Goal: Transaction & Acquisition: Purchase product/service

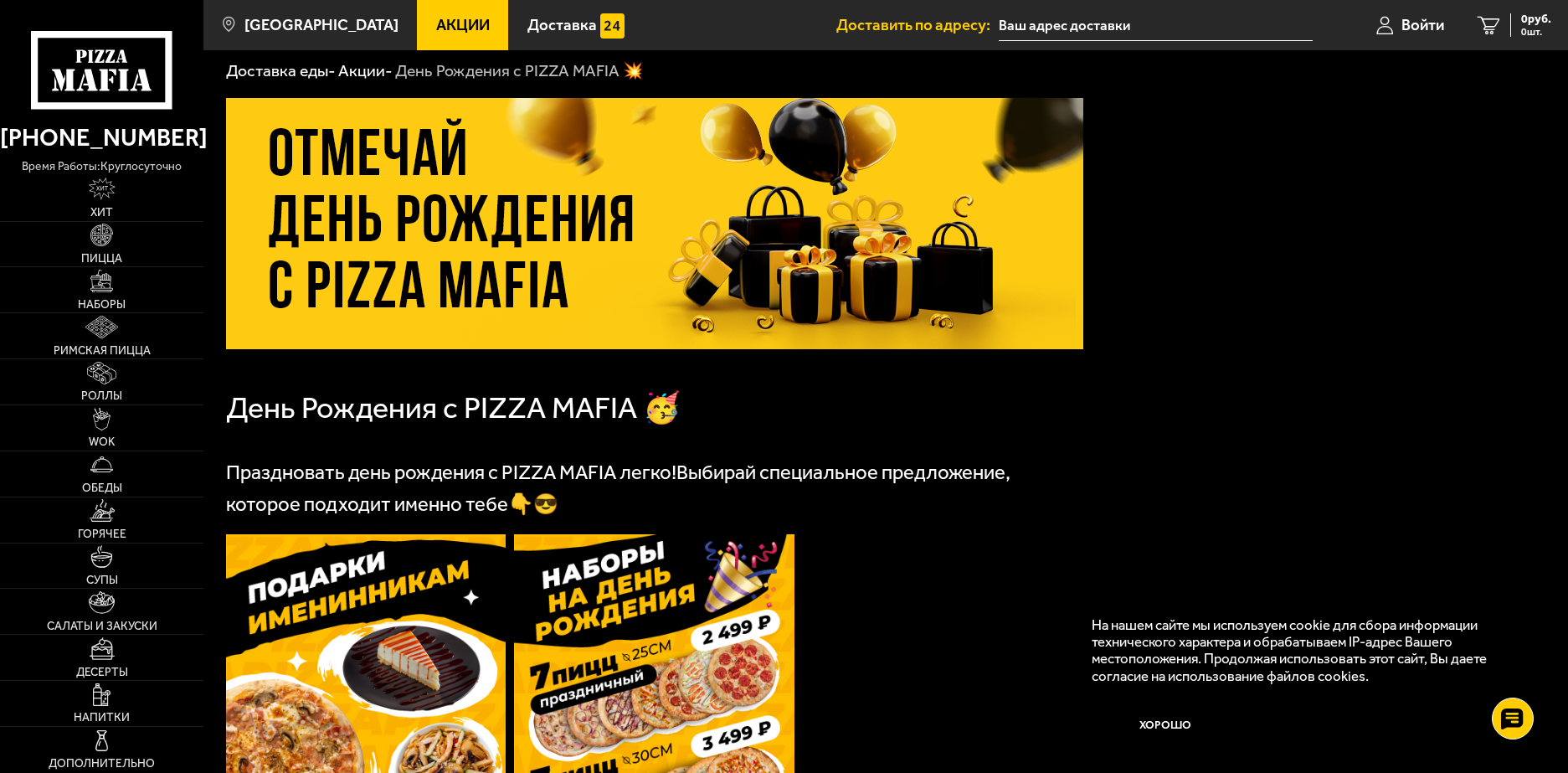
scroll to position [65, 0]
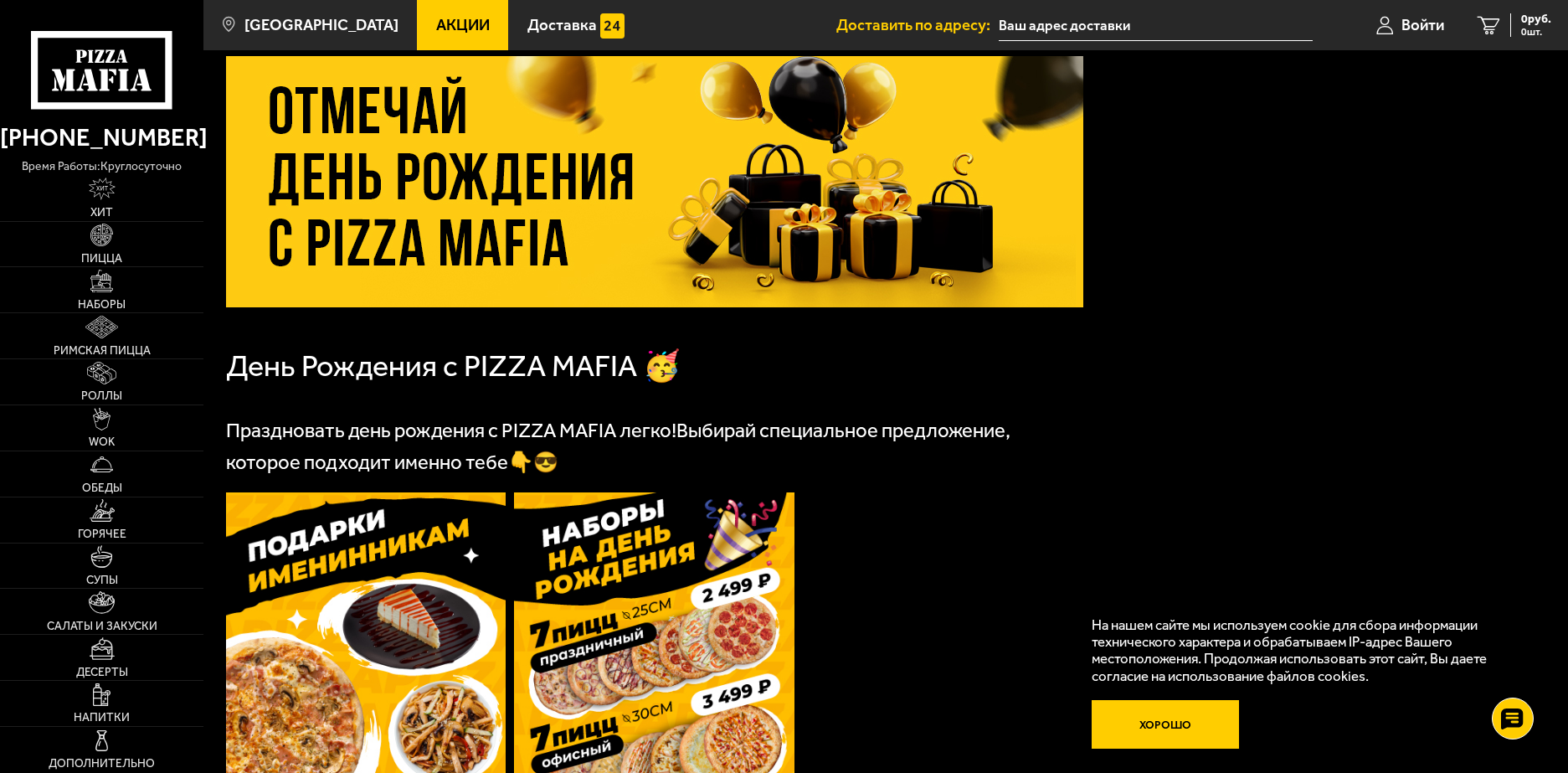
click at [1153, 720] on button "Хорошо" at bounding box center [1165, 724] width 147 height 50
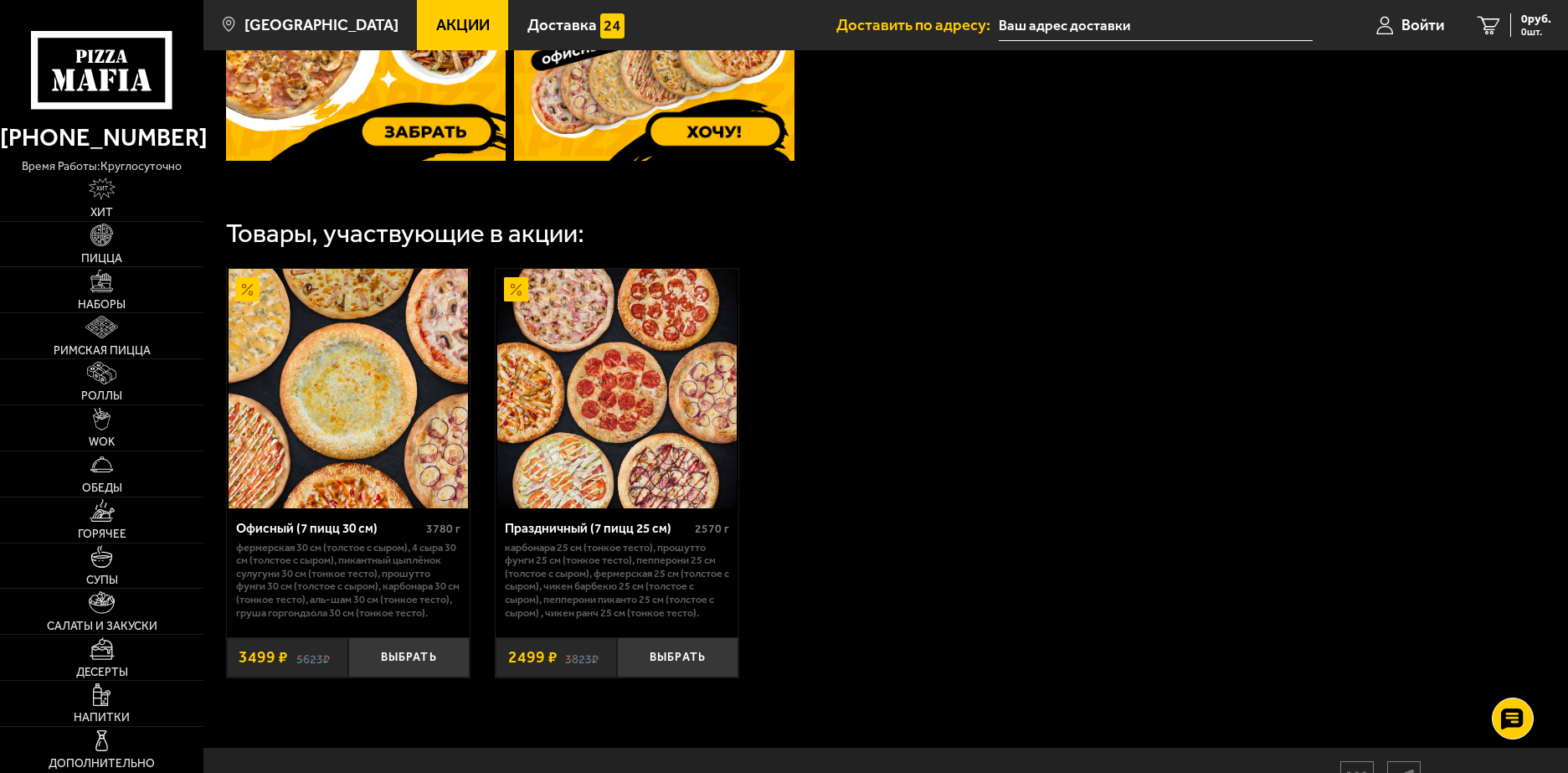
scroll to position [798, 0]
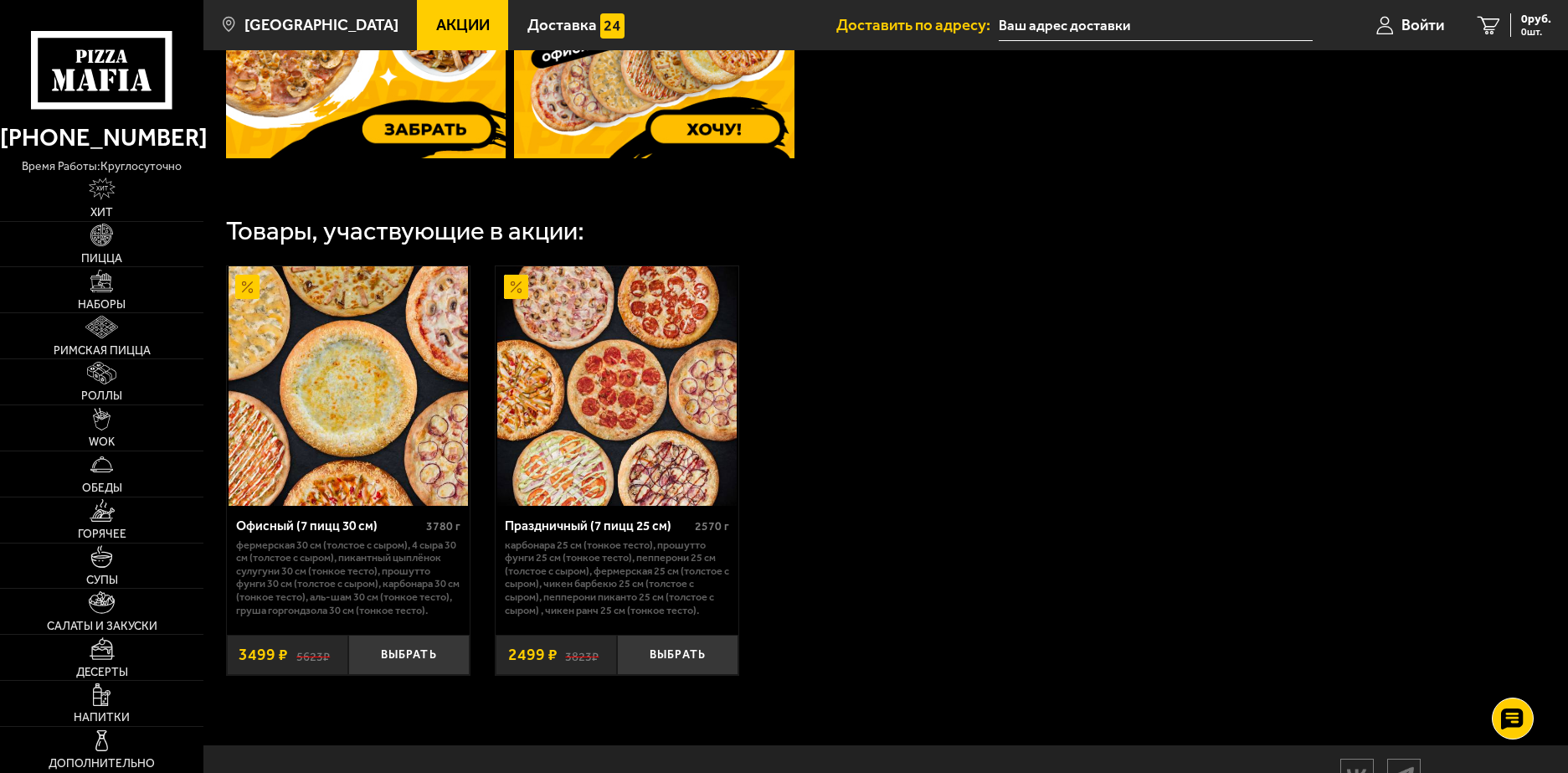
click at [704, 481] on img at bounding box center [616, 386] width 239 height 239
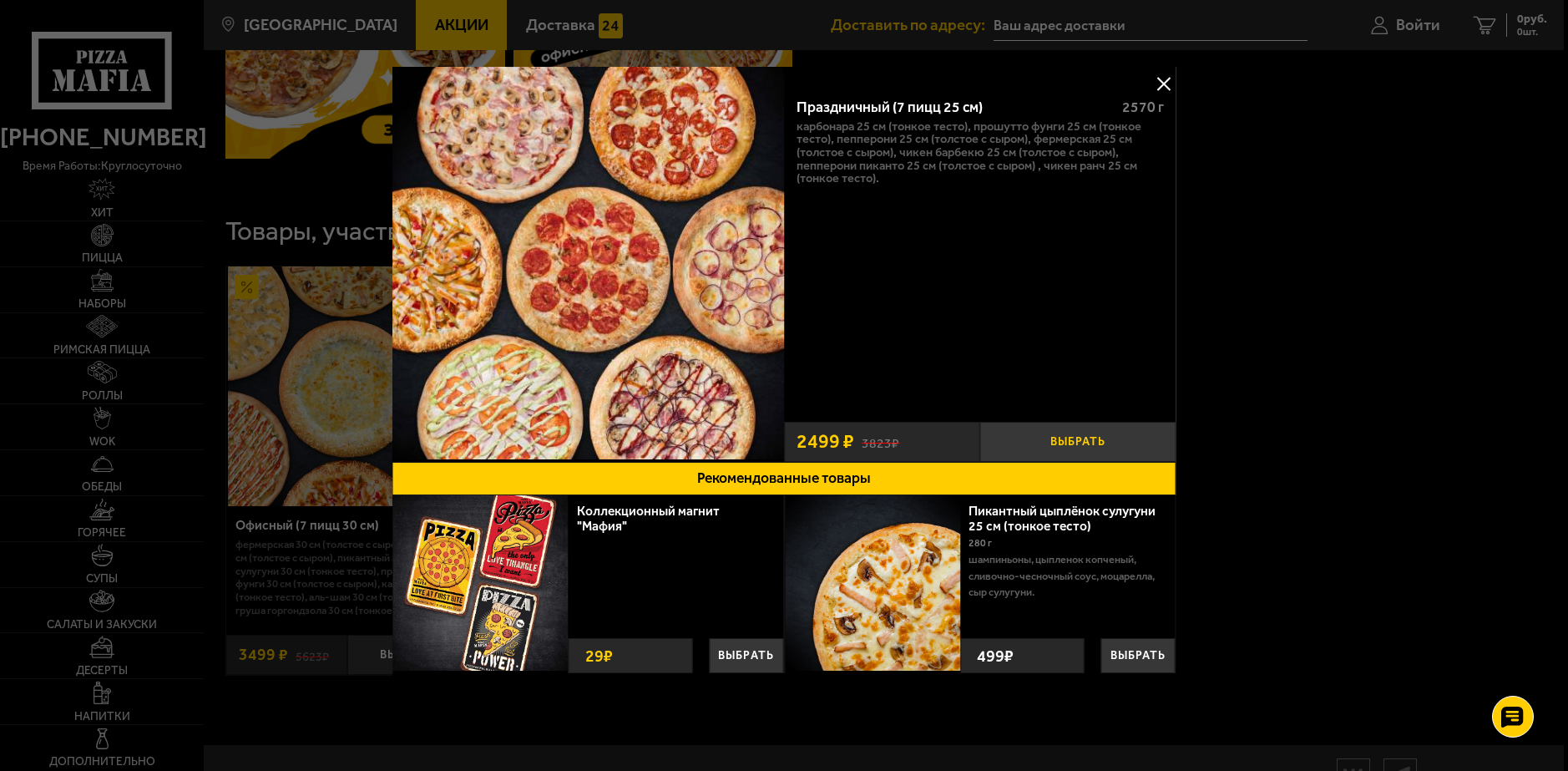
click at [1075, 451] on button "Выбрать" at bounding box center [1079, 442] width 196 height 40
click at [1354, 114] on div at bounding box center [784, 386] width 1568 height 771
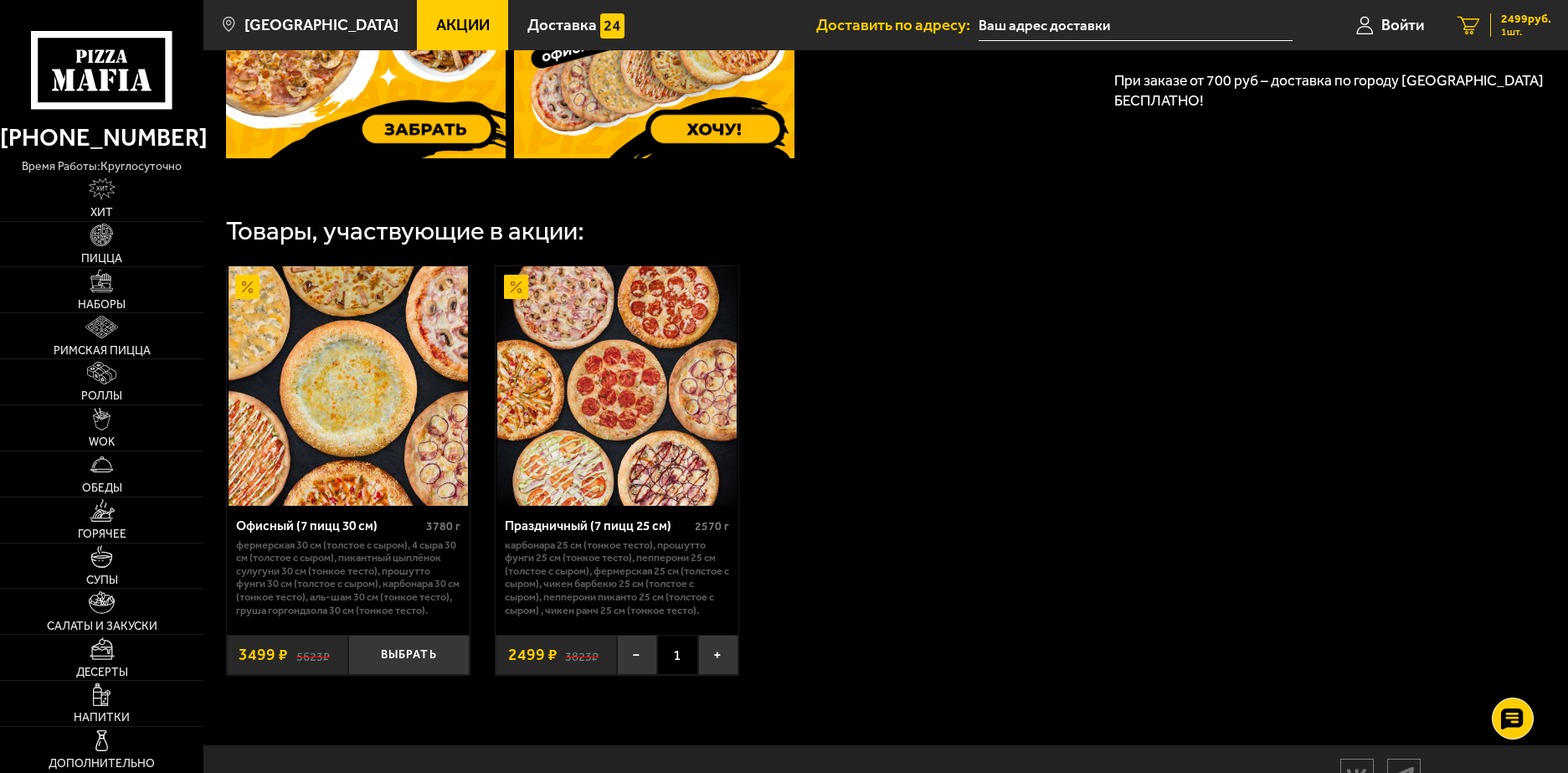
click at [1502, 16] on span "2499 руб." at bounding box center [1526, 19] width 51 height 11
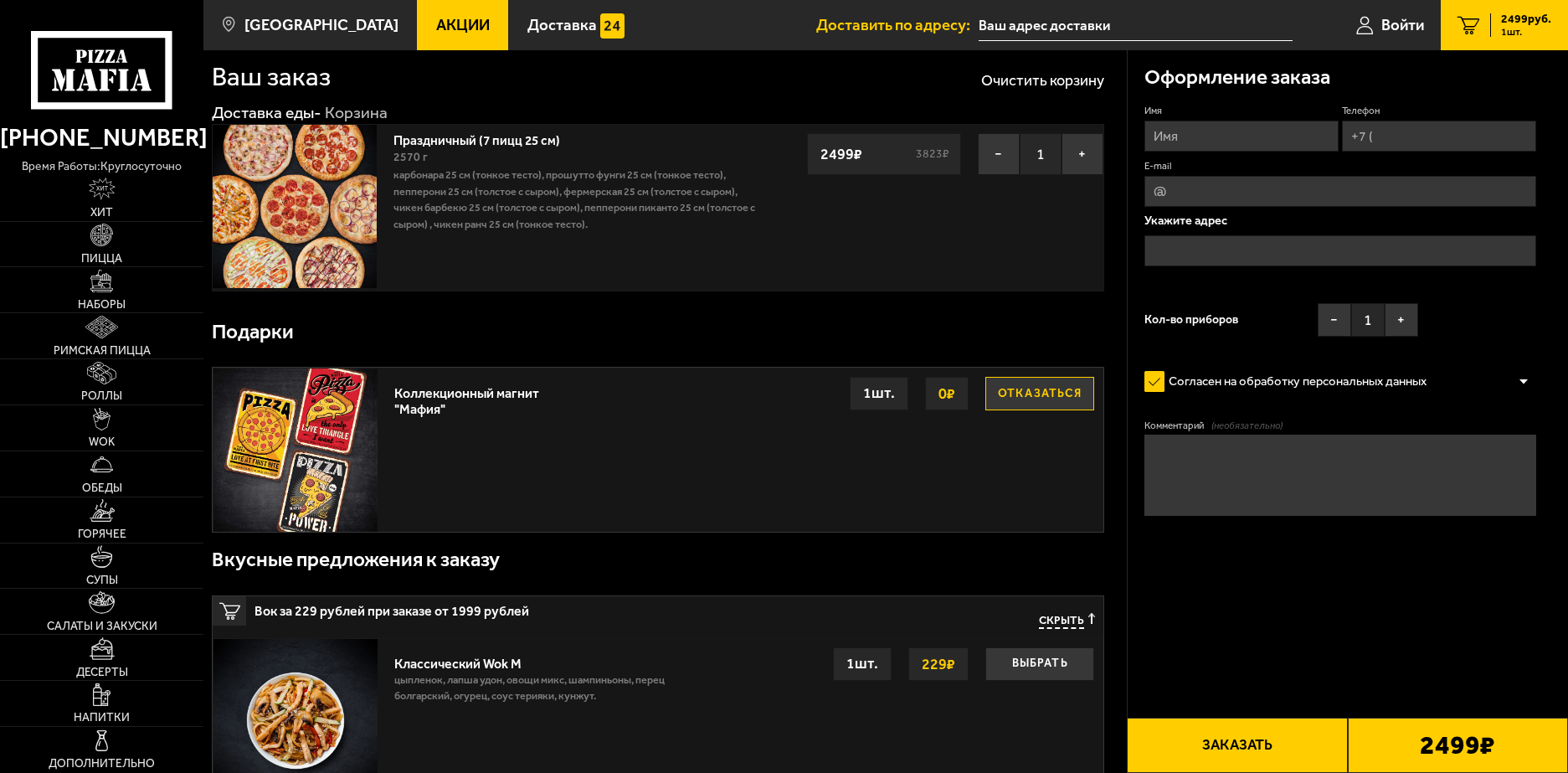
scroll to position [43, 0]
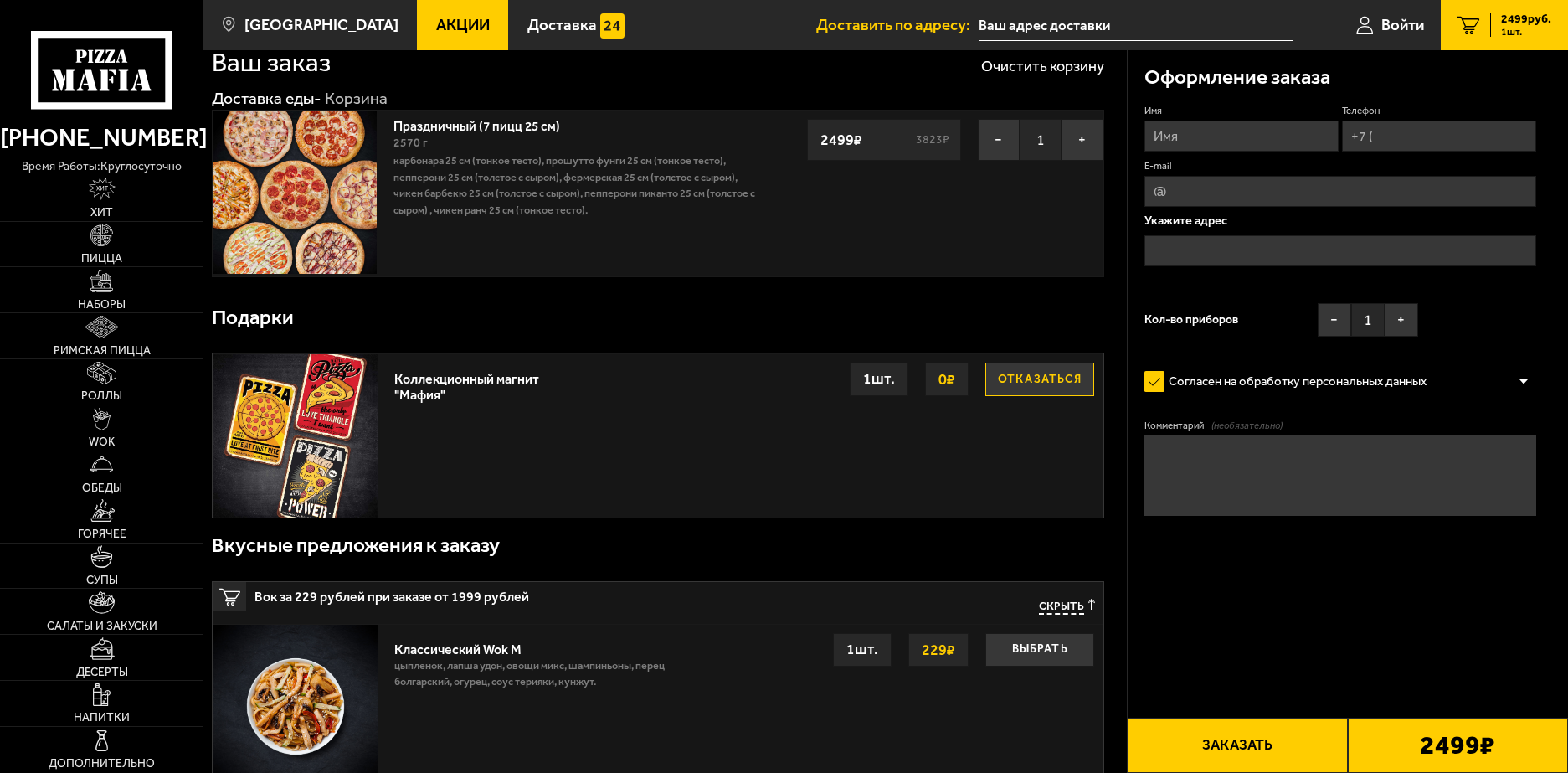
click at [1191, 131] on input "Имя" at bounding box center [1241, 136] width 194 height 31
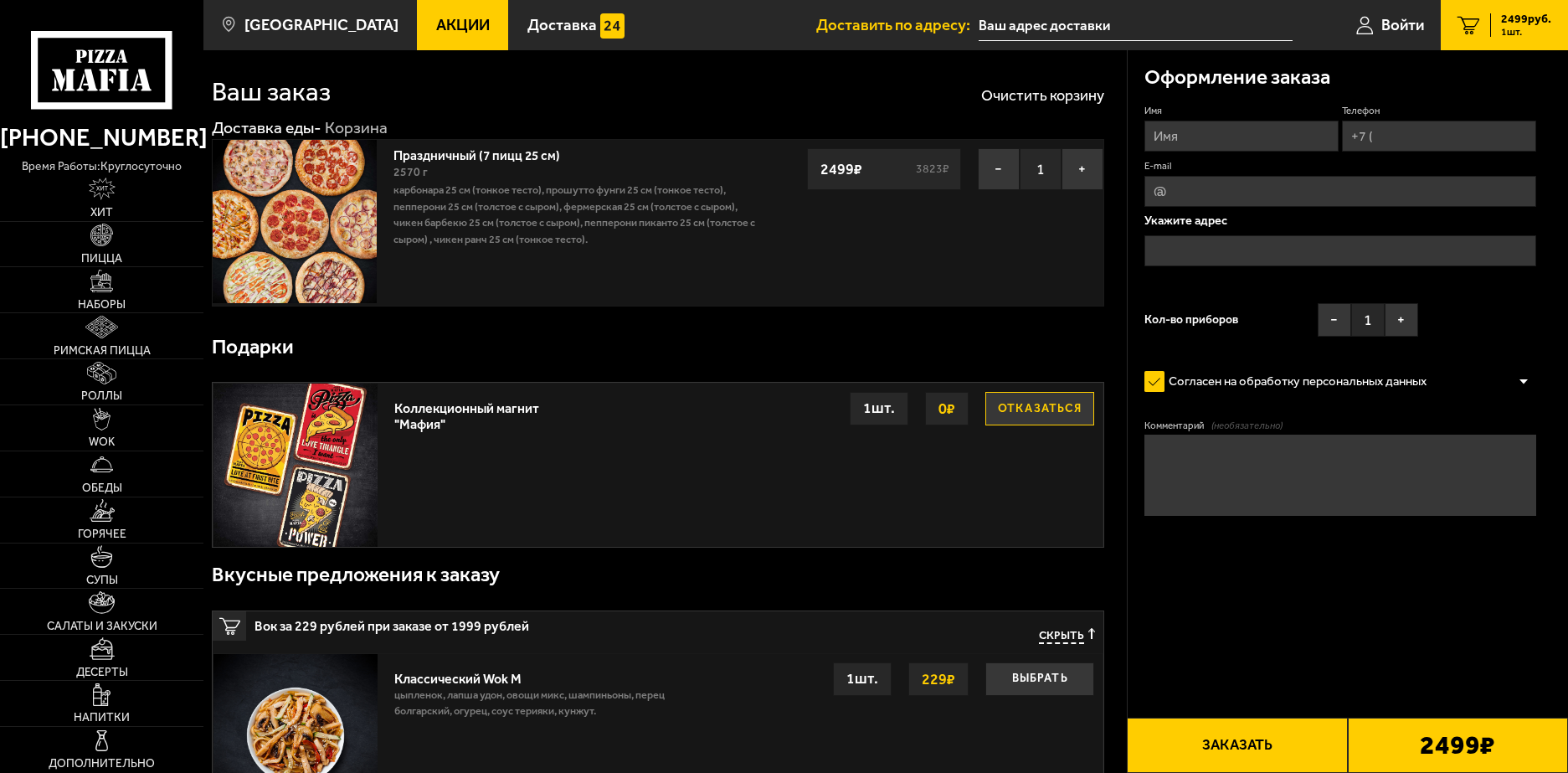
scroll to position [0, 0]
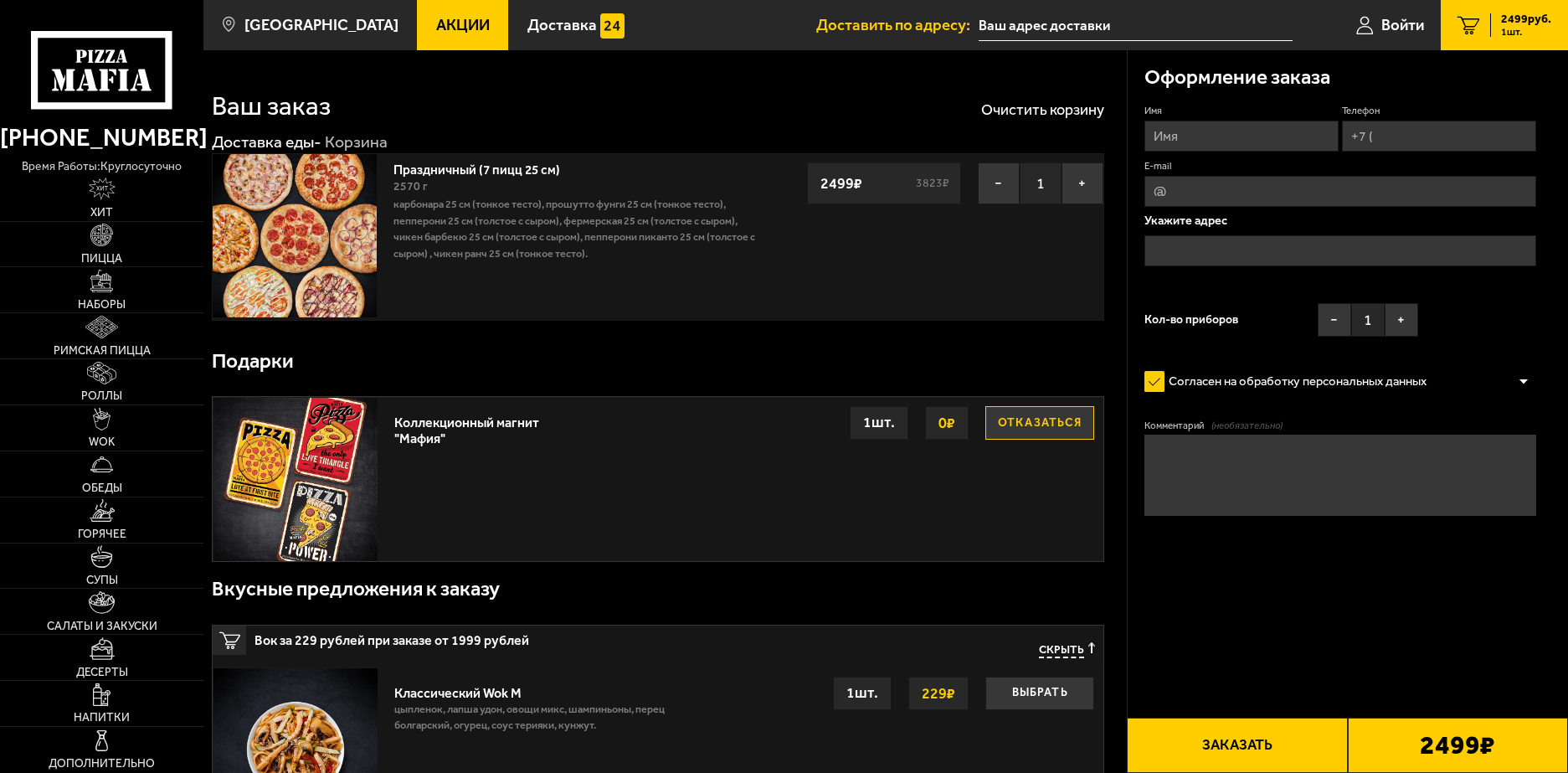
click at [1231, 147] on input "Имя" at bounding box center [1241, 136] width 194 height 31
type input "Леонид Алексеевич Силантьев"
type input "+7 (891) 108-41-45"
type input "sila.leo@yandex.ru"
click at [1289, 189] on input "sila.leo@yandex.ru" at bounding box center [1340, 190] width 392 height 31
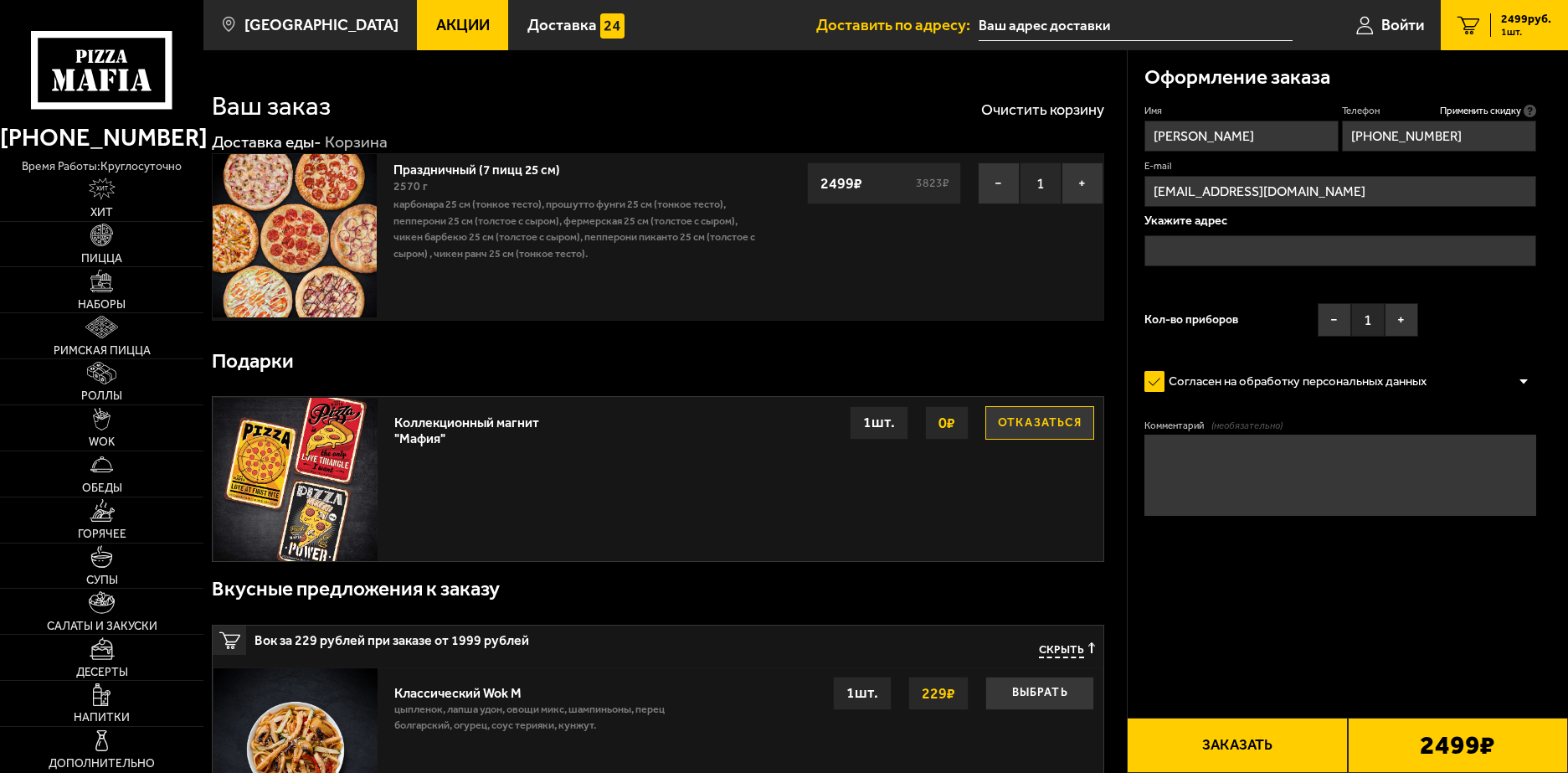
click at [1289, 189] on input "sila.leo@yandex.ru" at bounding box center [1340, 190] width 392 height 31
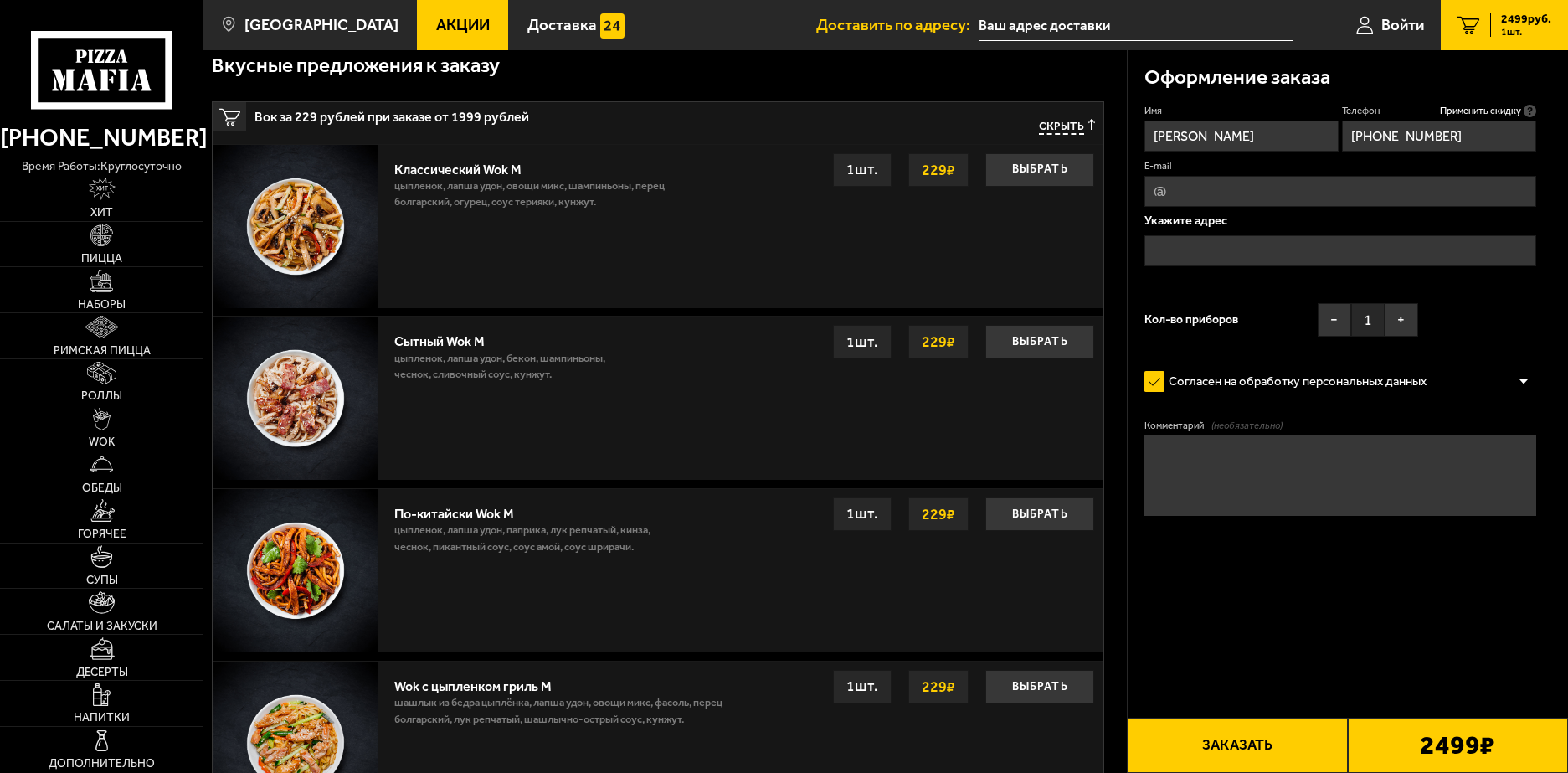
scroll to position [525, 0]
click at [1153, 25] on input "text" at bounding box center [1135, 25] width 314 height 31
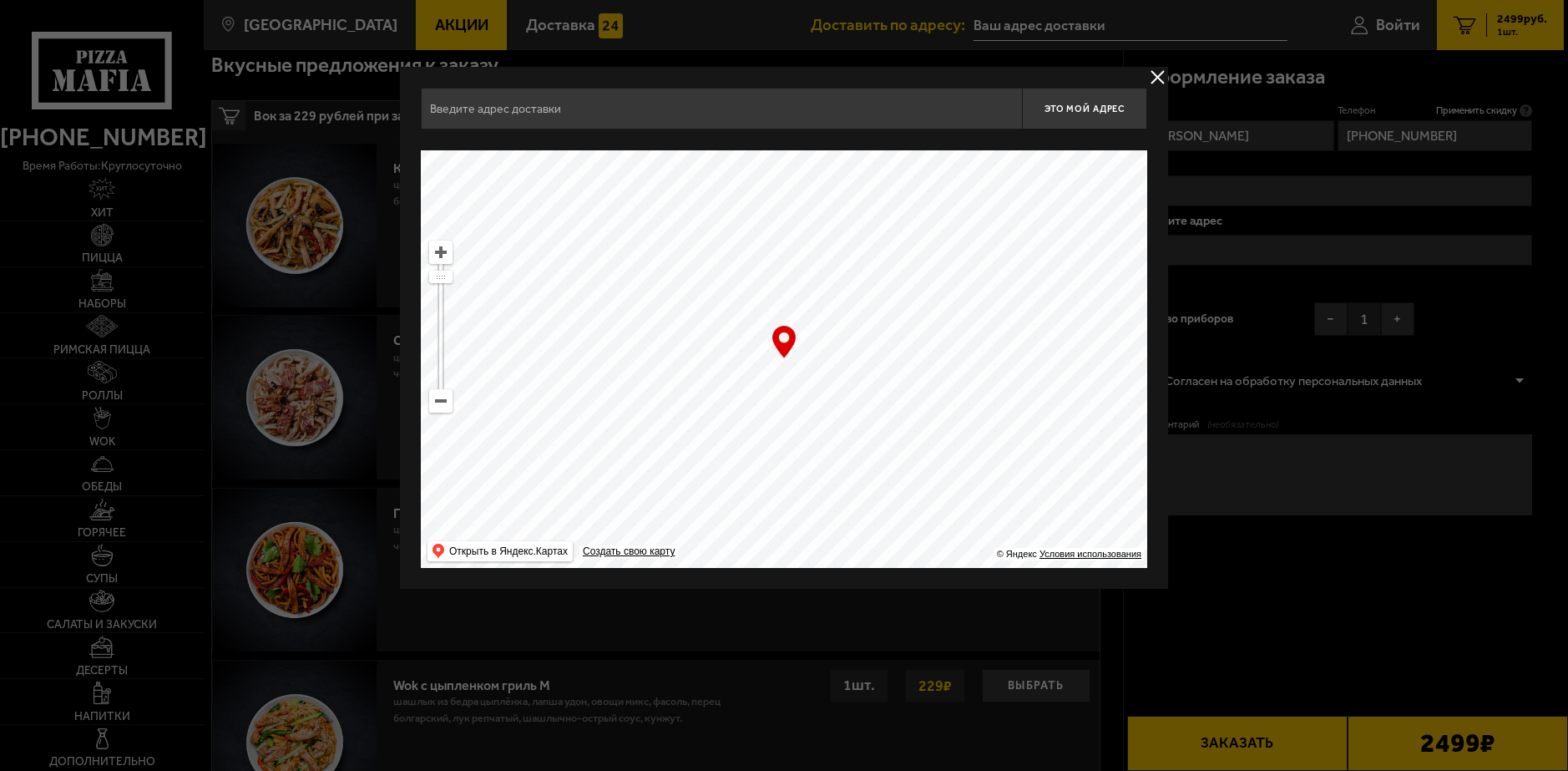
drag, startPoint x: 1068, startPoint y: 260, endPoint x: 370, endPoint y: 423, distance: 716.8
click at [370, 423] on main "Санкт-Петербург Все Акции Доставка Личный кабинет Акции Доставка Доставить по а…" at bounding box center [883, 480] width 1361 height 2008
drag, startPoint x: 333, startPoint y: 461, endPoint x: 299, endPoint y: 487, distance: 42.8
click at [299, 487] on div at bounding box center [784, 386] width 1568 height 771
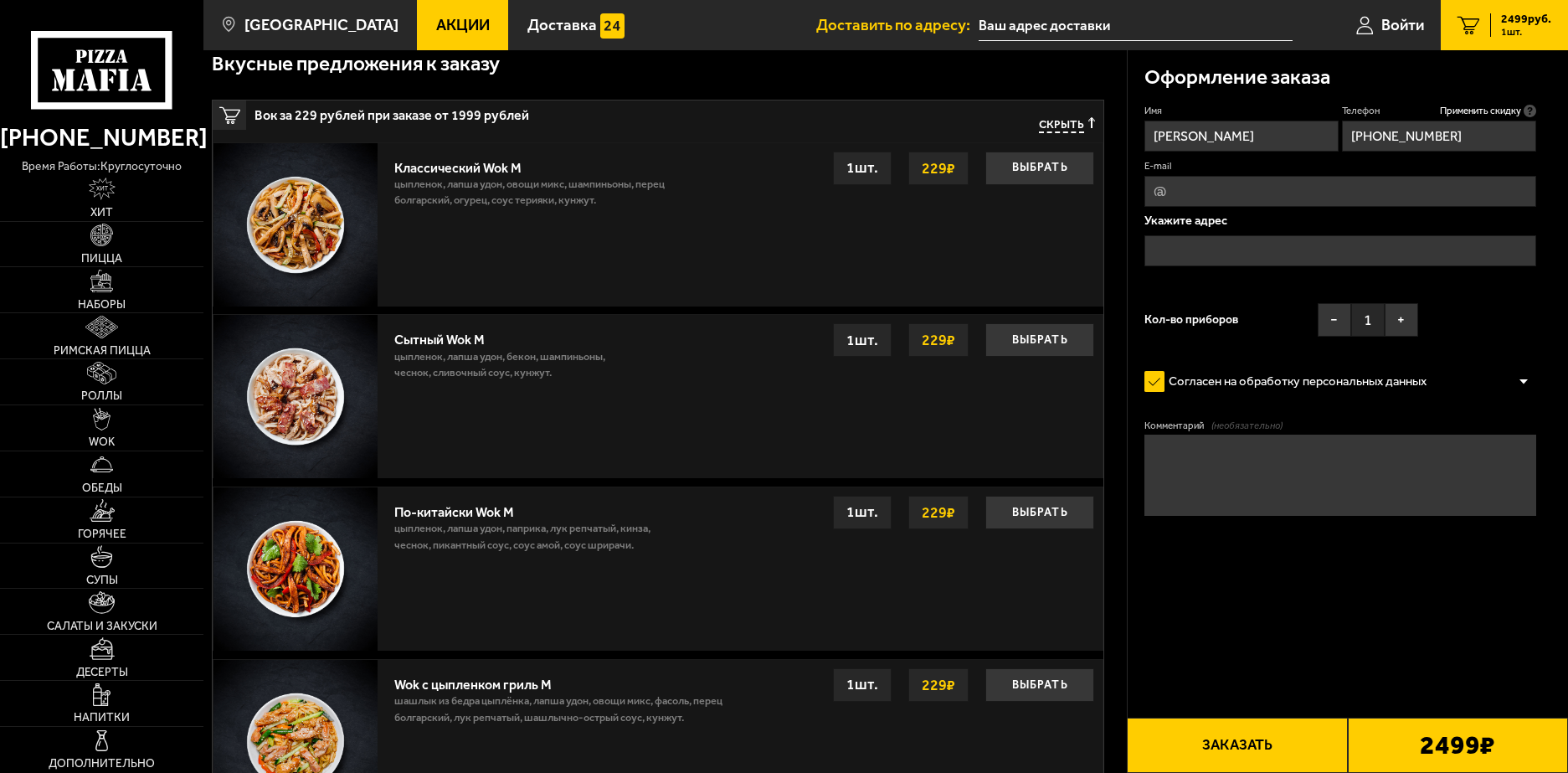
click at [1009, 10] on input "text" at bounding box center [1135, 25] width 314 height 31
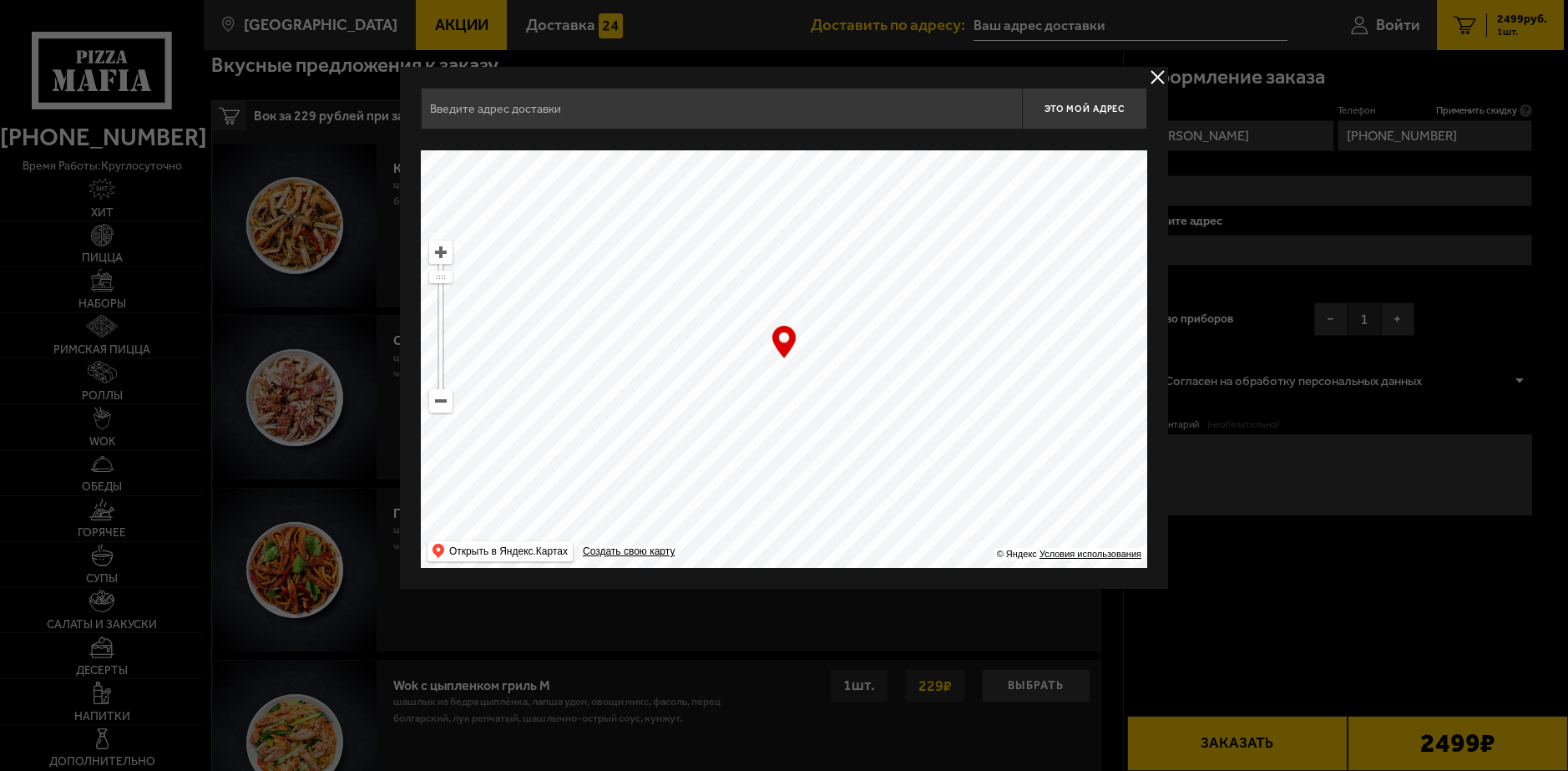
drag, startPoint x: 832, startPoint y: 386, endPoint x: 459, endPoint y: 471, distance: 382.6
click at [459, 471] on ymaps at bounding box center [784, 359] width 726 height 417
type input "Конюшенная площадь, 2В"
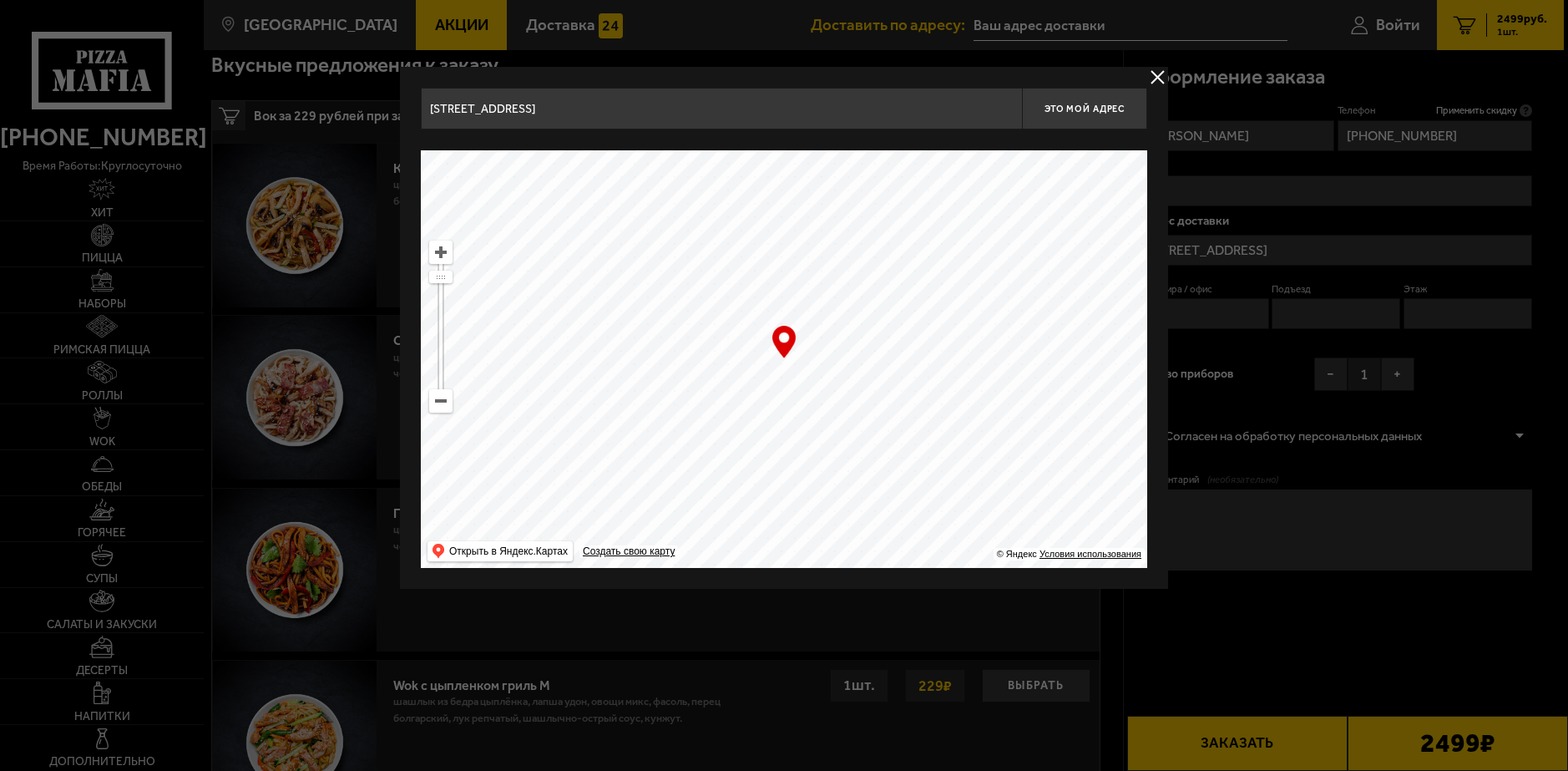
drag, startPoint x: 774, startPoint y: 444, endPoint x: 281, endPoint y: 591, distance: 514.4
click at [281, 591] on main "Санкт-Петербург Все Акции Доставка Личный кабинет Акции Доставка Доставить по а…" at bounding box center [883, 480] width 1361 height 2008
type input "Соляной переулок, 15"
drag, startPoint x: 670, startPoint y: 446, endPoint x: 330, endPoint y: 594, distance: 370.8
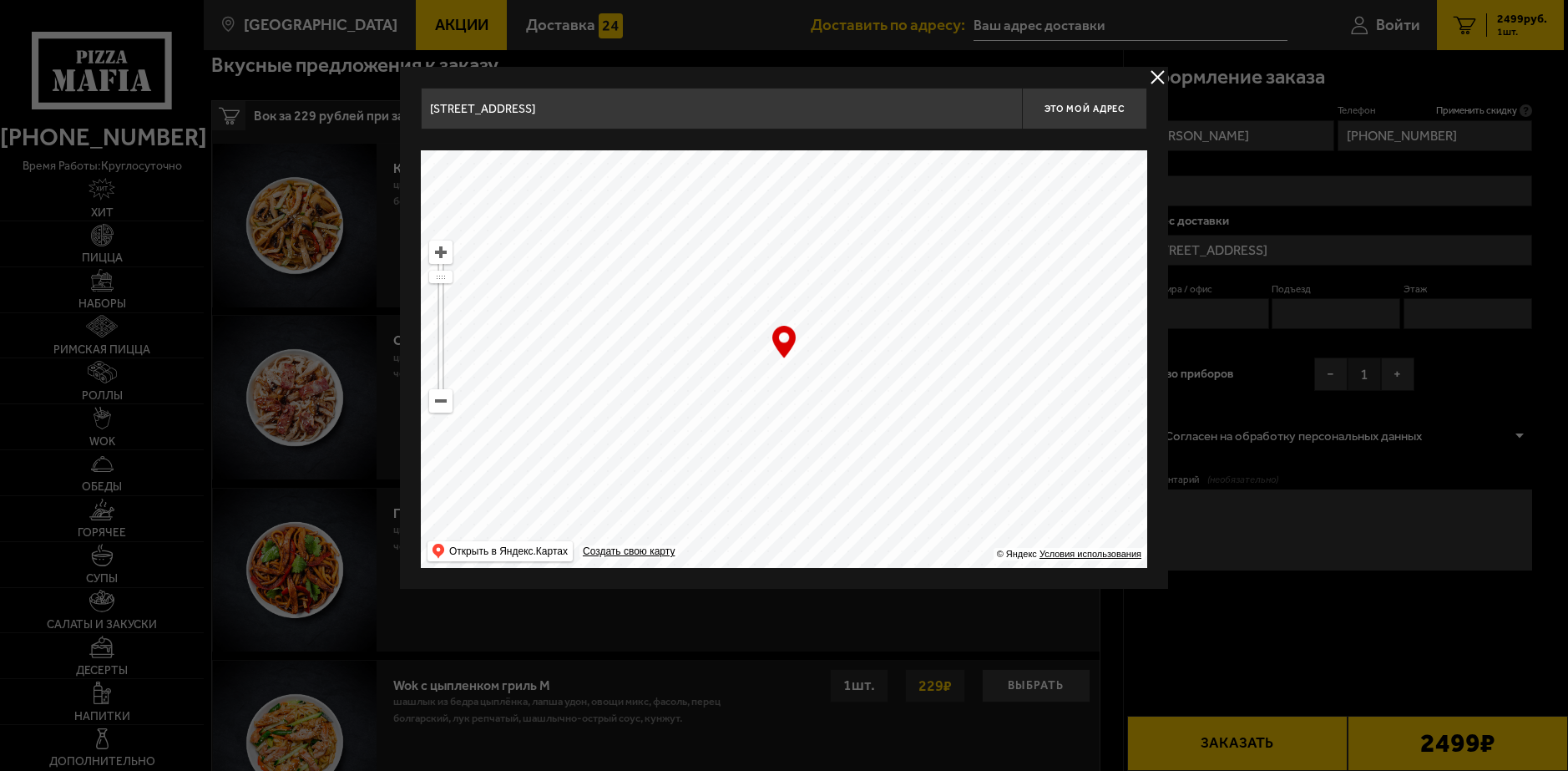
click at [330, 594] on main "Санкт-Петербург Все Акции Доставка Личный кабинет Акции Доставка Доставить по а…" at bounding box center [883, 480] width 1361 height 2008
type input "улица Чайковского, 31"
drag, startPoint x: 879, startPoint y: 407, endPoint x: 528, endPoint y: 536, distance: 374.0
click at [528, 536] on ymaps at bounding box center [784, 359] width 726 height 417
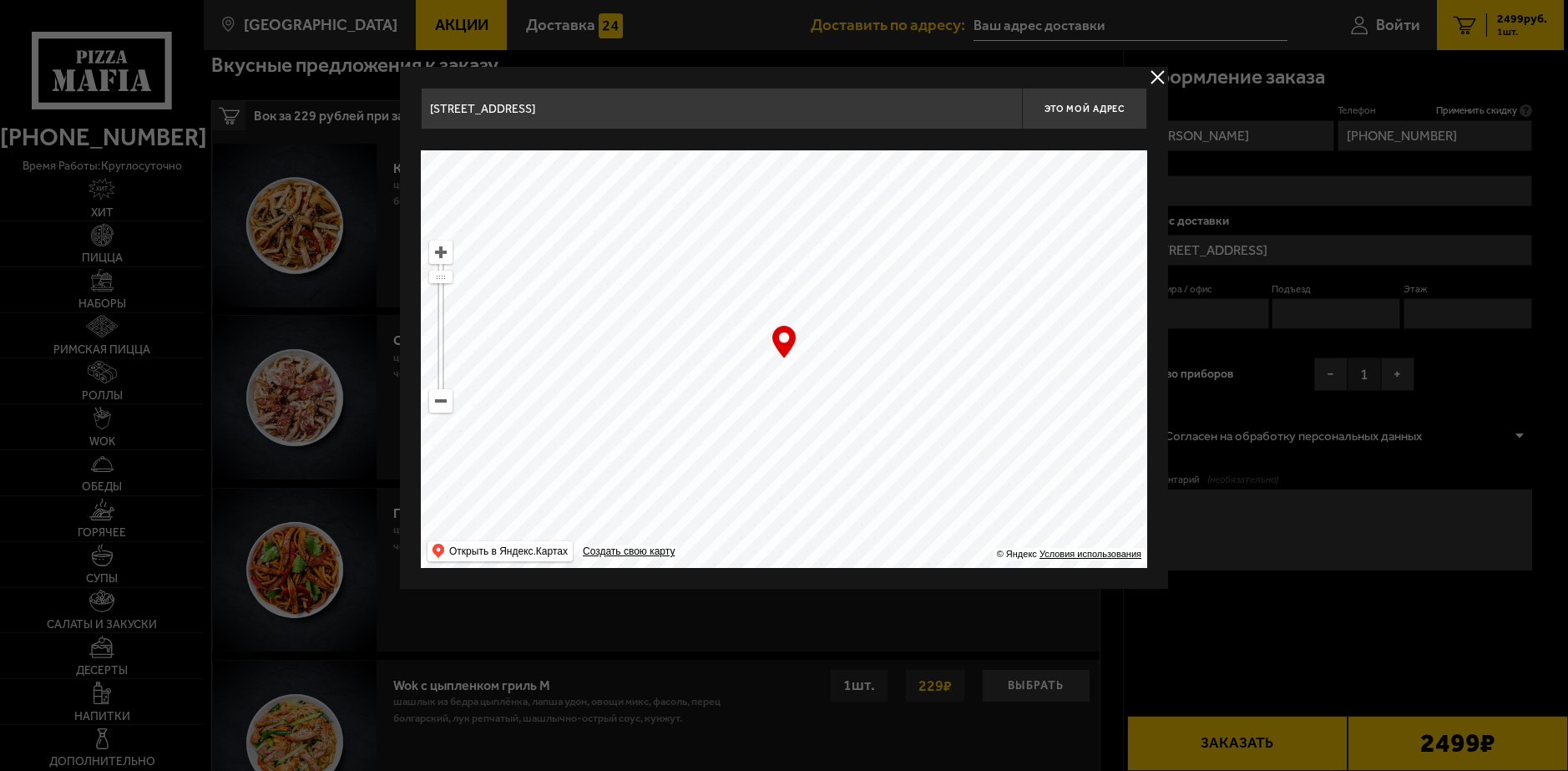
drag, startPoint x: 758, startPoint y: 462, endPoint x: 573, endPoint y: 332, distance: 226.1
click at [573, 332] on ymaps at bounding box center [784, 359] width 726 height 417
type input "Шпалерная улица, 41"
drag, startPoint x: 777, startPoint y: 408, endPoint x: 563, endPoint y: 400, distance: 214.1
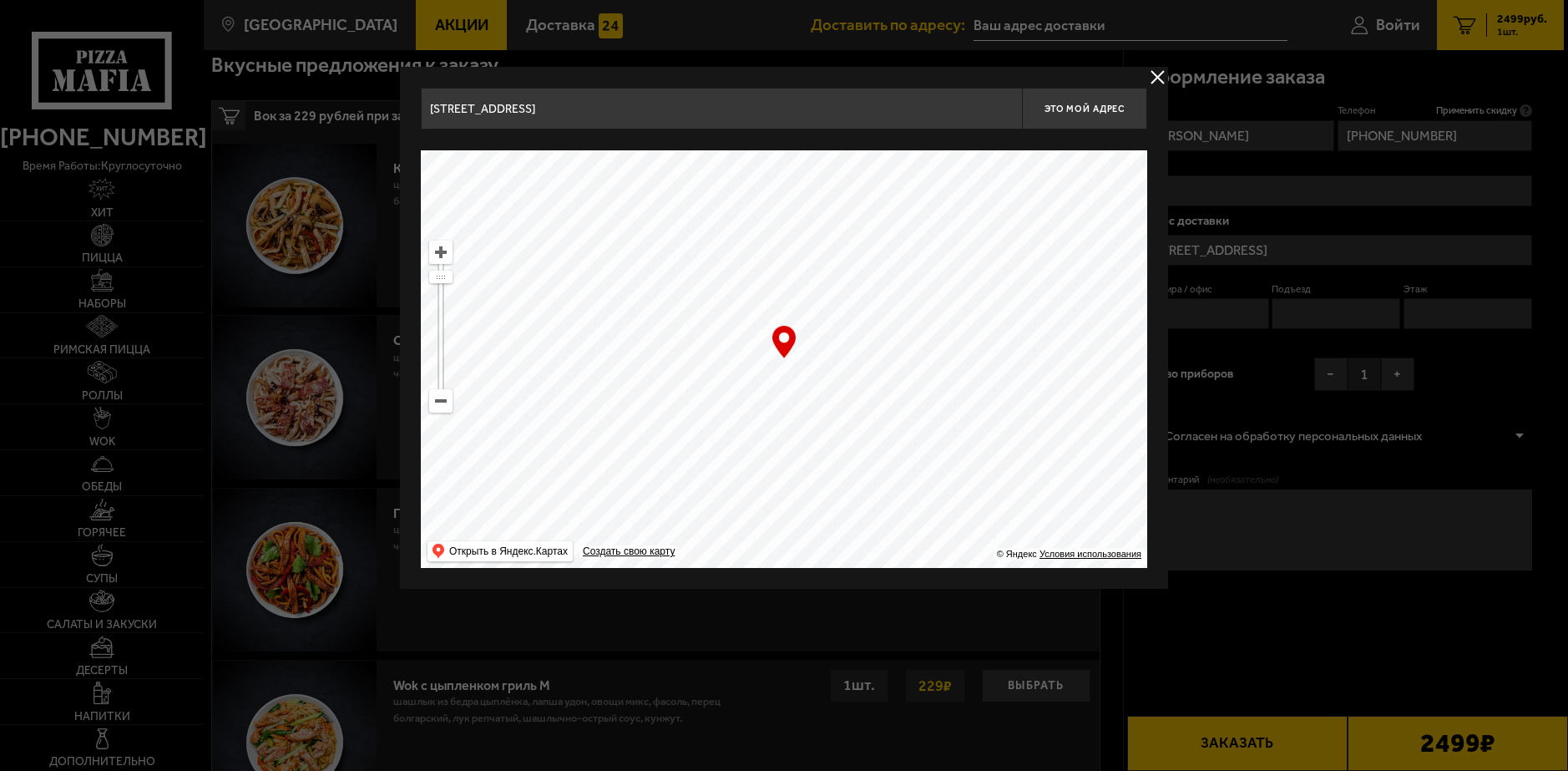
click at [563, 400] on ymaps at bounding box center [784, 359] width 726 height 417
type input "Очаковская улица, 5"
drag, startPoint x: 823, startPoint y: 357, endPoint x: 625, endPoint y: 268, distance: 217.1
click at [625, 268] on ymaps at bounding box center [784, 359] width 726 height 417
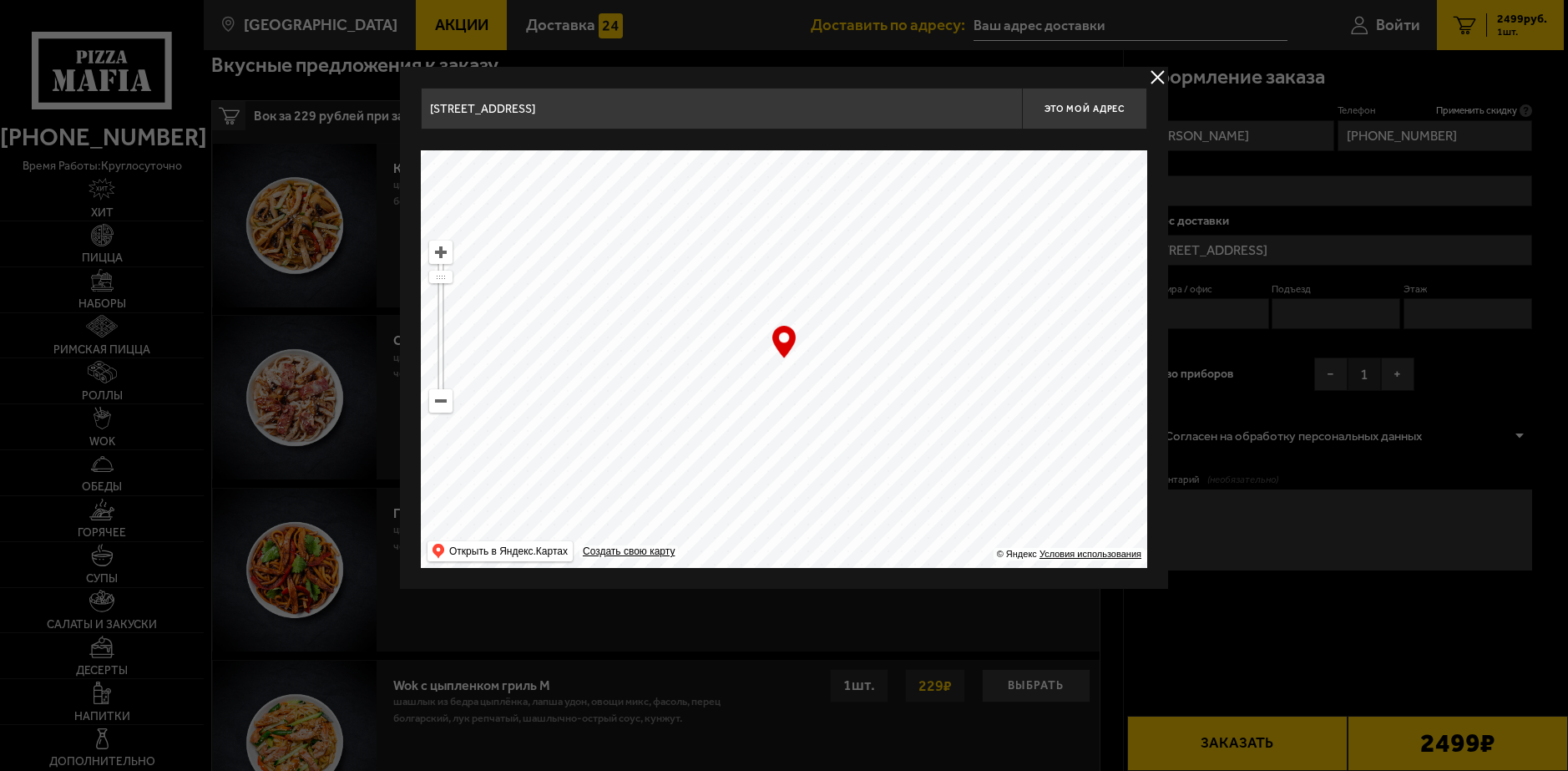
drag, startPoint x: 764, startPoint y: 456, endPoint x: 857, endPoint y: 283, distance: 196.4
click at [857, 283] on ymaps at bounding box center [784, 359] width 726 height 417
type input "Суворовский проспект, 63Ш"
type input "Дегтярный переулок, 1Б"
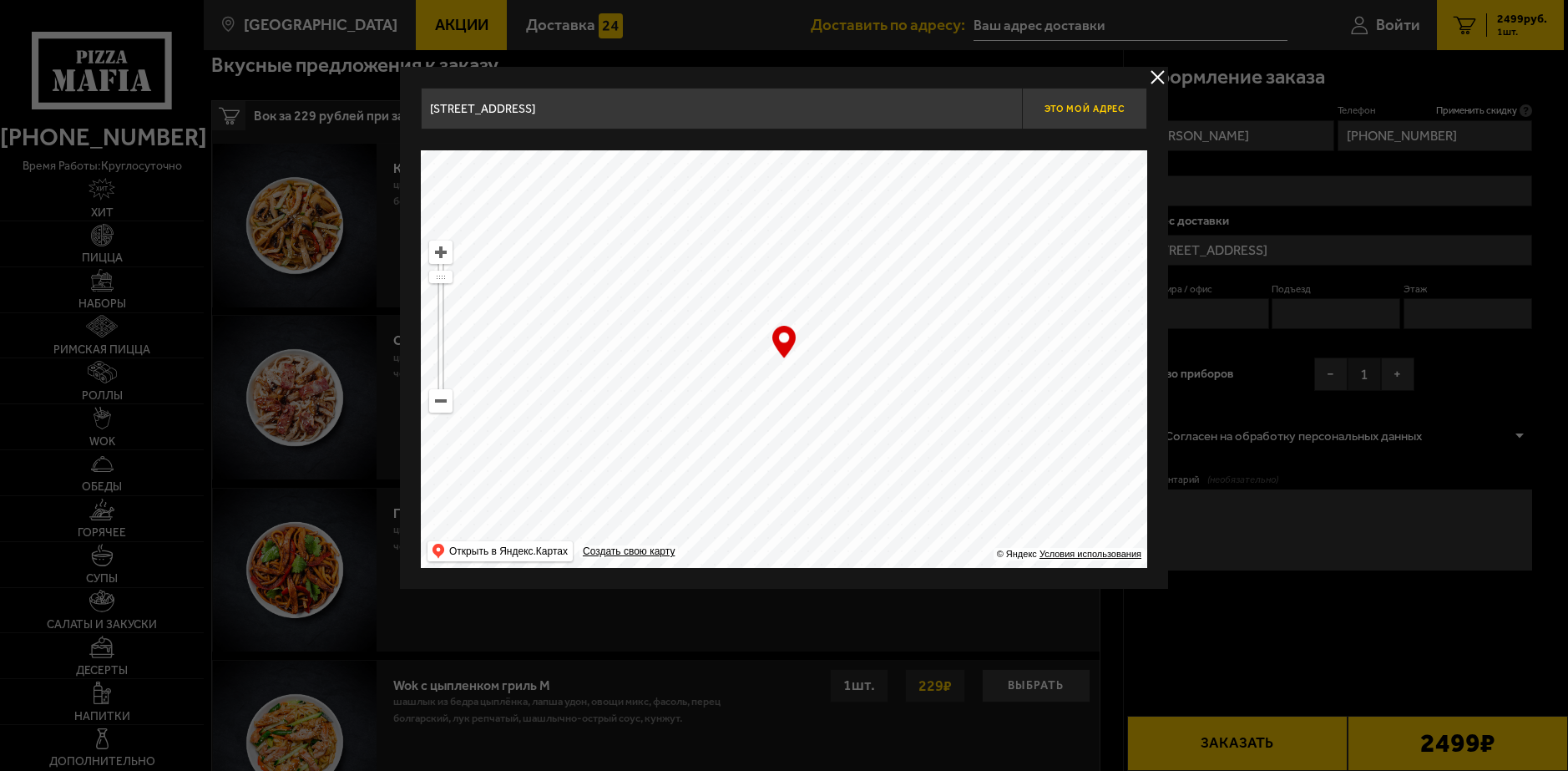
type input "Дегтярный переулок, 1Б"
drag, startPoint x: 877, startPoint y: 248, endPoint x: 1098, endPoint y: 118, distance: 256.4
click at [1098, 118] on div "Дегтярный переулок, 1Б Это мой адрес Найдите адрес перетащив карту … © Яндекс У…" at bounding box center [784, 327] width 726 height 480
click at [1088, 112] on span "Это мой адрес" at bounding box center [1084, 109] width 80 height 11
type input "Дегтярный переулок, 1Б"
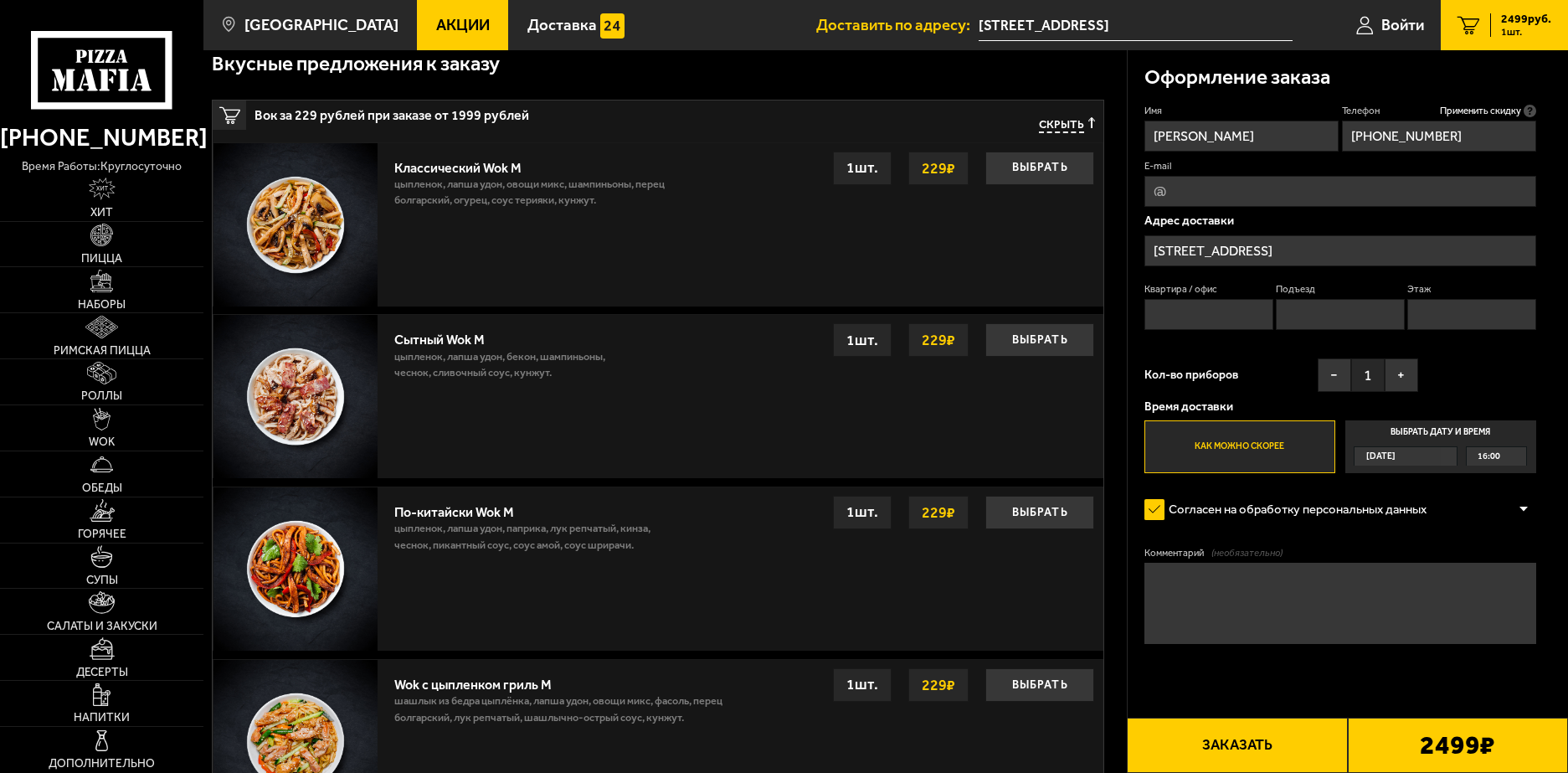
click at [1179, 316] on input "Квартира / офис" at bounding box center [1208, 314] width 128 height 31
type input "1"
click at [1334, 326] on input "Подъезд" at bounding box center [1339, 314] width 128 height 31
type input "1"
click at [1481, 312] on input "Этаж" at bounding box center [1470, 314] width 128 height 31
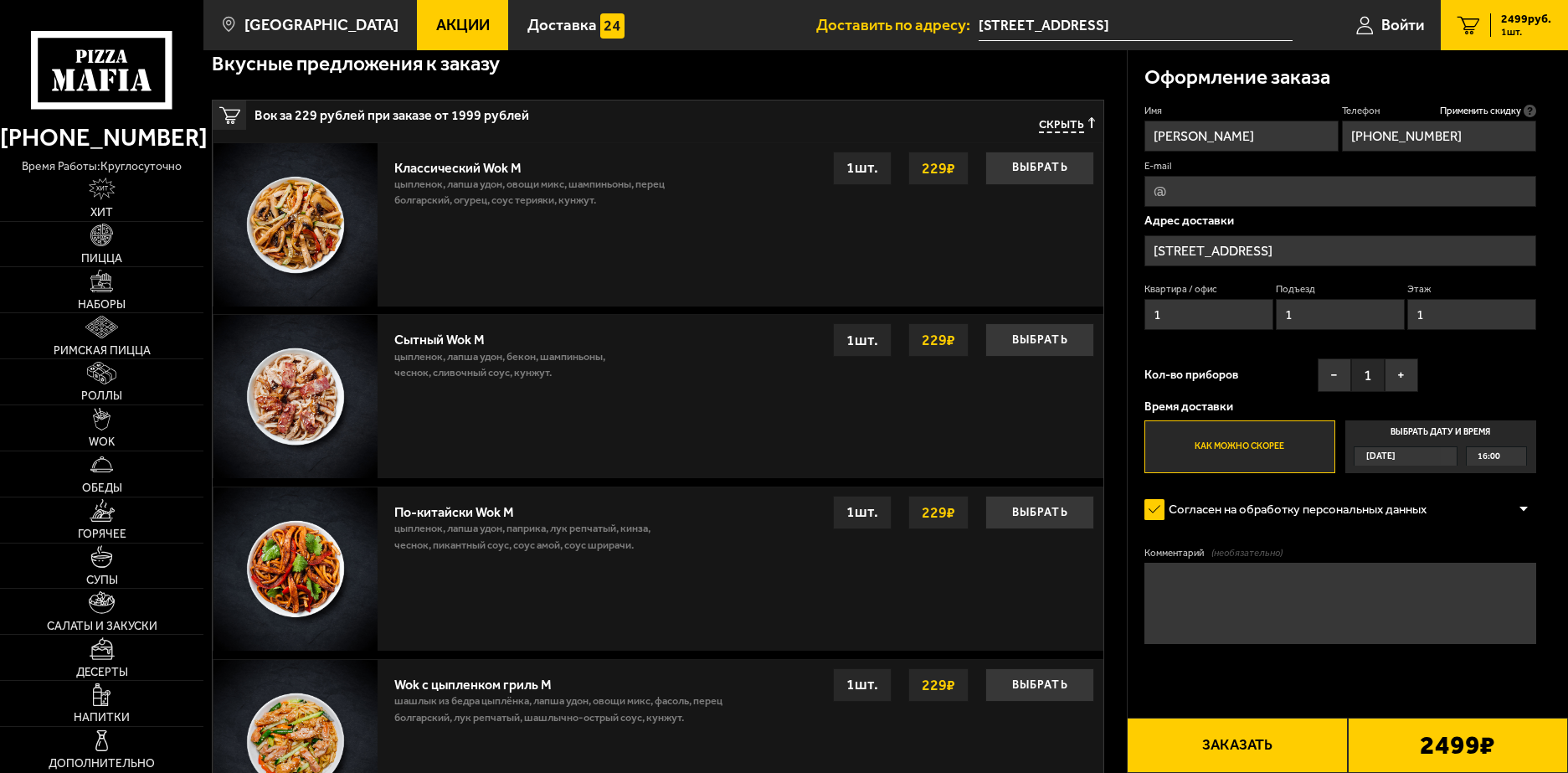
type input "1"
click at [1385, 183] on input "E-mail" at bounding box center [1340, 190] width 392 height 31
type input "sila.leo@yandex.ru"
click at [1413, 453] on div "Сегодня" at bounding box center [1396, 457] width 85 height 19
click at [0, 0] on input "Выбрать дату и время Сегодня 16:00" at bounding box center [0, 0] width 0 height 0
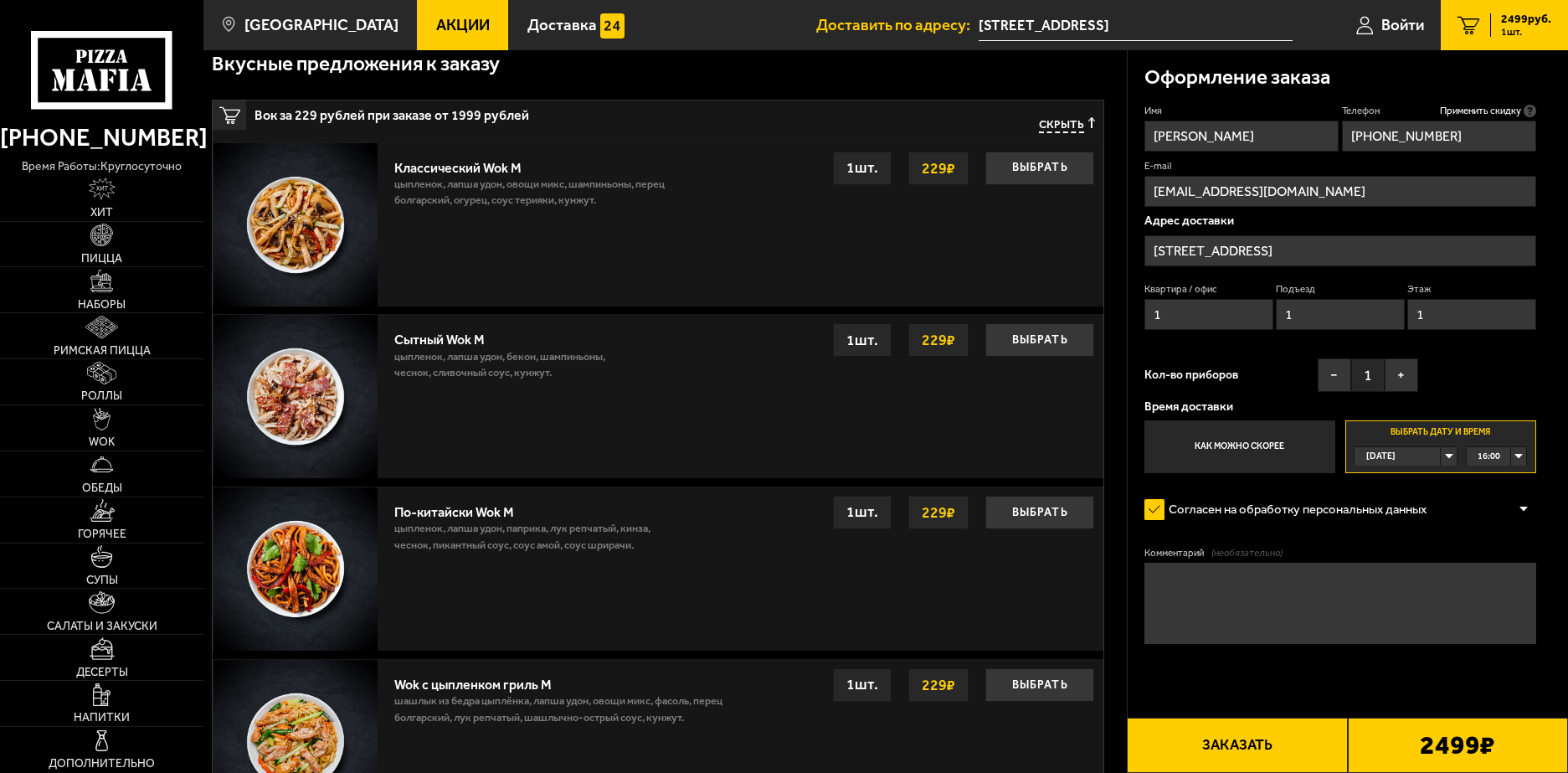
click at [1377, 465] on span "Сегодня" at bounding box center [1380, 457] width 29 height 19
click at [1380, 497] on span "Завтра" at bounding box center [1380, 496] width 29 height 19
click at [1509, 455] on div "00:00" at bounding box center [1497, 457] width 60 height 19
click at [1500, 534] on li "12:00" at bounding box center [1496, 523] width 58 height 20
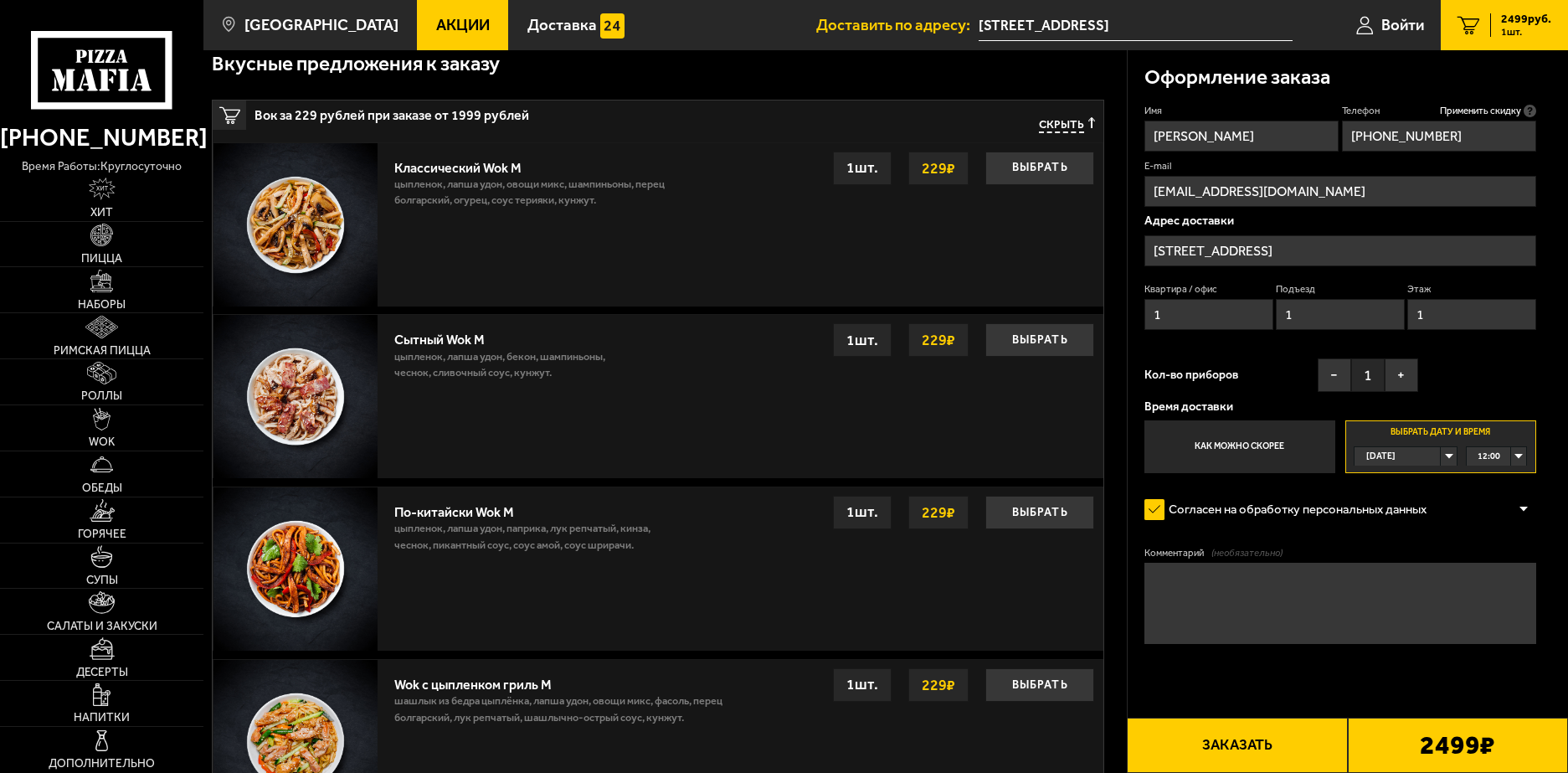
click at [1367, 594] on textarea "Комментарий (необязательно)" at bounding box center [1340, 603] width 392 height 82
type textarea "Доставка в офис, внуторь вас не пустят. Необходимо позвонить заранее, чтоб спус…"
click at [1467, 140] on input "+7 (891) 108-41-45" at bounding box center [1439, 136] width 194 height 31
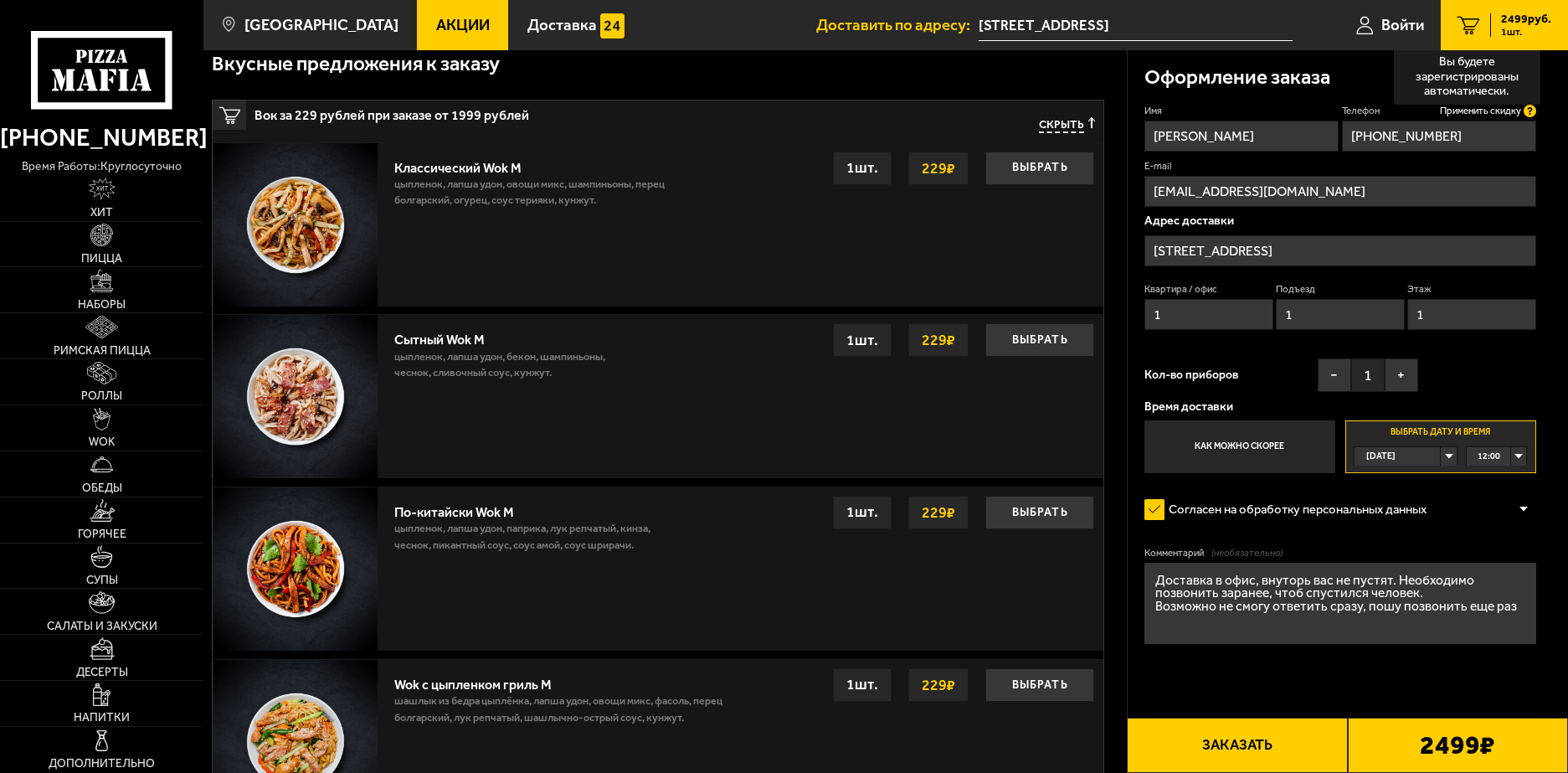
type input "+7 (911) 084-14-51"
click at [1530, 111] on icon at bounding box center [1529, 111] width 12 height 12
click at [1530, 121] on input "+7 (911) 084-14-51" at bounding box center [1439, 136] width 194 height 31
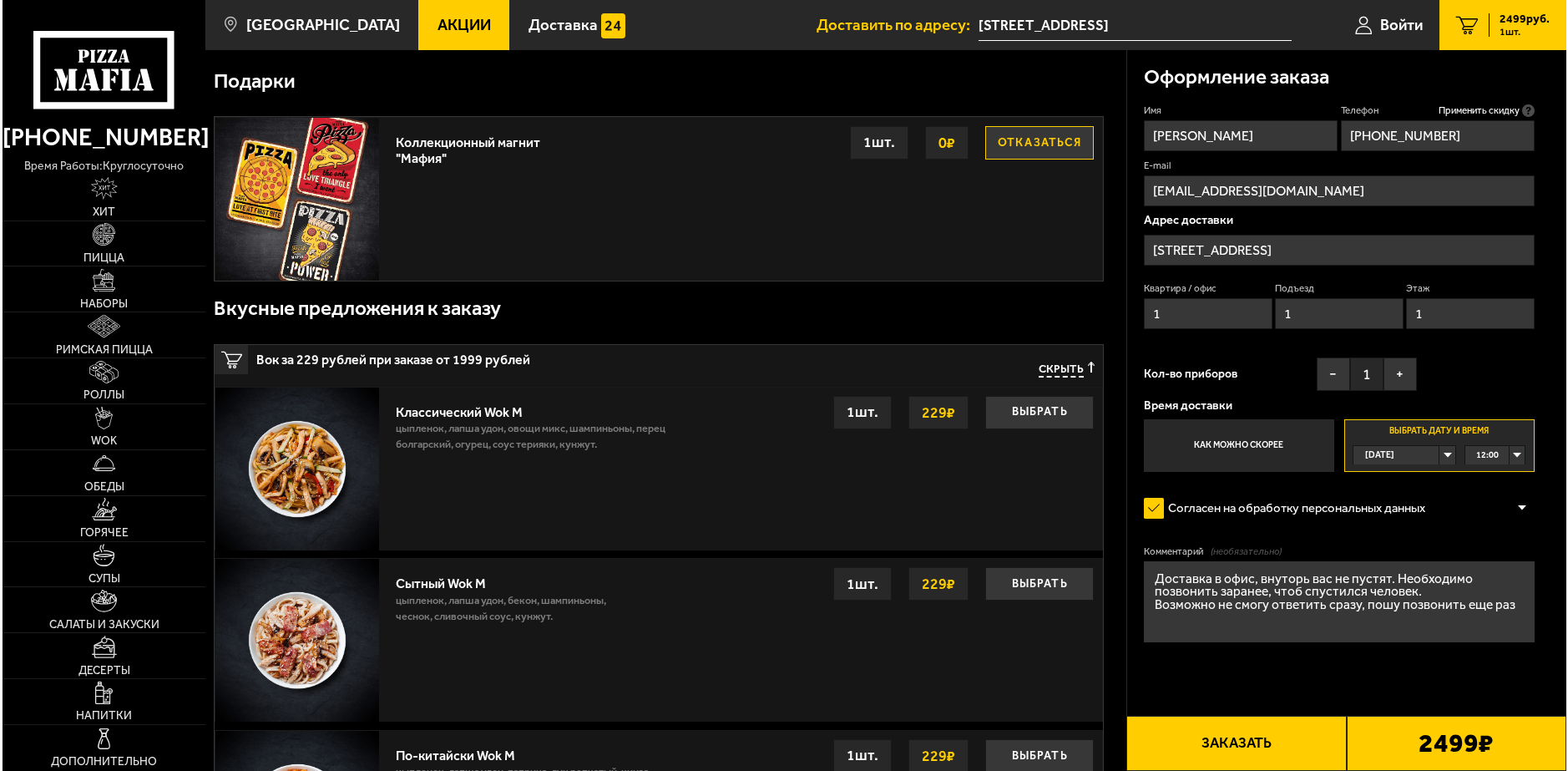
scroll to position [291, 0]
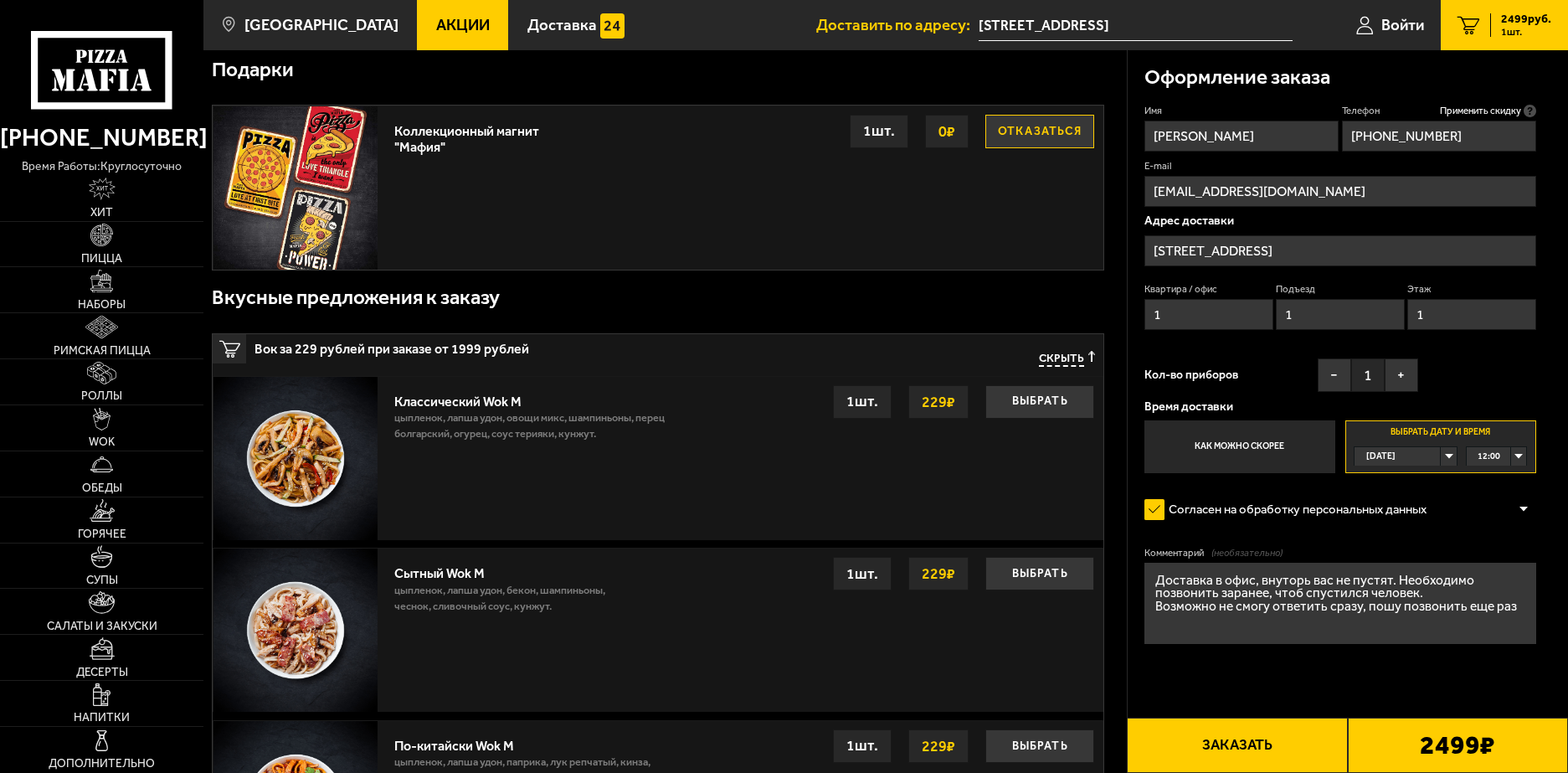
click at [1390, 248] on input "Дегтярный переулок, 1Б" at bounding box center [1340, 250] width 392 height 31
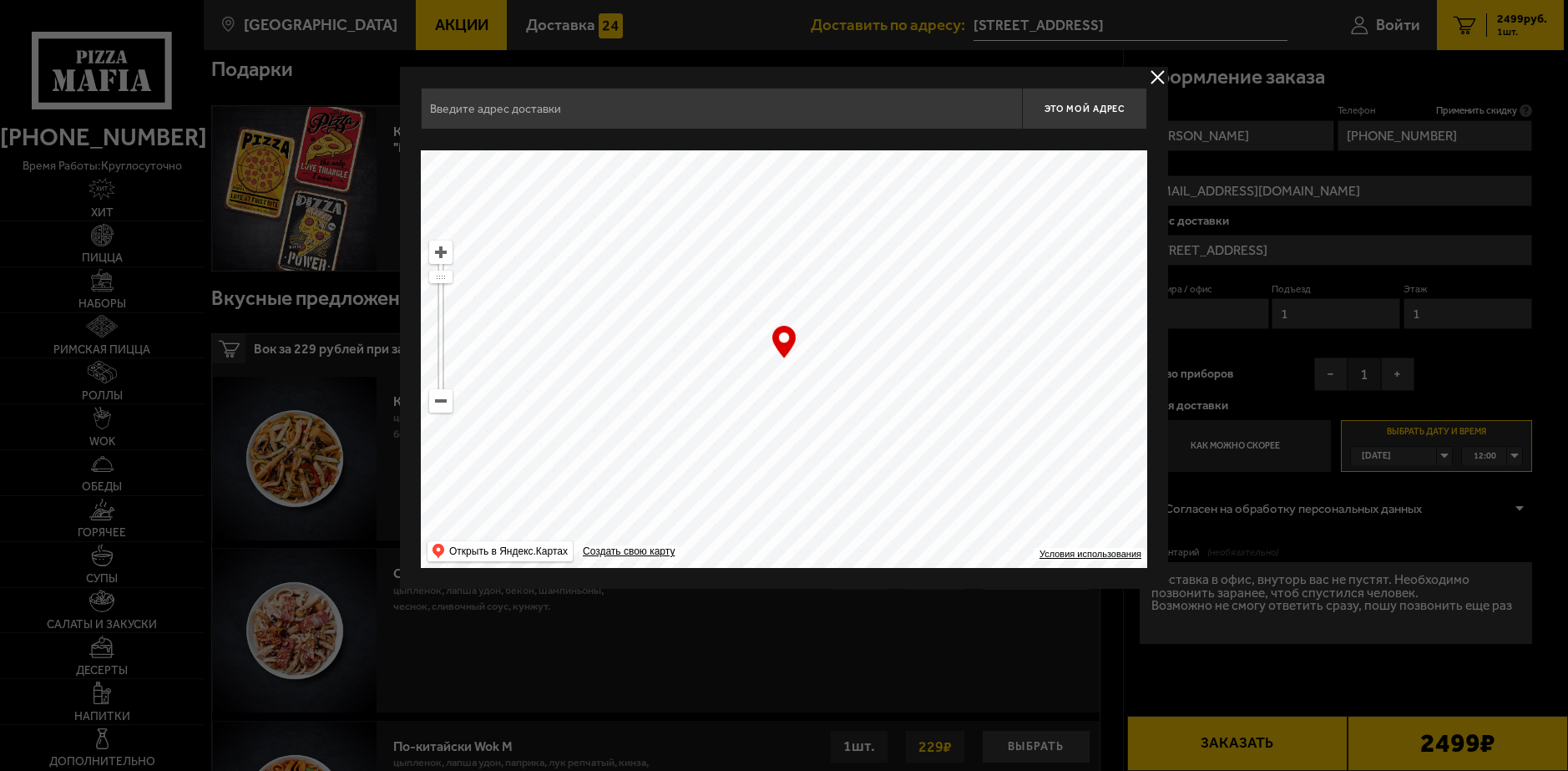
type input "Дегтярный переулок, 1Б"
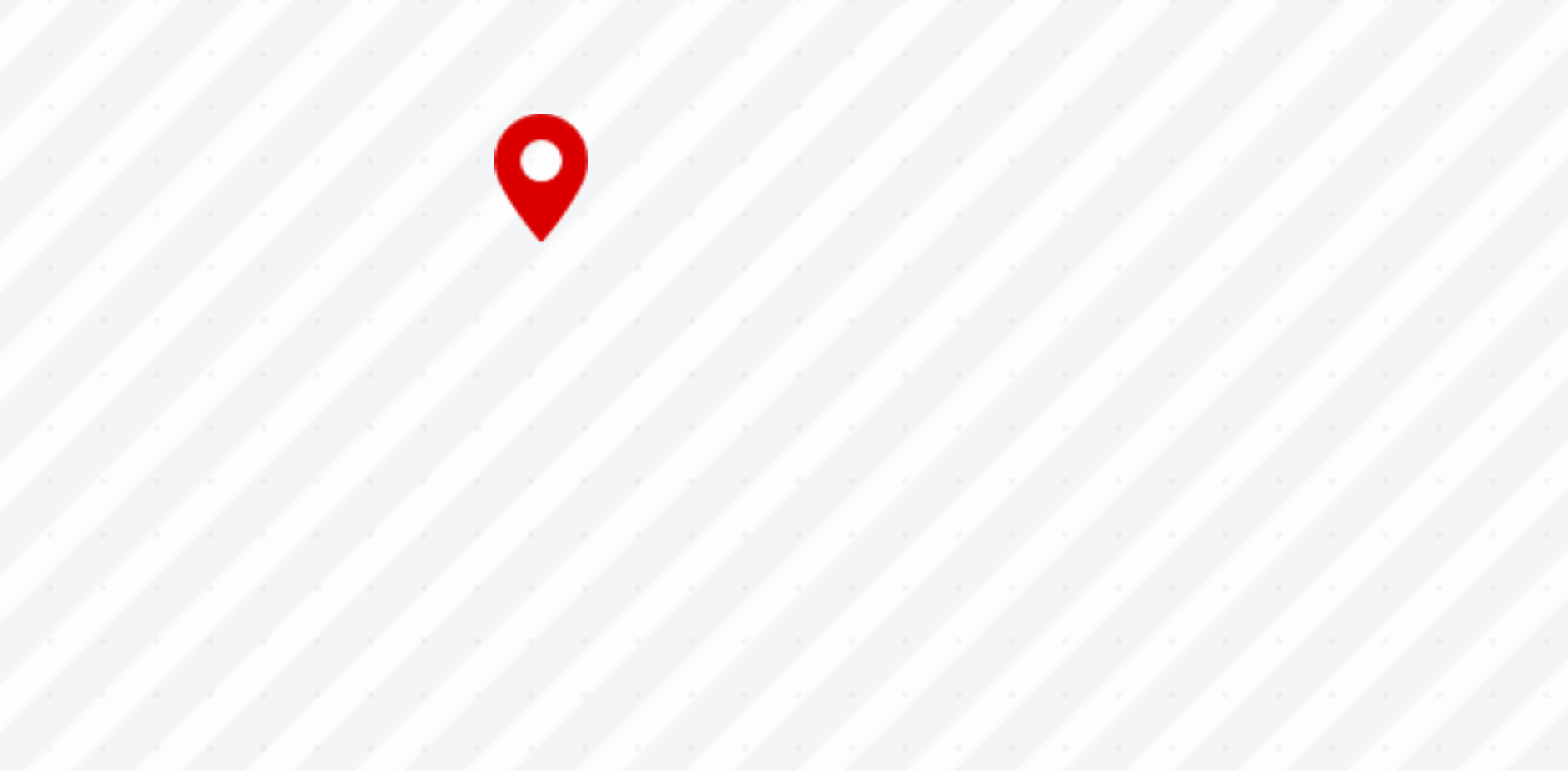
click at [791, 356] on div "… © Яндекс Условия использования Открыть в Яндекс.Картах Создать свою карту" at bounding box center [784, 359] width 726 height 417
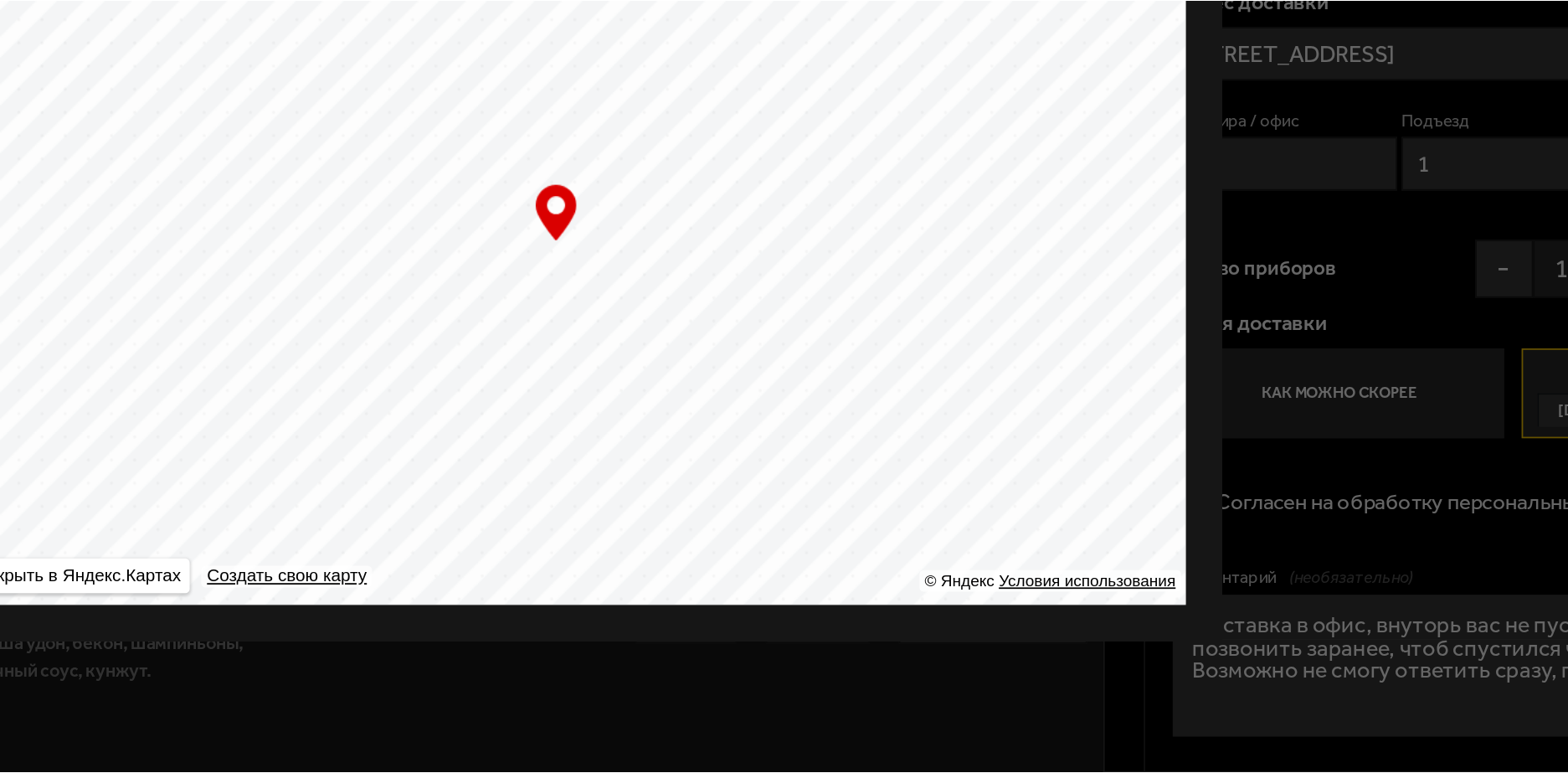
scroll to position [291, 0]
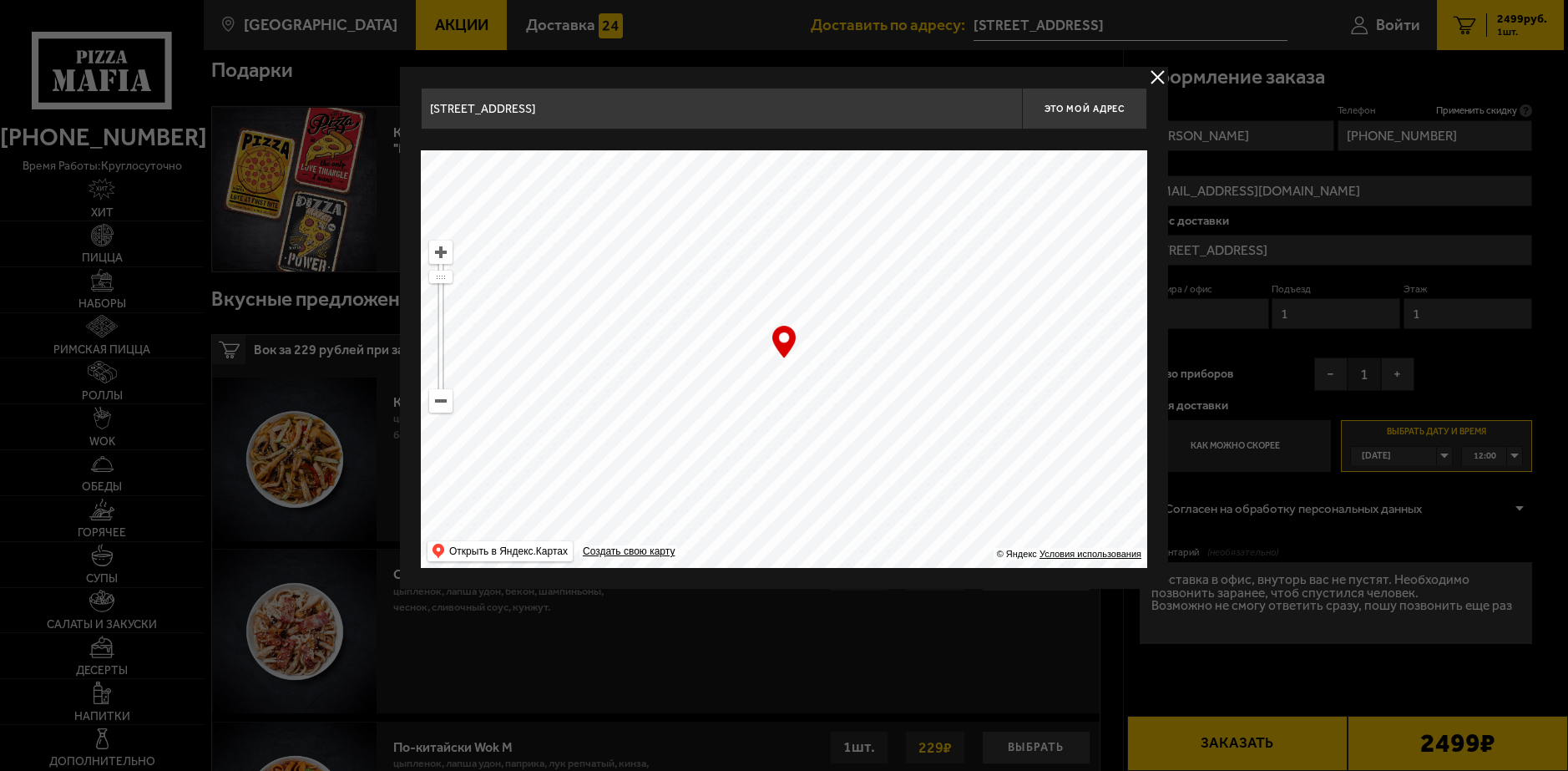
click at [439, 253] on ymaps at bounding box center [441, 252] width 22 height 22
click at [445, 256] on ymaps at bounding box center [441, 252] width 22 height 22
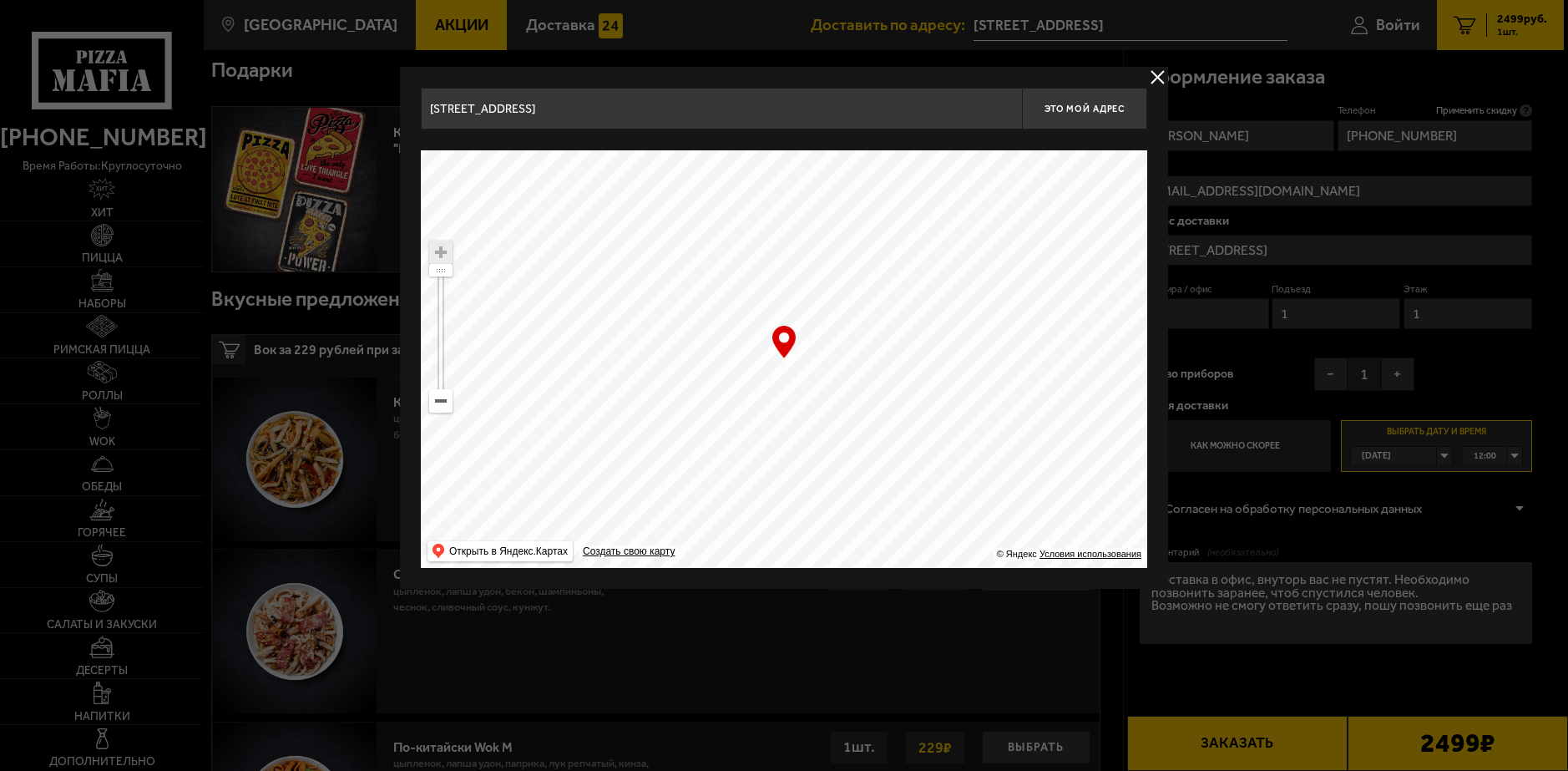
click at [445, 256] on ymaps at bounding box center [441, 252] width 22 height 22
click at [804, 343] on ymaps at bounding box center [784, 359] width 726 height 417
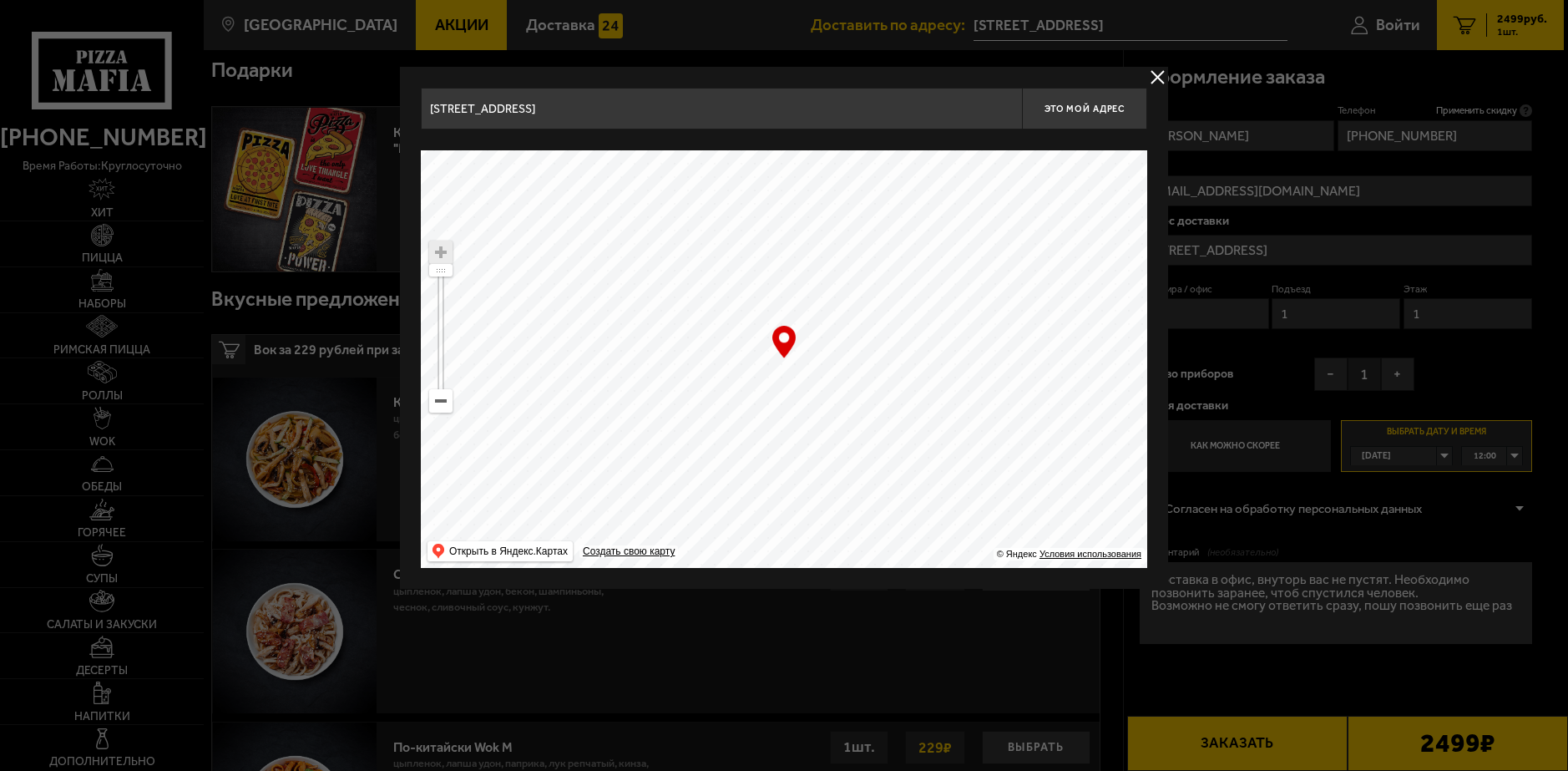
click at [1155, 69] on button "delivery type" at bounding box center [1157, 77] width 21 height 21
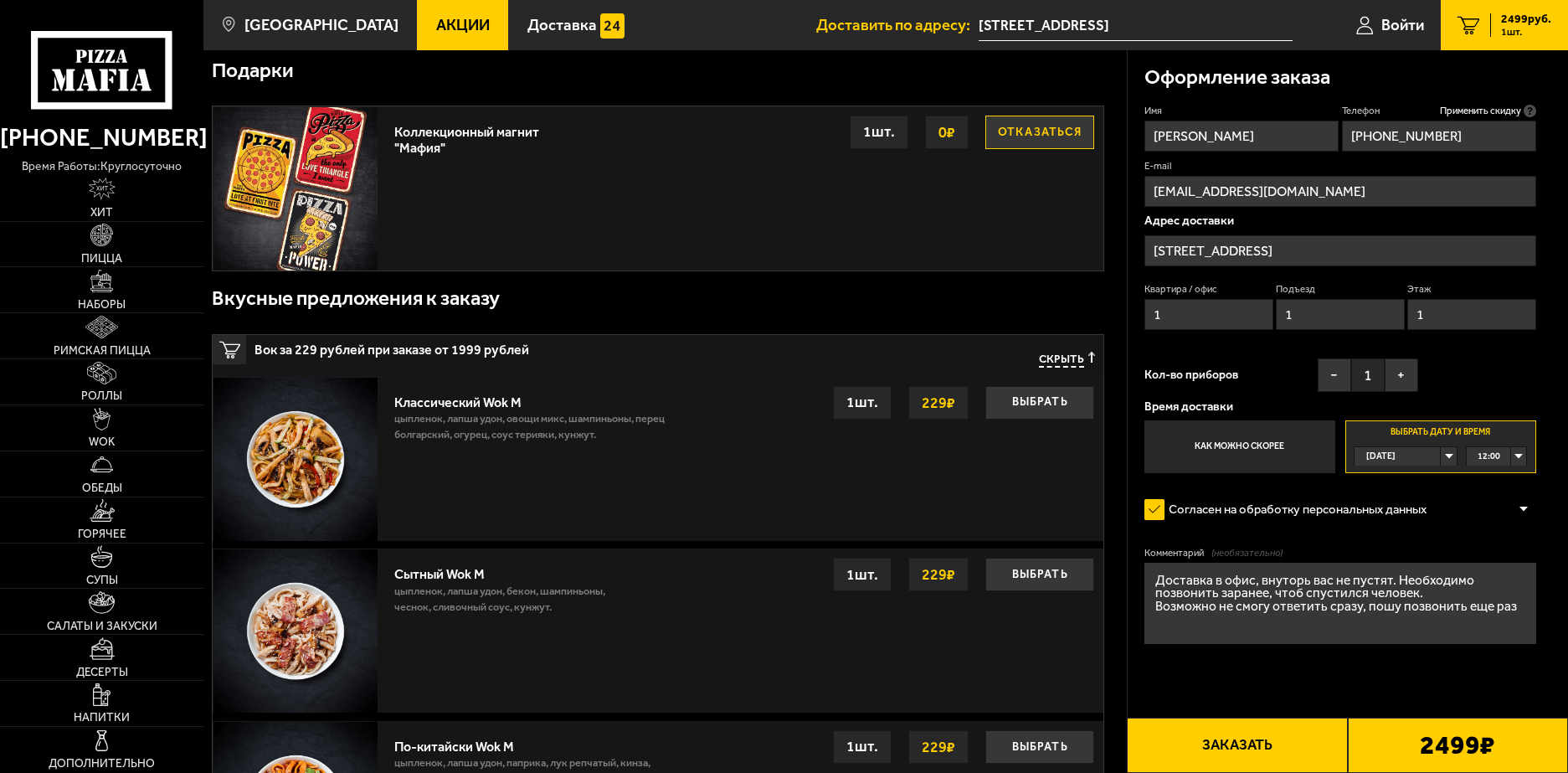
click at [1523, 617] on textarea "Доставка в офис, внуторь вас не пустят. Необходимо позвонить заранее, чтоб спус…" at bounding box center [1340, 603] width 392 height 82
paste textarea "Дегтярный переулок, 1Б"
type textarea "Доставка в офис, внуторь вас не пустят. Необходимо позвонить заранее, чтоб спус…"
click at [1312, 741] on button "Заказать" at bounding box center [1236, 745] width 220 height 55
click at [1312, 741] on main "Санкт-Петербург Все Акции Доставка Личный кабинет Акции Доставка Доставить по а…" at bounding box center [885, 714] width 1364 height 2009
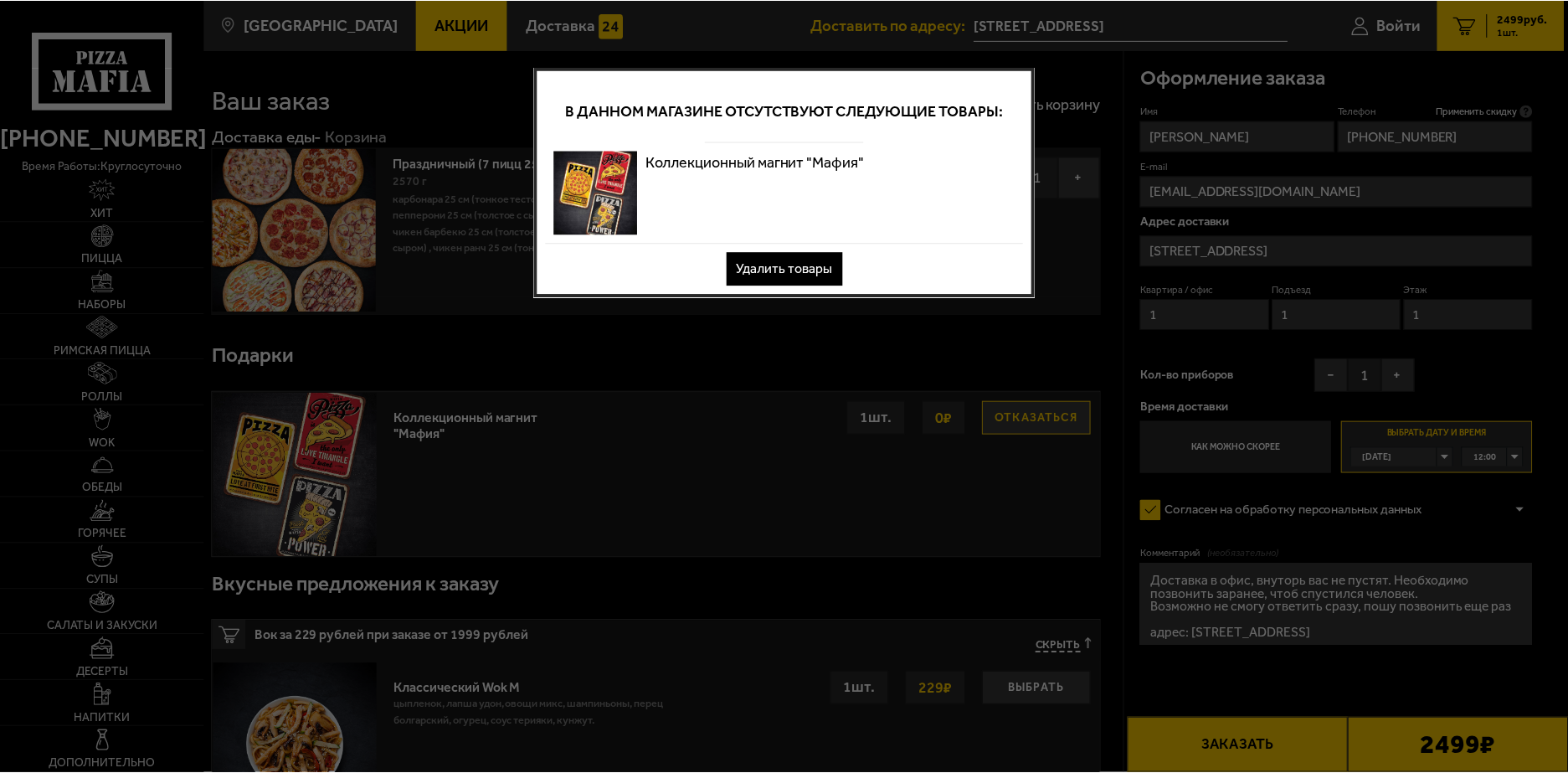
scroll to position [0, 0]
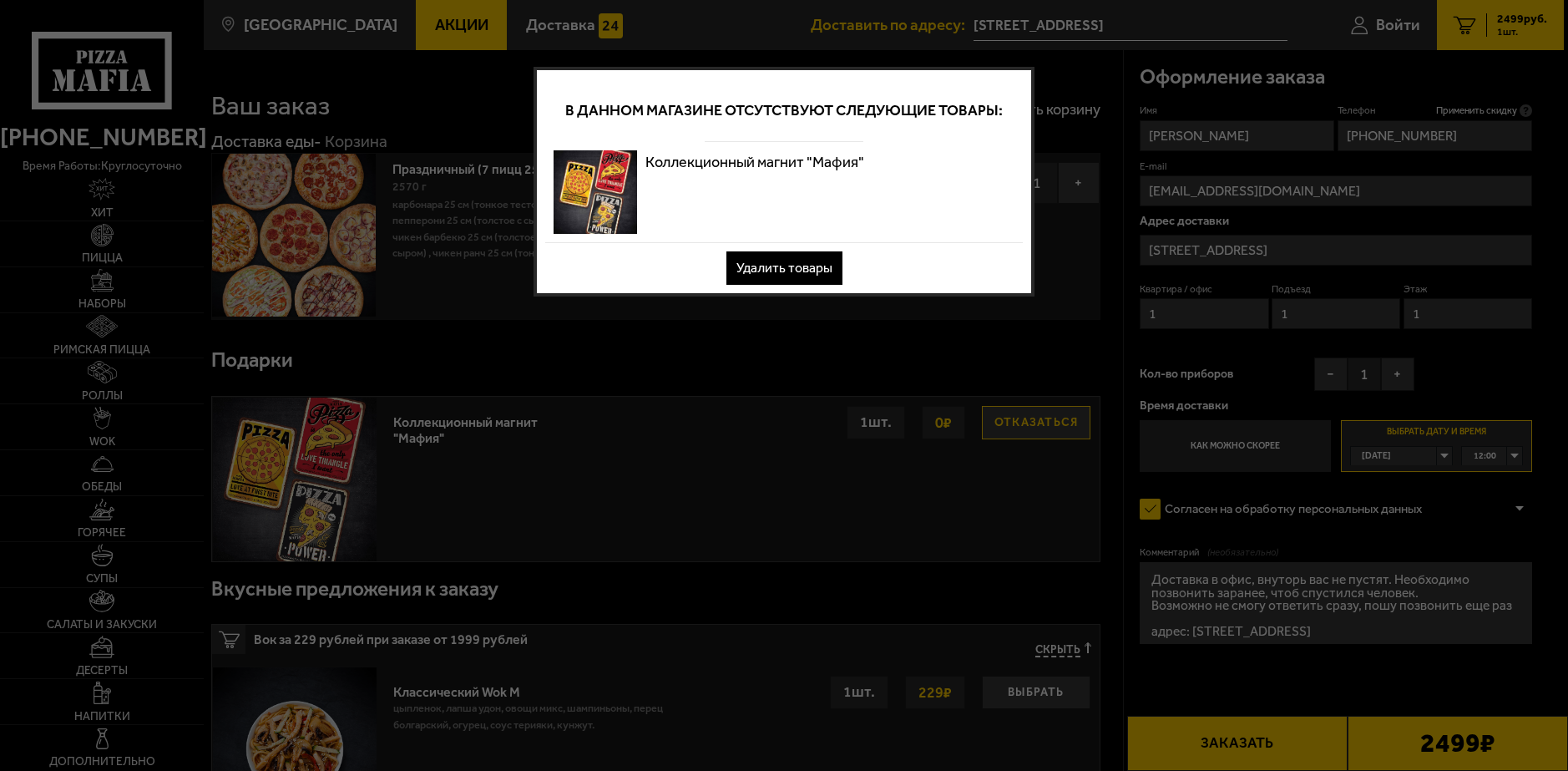
click at [797, 260] on button "Удалить товары" at bounding box center [784, 269] width 116 height 34
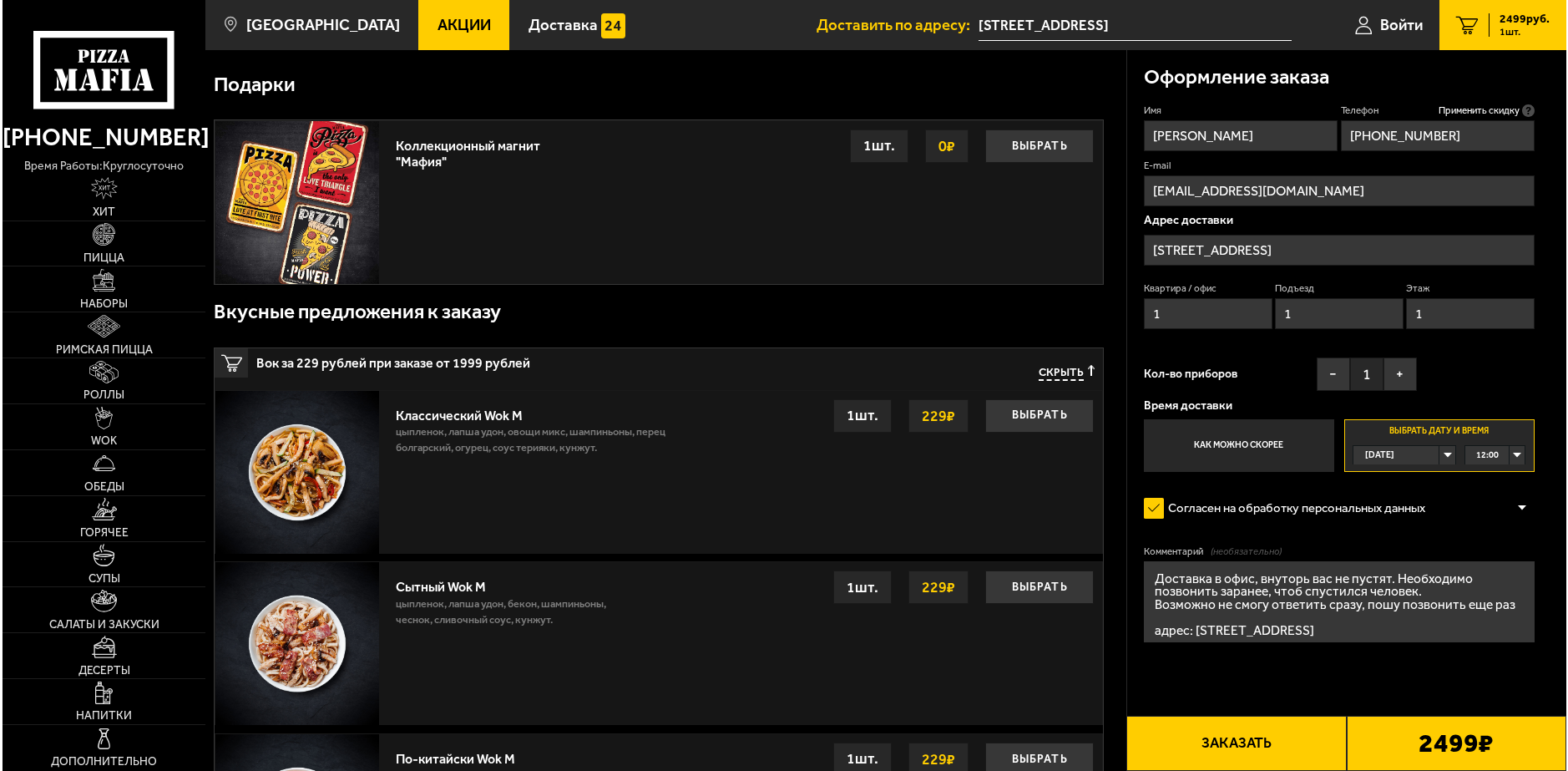
scroll to position [276, 0]
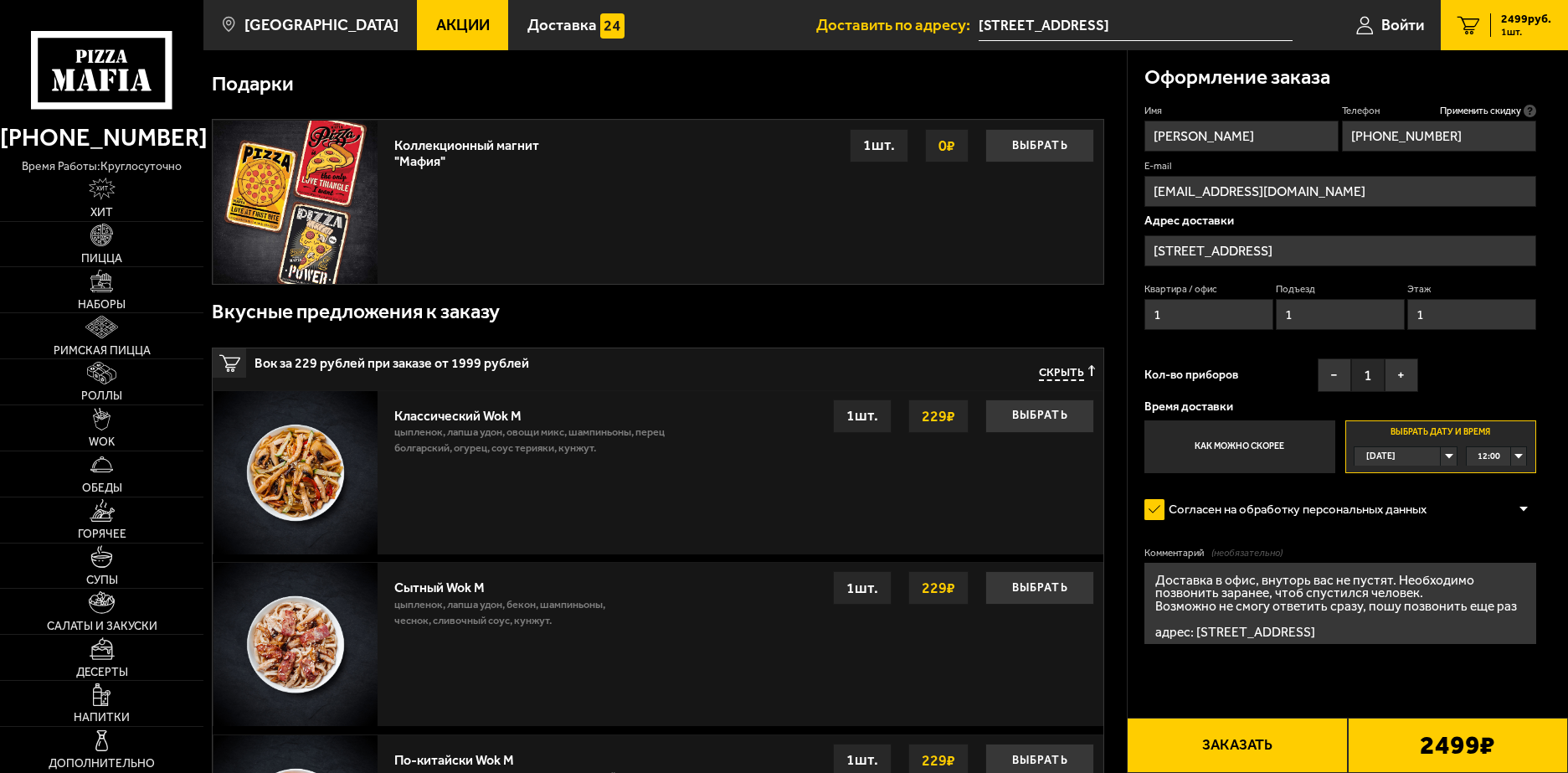
click at [1233, 734] on button "Заказать" at bounding box center [1236, 745] width 220 height 55
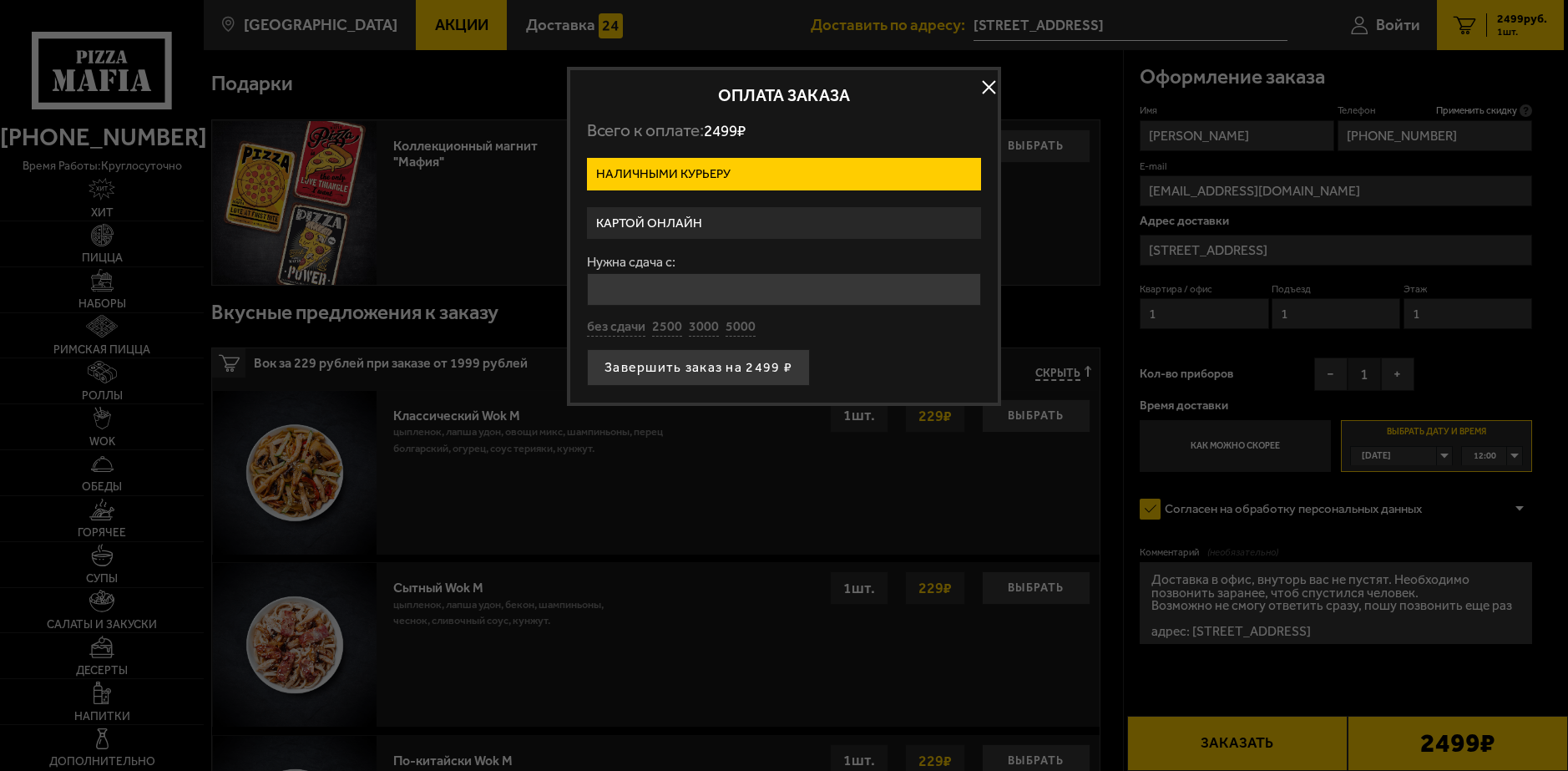
click at [862, 218] on label "Картой онлайн" at bounding box center [783, 223] width 394 height 33
click at [0, 0] on input "Картой онлайн" at bounding box center [0, 0] width 0 height 0
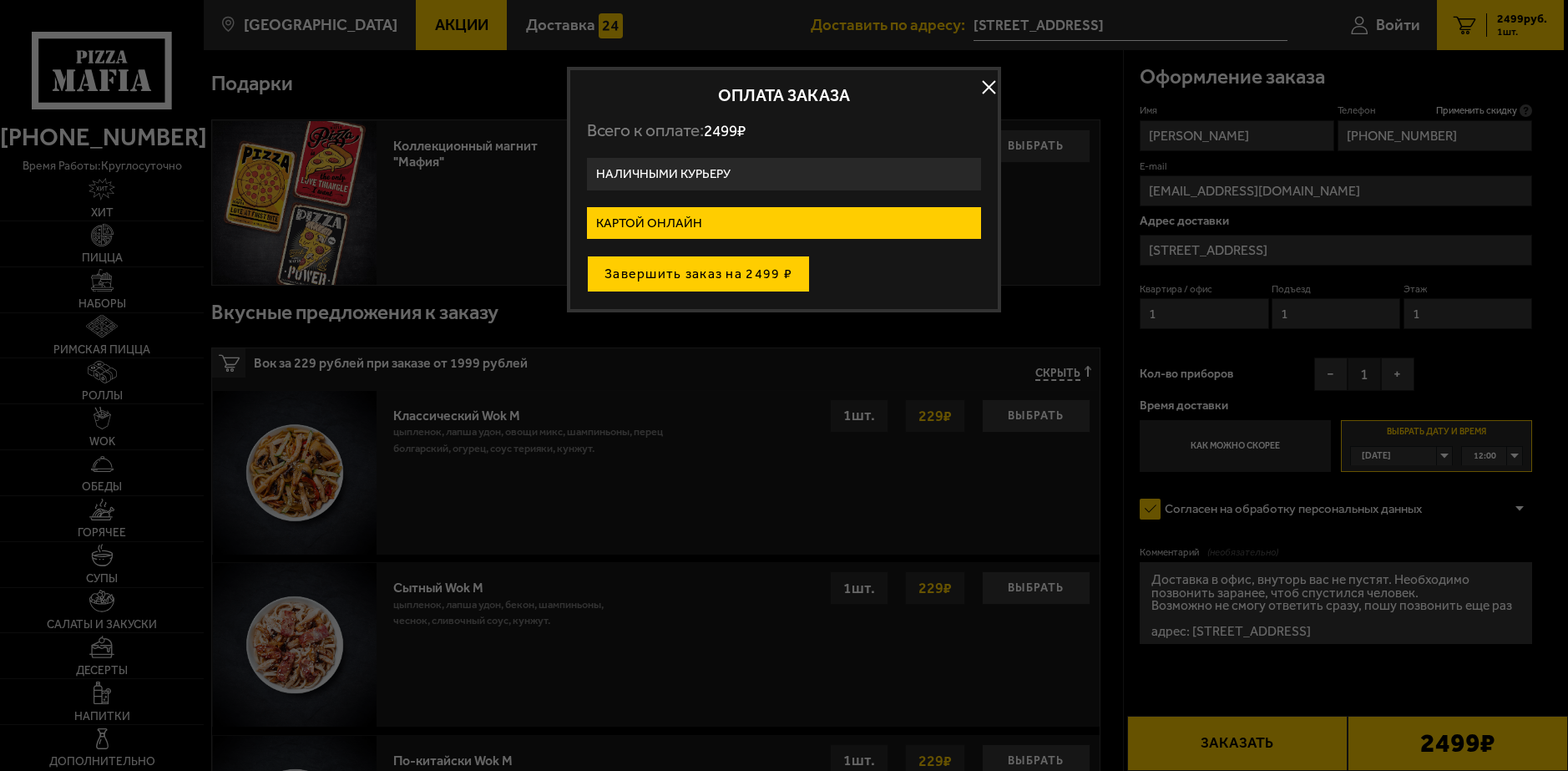
click at [744, 276] on button "Завершить заказ на 2499 ₽" at bounding box center [698, 273] width 223 height 36
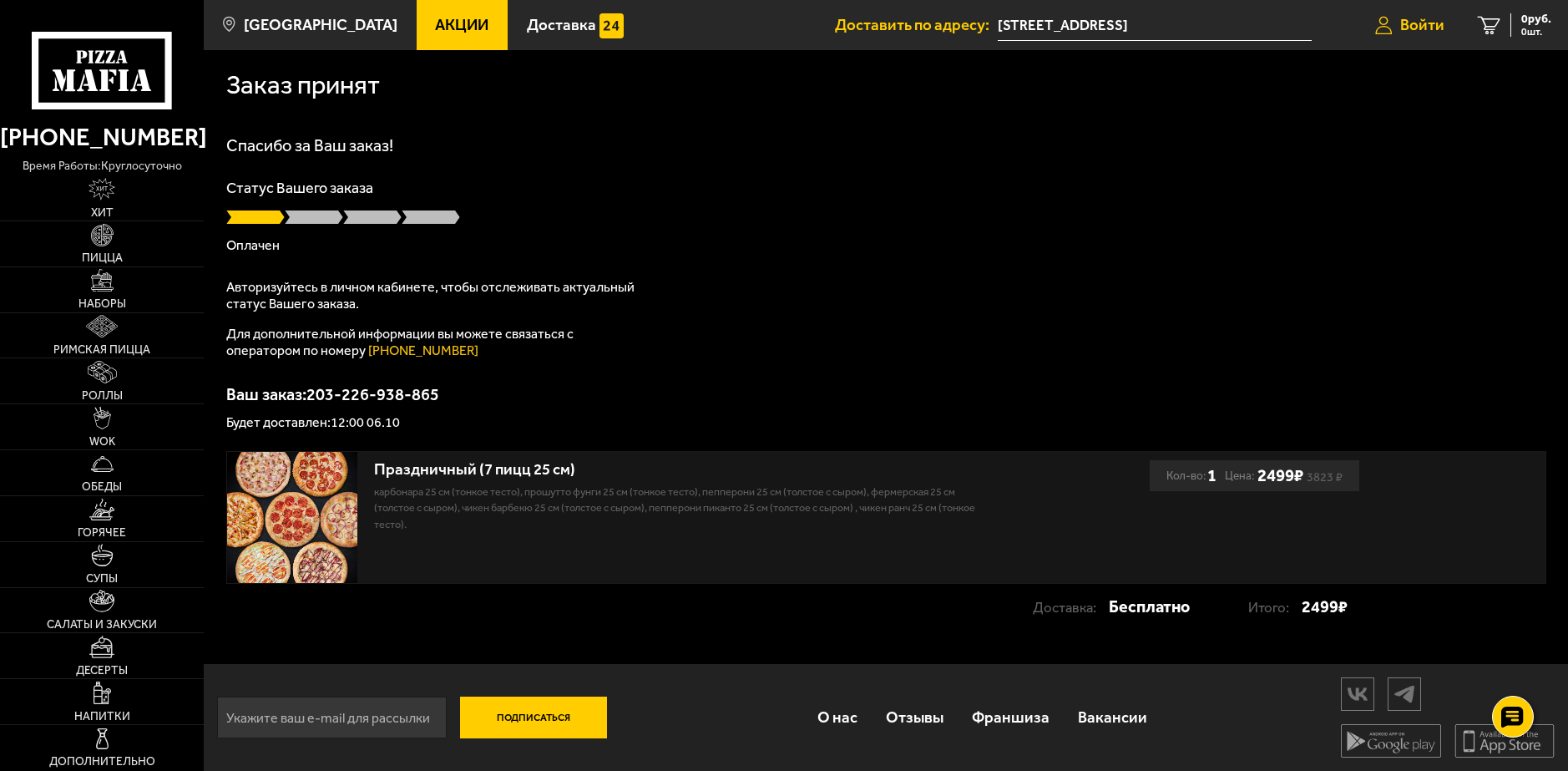
click at [1404, 20] on span "Войти" at bounding box center [1422, 25] width 44 height 16
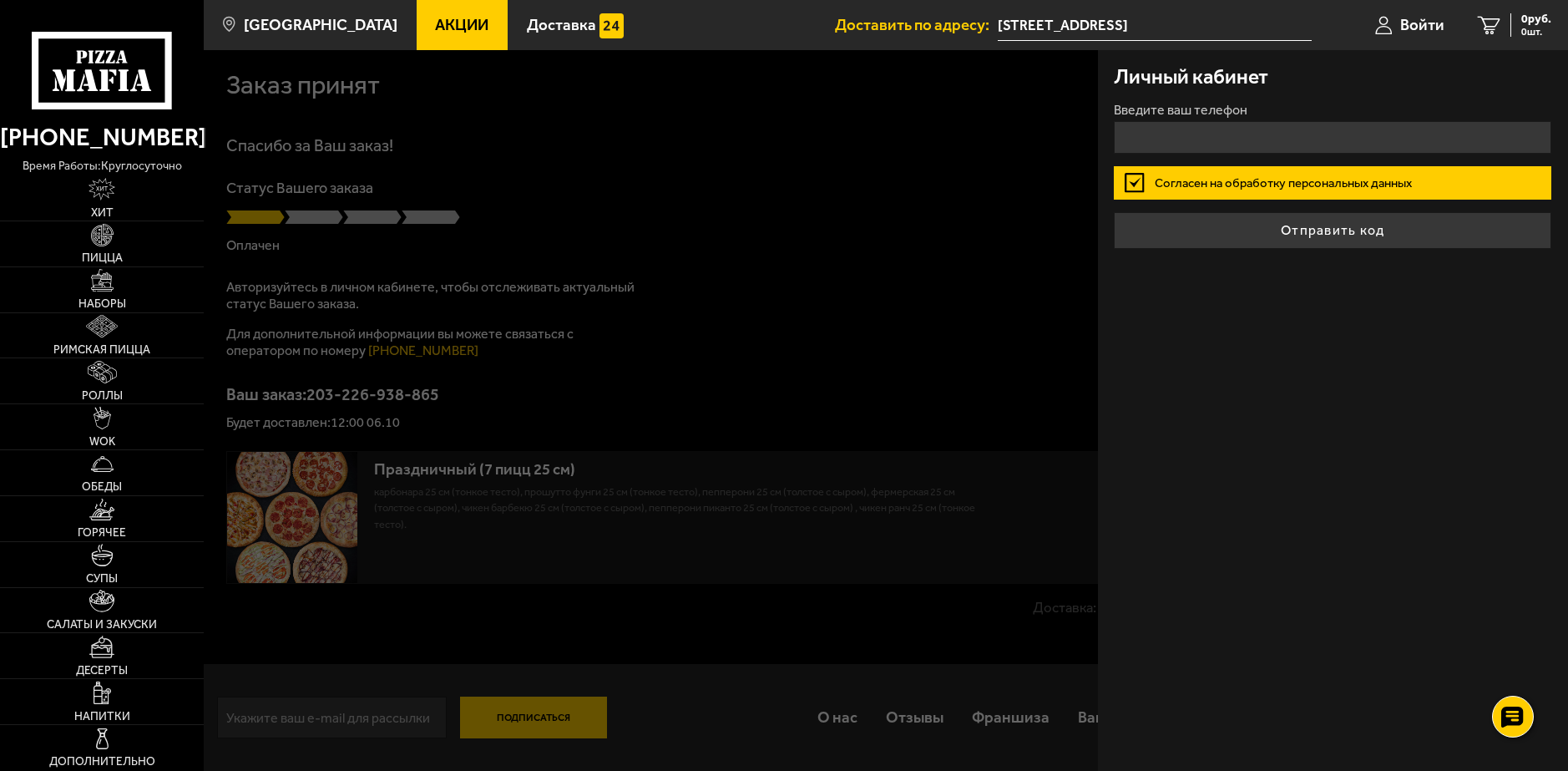
click at [1260, 117] on label "Введите ваш телефон" at bounding box center [1333, 110] width 438 height 13
click at [1260, 121] on input "Введите ваш телефон" at bounding box center [1333, 137] width 438 height 33
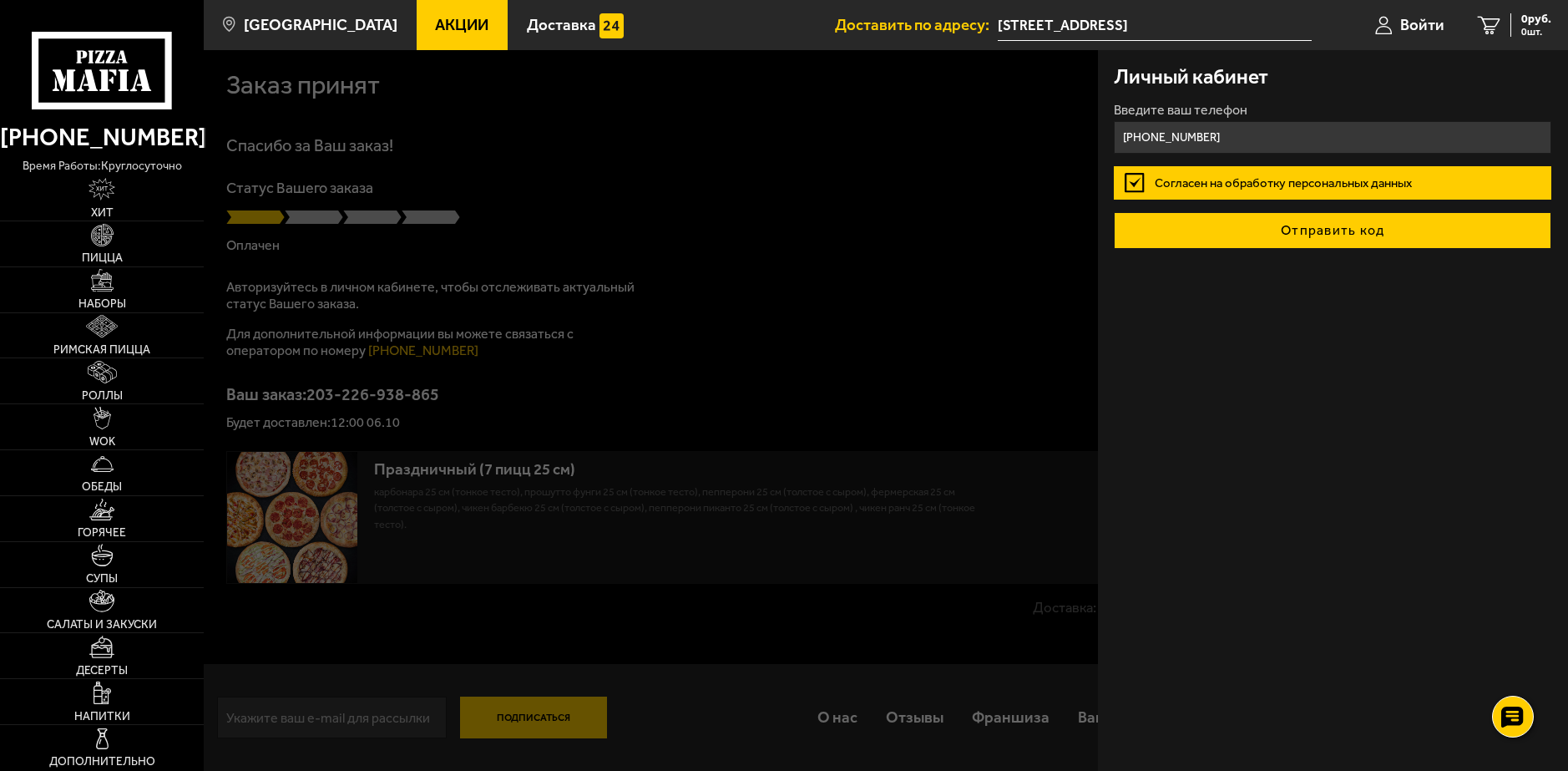
type input "+7 (911) 084-14-51"
click at [1198, 243] on button "Отправить код" at bounding box center [1333, 230] width 438 height 36
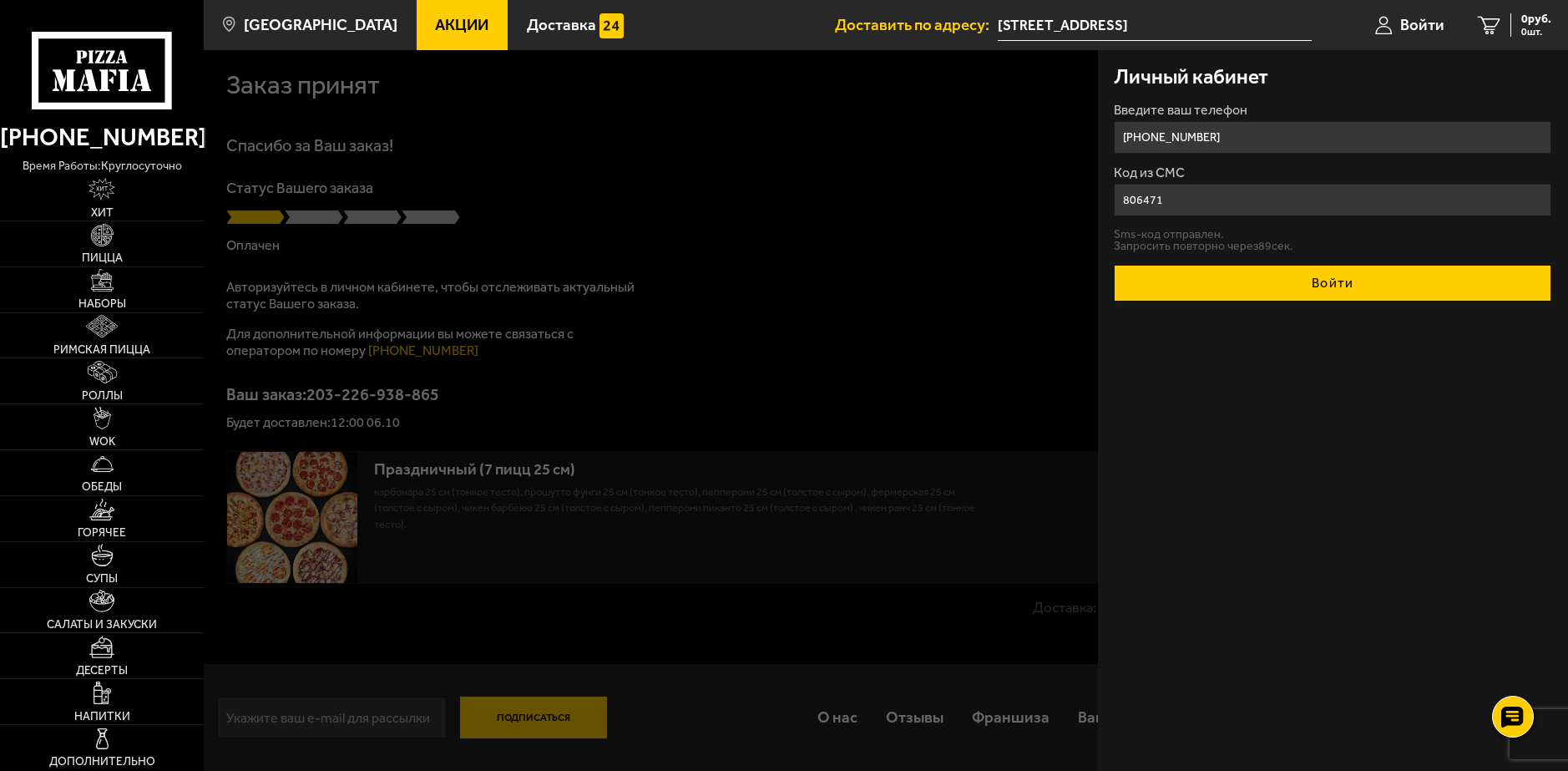
type input "806471"
click at [1261, 289] on button "Войти" at bounding box center [1333, 283] width 438 height 36
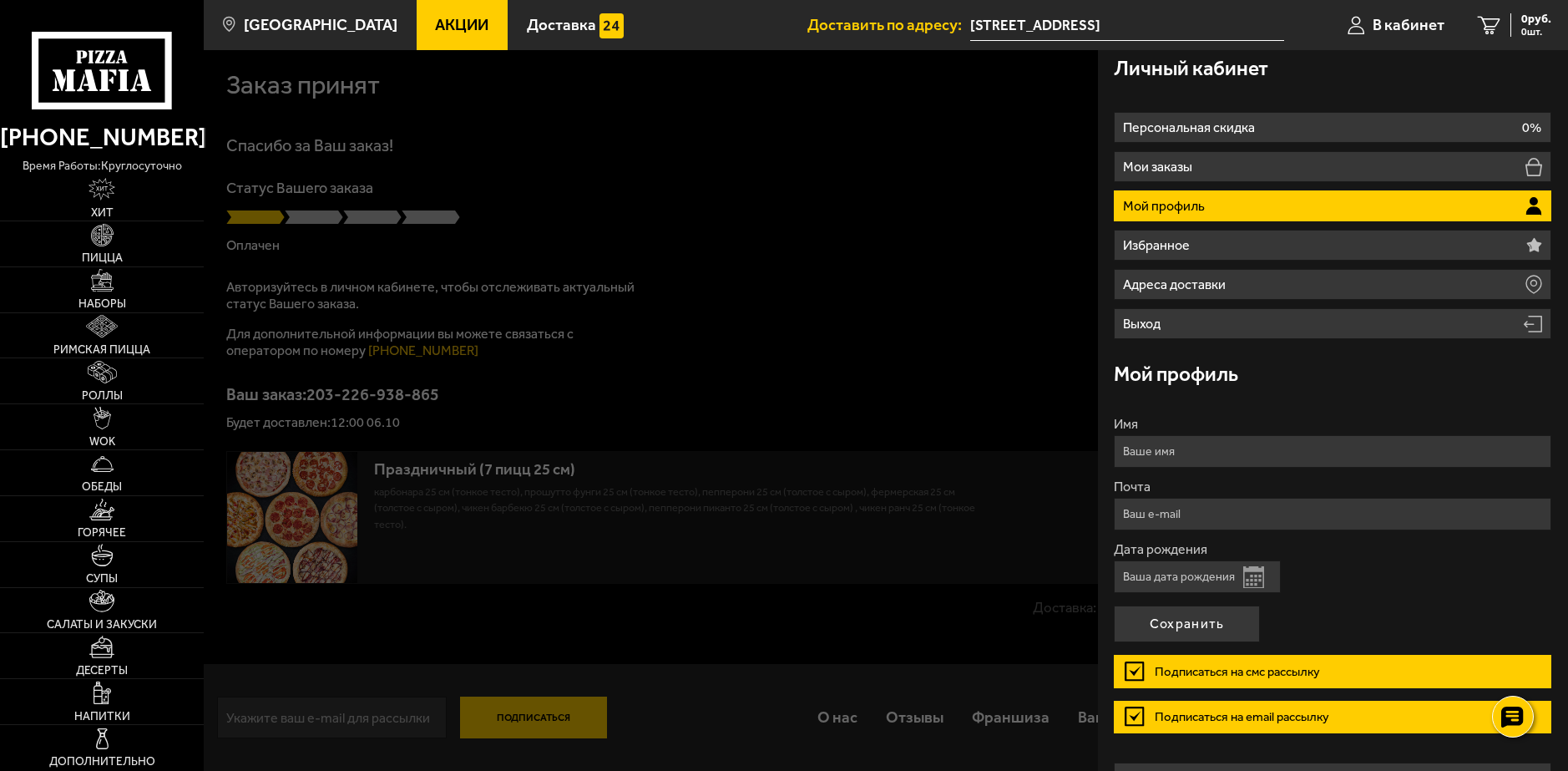
scroll to position [10, 0]
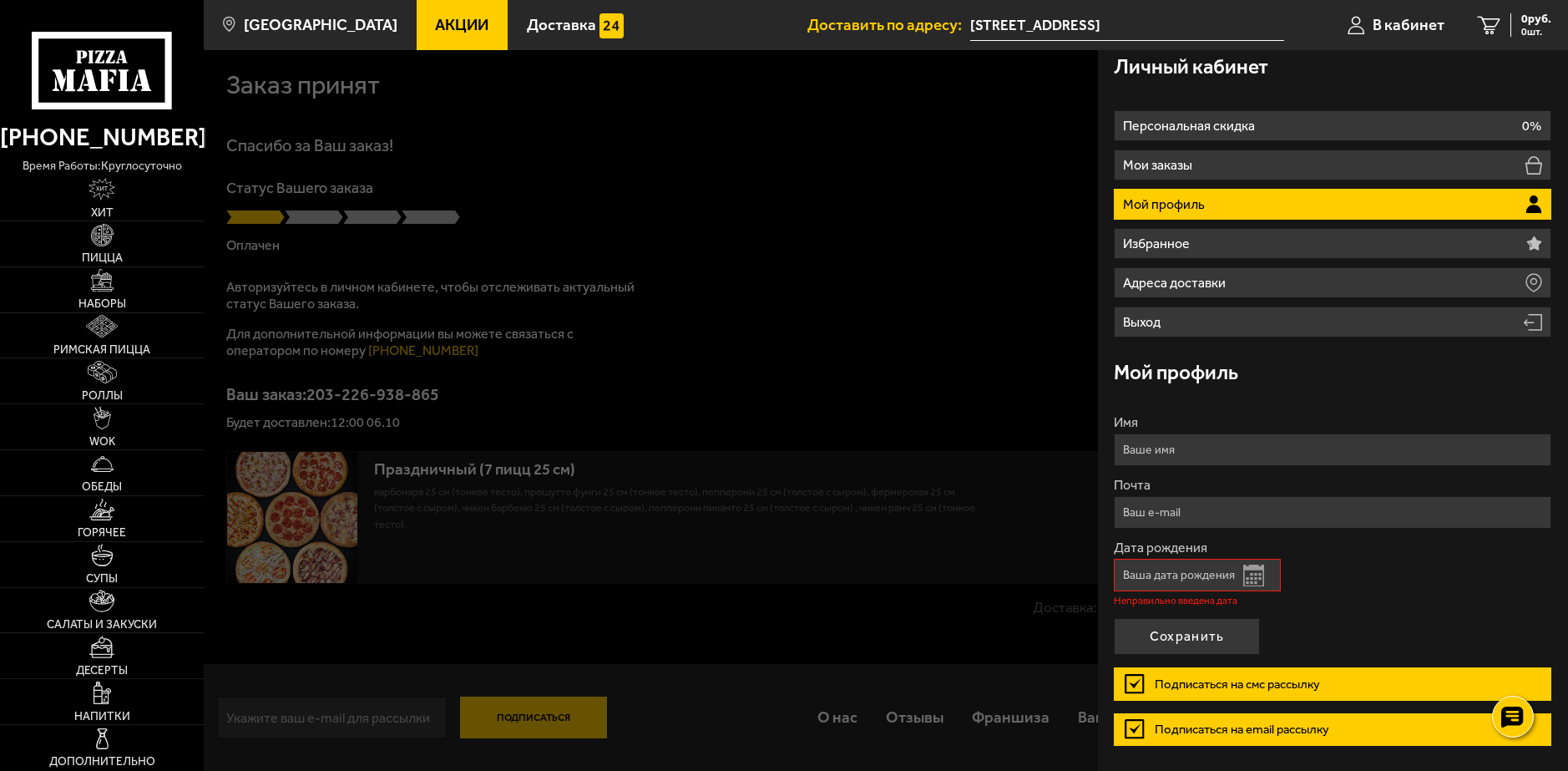
drag, startPoint x: 1159, startPoint y: 581, endPoint x: 1479, endPoint y: 535, distance: 323.3
click at [1479, 535] on form "Имя Почта Дата рождения Открыть календарь Неправильно введена дата Подписаться …" at bounding box center [1333, 586] width 438 height 342
click at [1248, 573] on button "Открыть календарь" at bounding box center [1254, 575] width 21 height 22
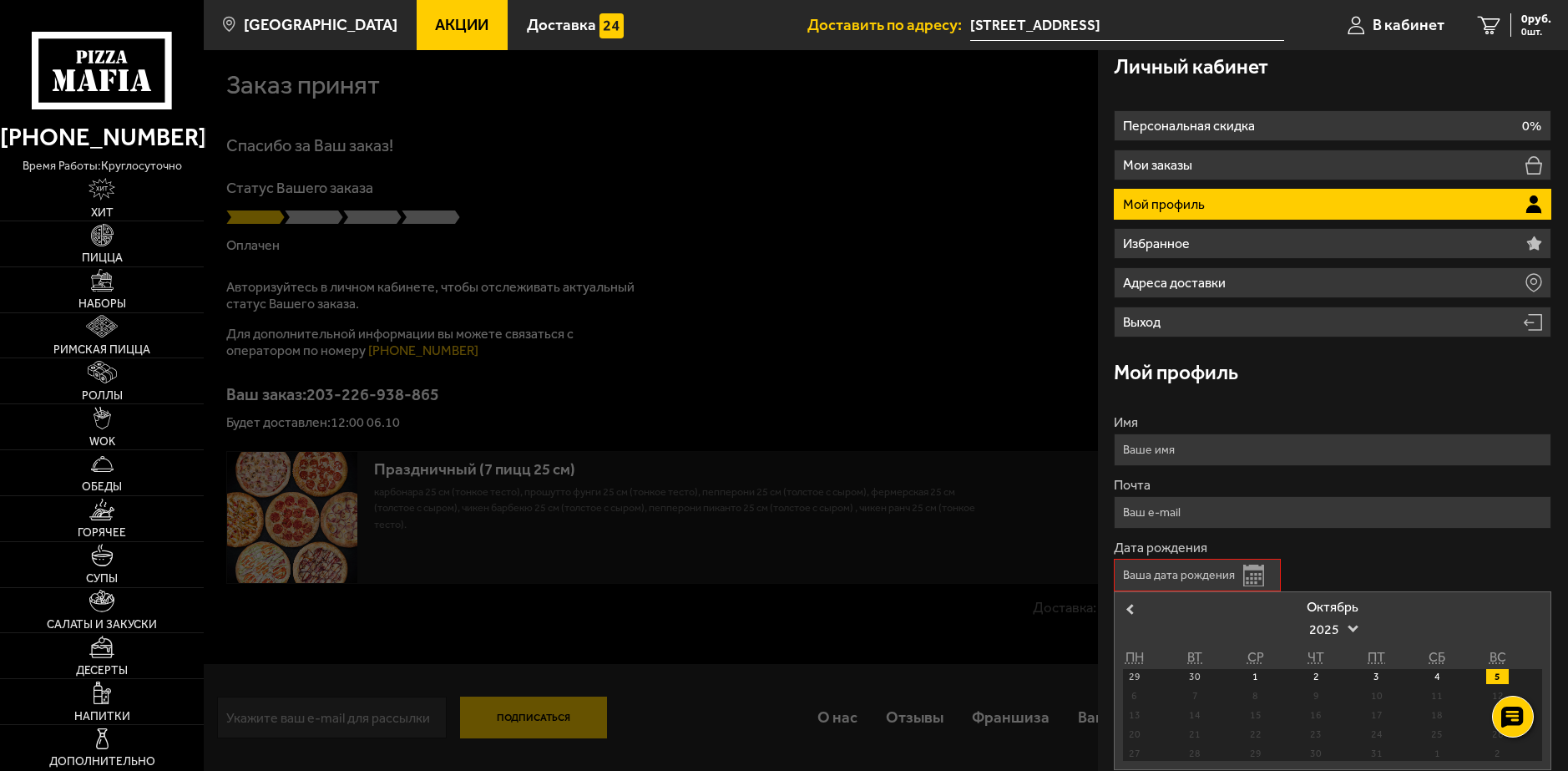
click at [1133, 695] on div "6" at bounding box center [1134, 695] width 22 height 15
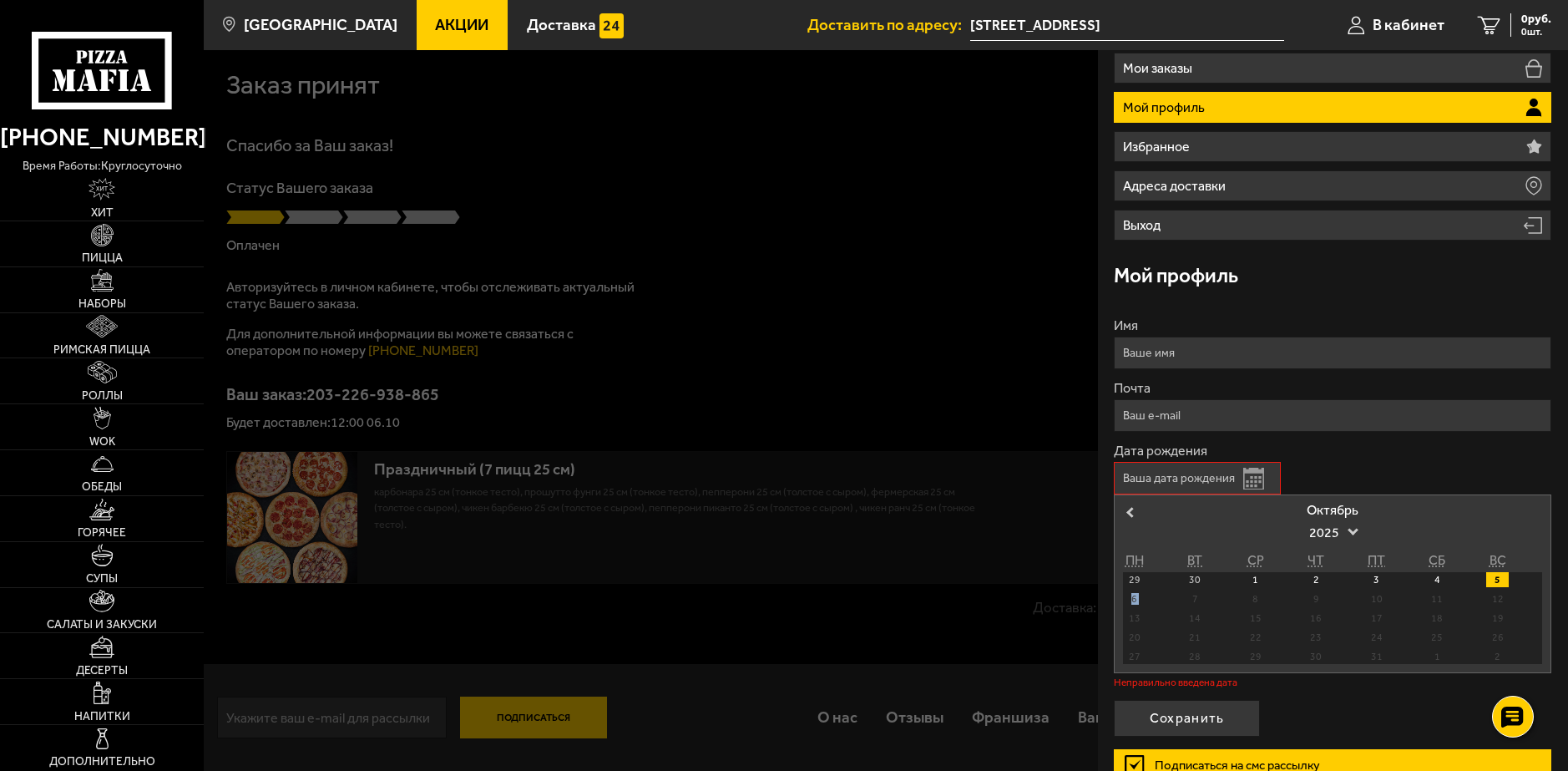
scroll to position [108, 0]
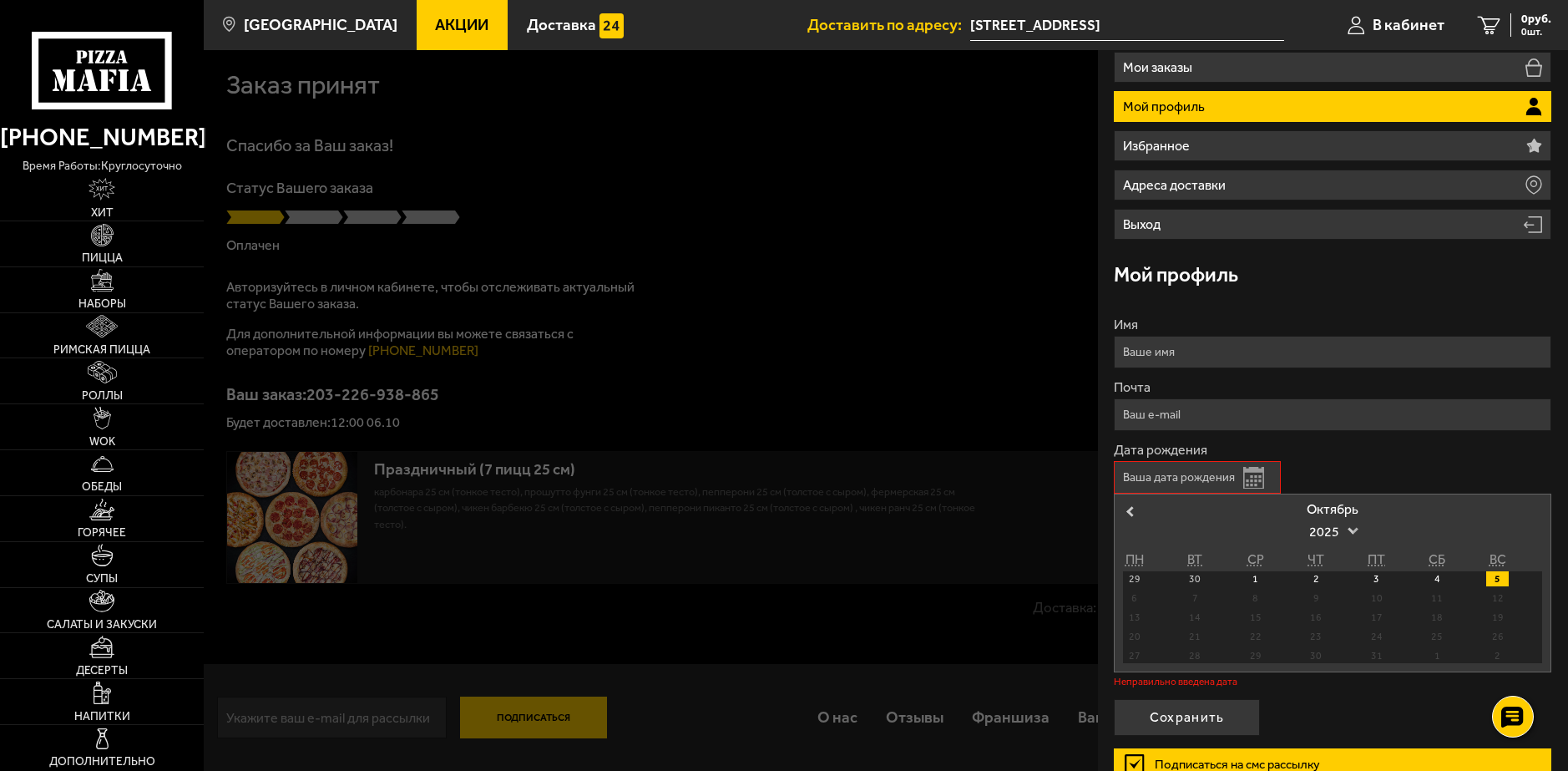
click at [1343, 531] on span "2025" at bounding box center [1332, 531] width 47 height 30
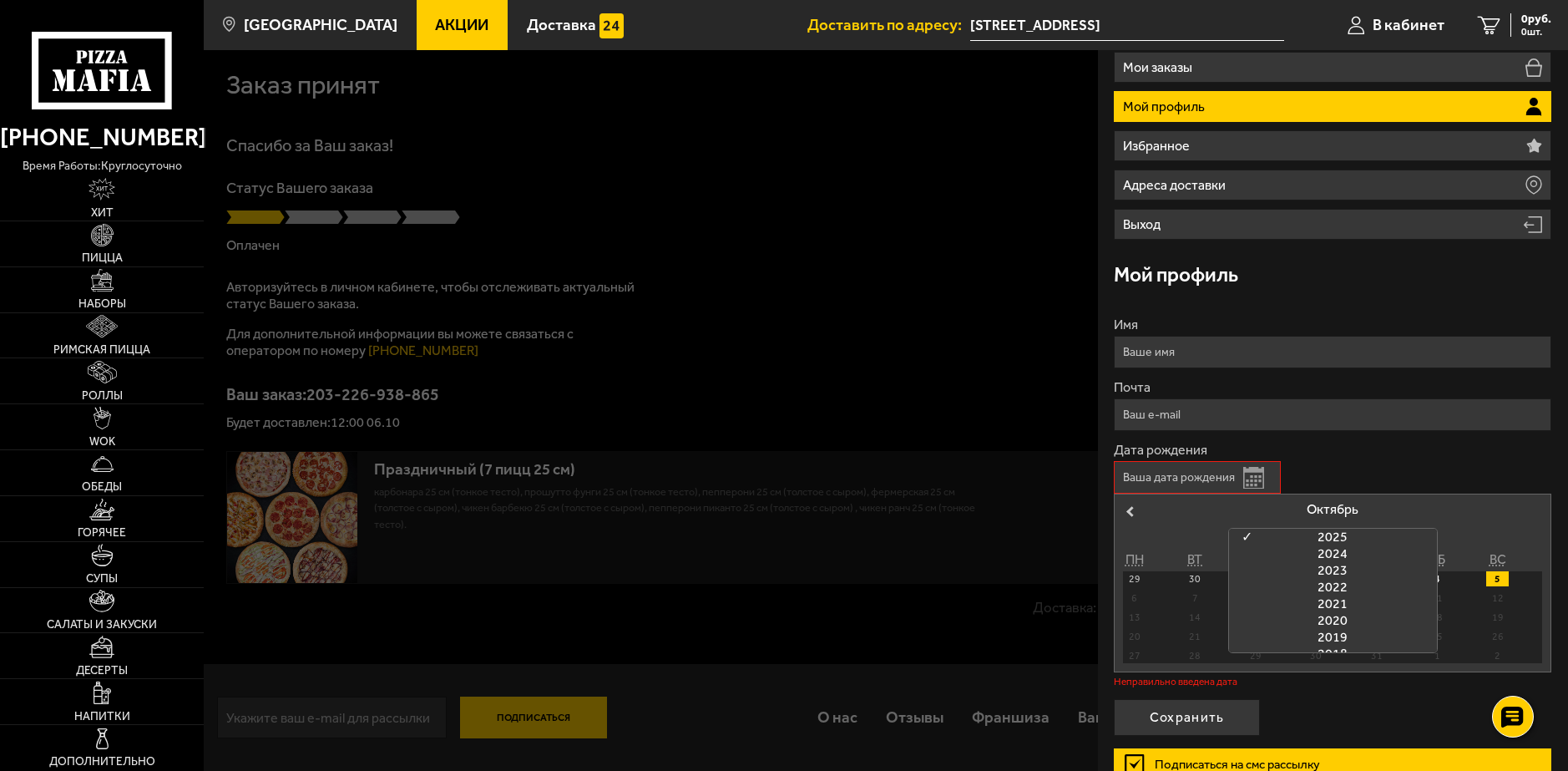
scroll to position [375, 0]
click at [1327, 616] on div "1998" at bounding box center [1333, 613] width 208 height 17
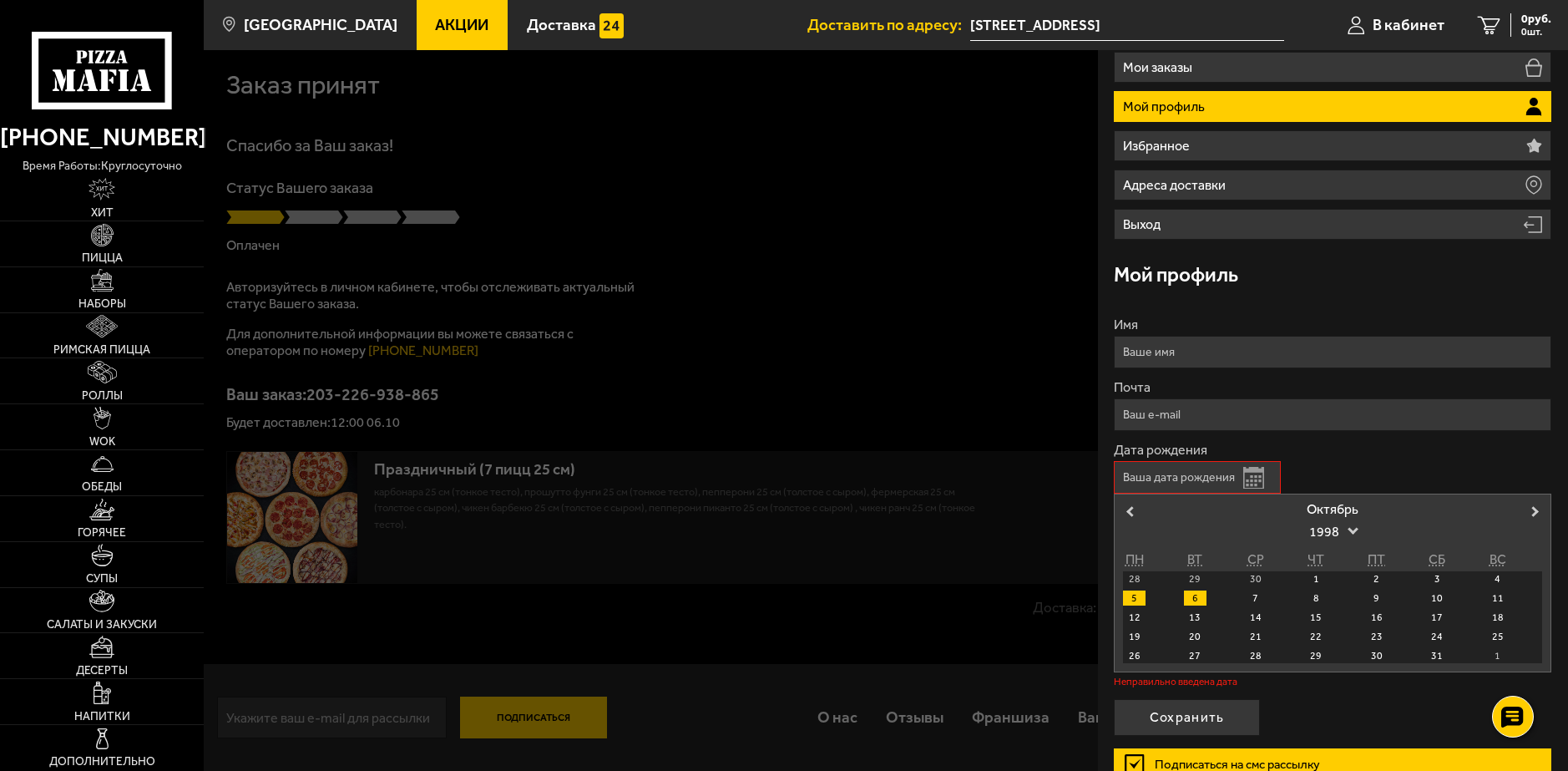
click at [1198, 600] on div "6" at bounding box center [1196, 598] width 22 height 15
type input "06.10.1998"
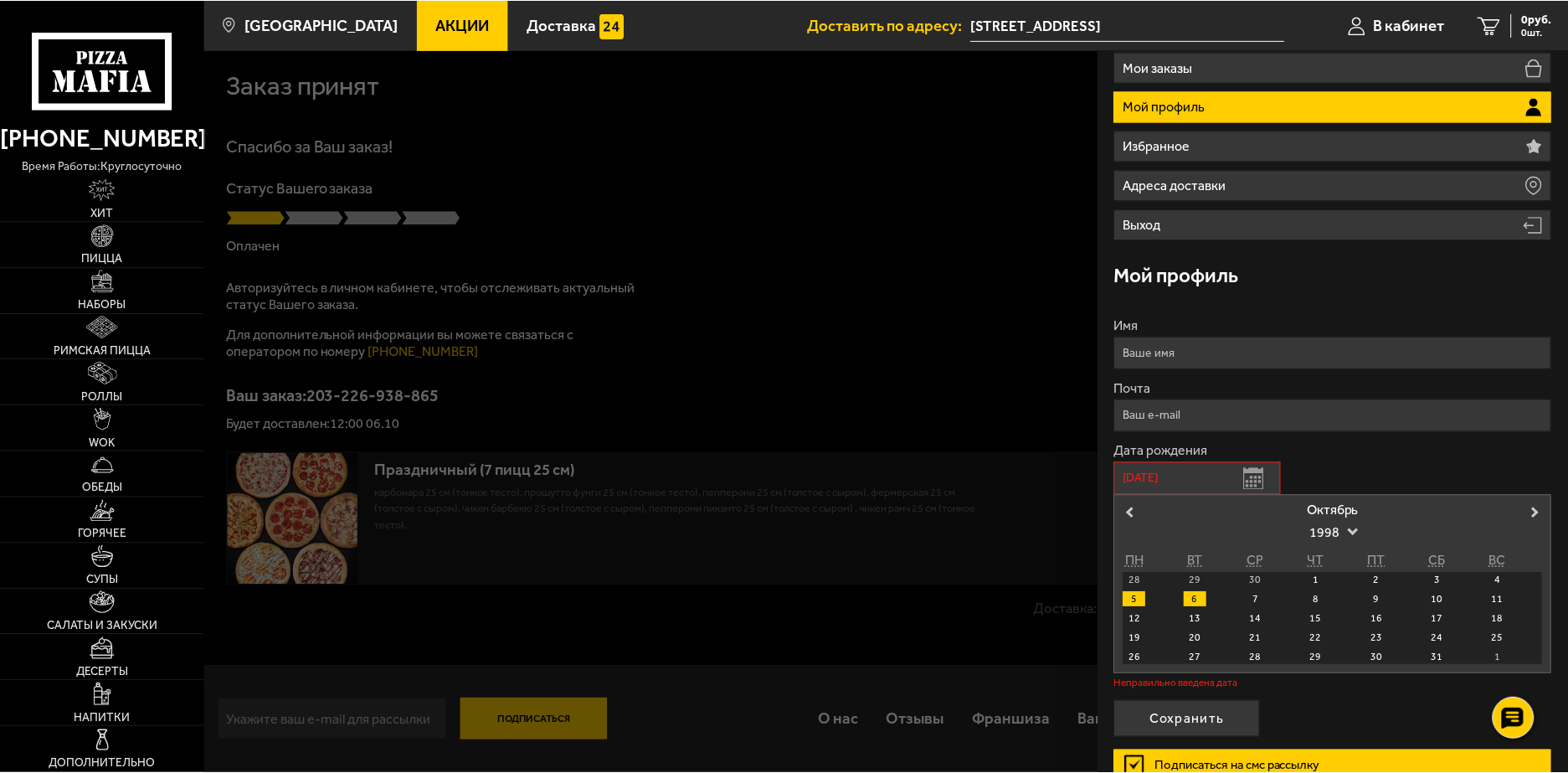
scroll to position [51, 0]
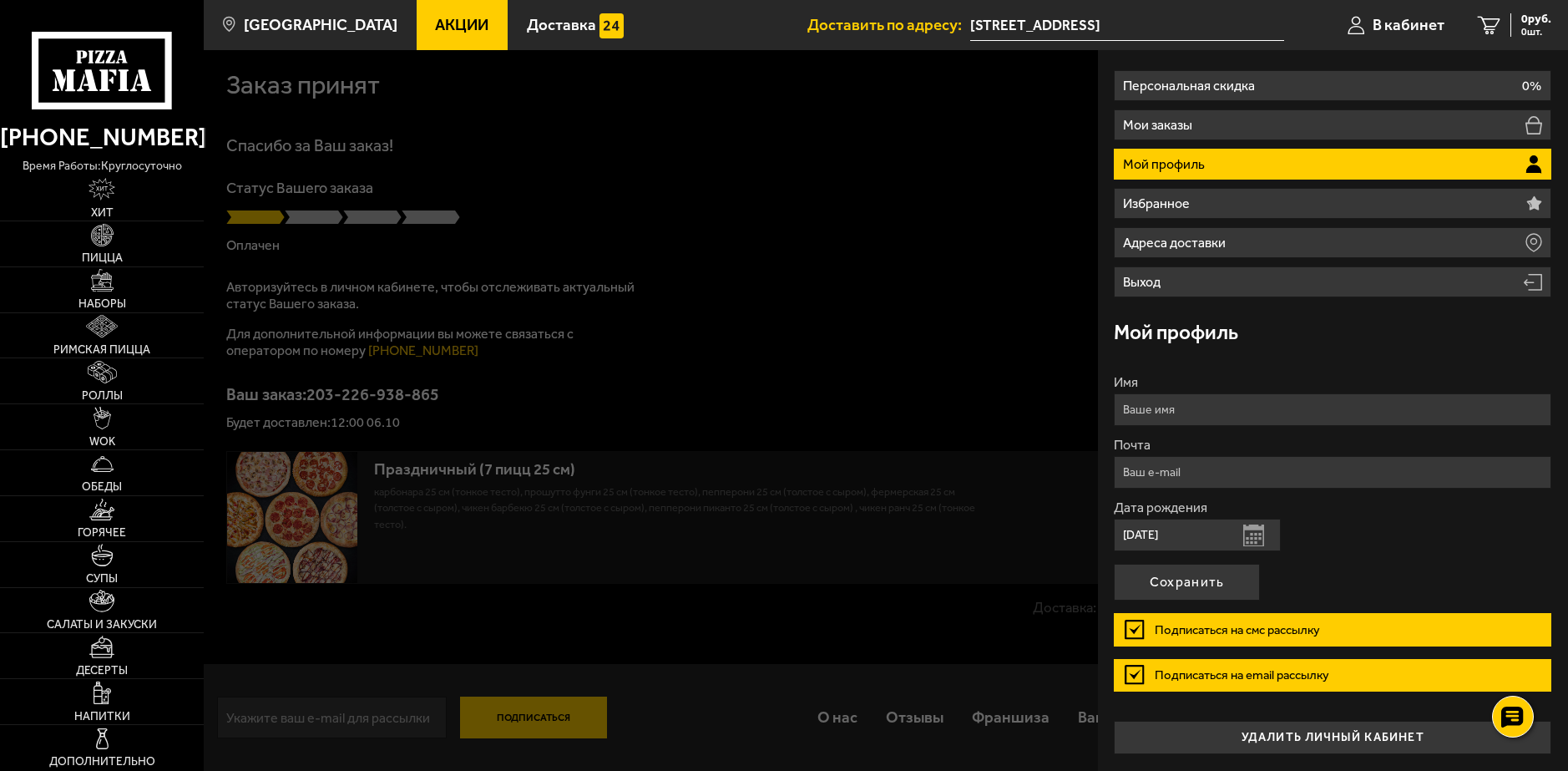
click at [1310, 414] on input "Имя" at bounding box center [1333, 409] width 438 height 33
type input "Леонид"
click at [1223, 466] on input "Почта" at bounding box center [1333, 472] width 438 height 33
type input "sila.leo@yandex.ru"
click at [1192, 575] on button "Сохранить" at bounding box center [1187, 581] width 146 height 36
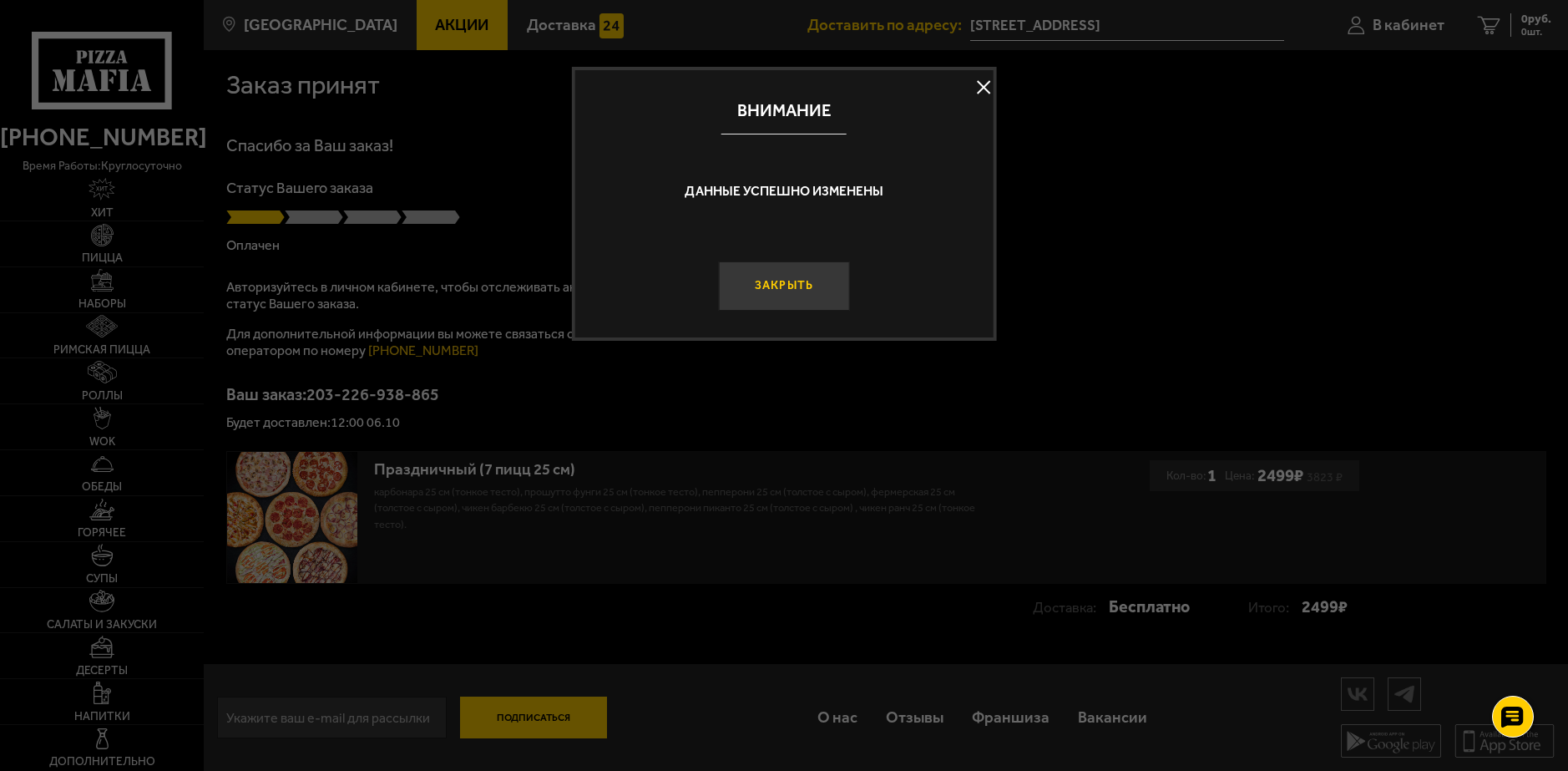
click at [820, 289] on button "Закрыть" at bounding box center [784, 285] width 131 height 50
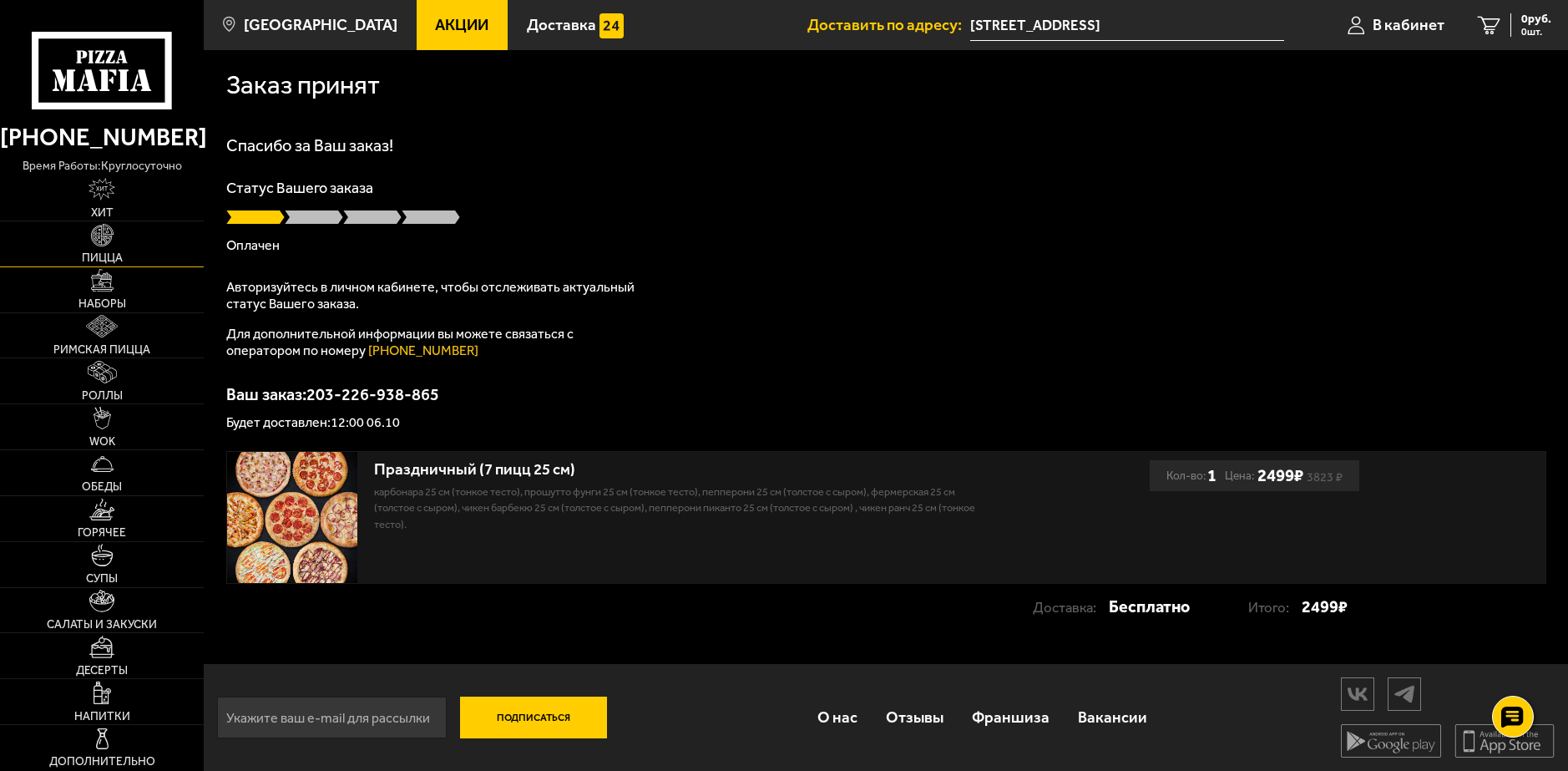
click at [89, 246] on link "Пицца" at bounding box center [102, 244] width 204 height 45
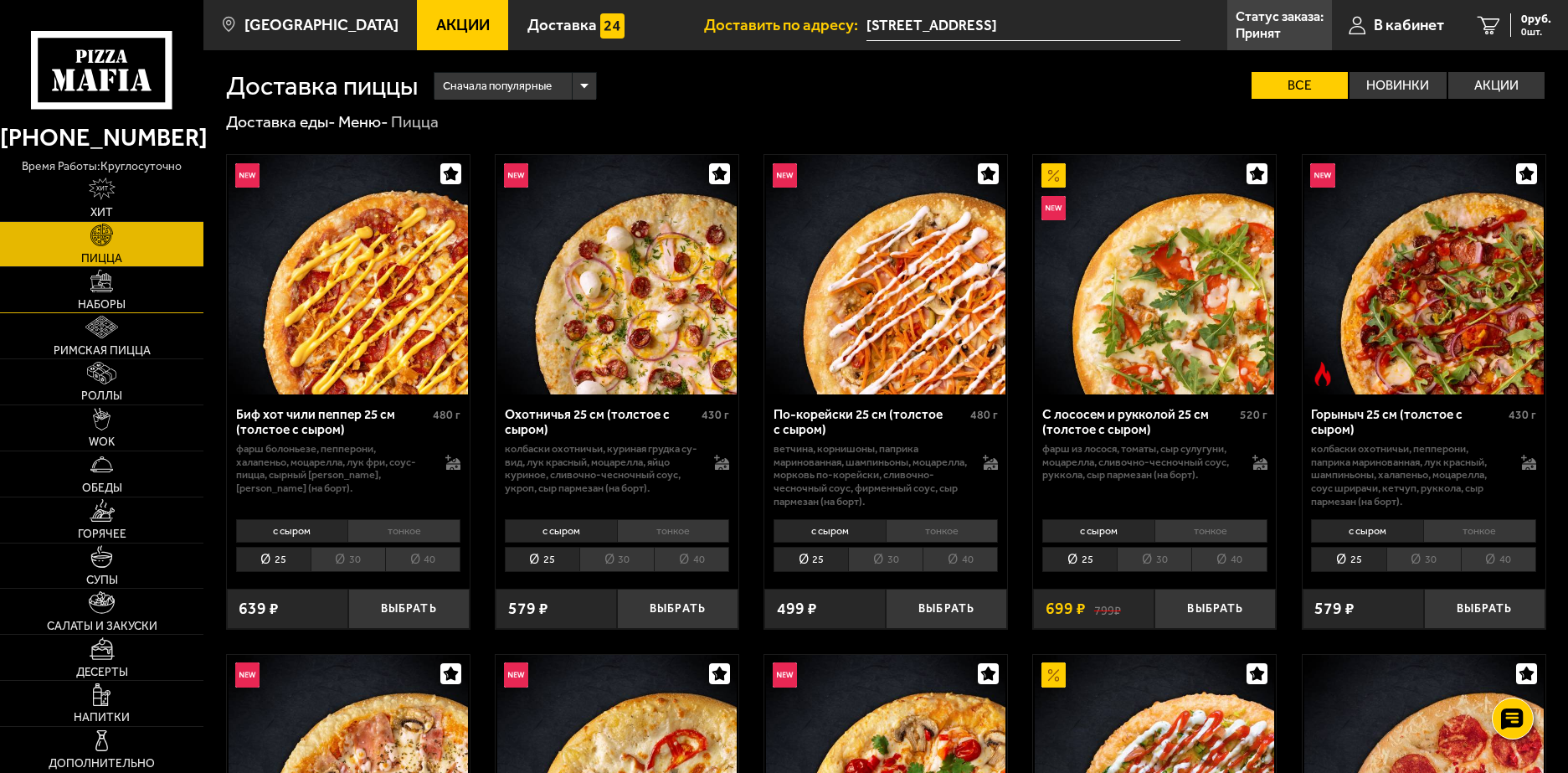
click at [109, 290] on img at bounding box center [101, 280] width 23 height 23
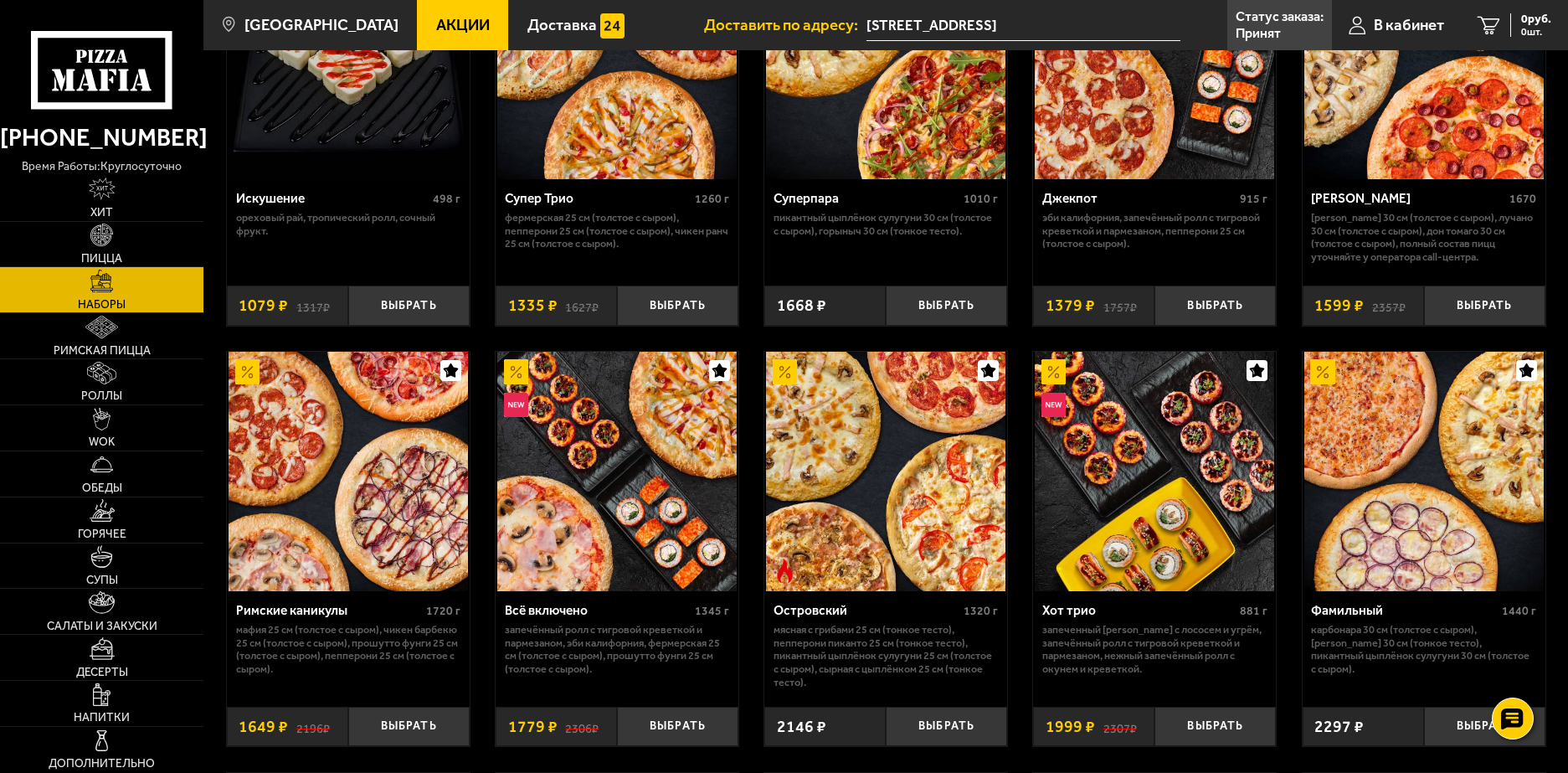
scroll to position [1039, 0]
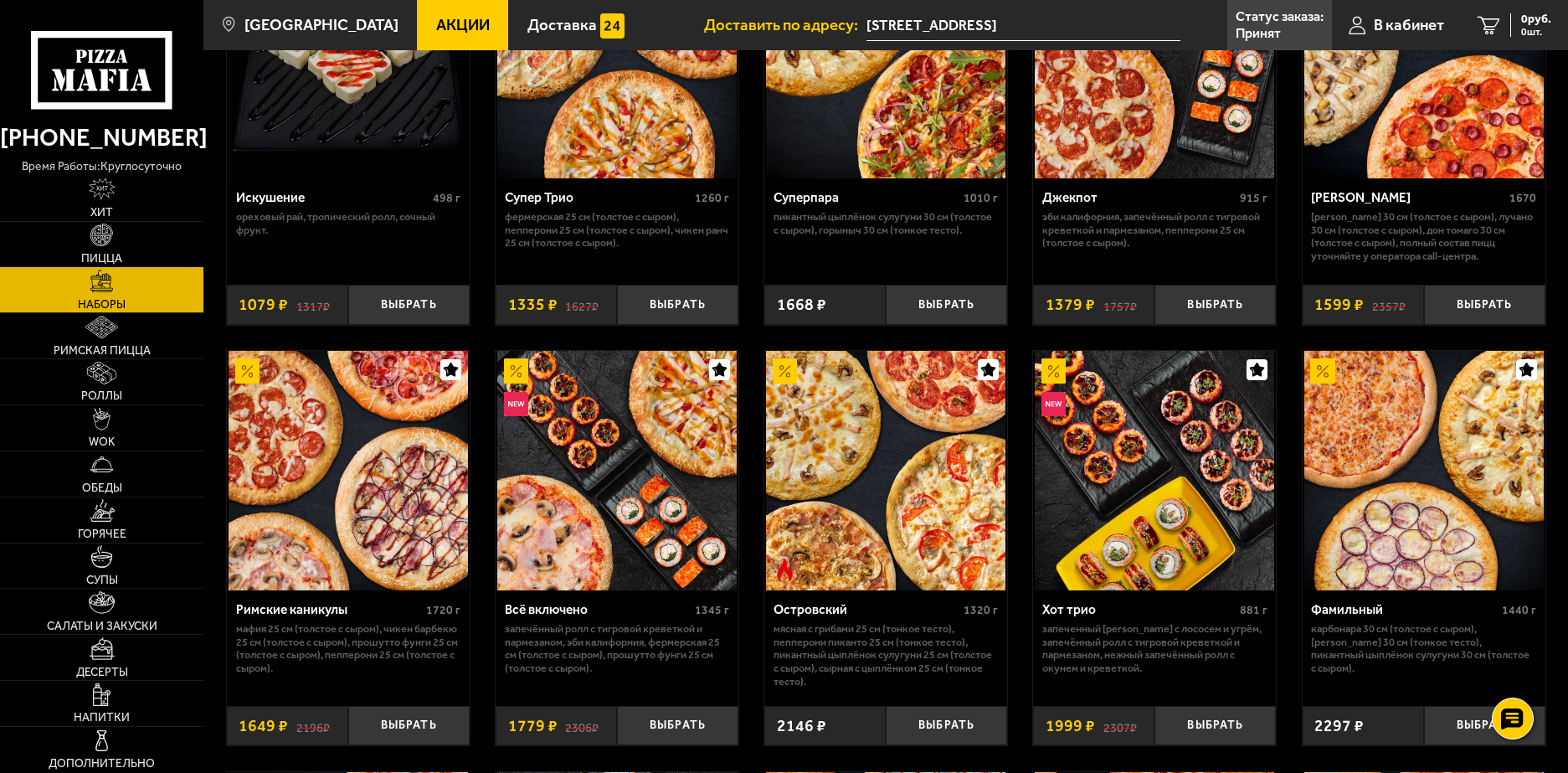
click at [284, 429] on img at bounding box center [348, 470] width 239 height 239
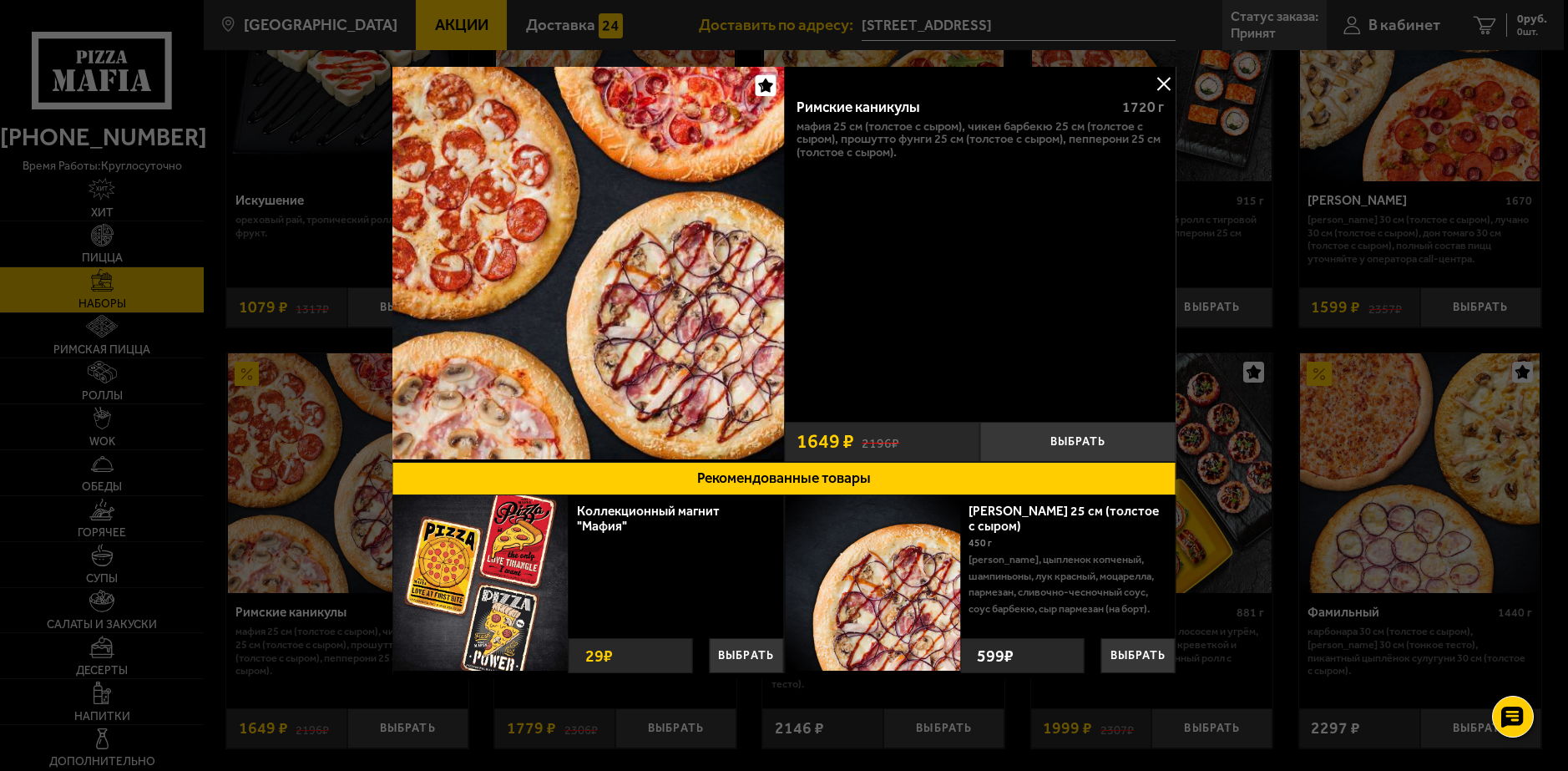
click at [1173, 86] on button at bounding box center [1164, 83] width 25 height 25
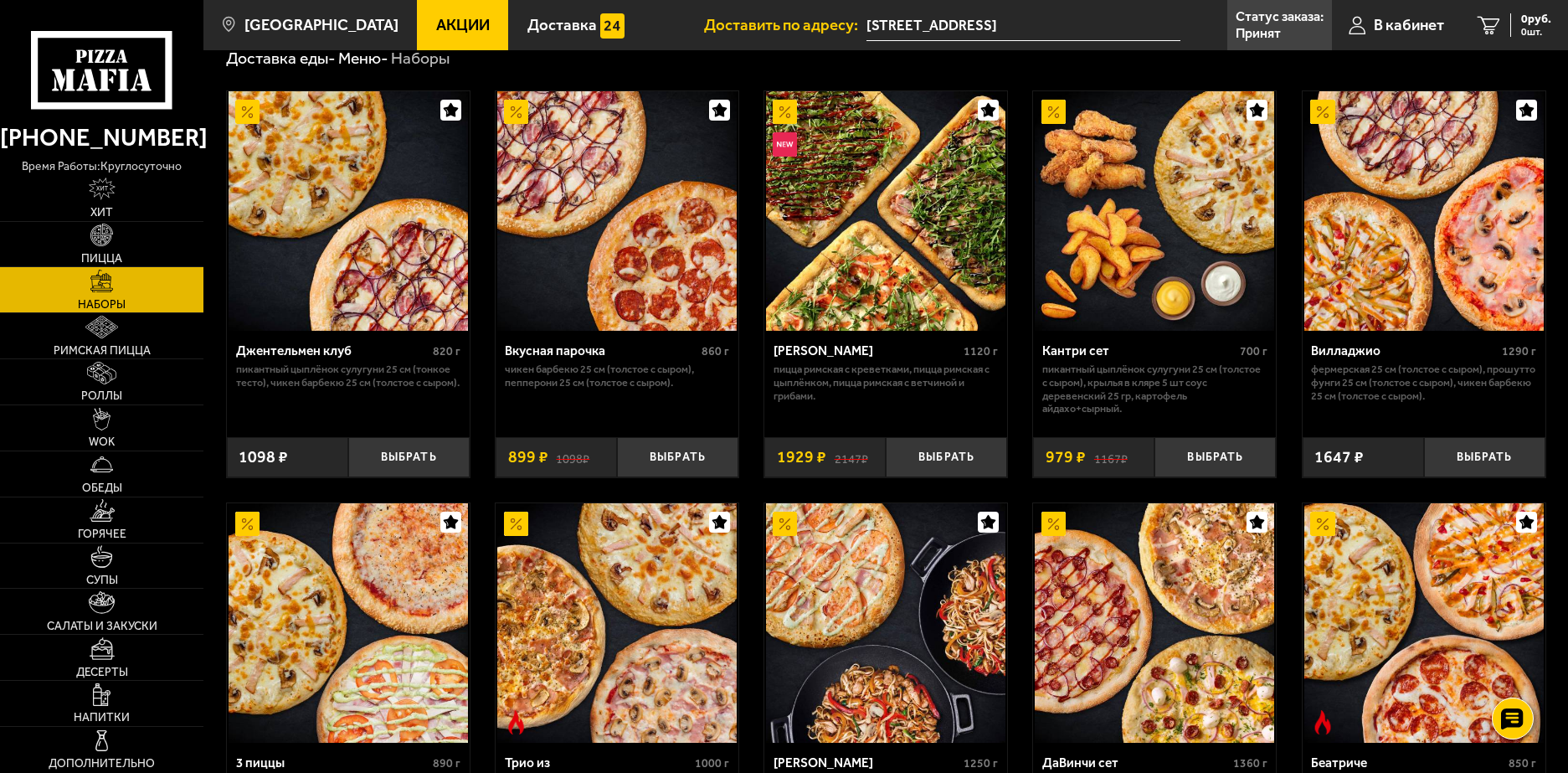
scroll to position [63, 0]
click at [650, 464] on button "Выбрать" at bounding box center [677, 458] width 121 height 40
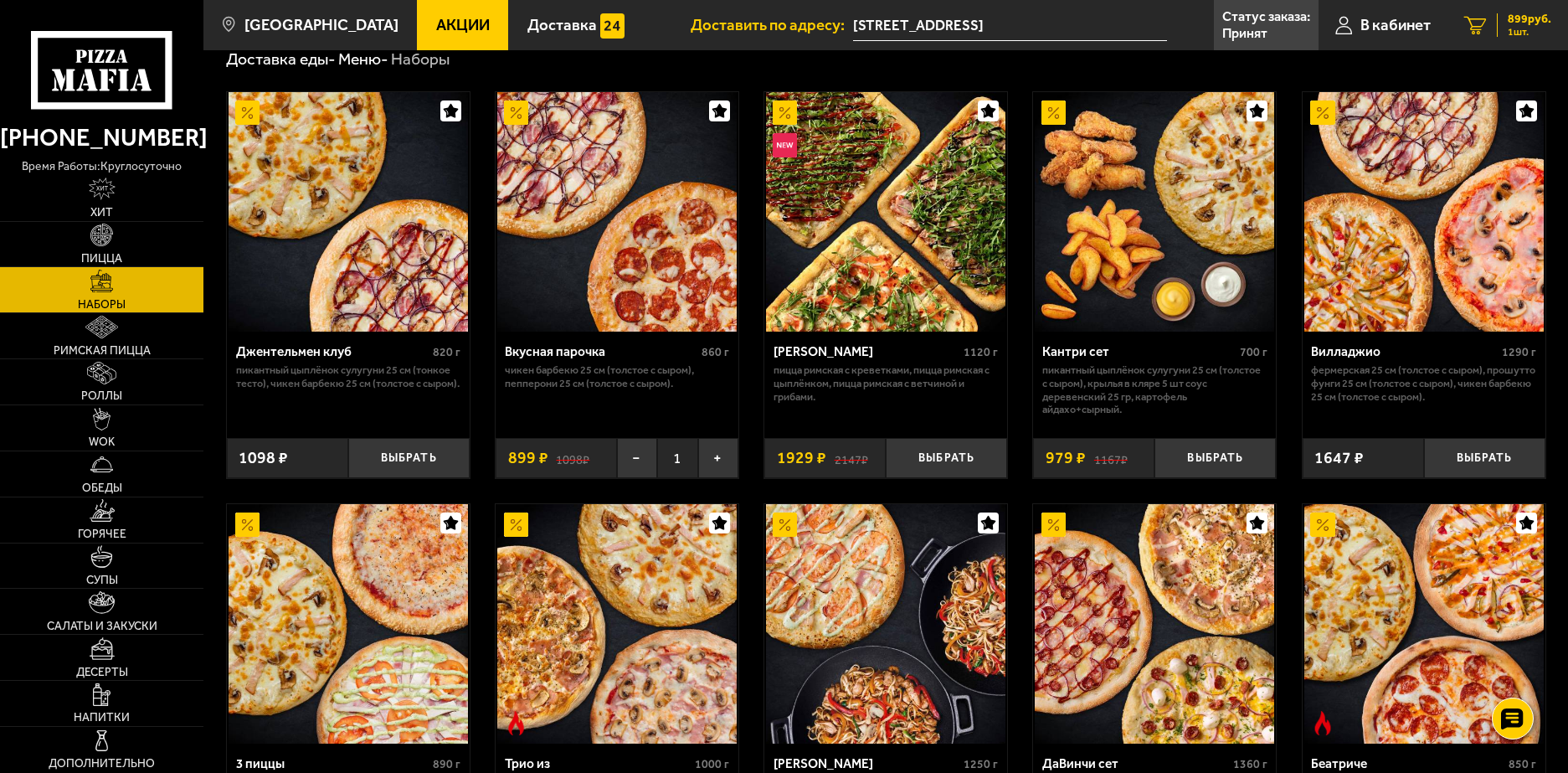
click at [1507, 14] on span "899 руб." at bounding box center [1529, 19] width 43 height 11
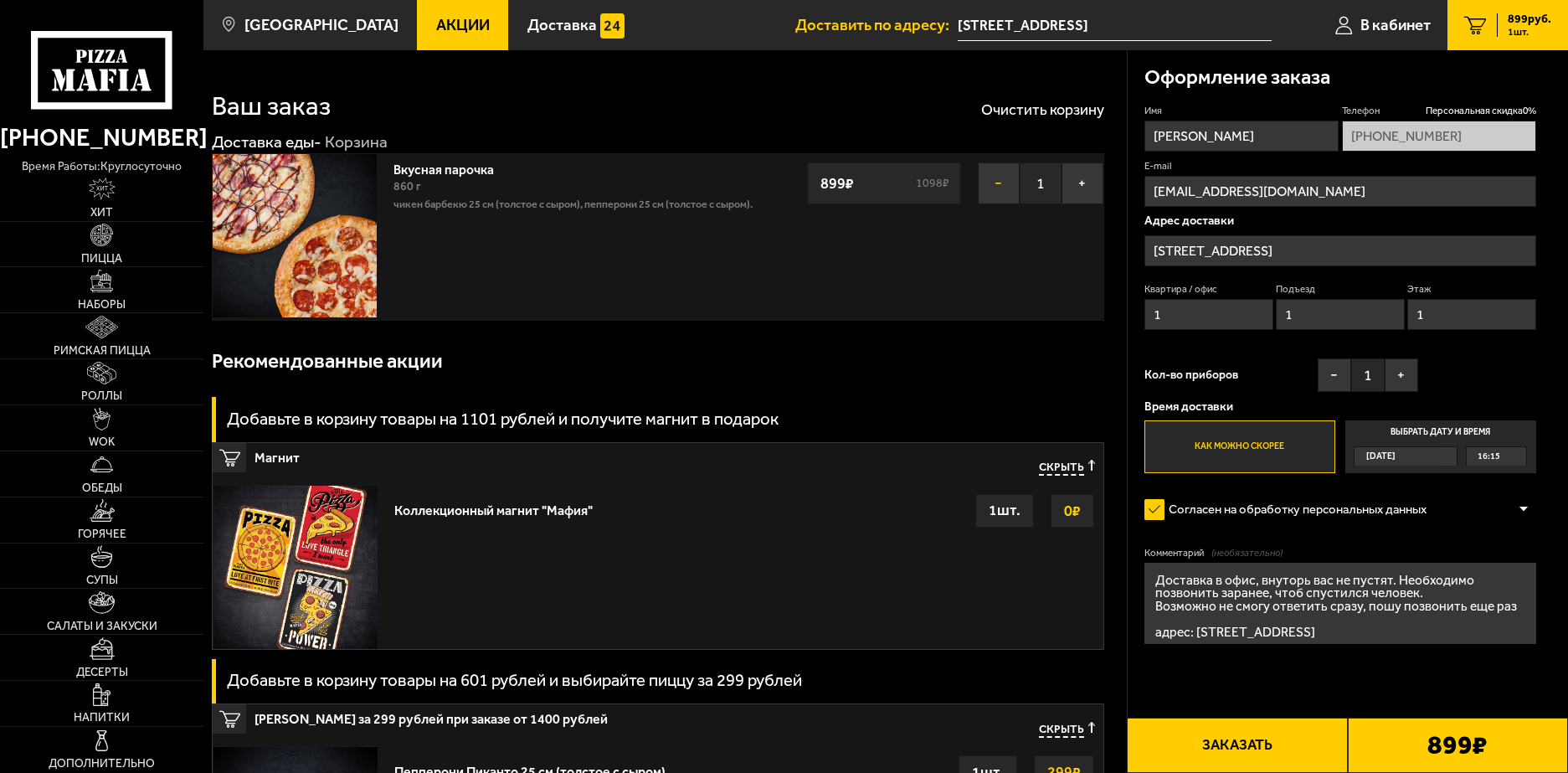
click at [1003, 197] on button "−" at bounding box center [998, 183] width 42 height 42
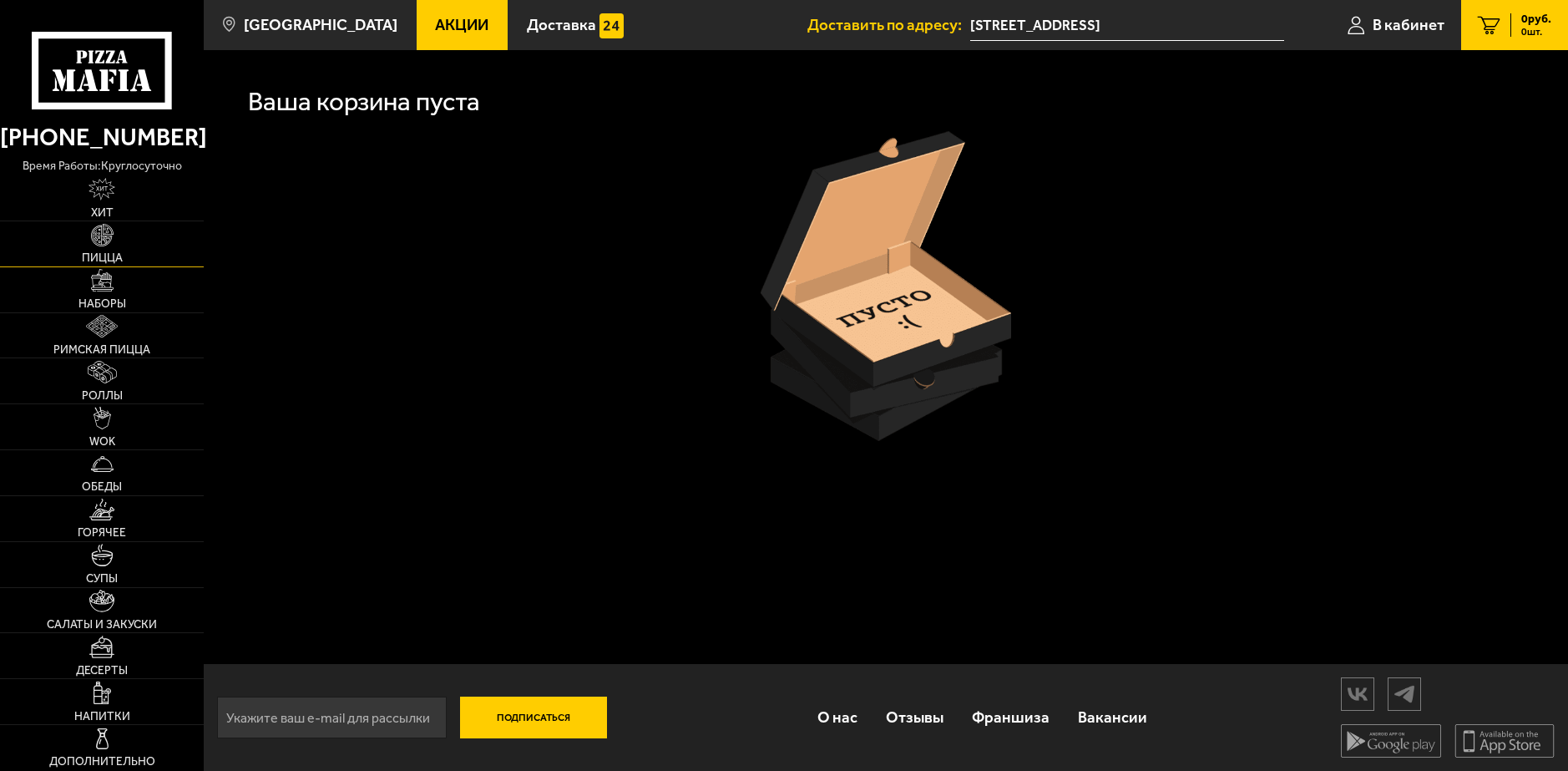
click at [94, 253] on span "Пицца" at bounding box center [102, 258] width 41 height 11
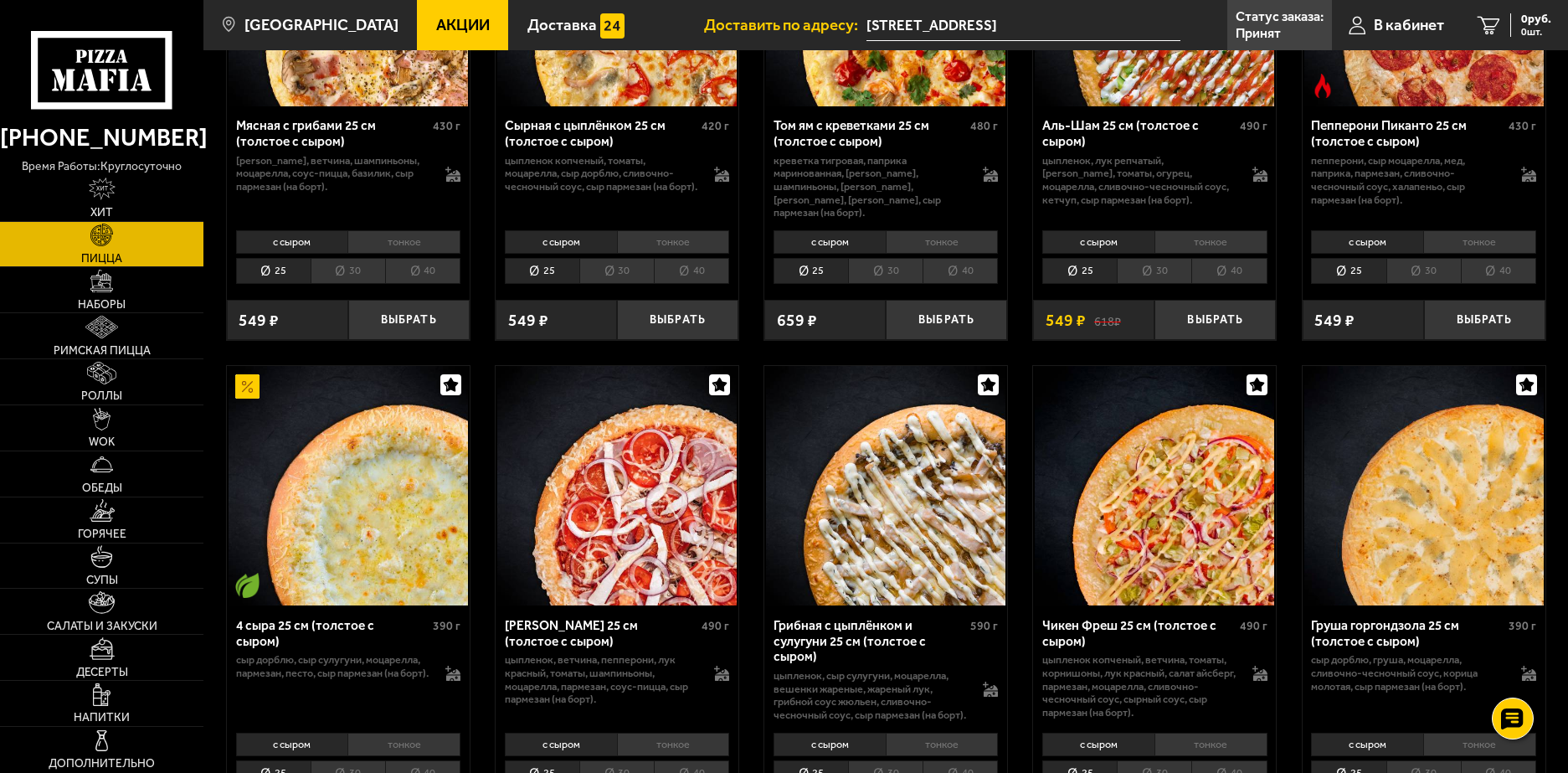
scroll to position [790, 0]
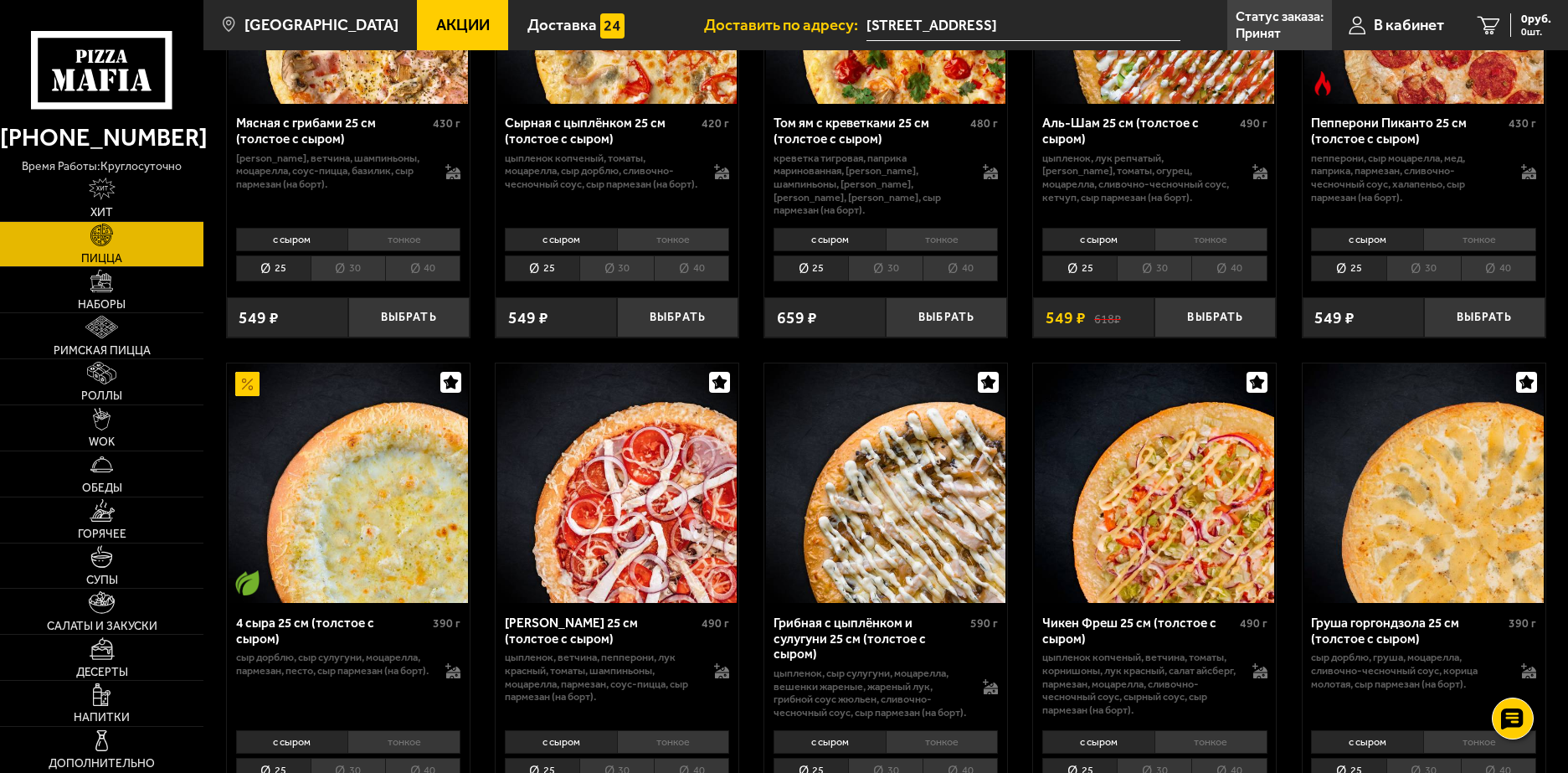
click at [900, 266] on li "30" at bounding box center [884, 268] width 74 height 26
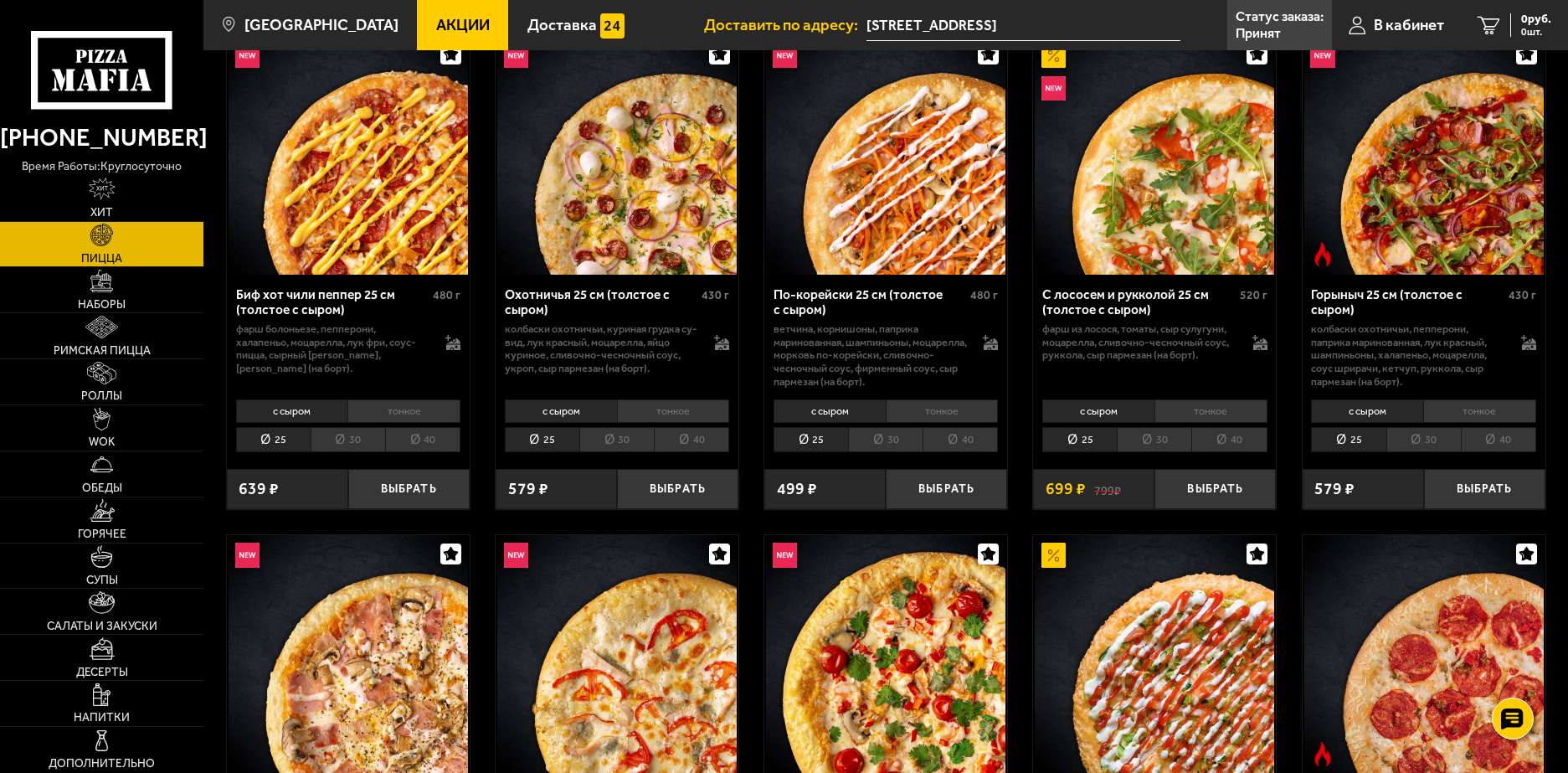
scroll to position [0, 0]
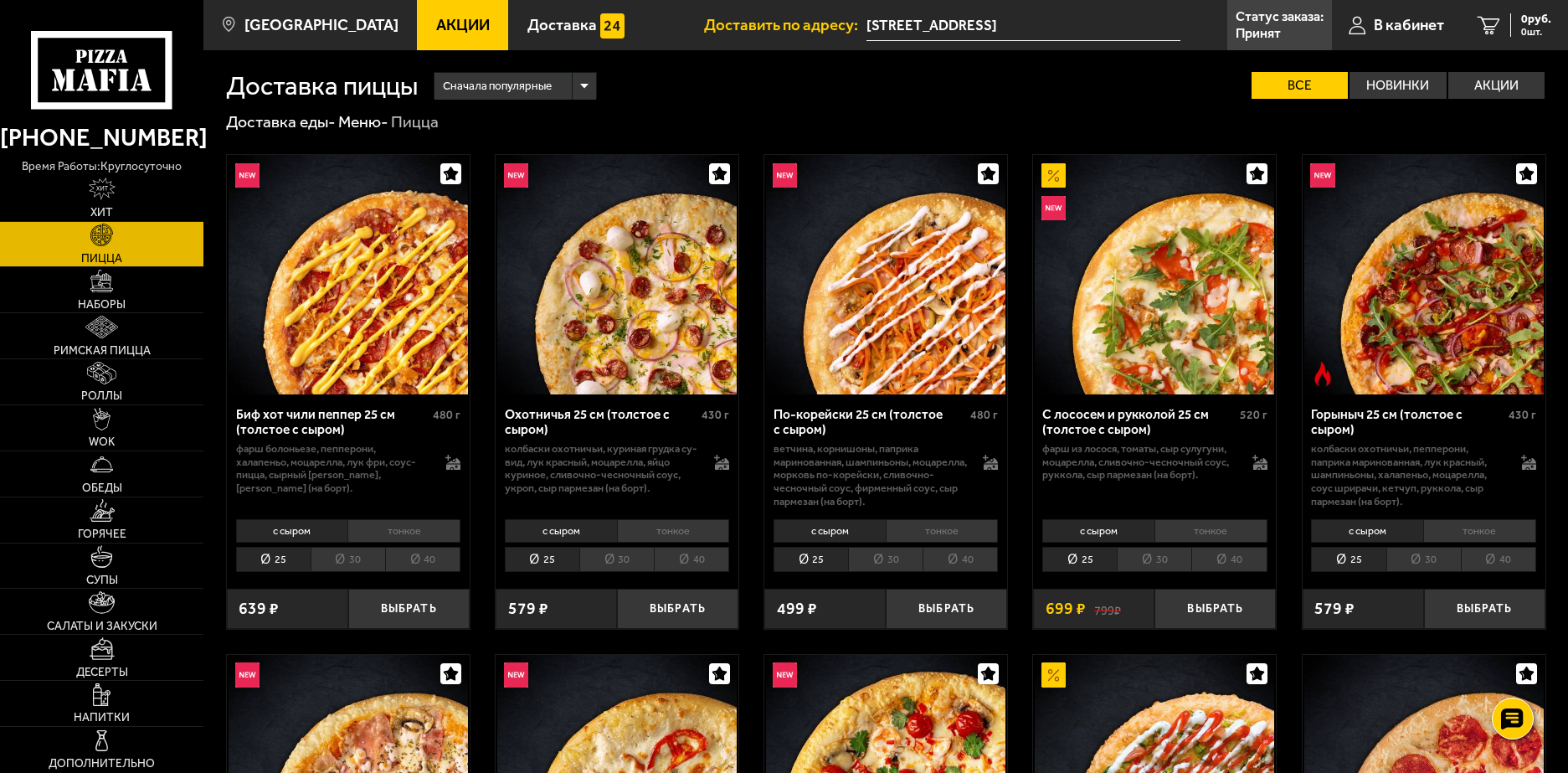
click at [130, 248] on link "Пицца" at bounding box center [101, 245] width 204 height 45
click at [109, 278] on img at bounding box center [101, 280] width 23 height 23
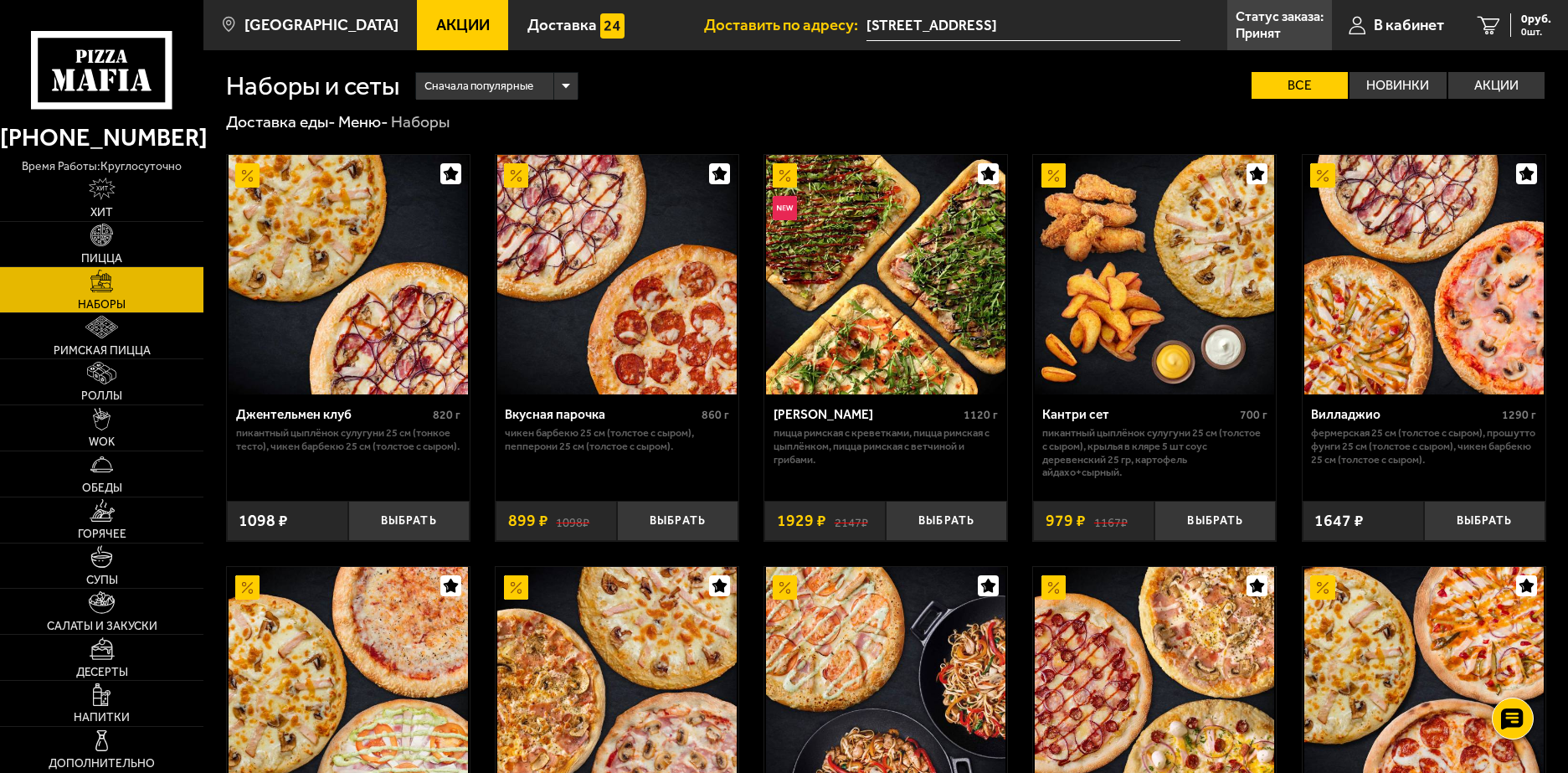
click at [535, 85] on div "Сначала популярные" at bounding box center [497, 86] width 161 height 26
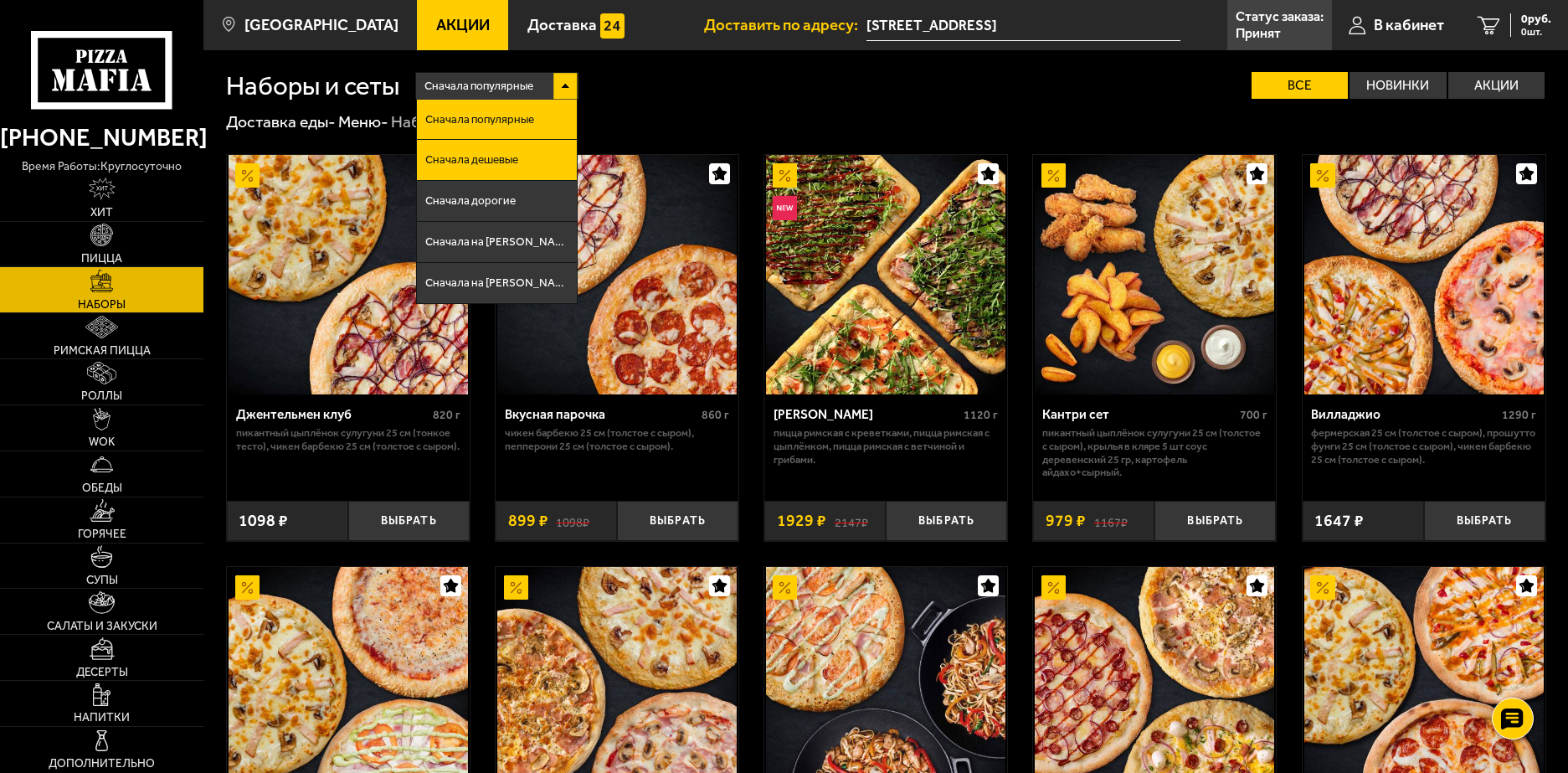
click at [490, 155] on span "Сначала дешевые" at bounding box center [471, 159] width 93 height 11
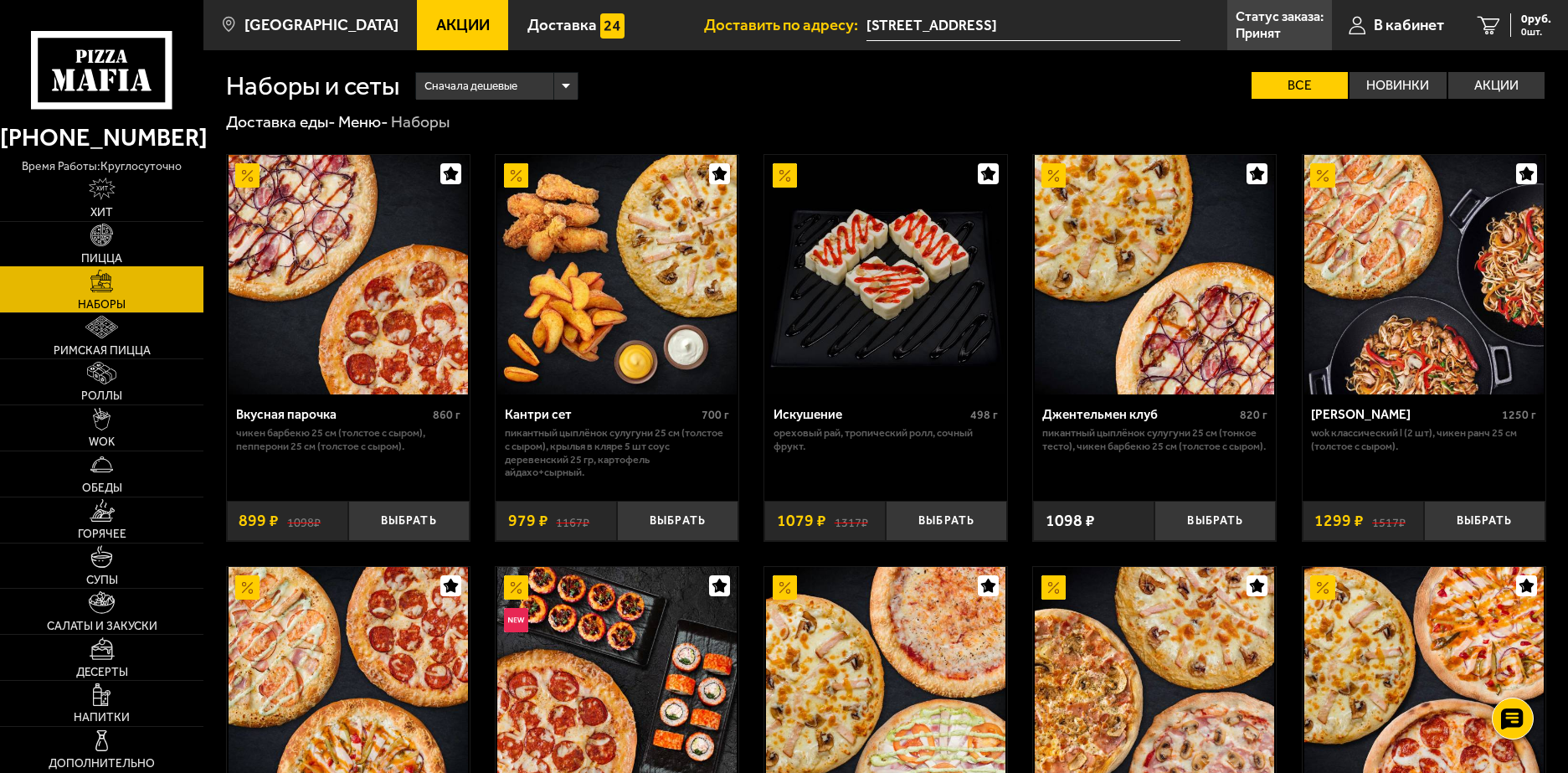
click at [108, 231] on img at bounding box center [101, 235] width 23 height 23
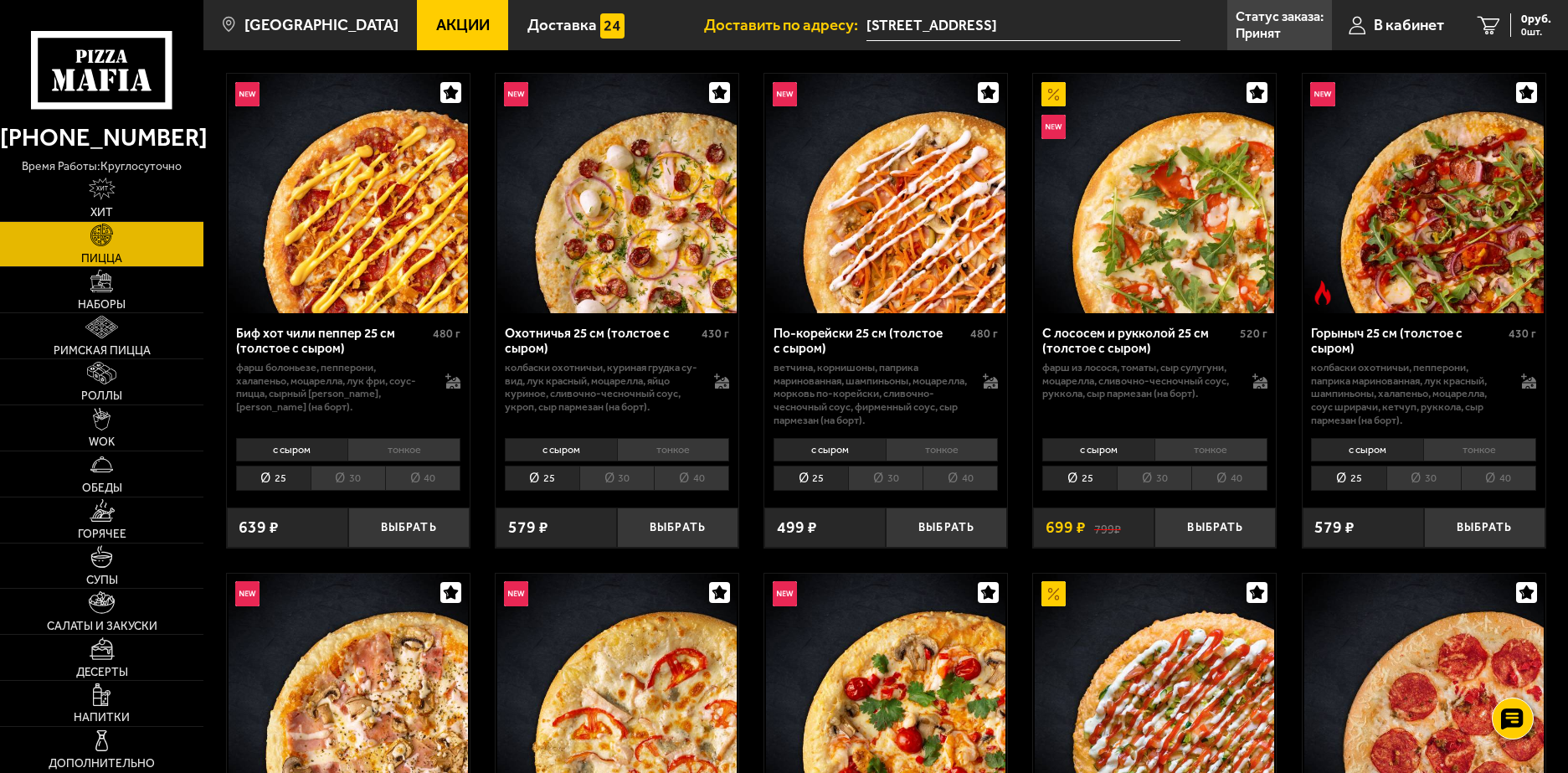
scroll to position [82, 0]
click at [1355, 253] on img at bounding box center [1423, 192] width 239 height 239
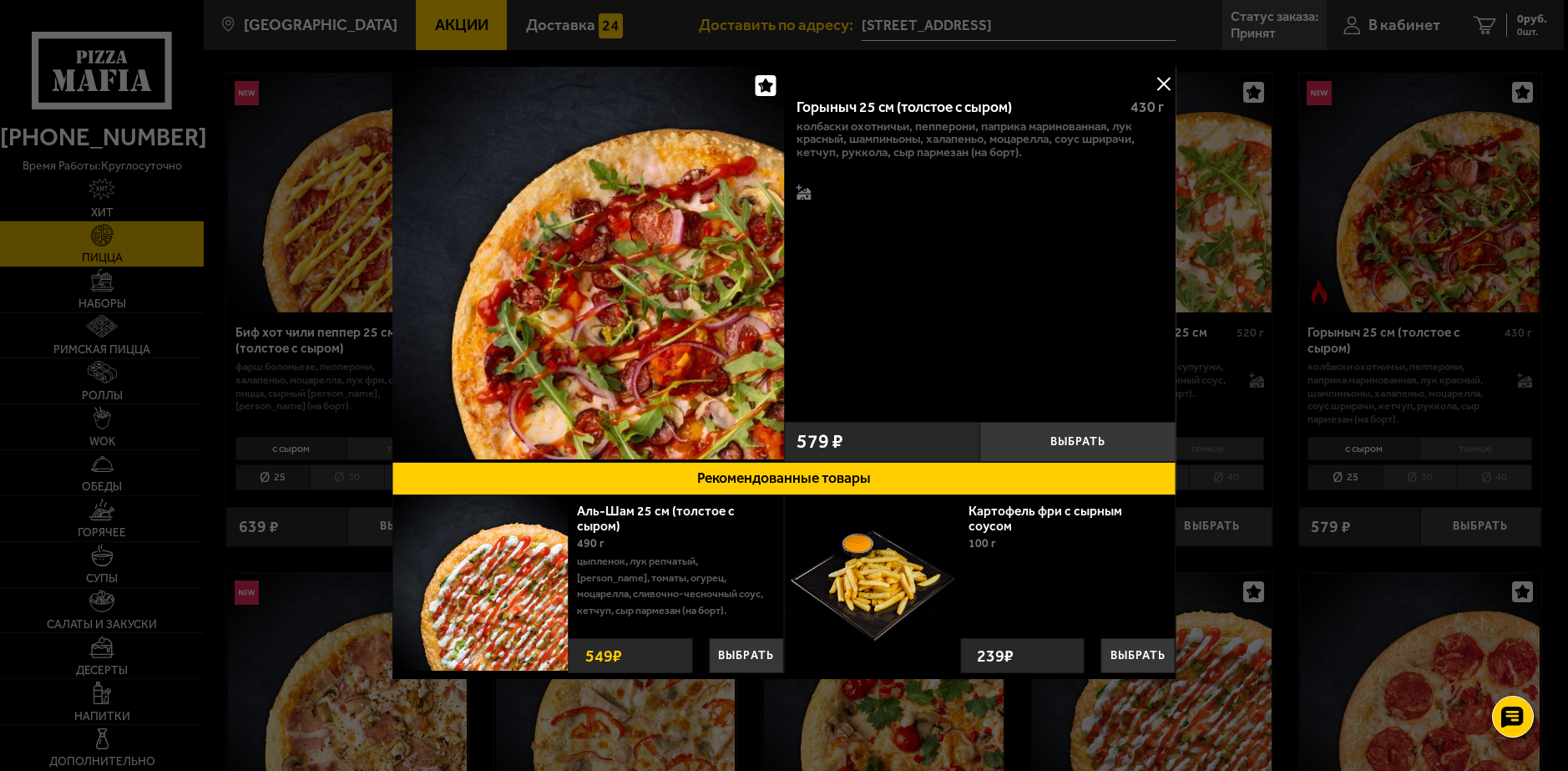
click at [717, 248] on img at bounding box center [588, 262] width 392 height 392
click at [1161, 77] on button at bounding box center [1164, 83] width 25 height 25
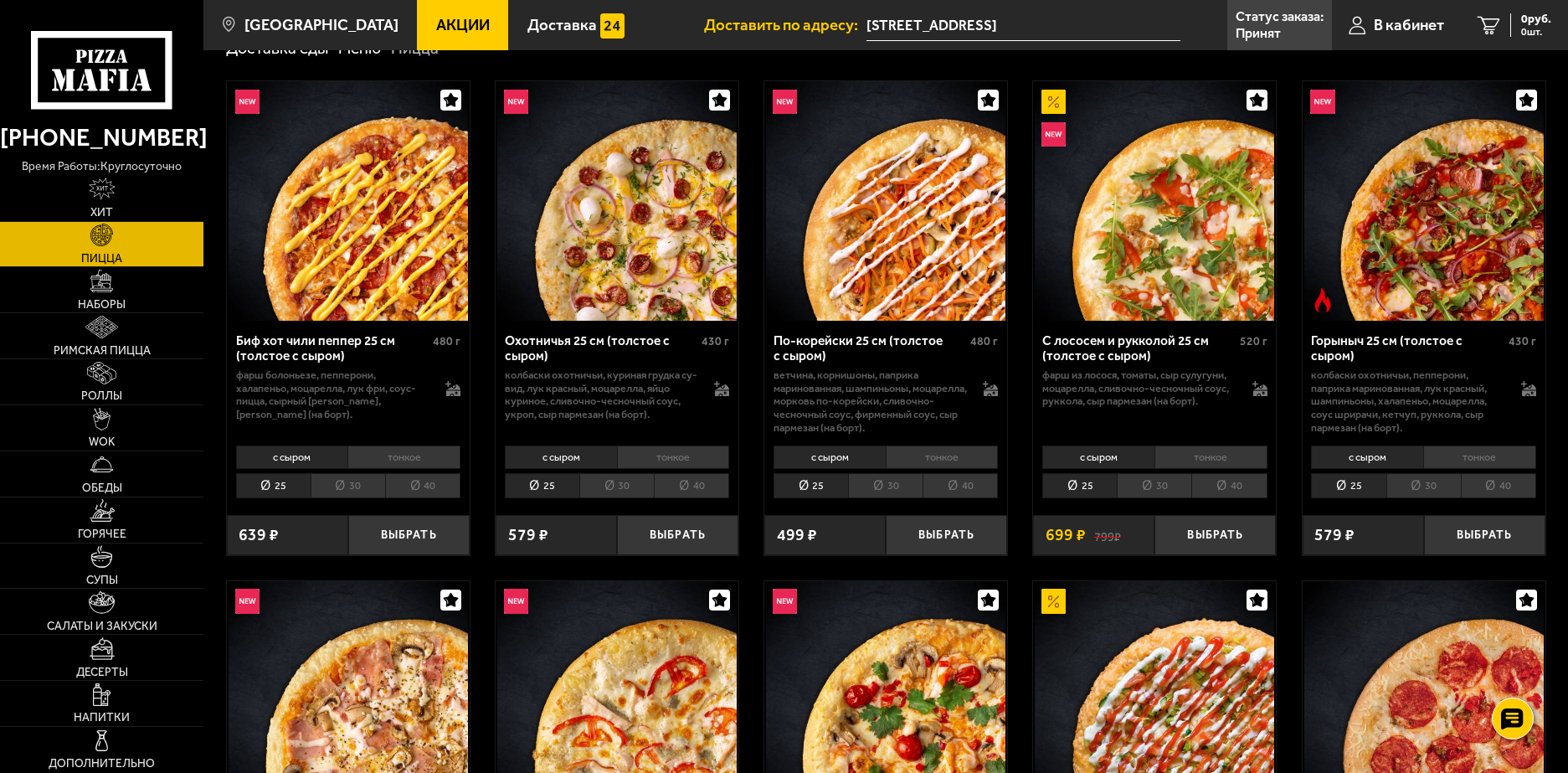
scroll to position [73, 0]
click at [625, 245] on img at bounding box center [616, 201] width 239 height 239
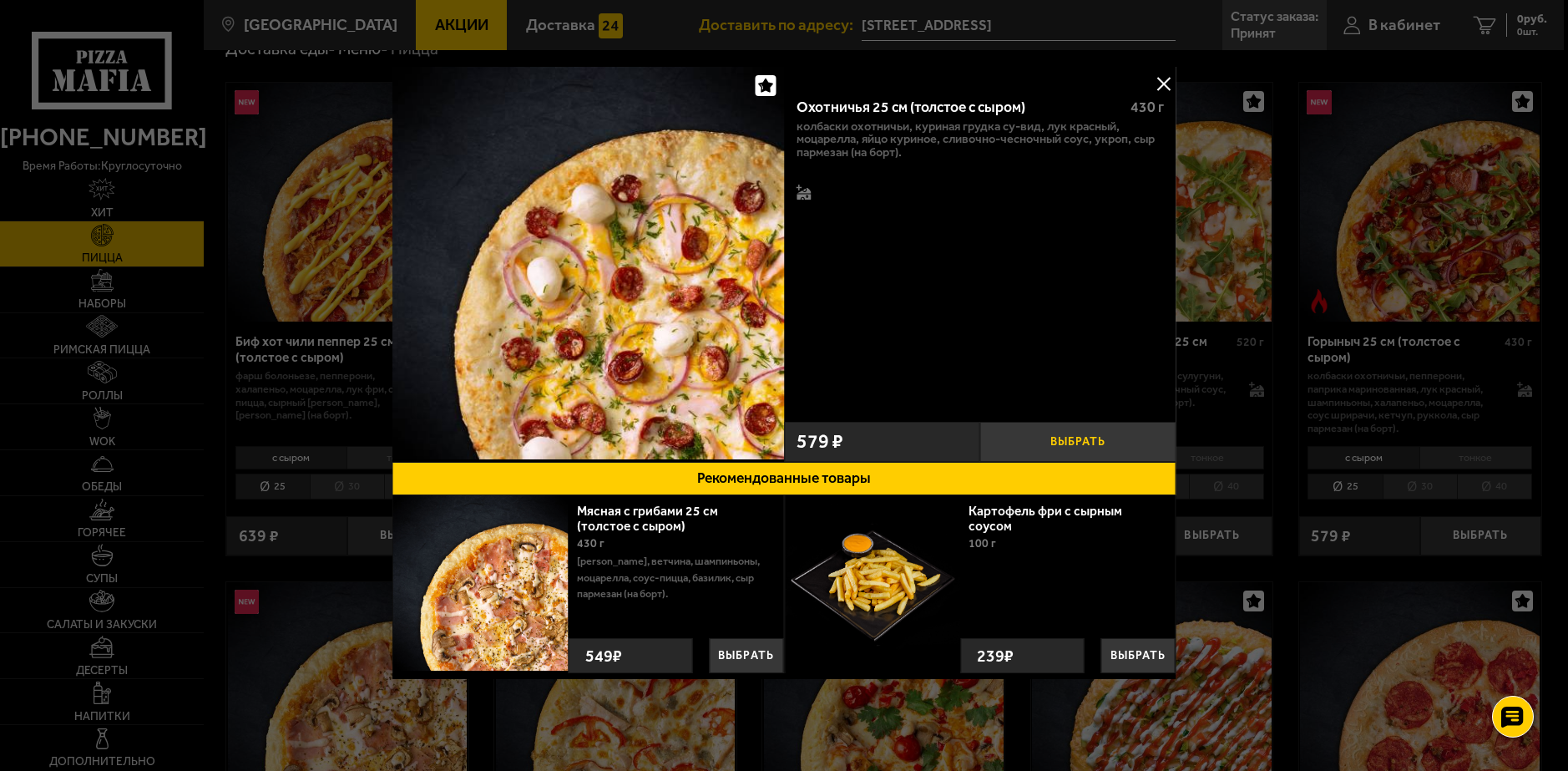
click at [1013, 443] on button "Выбрать" at bounding box center [1079, 442] width 196 height 40
click at [1155, 93] on button at bounding box center [1164, 83] width 25 height 25
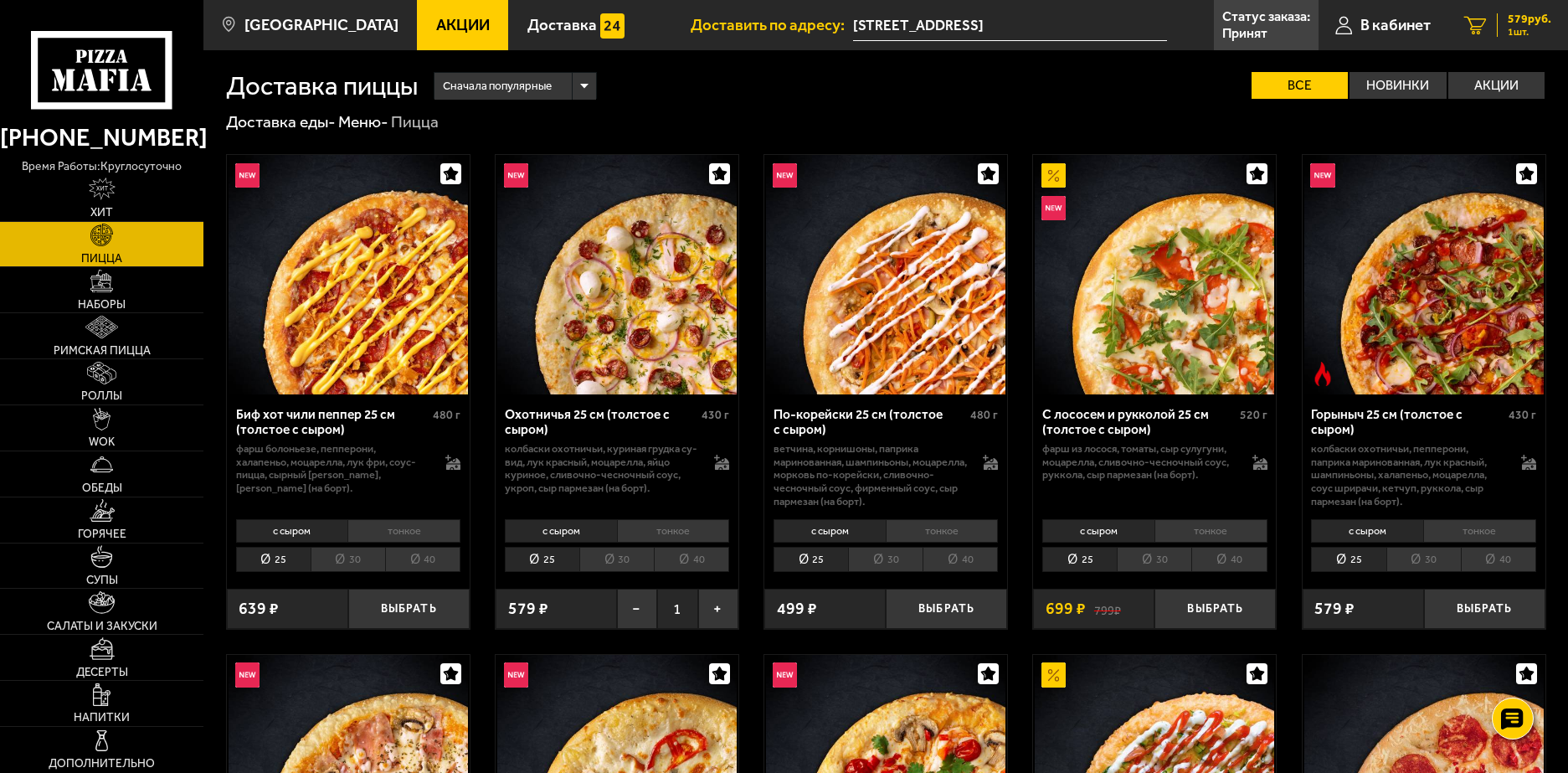
click at [1514, 33] on span "1 шт." at bounding box center [1529, 32] width 43 height 10
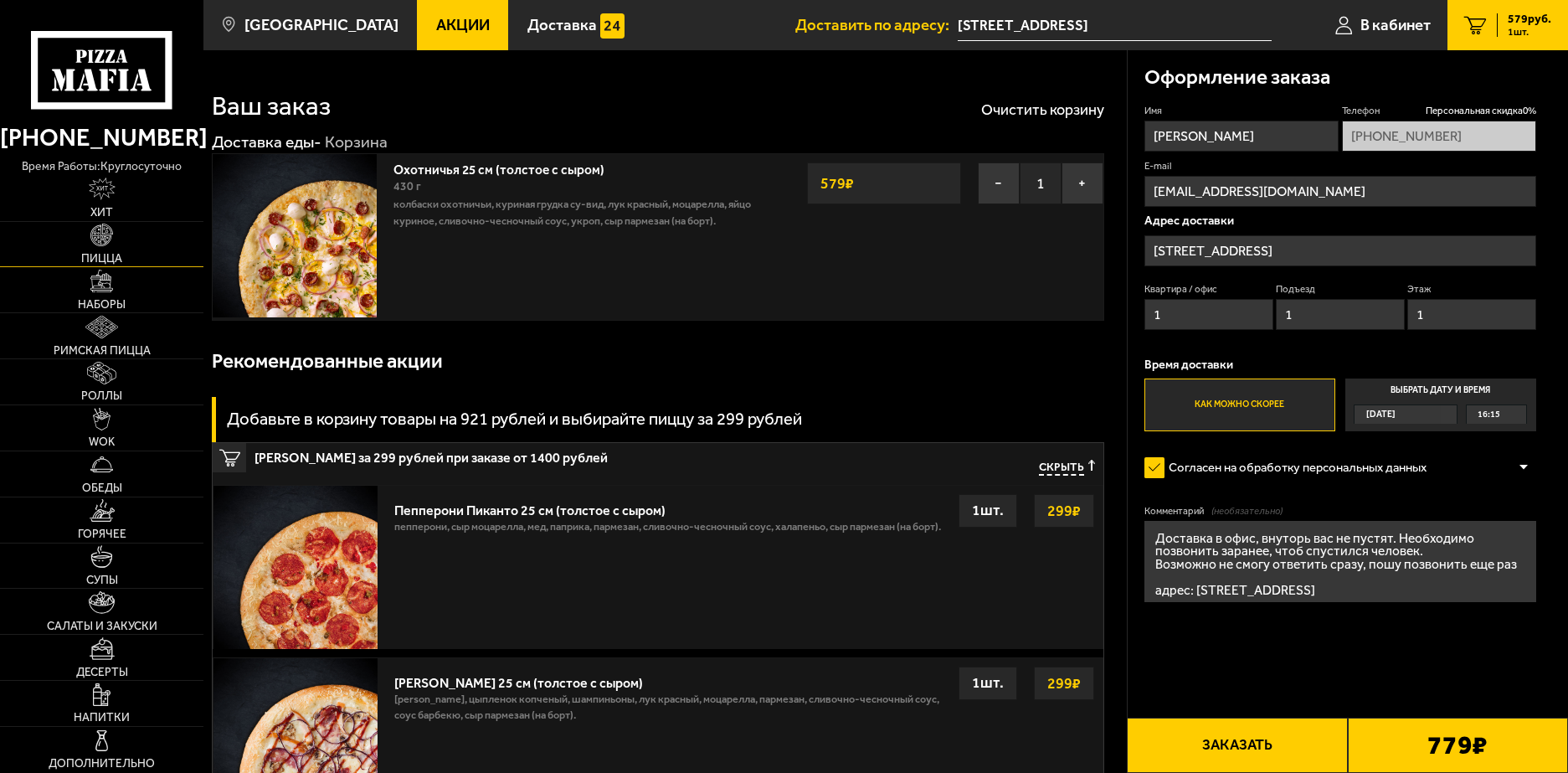
click at [147, 259] on link "Пицца" at bounding box center [101, 245] width 204 height 45
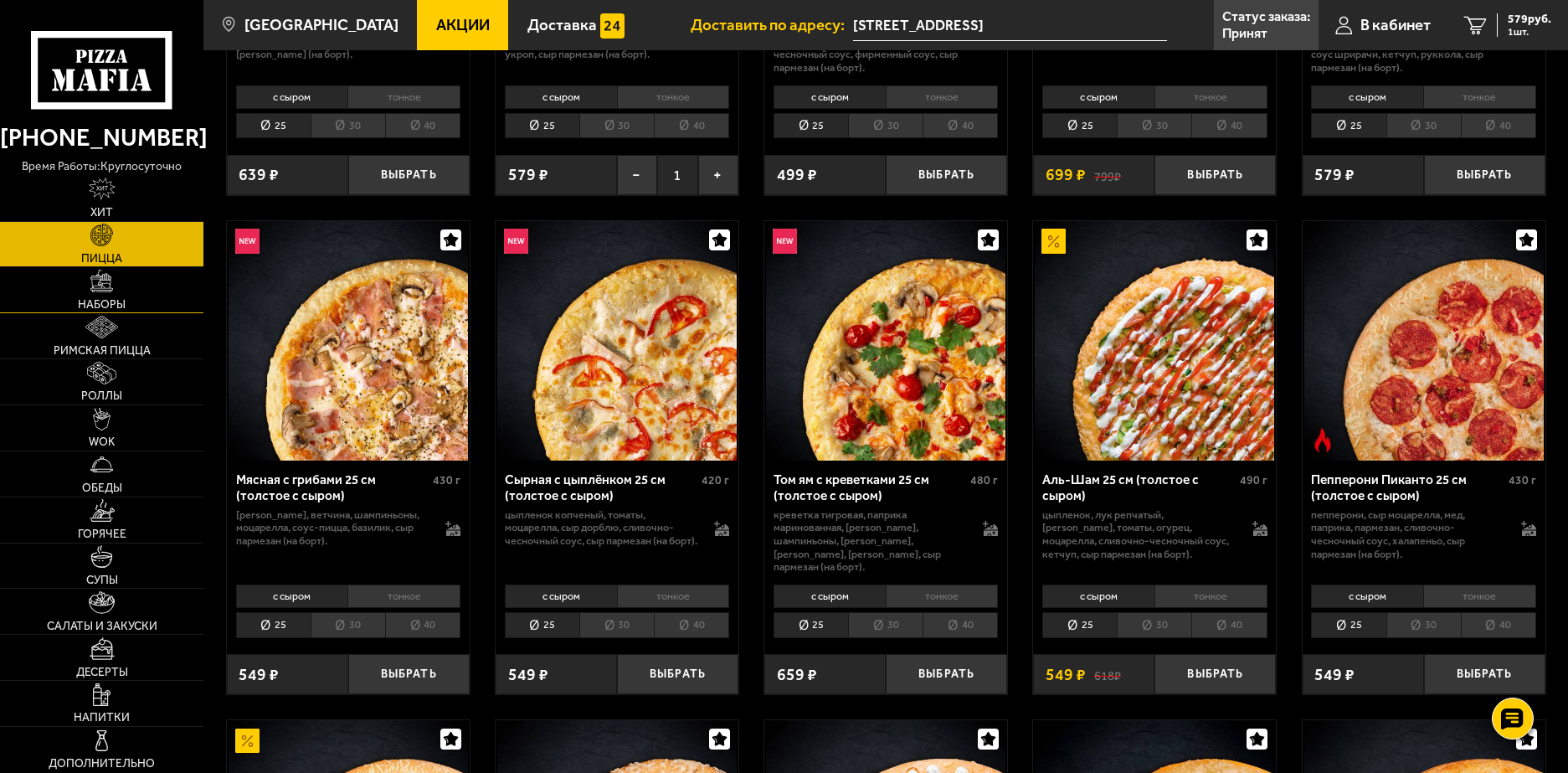
scroll to position [434, 0]
click at [128, 292] on link "Наборы" at bounding box center [101, 290] width 204 height 45
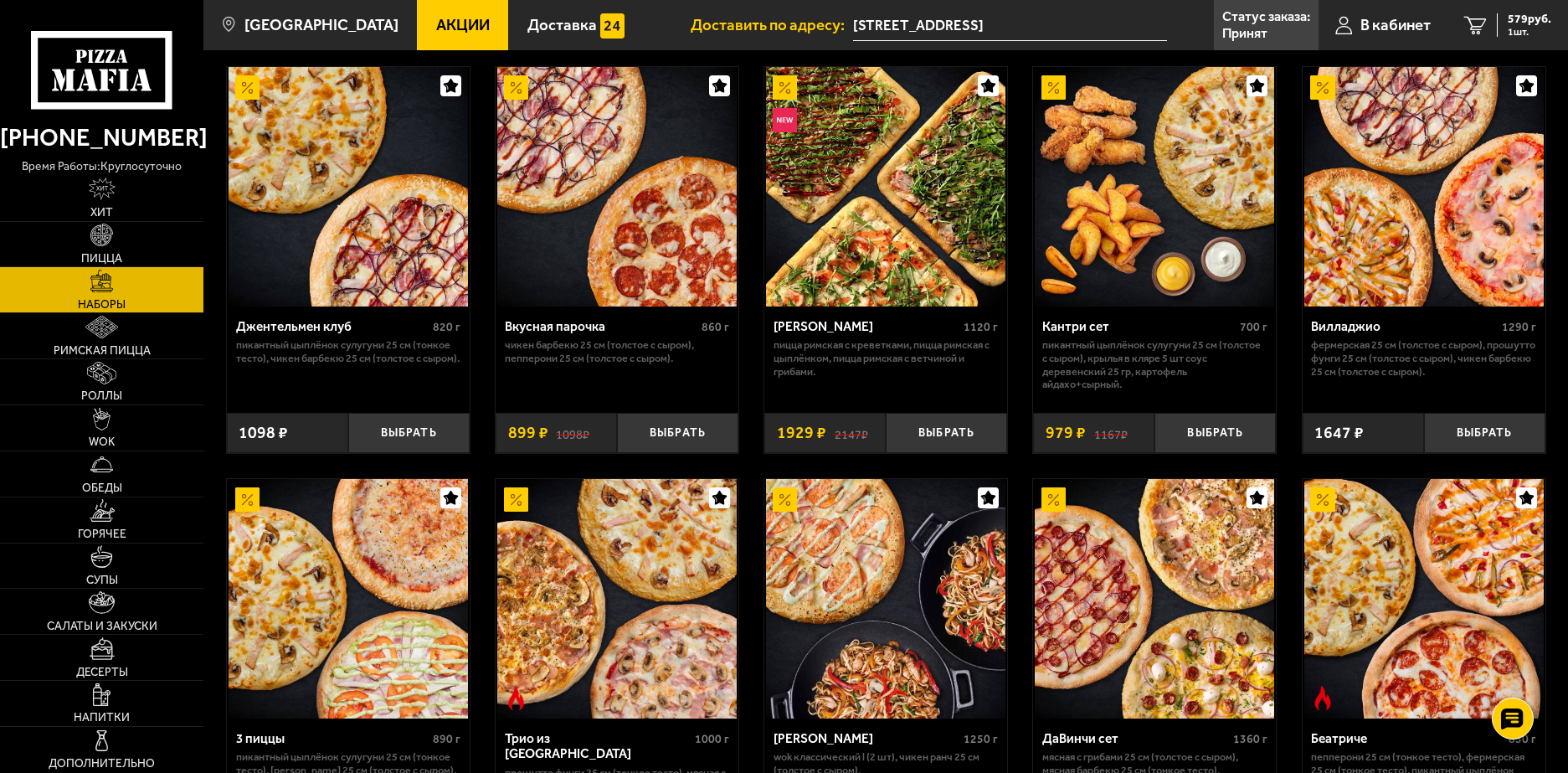
scroll to position [101, 0]
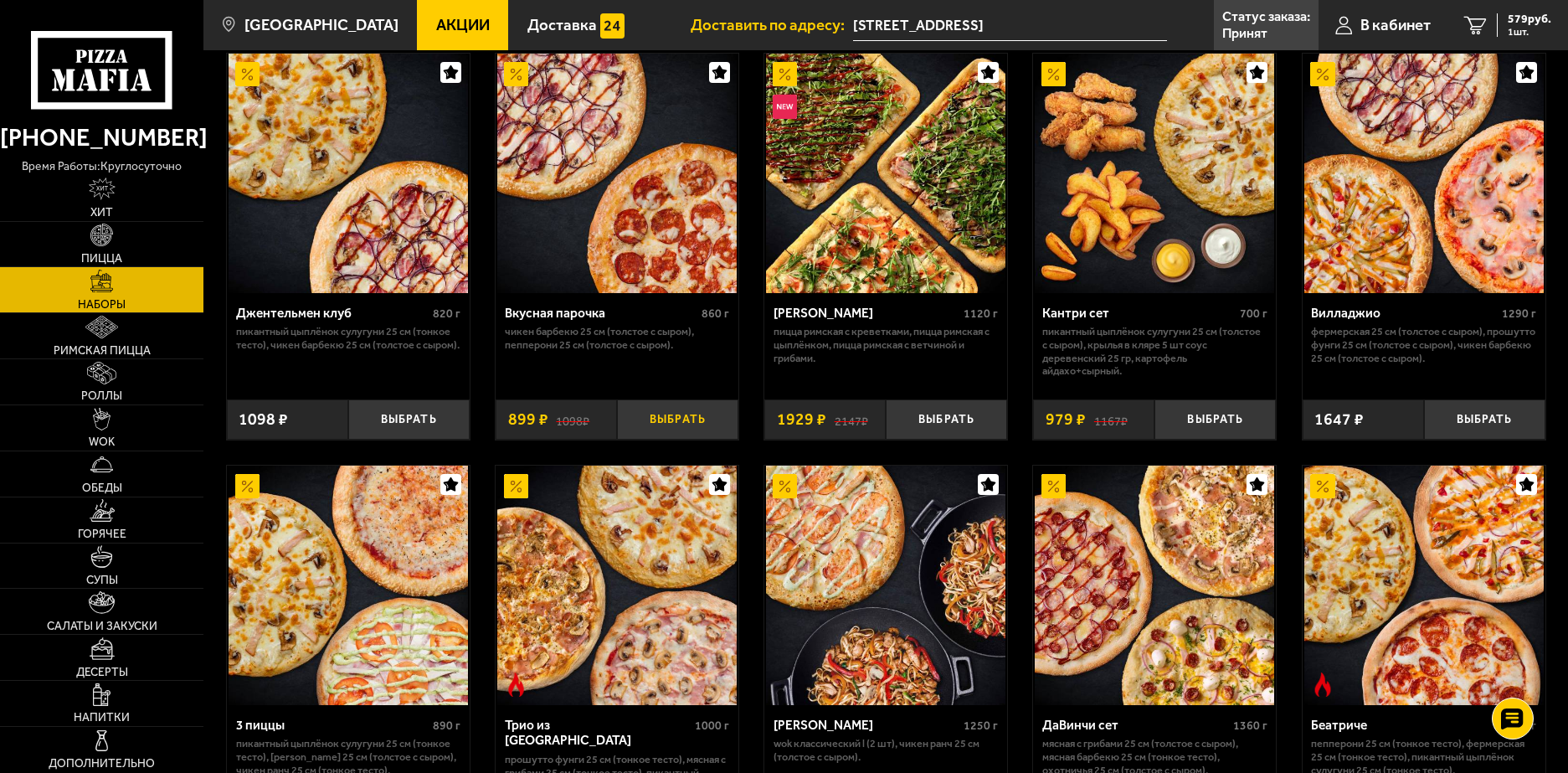
click at [676, 425] on button "Выбрать" at bounding box center [677, 419] width 121 height 40
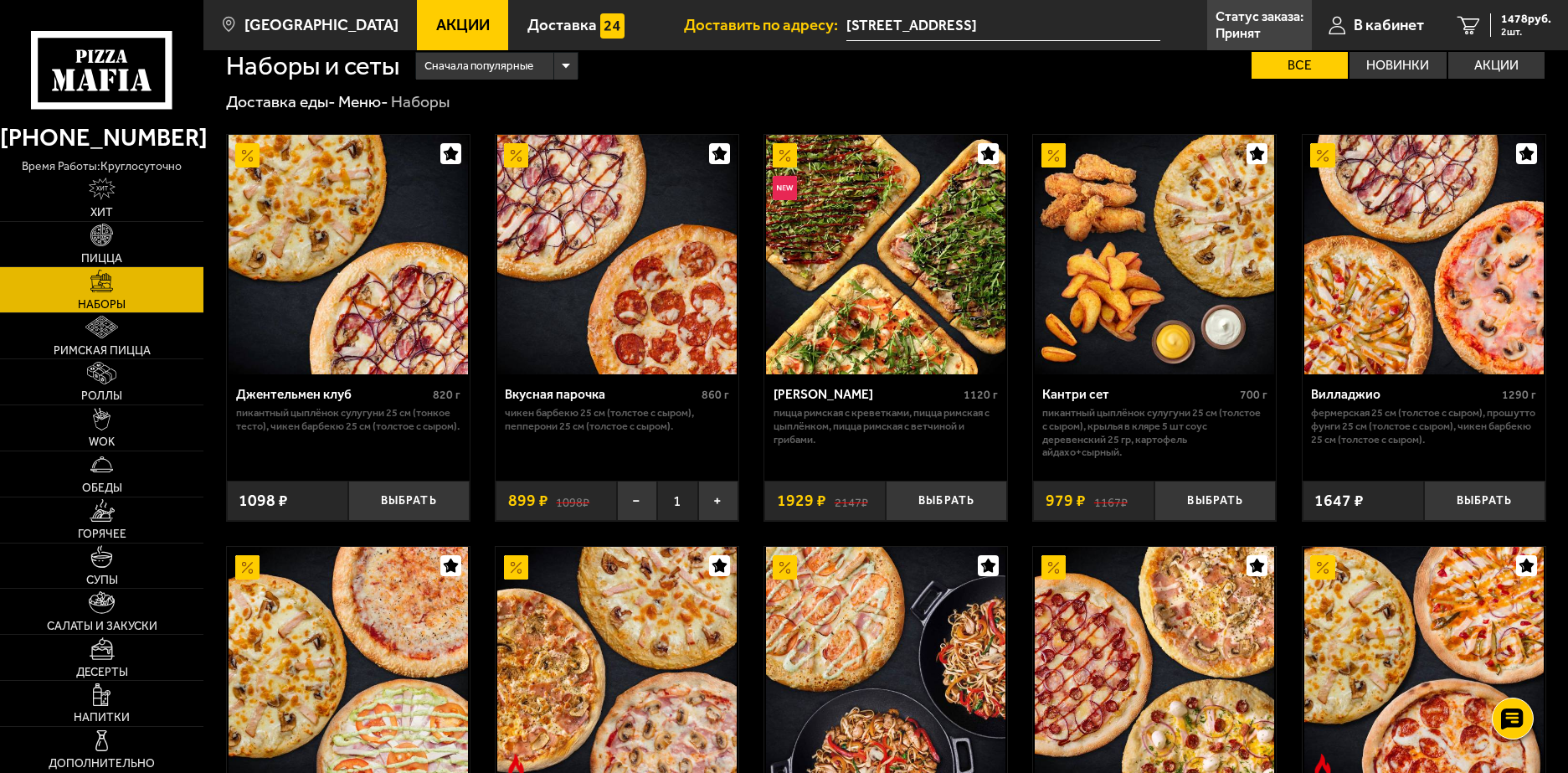
scroll to position [0, 0]
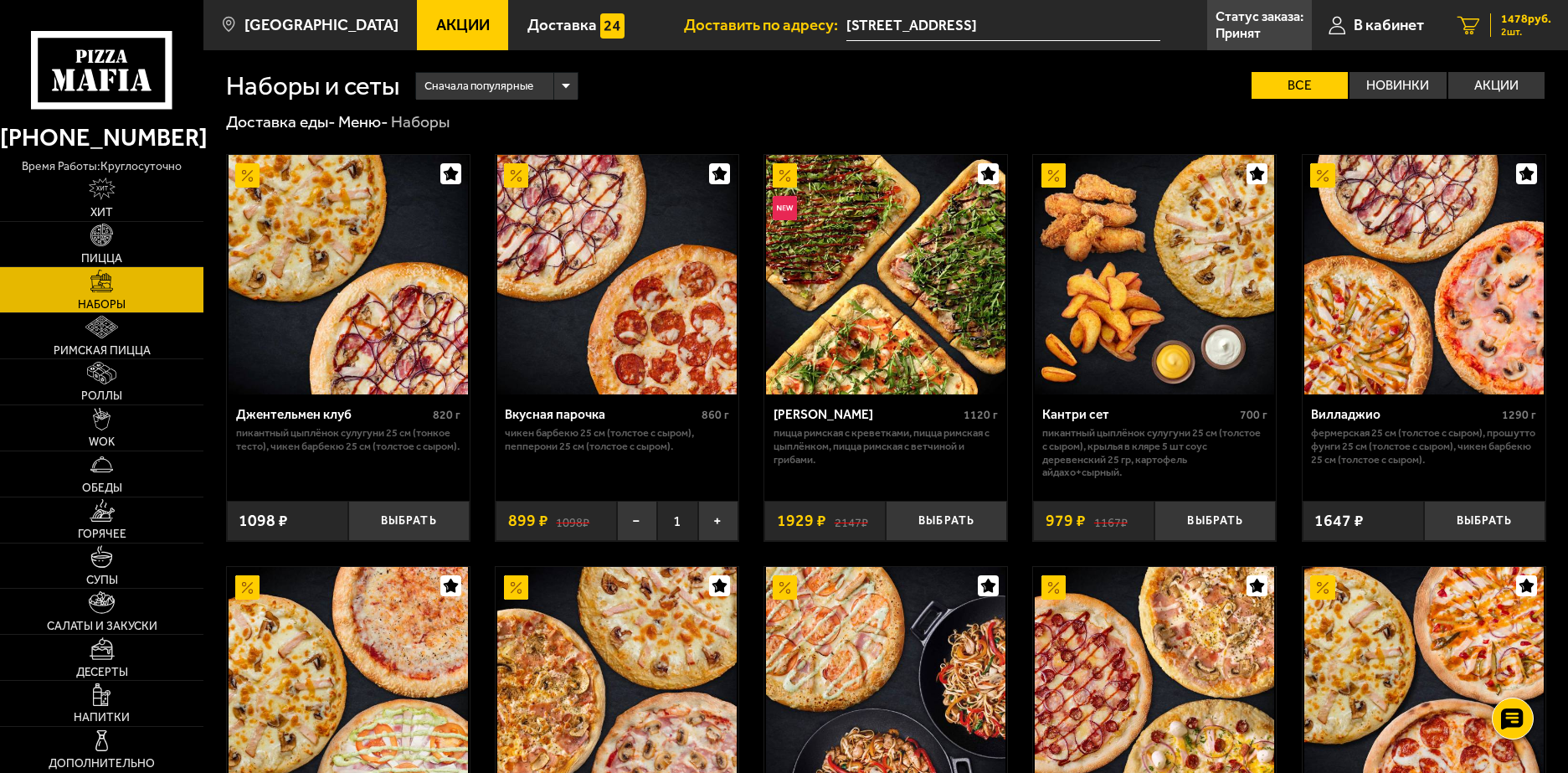
click at [1540, 13] on span "1478 руб." at bounding box center [1526, 19] width 51 height 11
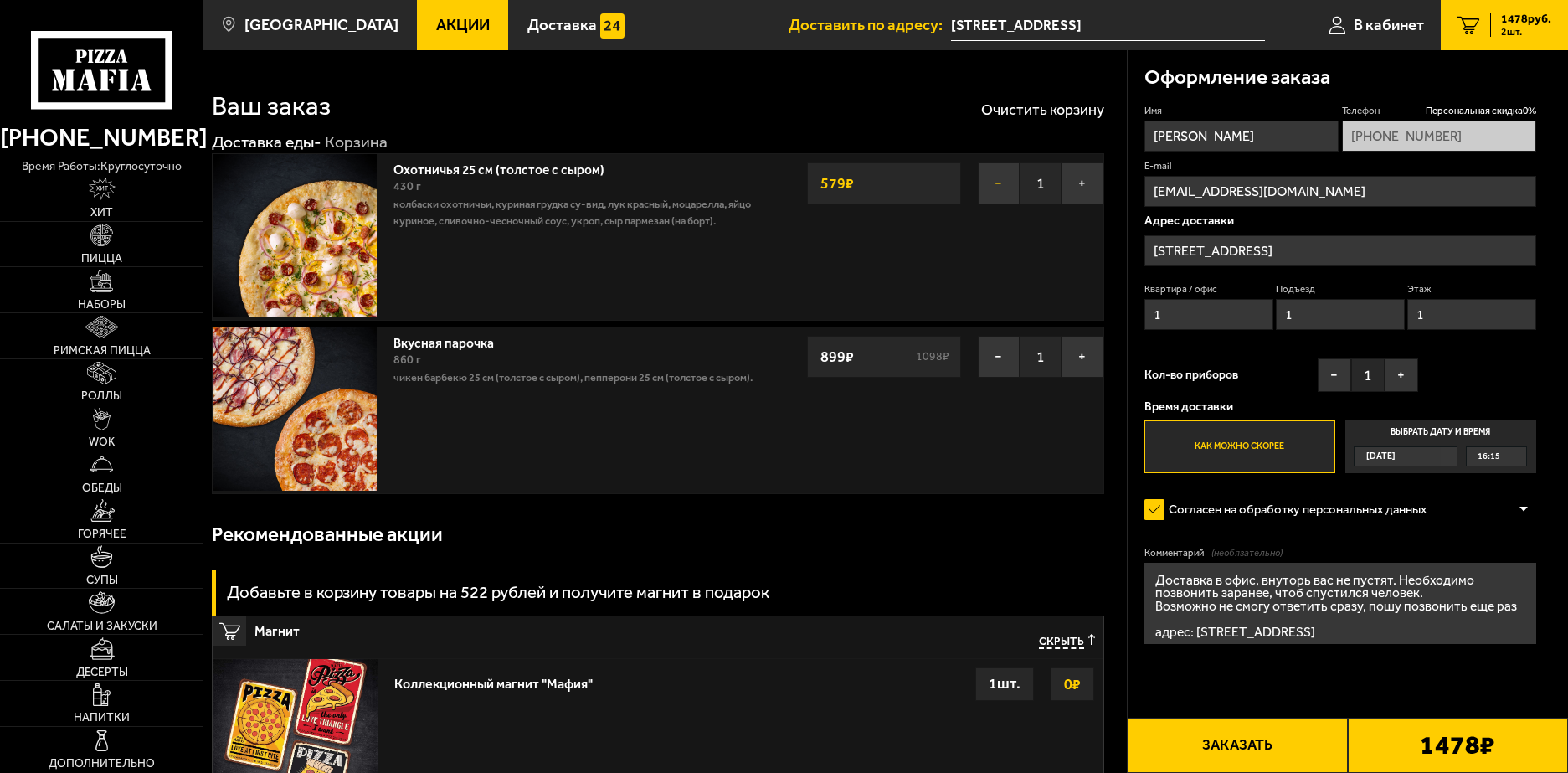
click at [995, 173] on button "−" at bounding box center [998, 183] width 42 height 42
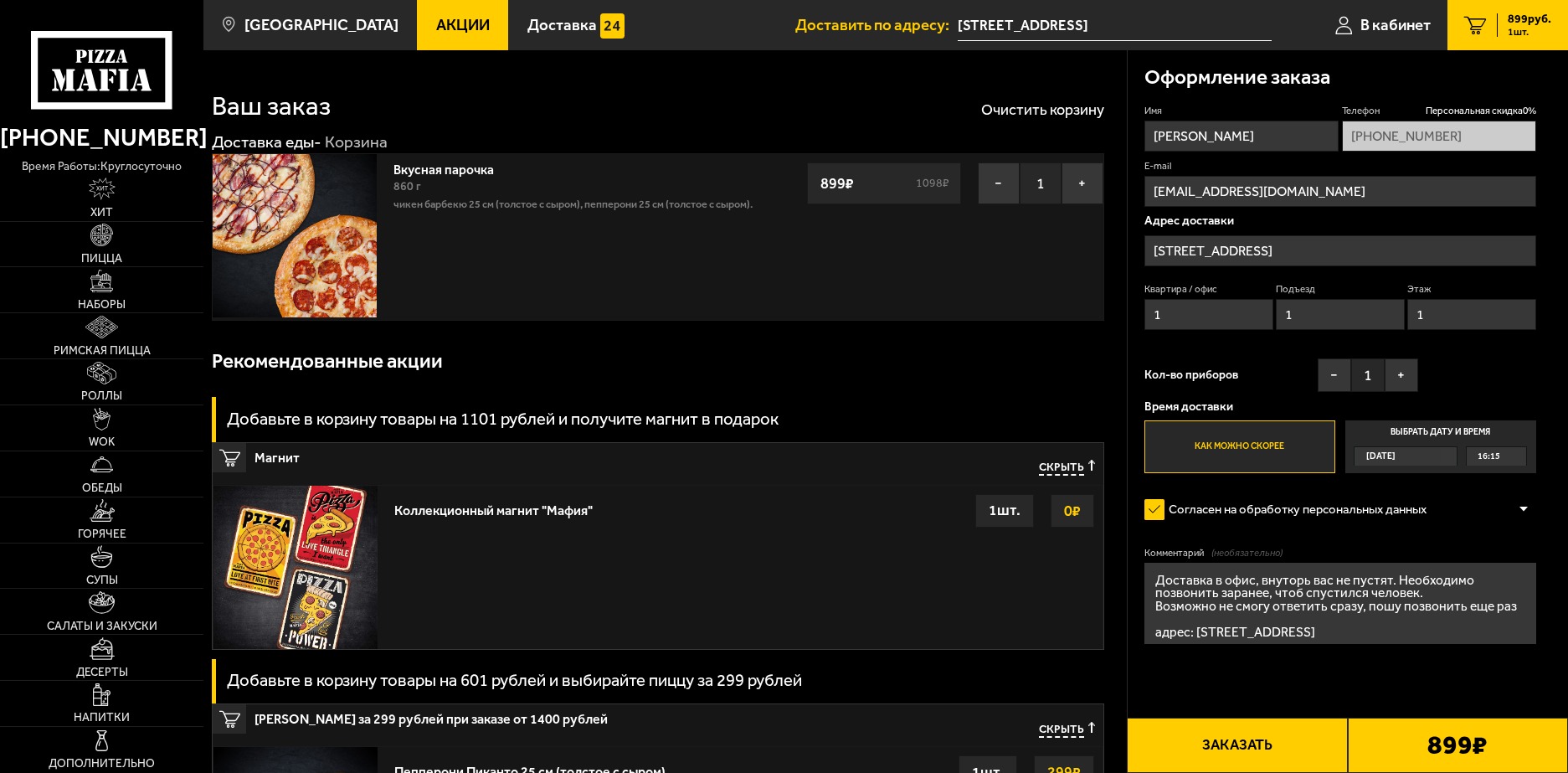
click at [1275, 258] on input "Дегтярный переулок, 1Б" at bounding box center [1340, 250] width 392 height 31
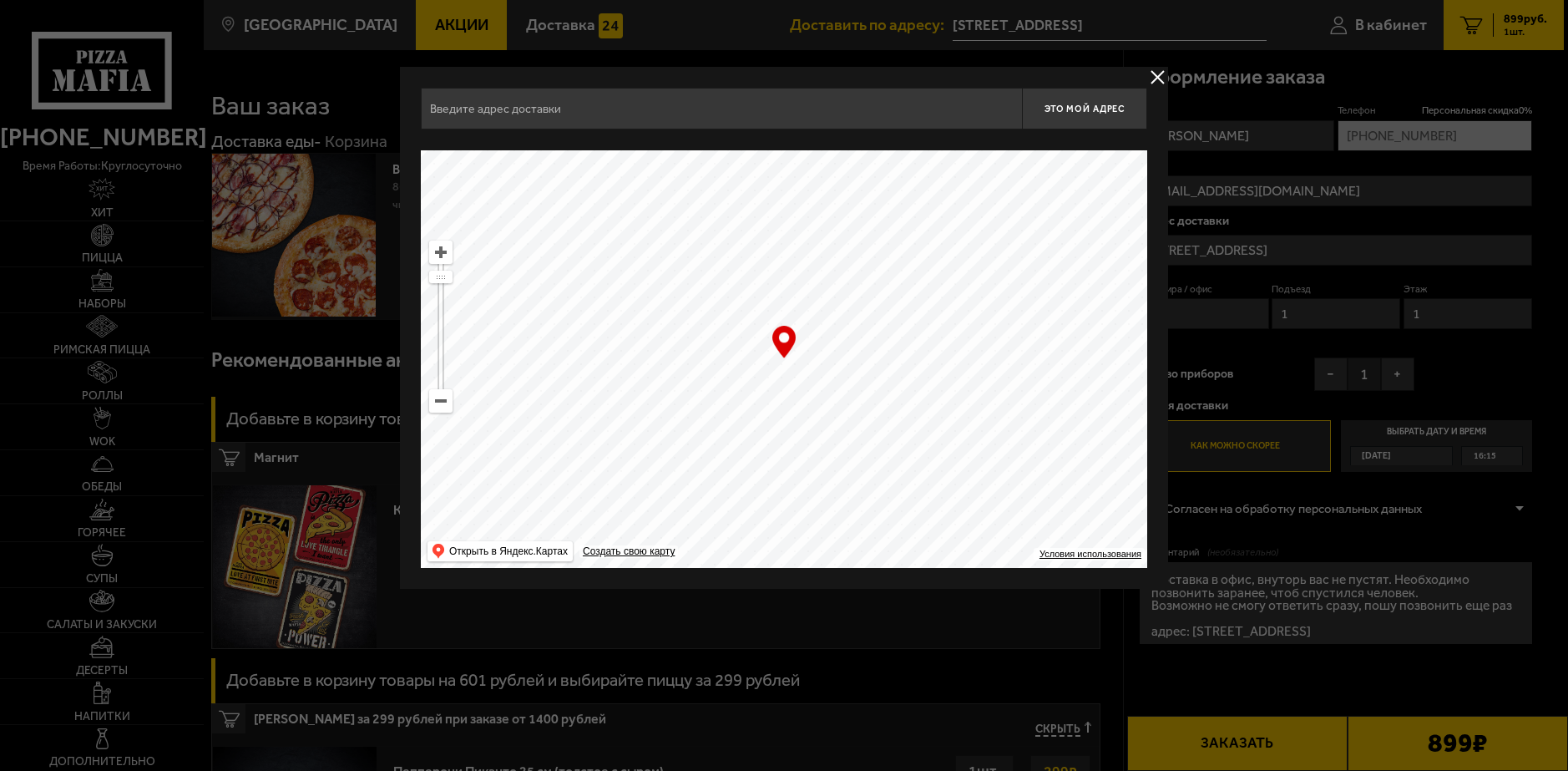
type input "Дегтярный переулок, 1Б"
click at [435, 395] on ymaps at bounding box center [441, 400] width 22 height 22
drag, startPoint x: 530, startPoint y: 447, endPoint x: 827, endPoint y: 176, distance: 402.1
click at [827, 176] on ymaps at bounding box center [784, 359] width 726 height 417
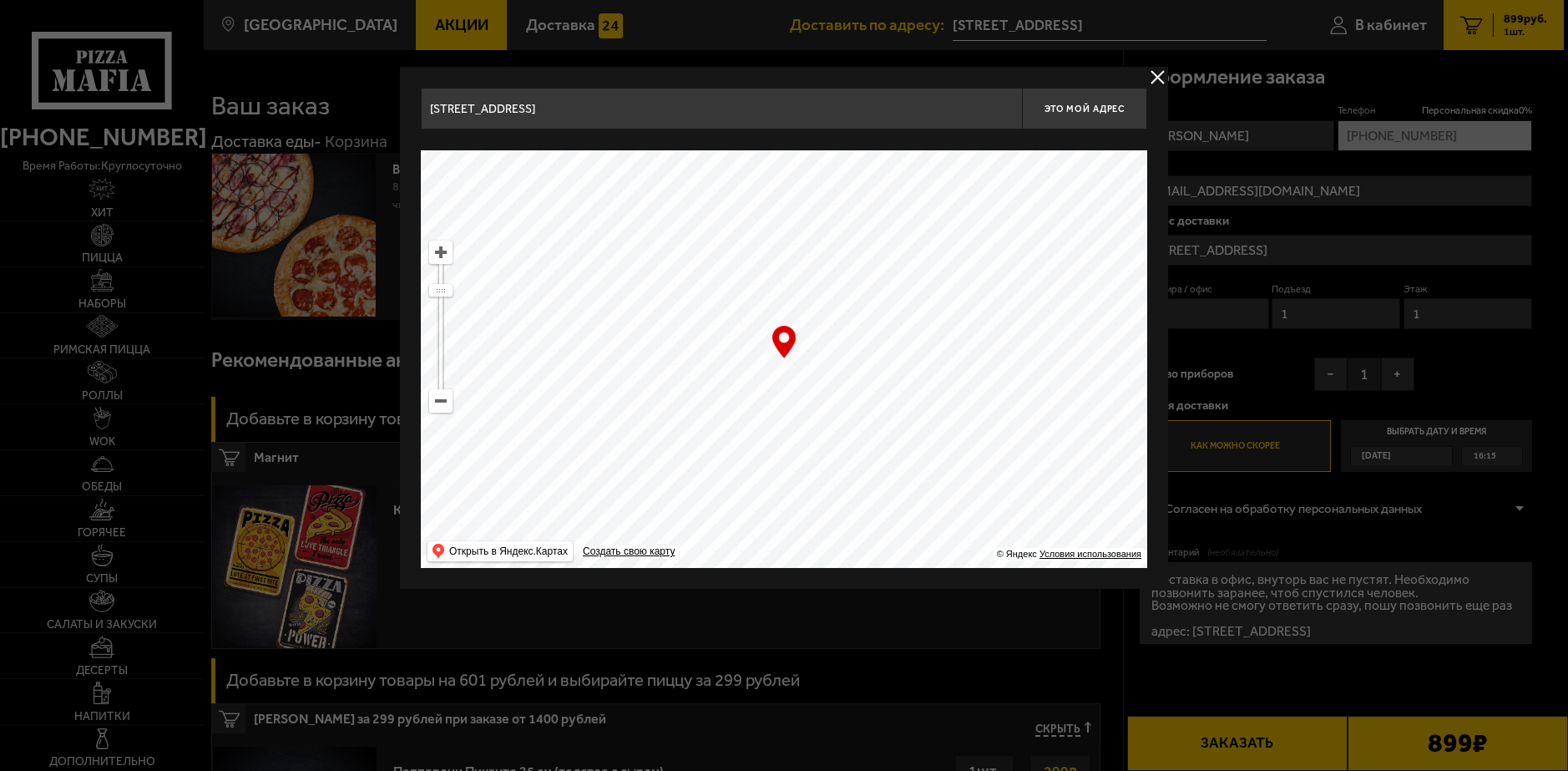
type input "Коломенская улица, 32"
drag, startPoint x: 609, startPoint y: 327, endPoint x: 671, endPoint y: 305, distance: 65.8
click at [671, 305] on ymaps at bounding box center [784, 359] width 726 height 417
type input "улица Правды, 22"
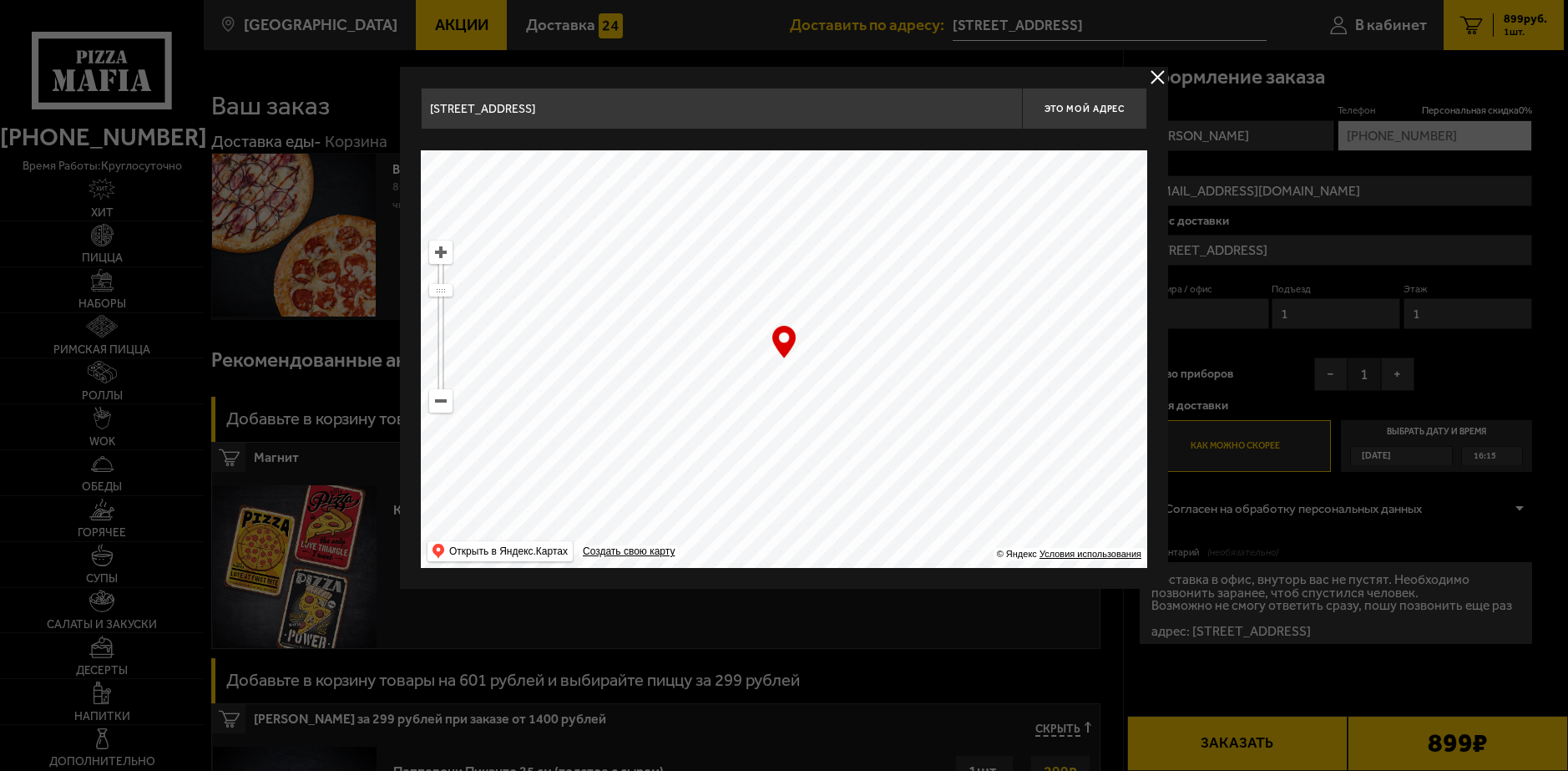
type input "улица Правды, 22"
click at [440, 402] on ymaps at bounding box center [441, 400] width 22 height 22
drag, startPoint x: 666, startPoint y: 400, endPoint x: 707, endPoint y: 192, distance: 212.0
click at [707, 192] on ymaps at bounding box center [784, 359] width 726 height 417
type input "Боровая улица, 110"
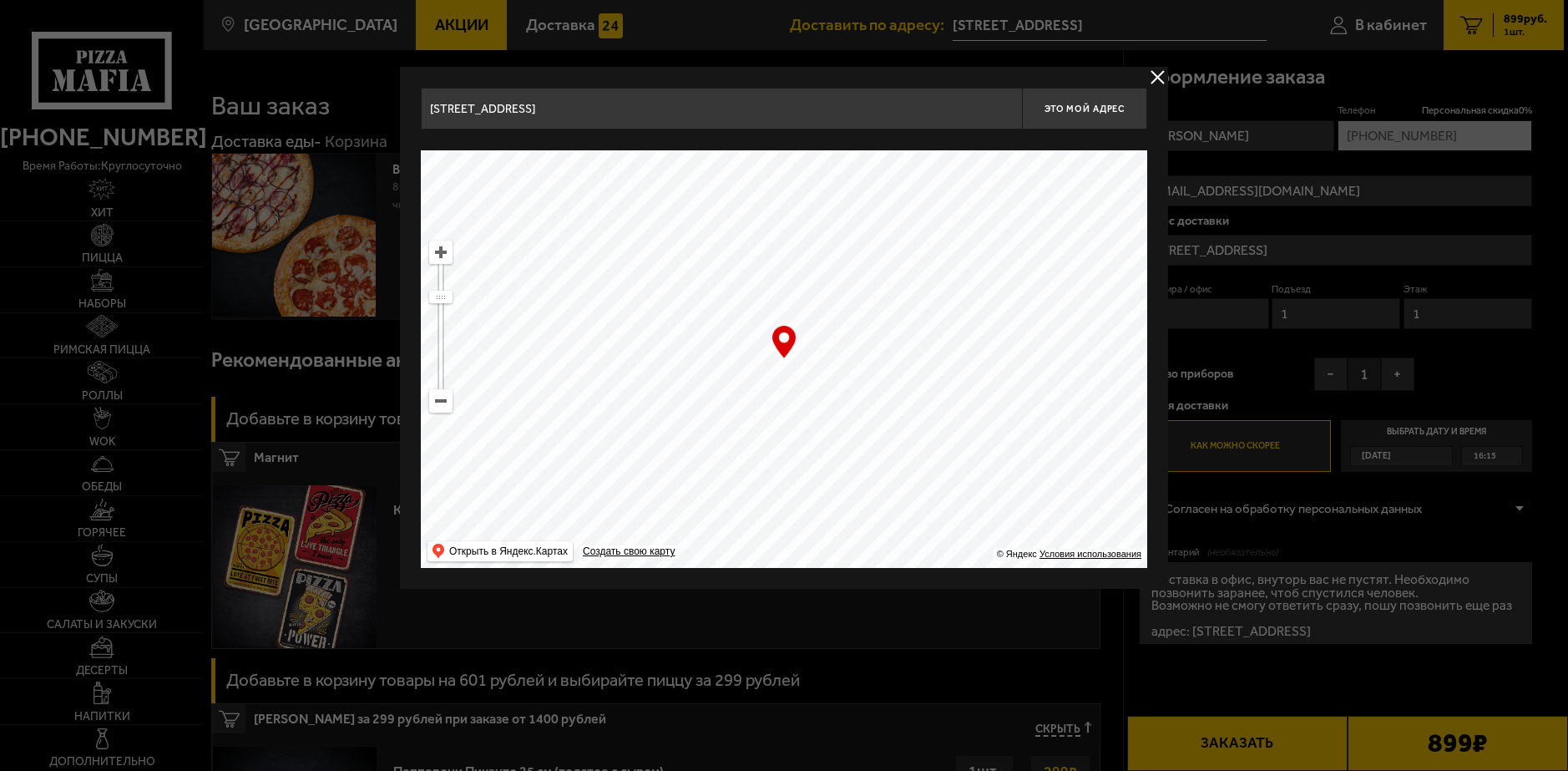
type input "Боровая улица, 110"
type input "Черниговская улица, 10"
drag, startPoint x: 739, startPoint y: 471, endPoint x: 733, endPoint y: 299, distance: 172.1
click at [733, 299] on ymaps at bounding box center [784, 359] width 726 height 417
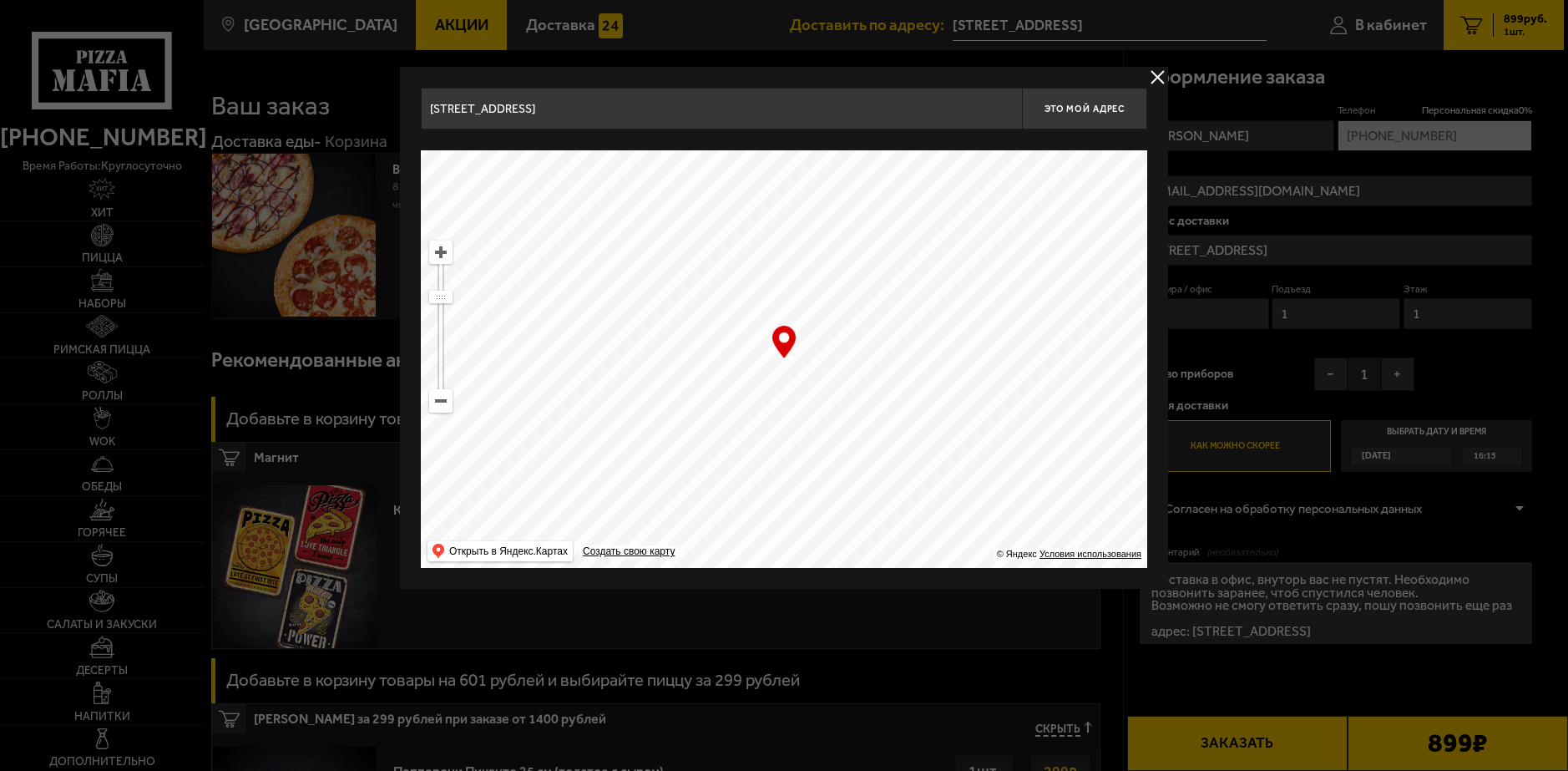
type input "улица Севастьянова, 4"
click at [438, 247] on ymaps at bounding box center [441, 252] width 22 height 22
drag, startPoint x: 767, startPoint y: 358, endPoint x: 848, endPoint y: 467, distance: 135.8
click at [848, 467] on ymaps at bounding box center [784, 359] width 726 height 417
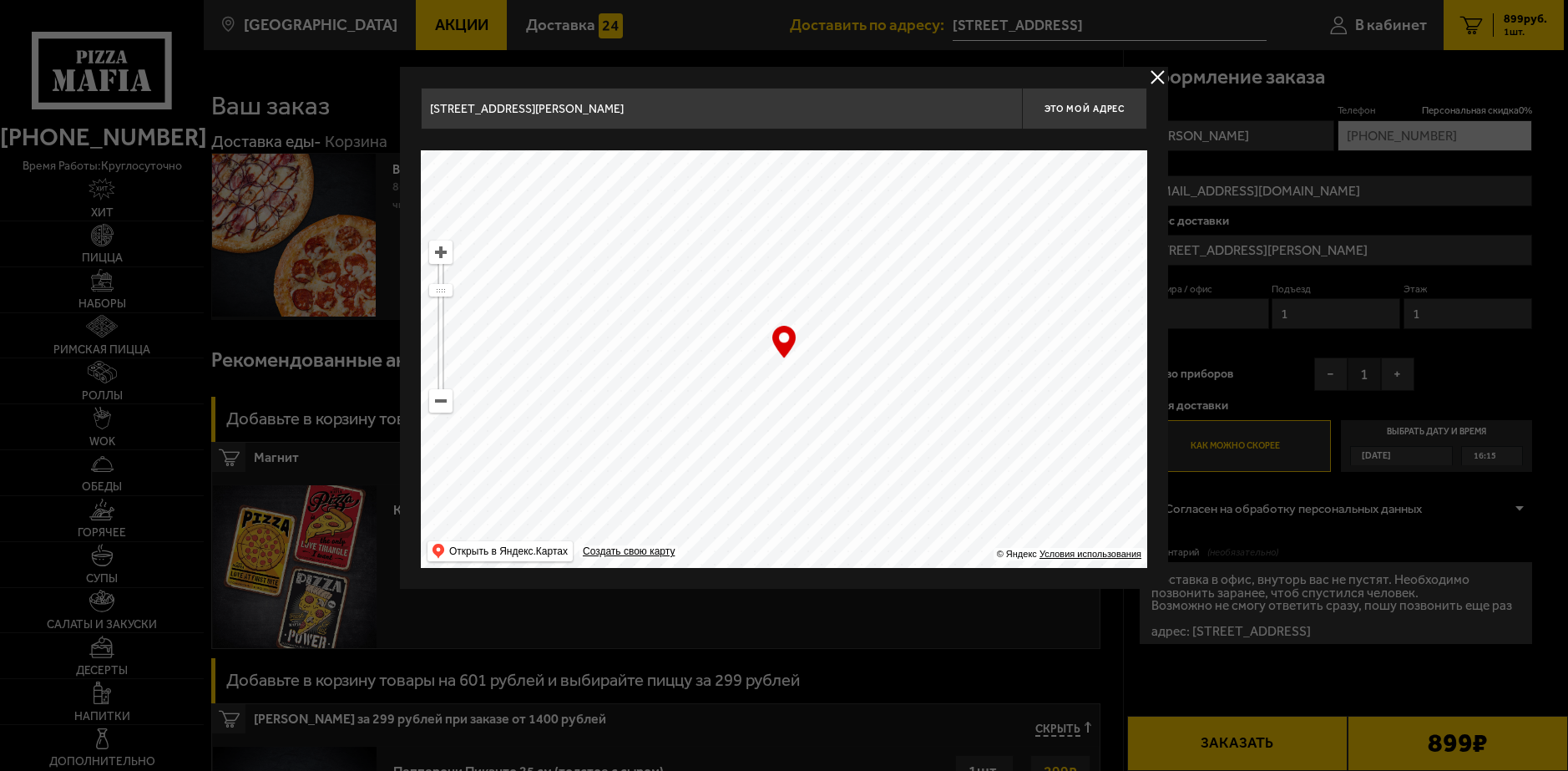
type input "Московский проспект, 131"
click at [431, 261] on ymaps at bounding box center [441, 252] width 22 height 22
drag, startPoint x: 657, startPoint y: 330, endPoint x: 790, endPoint y: 403, distance: 151.7
click at [790, 403] on ymaps at bounding box center [784, 359] width 726 height 417
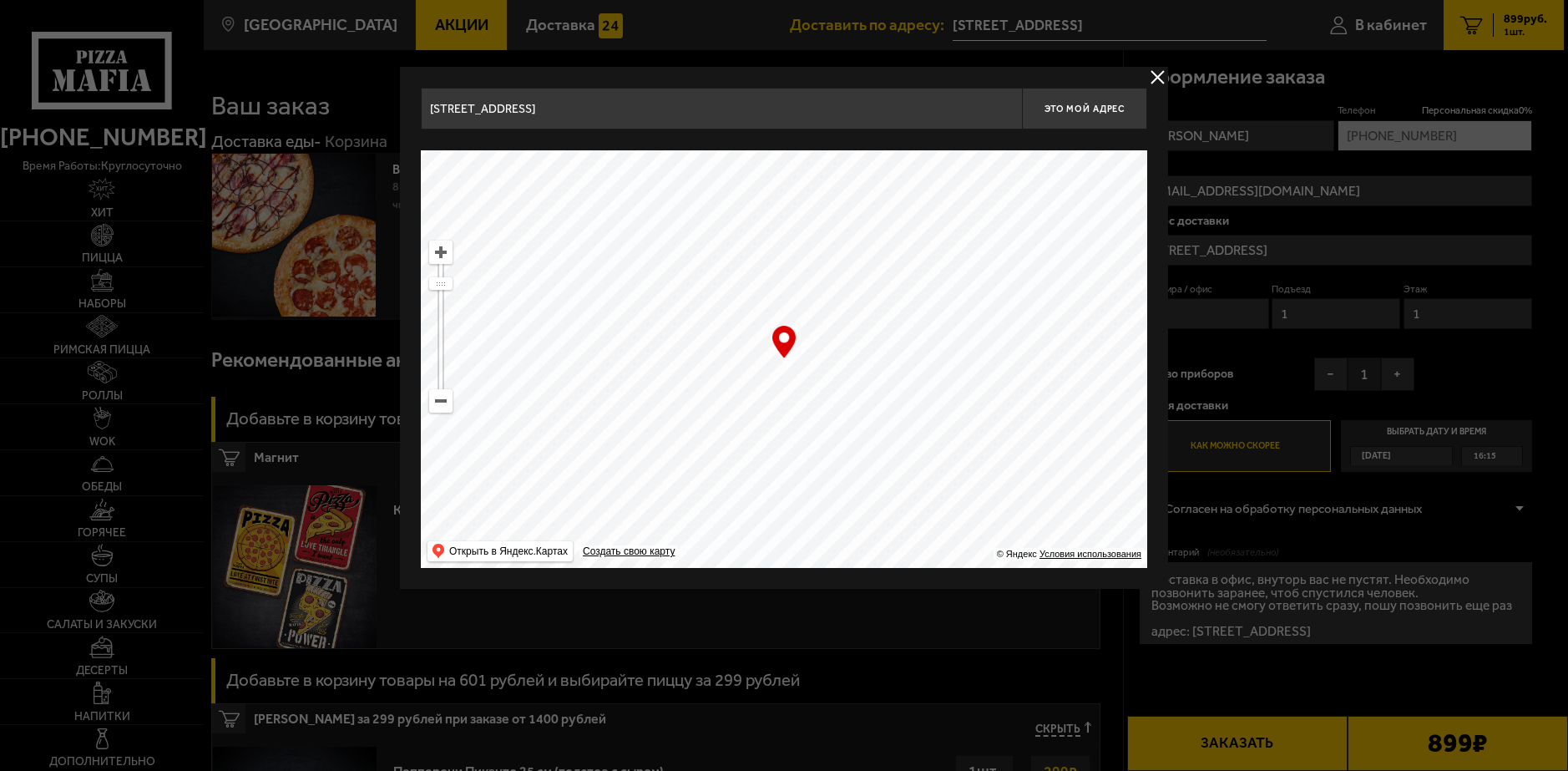
click at [438, 253] on ymaps at bounding box center [441, 252] width 22 height 22
drag, startPoint x: 752, startPoint y: 421, endPoint x: 640, endPoint y: 326, distance: 146.9
click at [640, 326] on ymaps at bounding box center [784, 359] width 726 height 417
type input "[STREET_ADDRESS]"
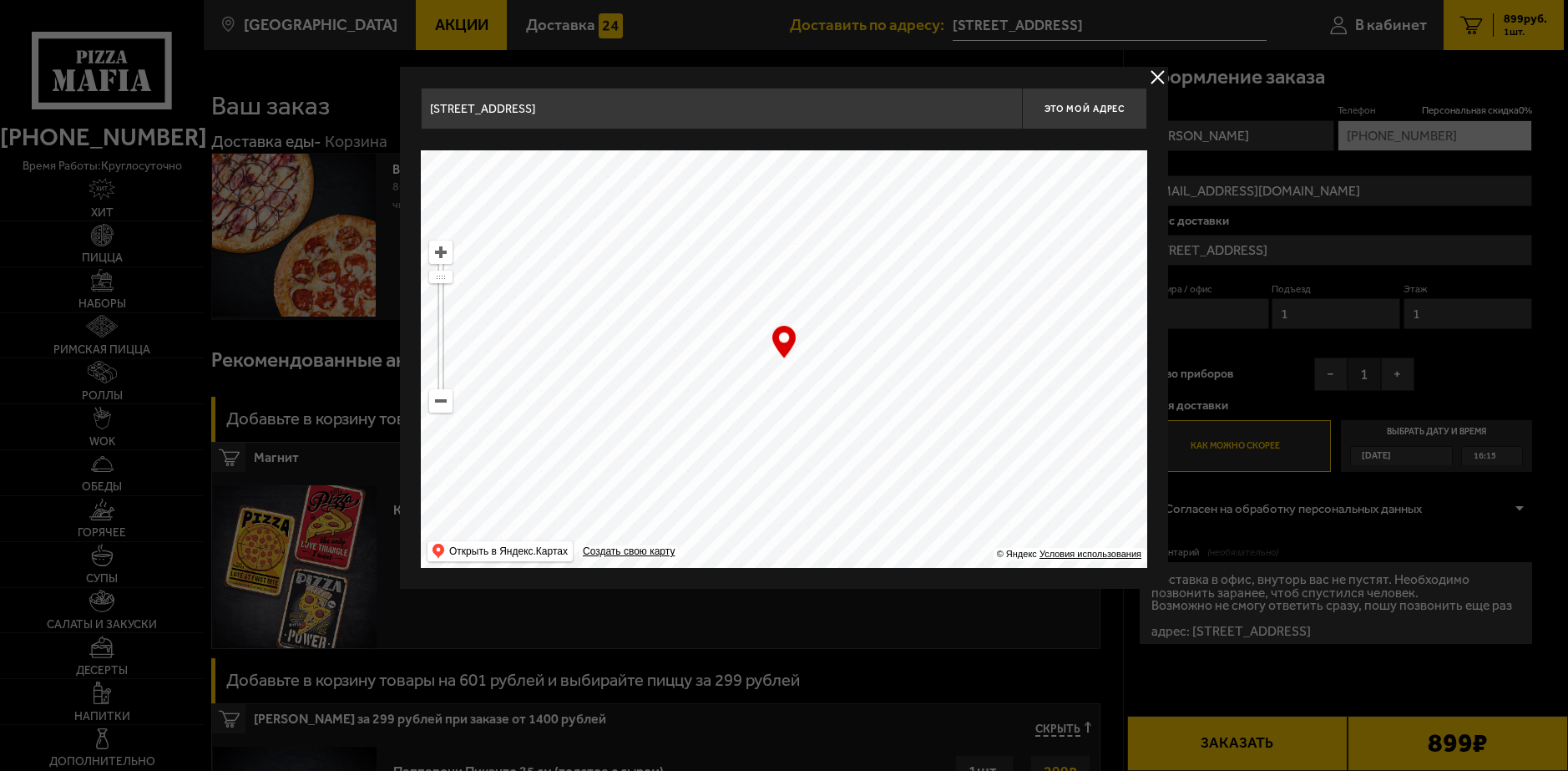
click at [433, 253] on ymaps at bounding box center [441, 252] width 22 height 22
drag, startPoint x: 760, startPoint y: 331, endPoint x: 733, endPoint y: 252, distance: 83.5
click at [733, 252] on ymaps at bounding box center [784, 359] width 726 height 417
click at [438, 250] on ymaps at bounding box center [441, 252] width 22 height 22
drag, startPoint x: 679, startPoint y: 402, endPoint x: 714, endPoint y: 423, distance: 40.8
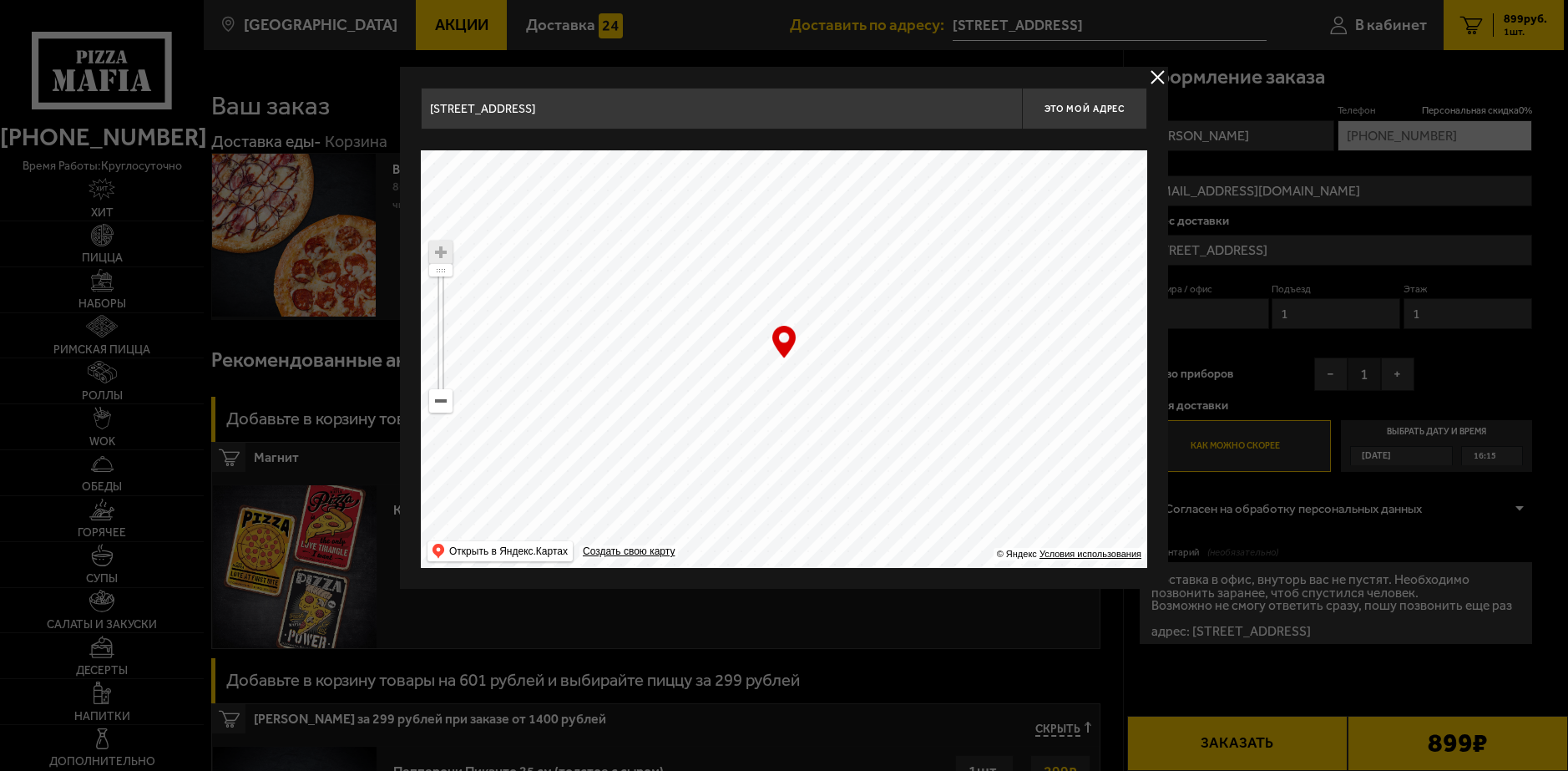
click at [714, 423] on ymaps at bounding box center [784, 359] width 726 height 417
click at [1059, 105] on span "Это мой адрес" at bounding box center [1084, 109] width 80 height 11
type input "[STREET_ADDRESS]"
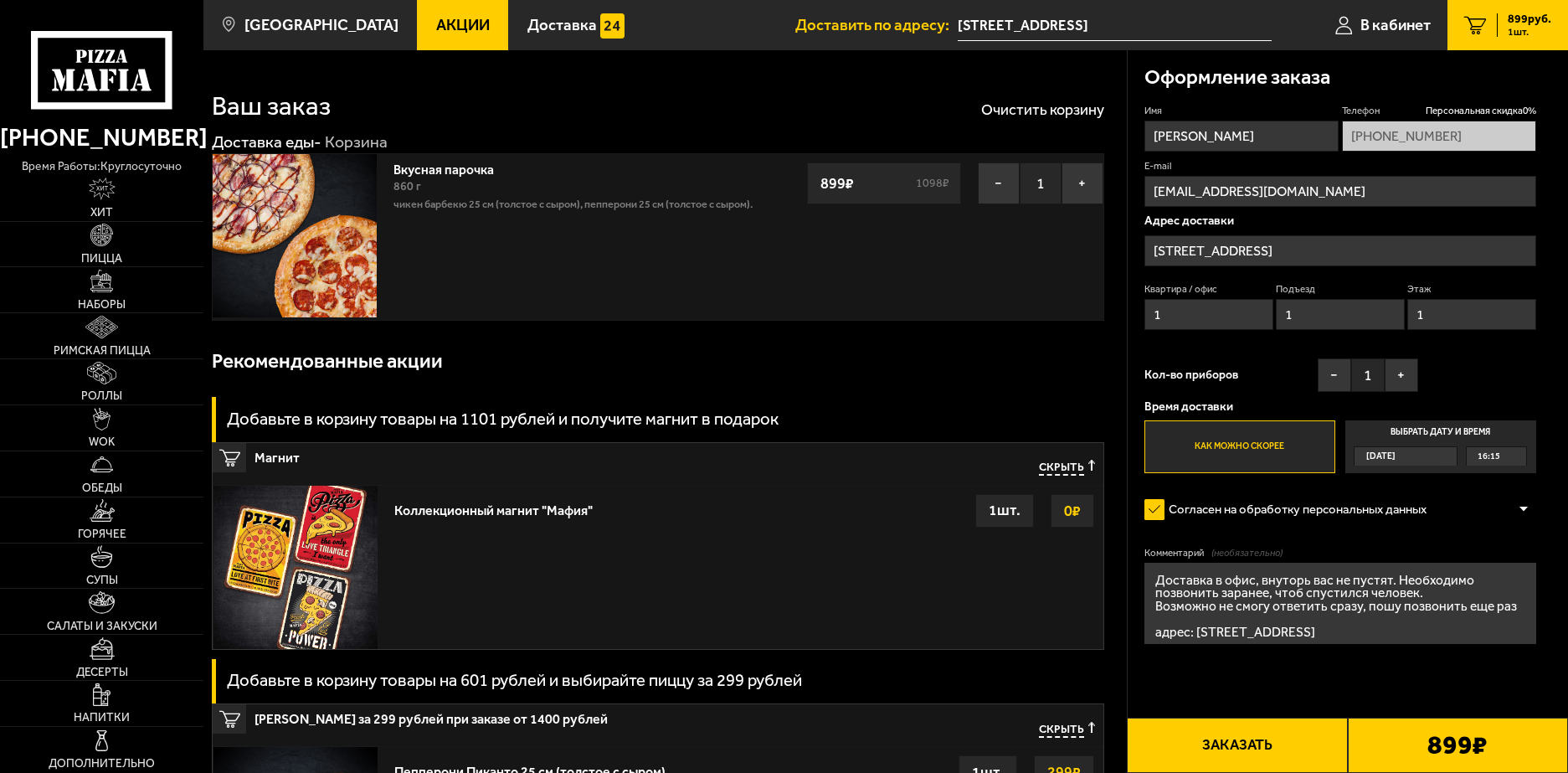
click at [1387, 456] on span "Сегодня" at bounding box center [1380, 457] width 29 height 19
click at [0, 0] on input "Выбрать дату и время Сегодня 16:15" at bounding box center [0, 0] width 0 height 0
click at [1387, 456] on span "Сегодня" at bounding box center [1380, 457] width 29 height 19
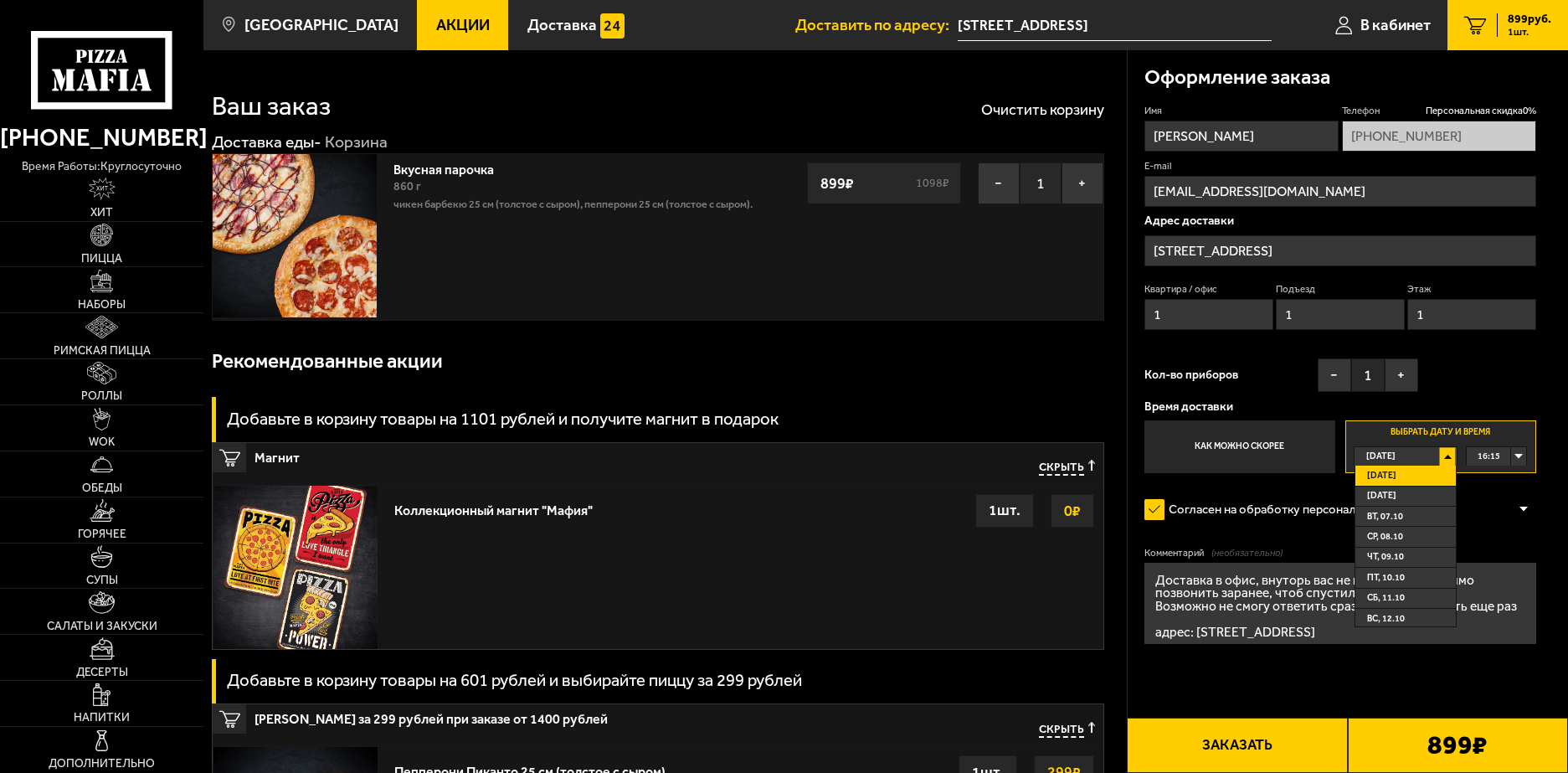
click at [1434, 485] on li "Сегодня" at bounding box center [1405, 475] width 99 height 20
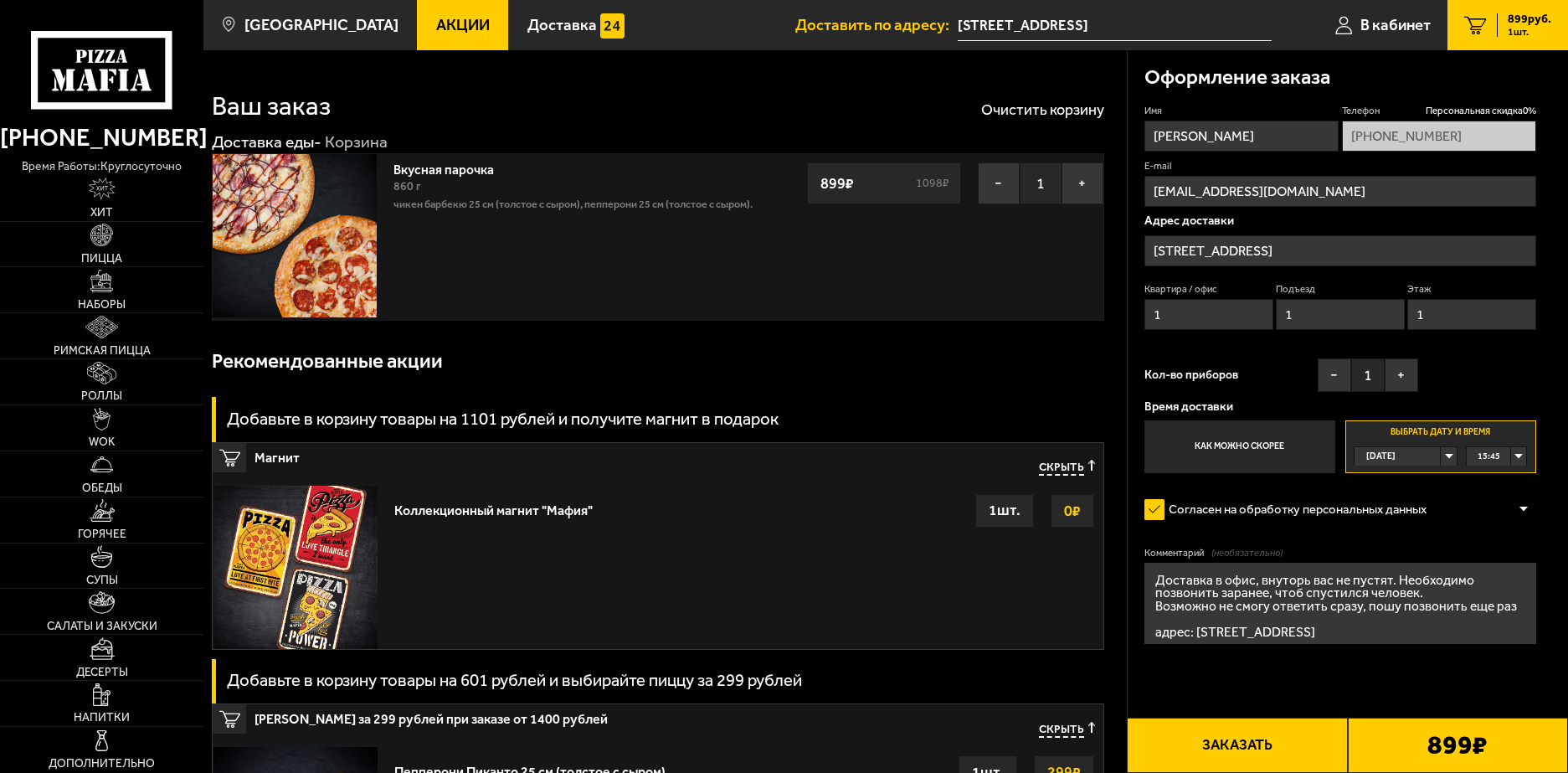
click at [1527, 456] on div "15:45" at bounding box center [1497, 456] width 62 height 20
drag, startPoint x: 1515, startPoint y: 513, endPoint x: 1524, endPoint y: 539, distance: 27.5
click at [1524, 539] on ul "15:45 16:00 16:15 16:30 16:45 17:00 17:15 17:30 17:45 18:00 18:15 18:30 18:45 1…" at bounding box center [1497, 546] width 60 height 161
click at [1513, 454] on div "15:45" at bounding box center [1497, 457] width 60 height 19
click at [1470, 471] on li "15:45" at bounding box center [1496, 475] width 58 height 20
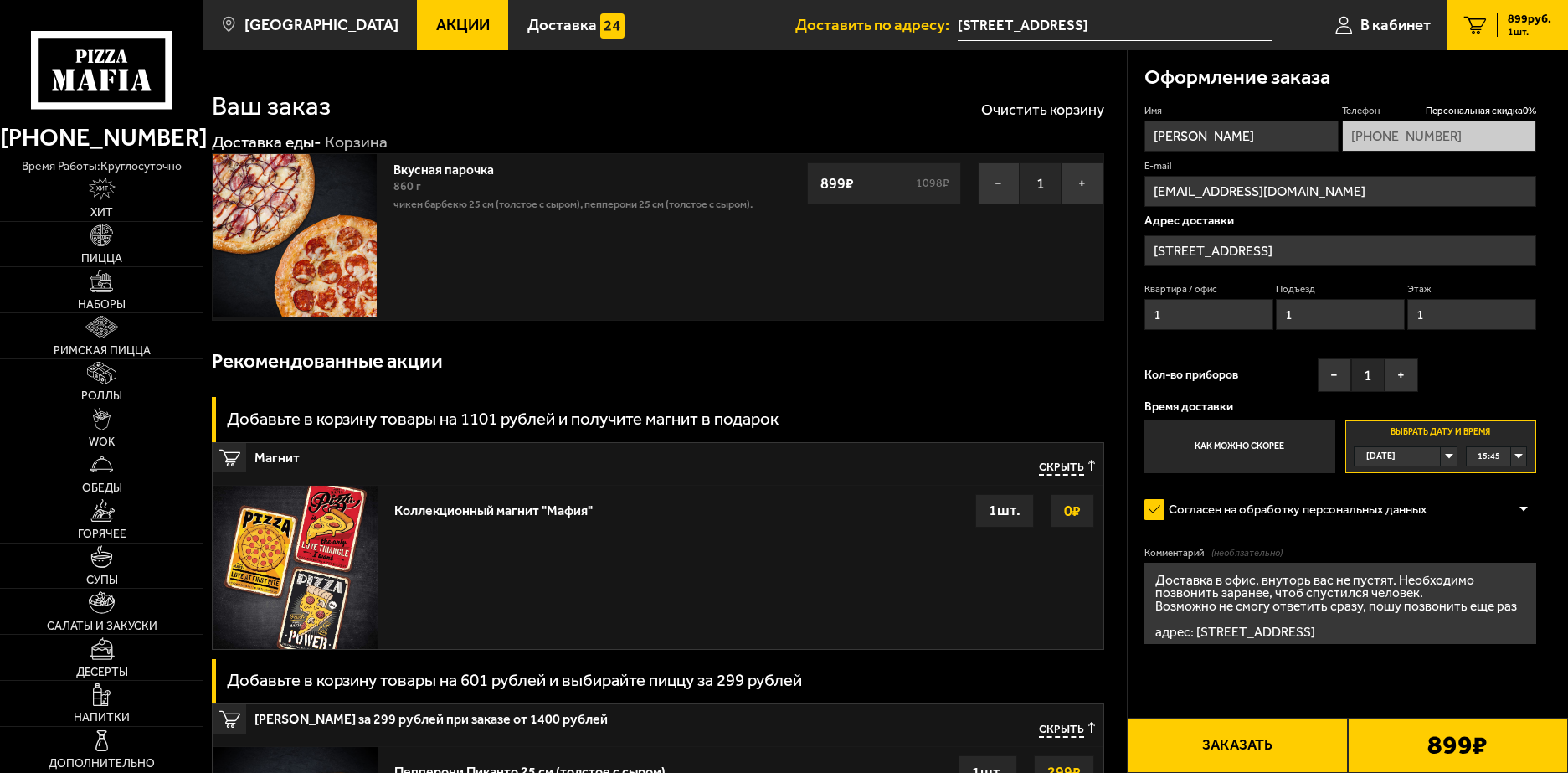
click at [1470, 471] on label "Выбрать дату и время Сегодня 15:45" at bounding box center [1440, 446] width 190 height 52
click at [1451, 469] on label "Выбрать дату и время Сегодня 15:45" at bounding box center [1440, 446] width 190 height 52
click at [1440, 459] on div "Сегодня" at bounding box center [1396, 457] width 85 height 19
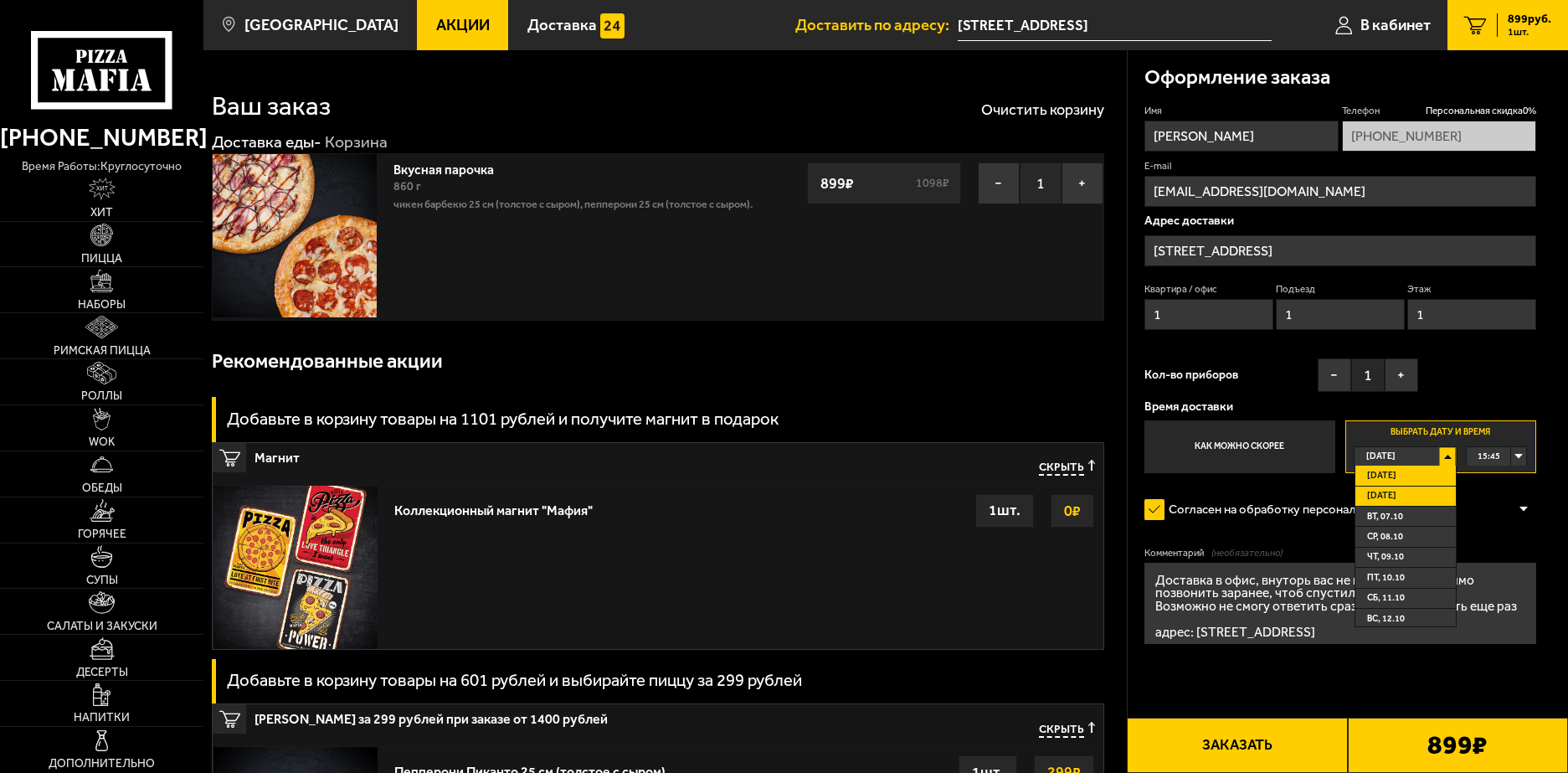
click at [1404, 493] on li "Завтра" at bounding box center [1405, 496] width 99 height 20
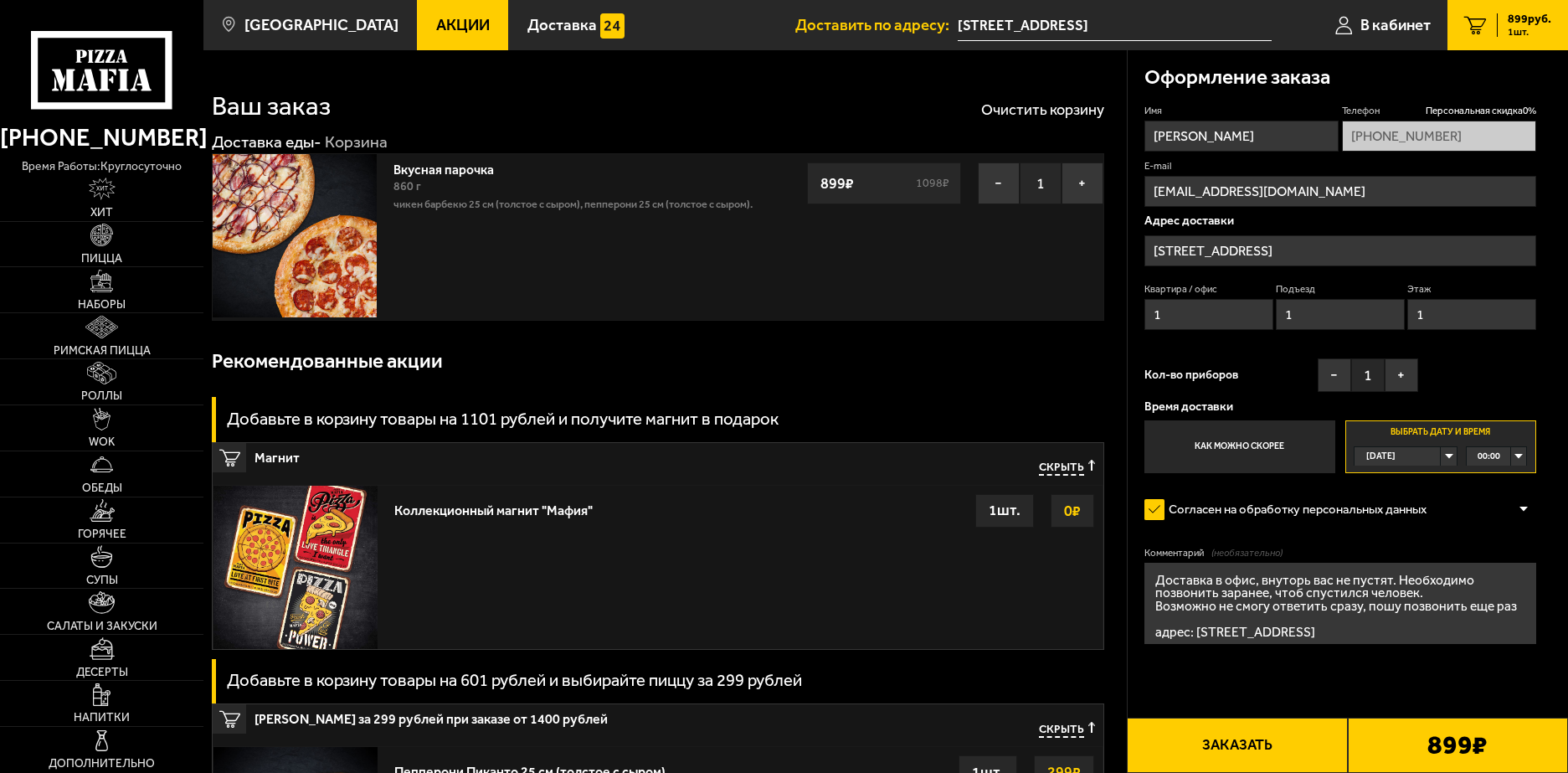
click at [1517, 454] on div "00:00" at bounding box center [1497, 457] width 60 height 19
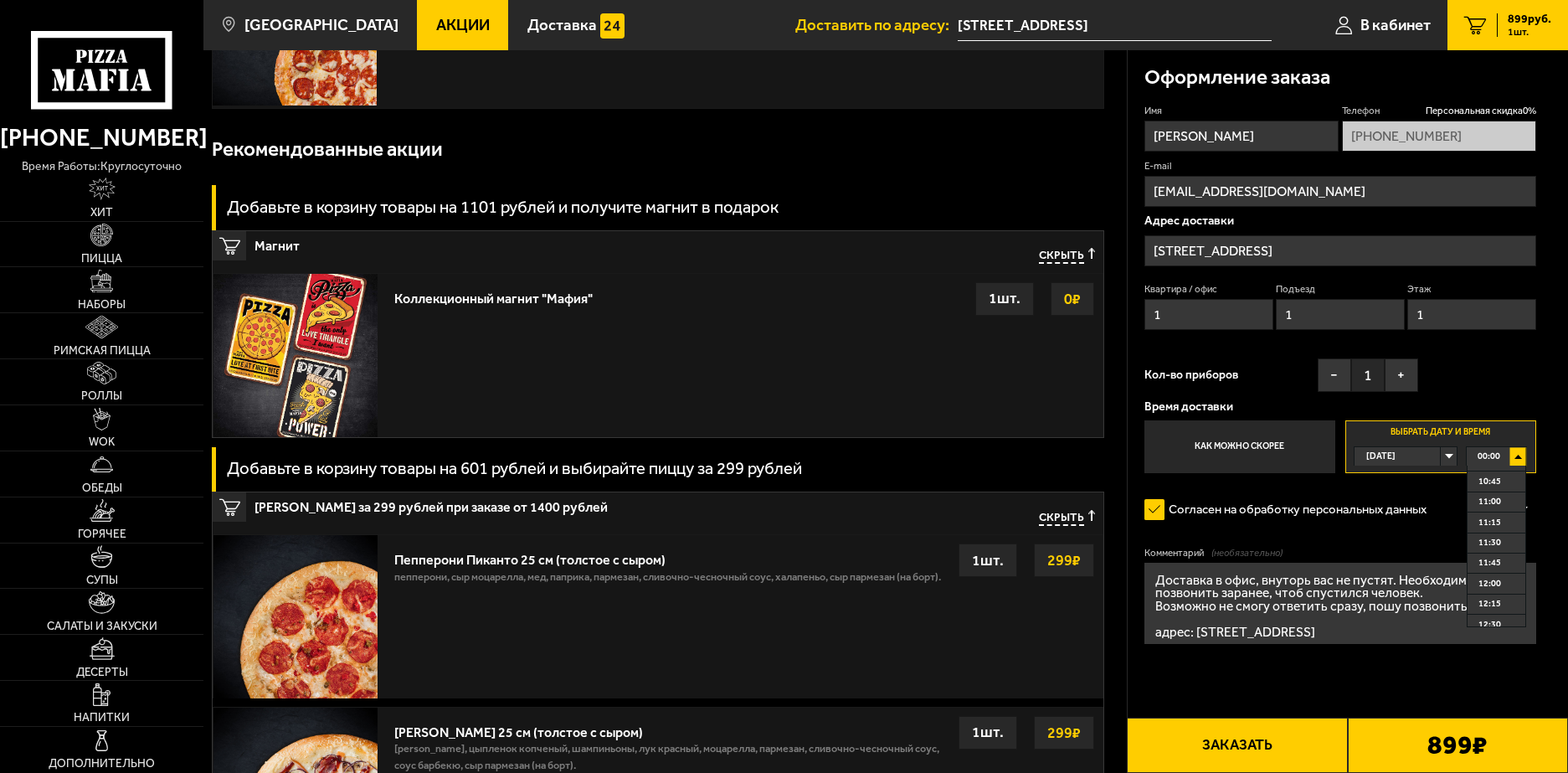
scroll to position [872, 0]
click at [1485, 588] on span "12:00" at bounding box center [1489, 583] width 23 height 19
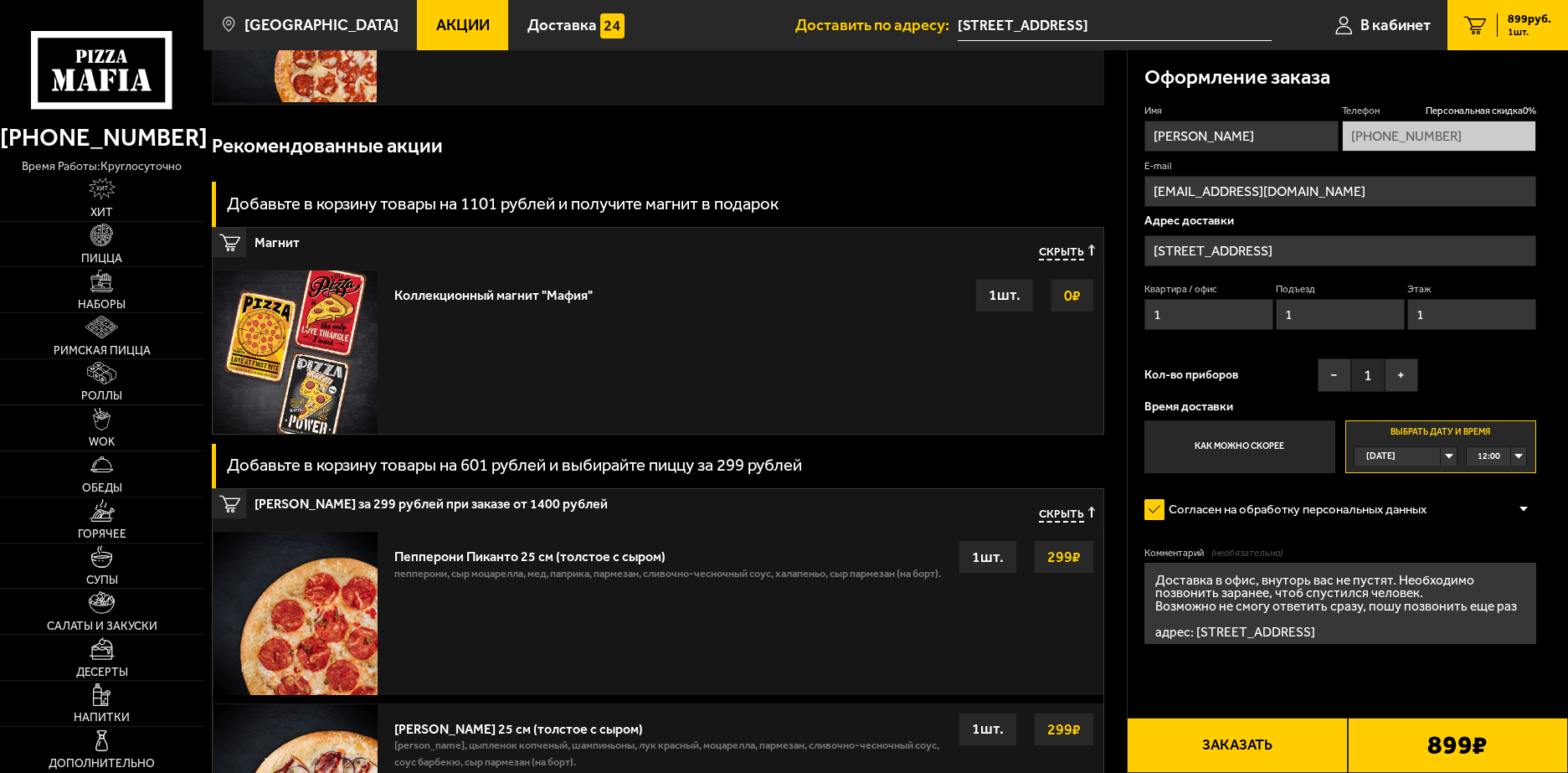
scroll to position [214, 0]
drag, startPoint x: 1334, startPoint y: 253, endPoint x: 1109, endPoint y: 284, distance: 227.1
click at [1109, 284] on section "Ваш заказ Очистить корзину Доставка еды - Корзина Вкусная парочка 860 г Чикен Б…" at bounding box center [885, 536] width 1364 height 1401
drag, startPoint x: 1399, startPoint y: 628, endPoint x: 1131, endPoint y: 638, distance: 268.2
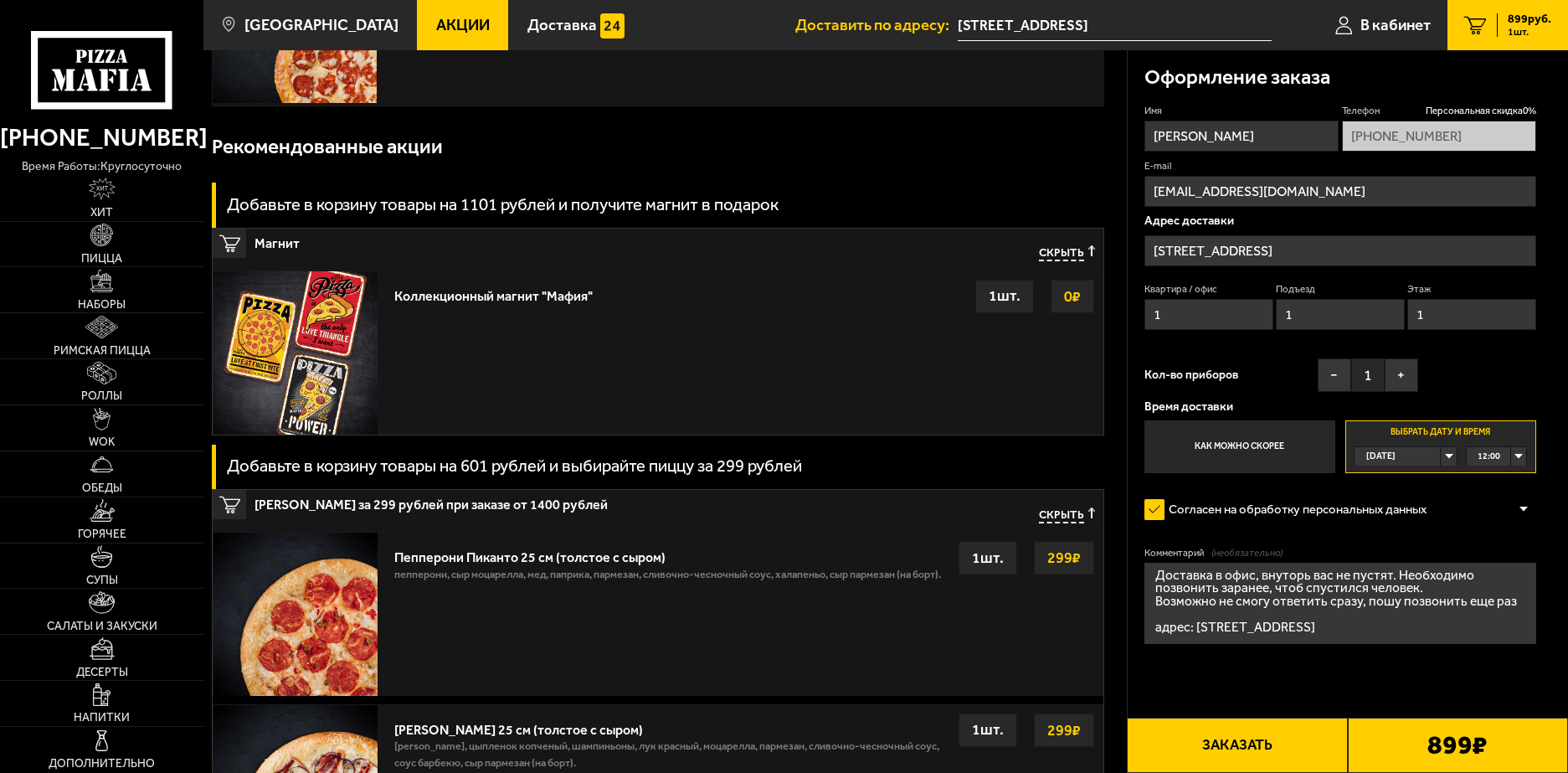
click at [1131, 638] on div "Оформление заказа Имя Леонид Алексеевич Силантьев Телефон Персональная скидка 0…" at bounding box center [1348, 395] width 441 height 690
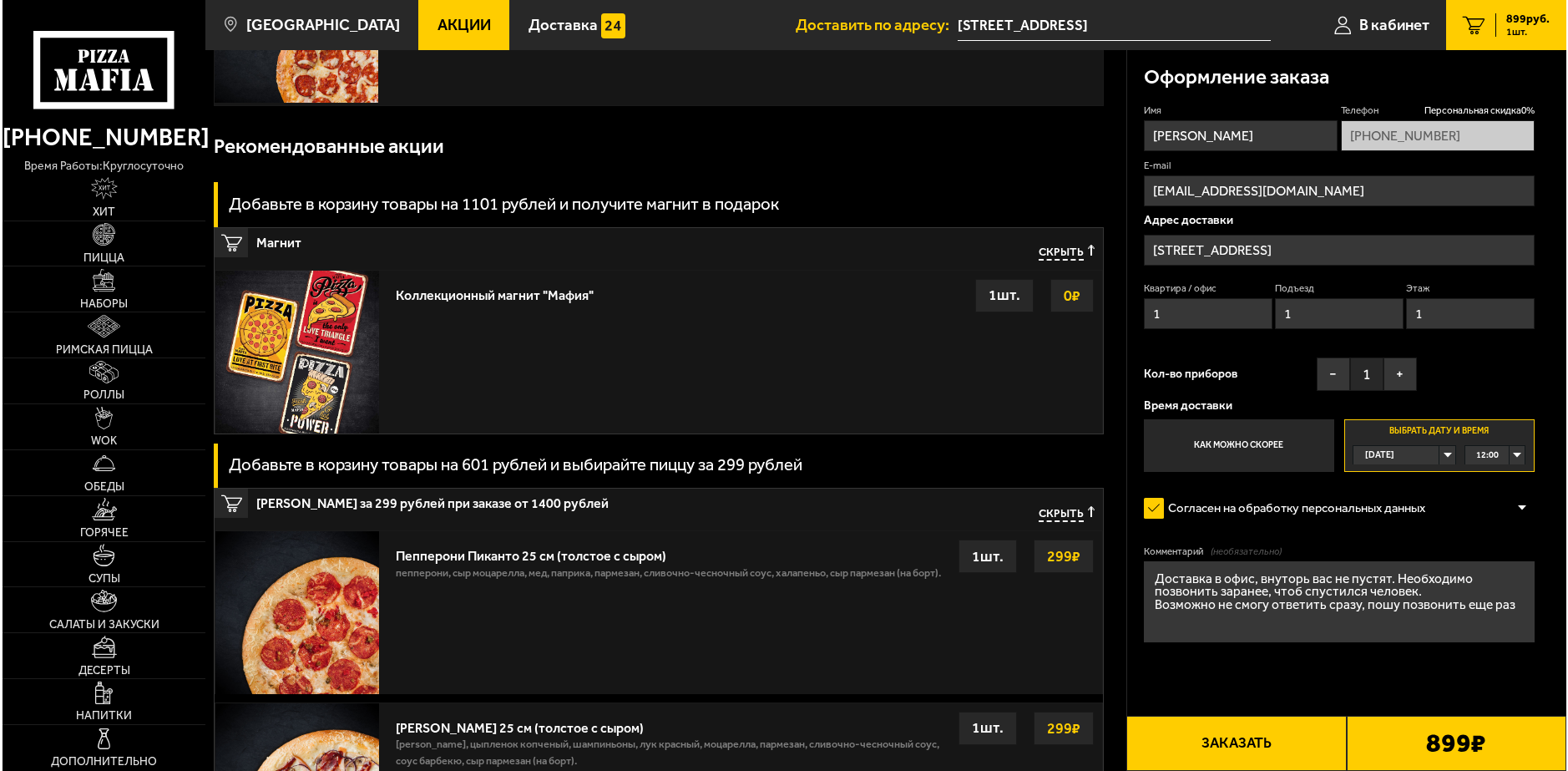
scroll to position [0, 0]
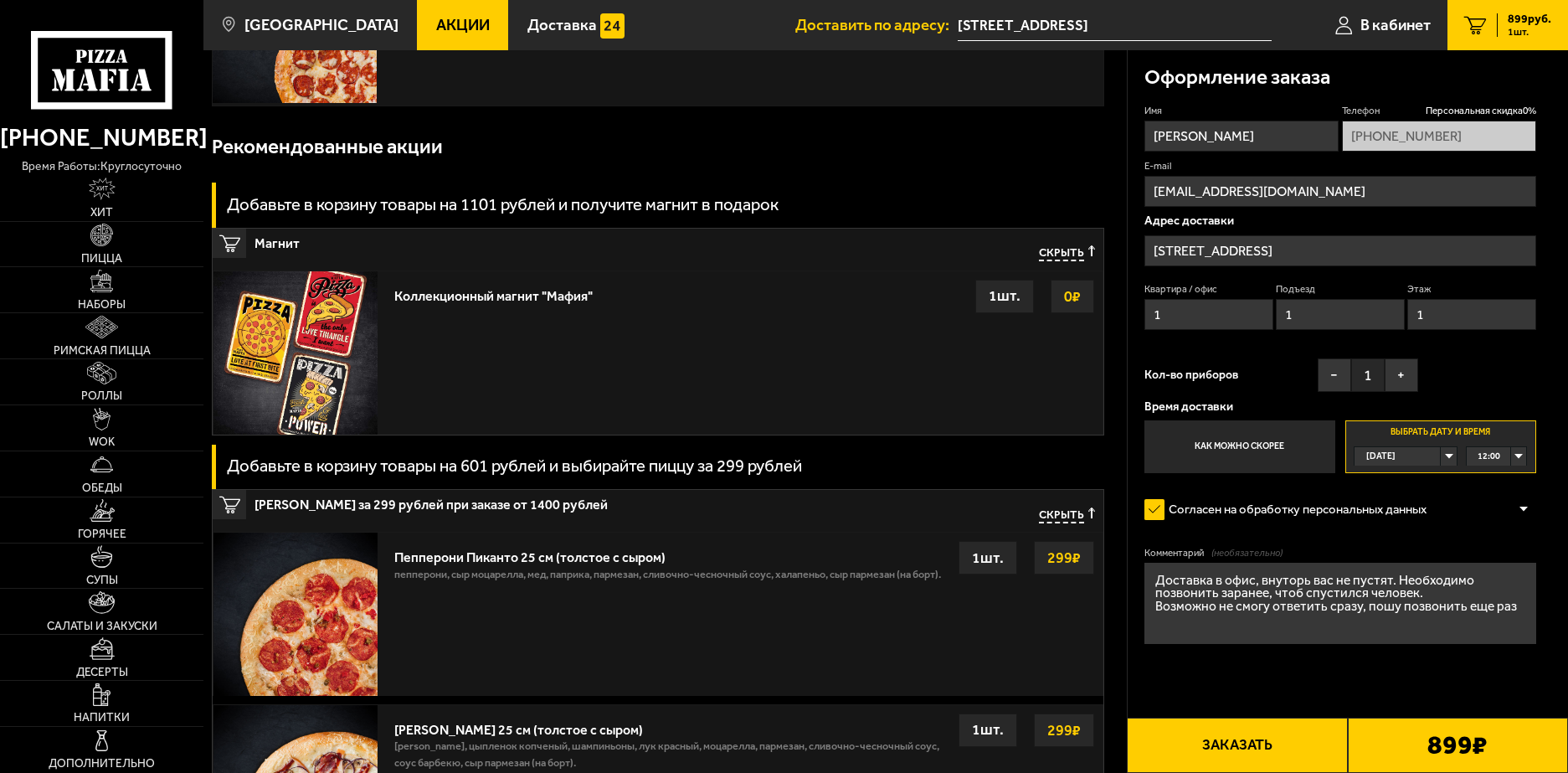
type textarea "Доставка в офис, внуторь вас не пустят. Необходимо позвонить заранее, чтоб спус…"
click at [1418, 720] on div "899 ₽" at bounding box center [1457, 745] width 220 height 55
click at [1266, 720] on button "Заказать" at bounding box center [1236, 745] width 220 height 55
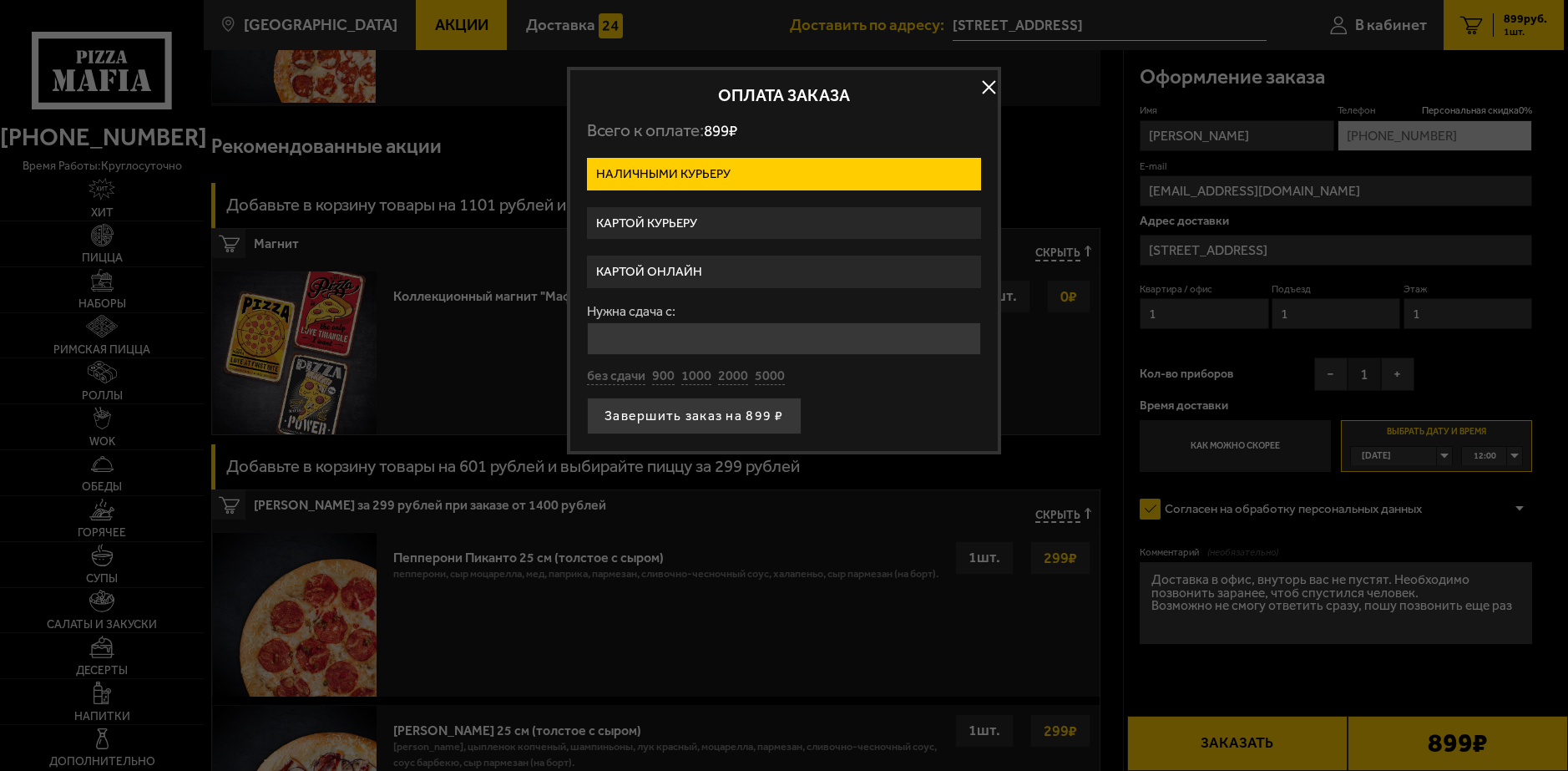
click at [821, 280] on label "Картой онлайн" at bounding box center [783, 271] width 394 height 33
click at [0, 0] on input "Картой онлайн" at bounding box center [0, 0] width 0 height 0
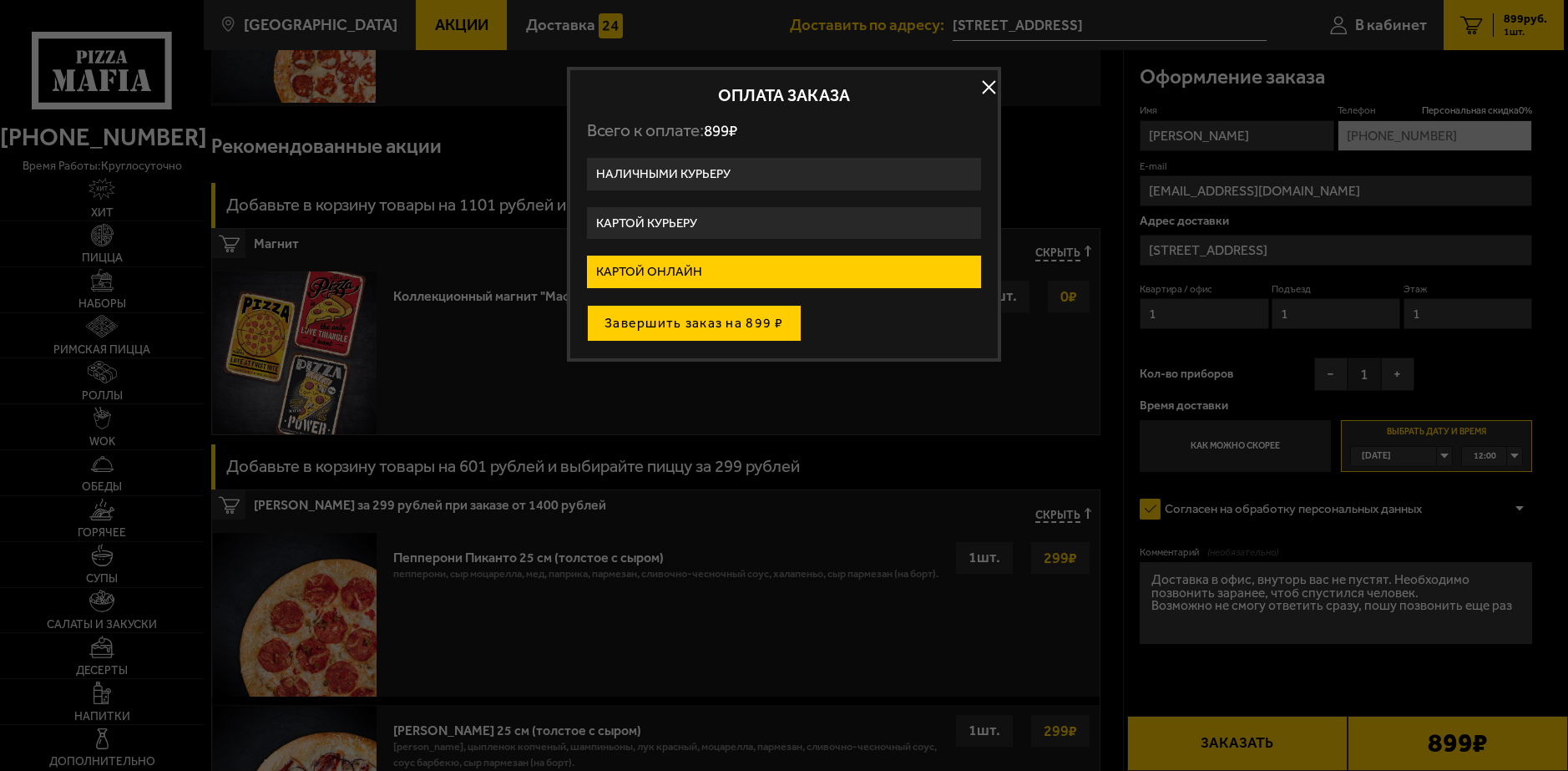
click at [763, 318] on button "Завершить заказ на 899 ₽" at bounding box center [693, 323] width 214 height 36
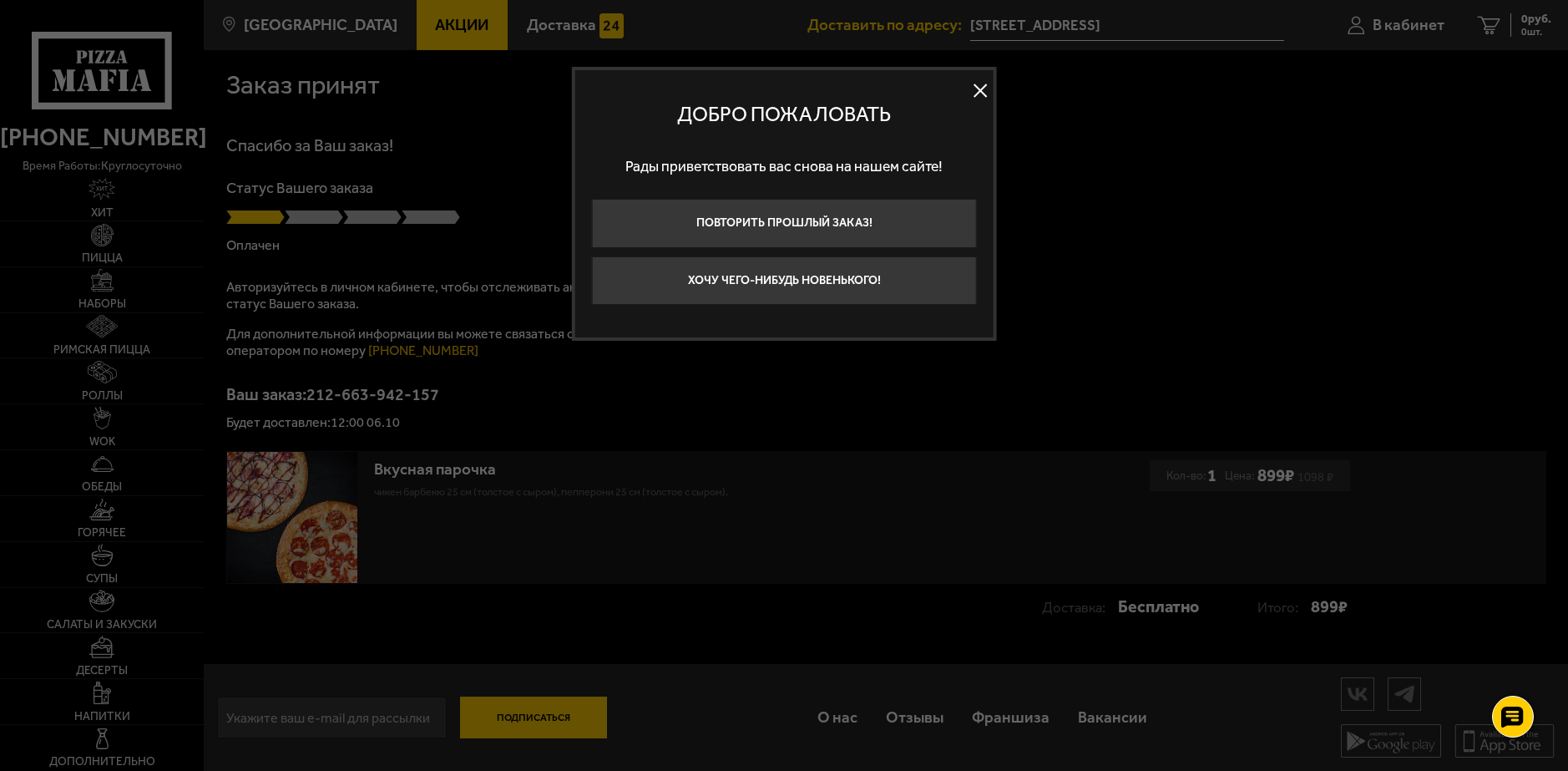
click at [980, 94] on button at bounding box center [980, 90] width 25 height 25
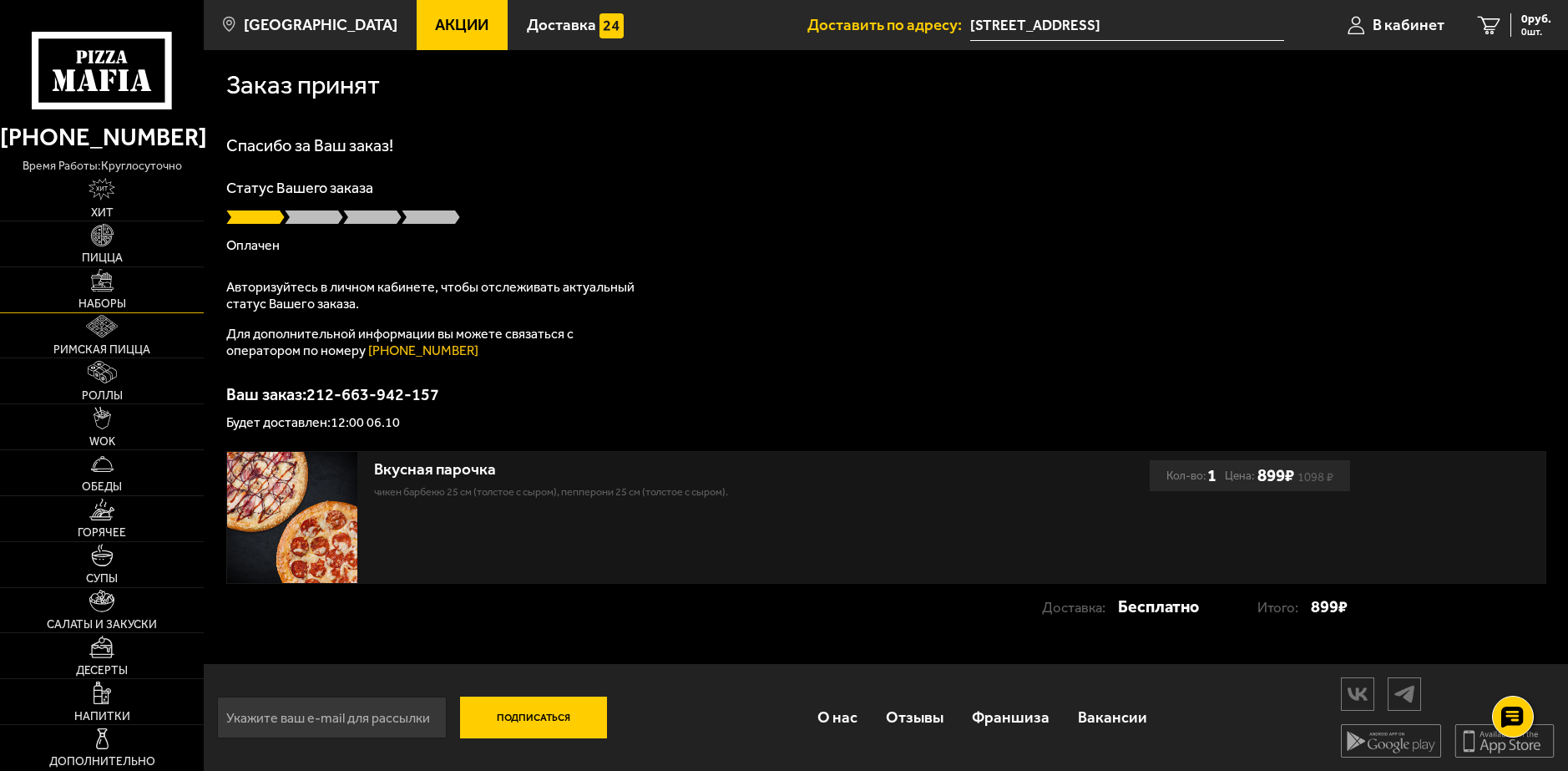
click at [115, 288] on link "Наборы" at bounding box center [102, 290] width 204 height 45
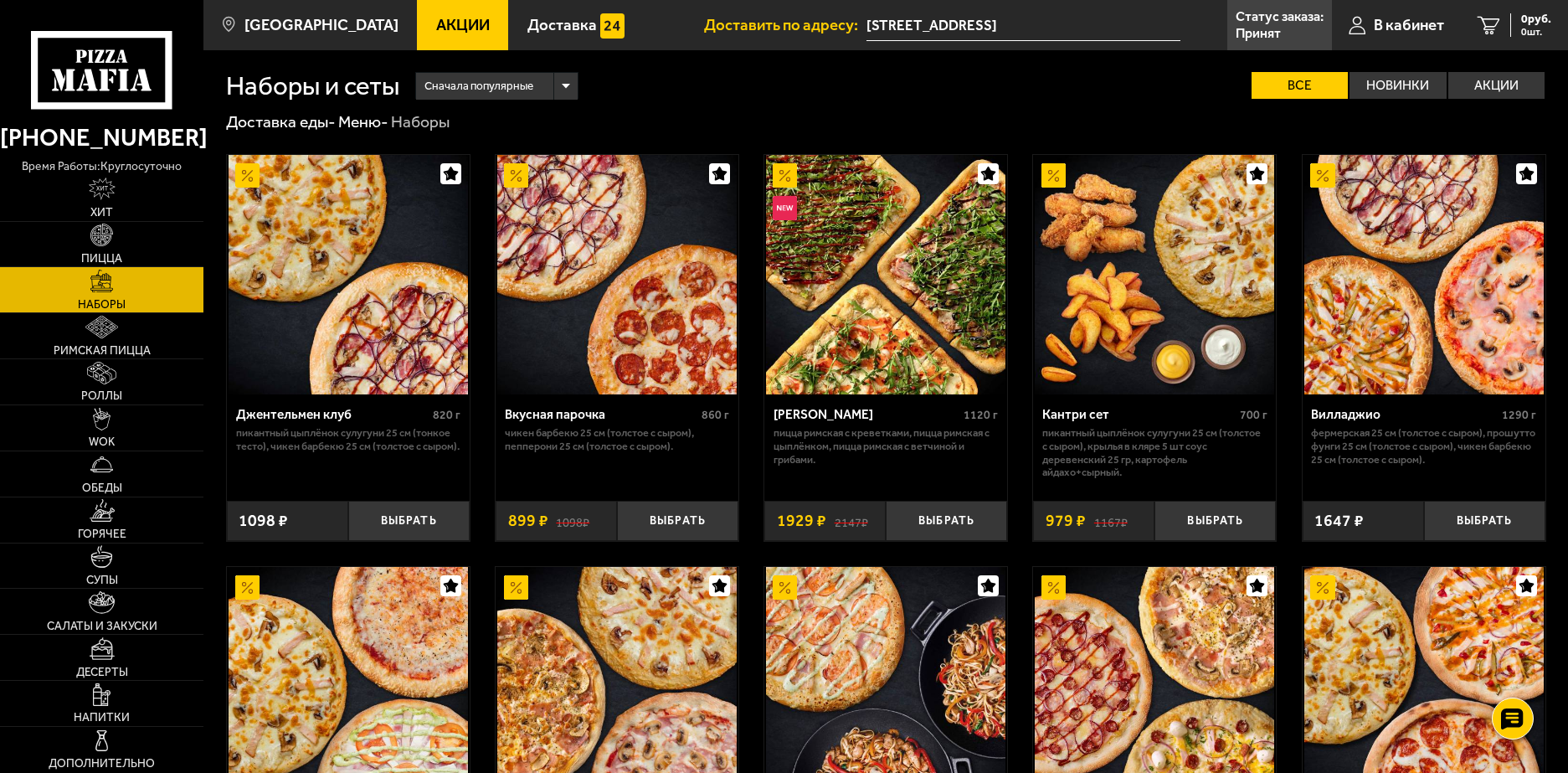
click at [115, 289] on link "Наборы" at bounding box center [101, 290] width 204 height 45
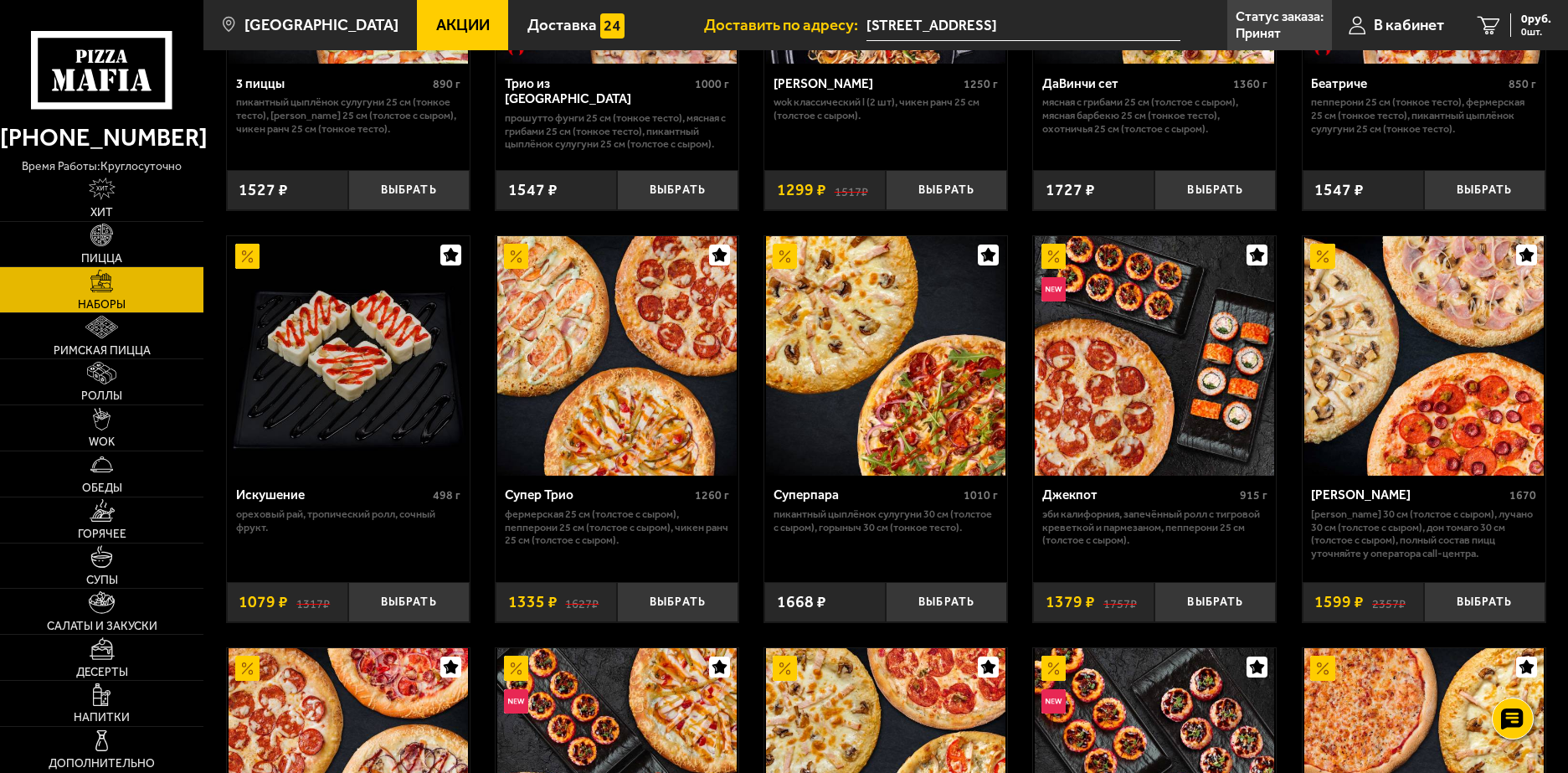
scroll to position [742, 0]
click at [127, 271] on link "Наборы" at bounding box center [101, 290] width 204 height 45
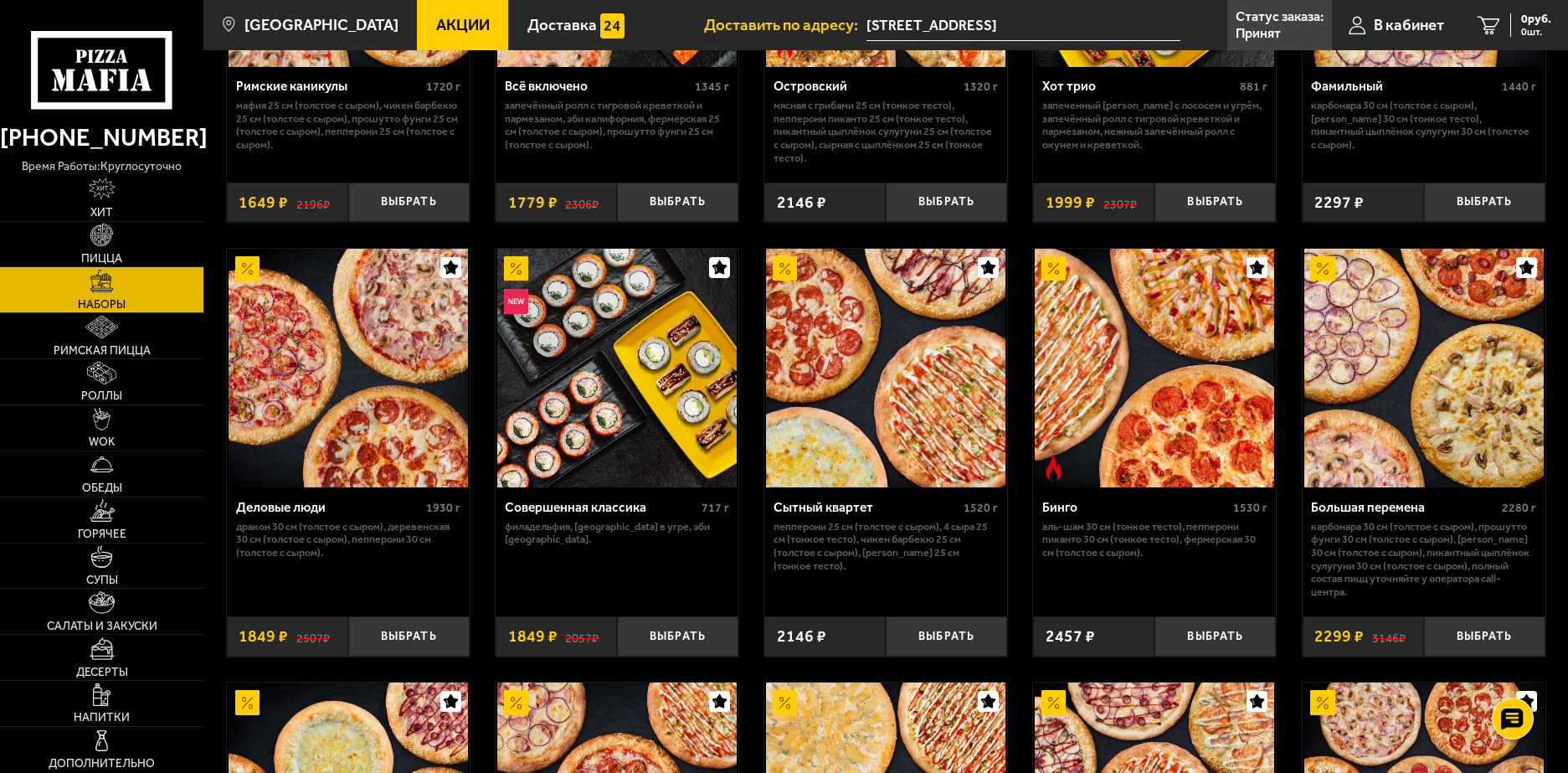
scroll to position [1562, 0]
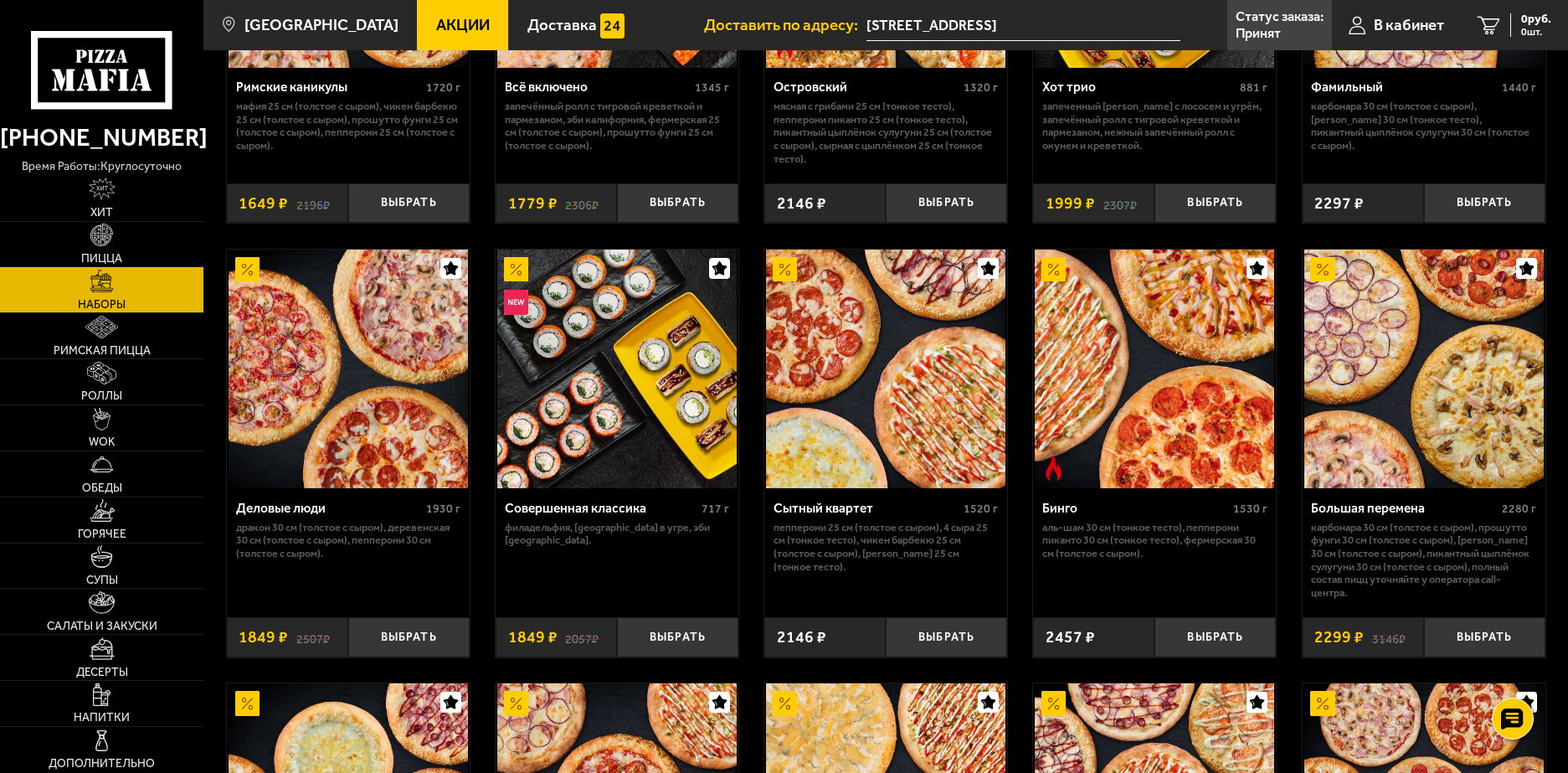
click at [424, 333] on img at bounding box center [348, 369] width 239 height 239
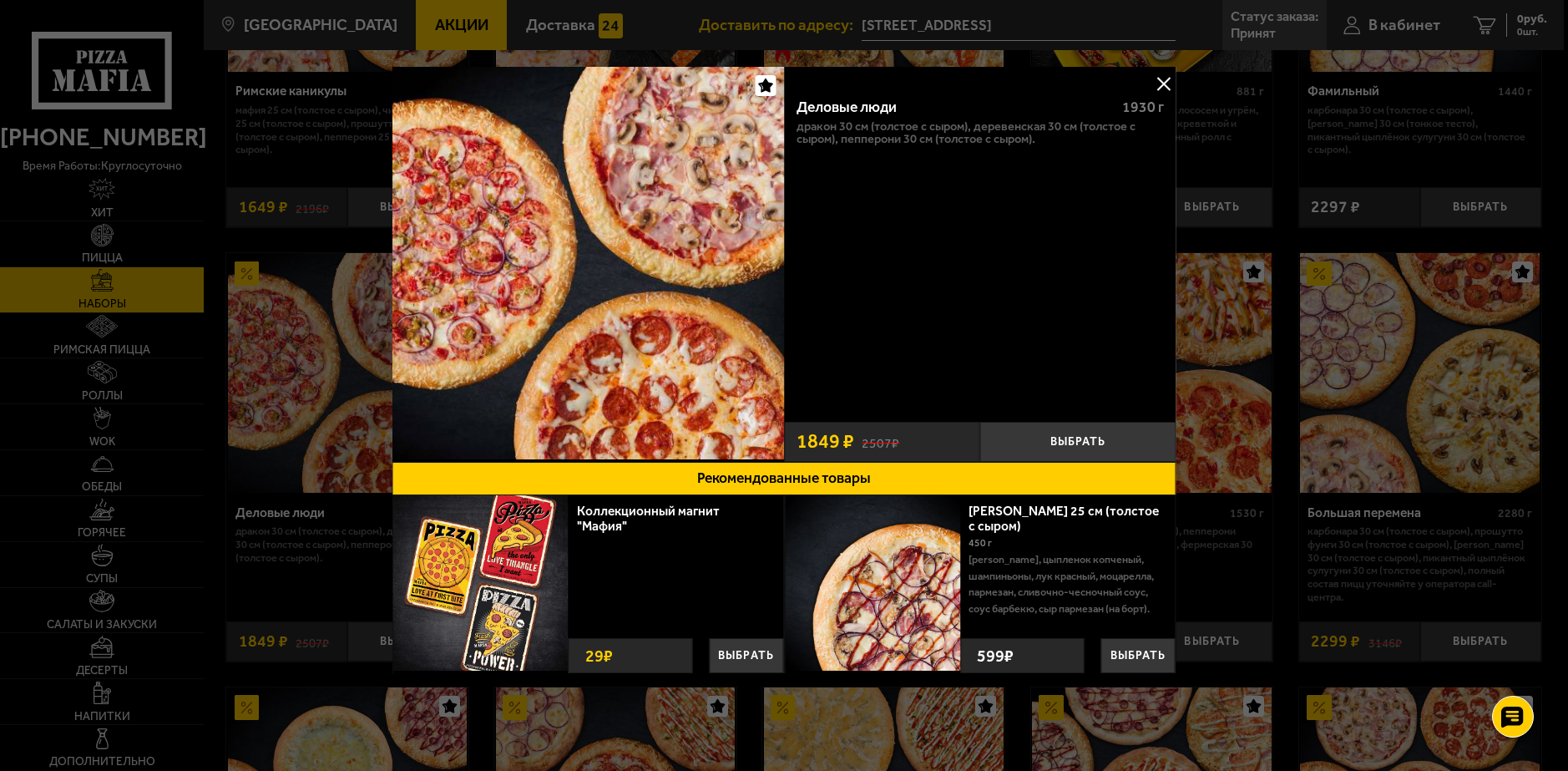
click at [1164, 93] on button at bounding box center [1164, 83] width 25 height 25
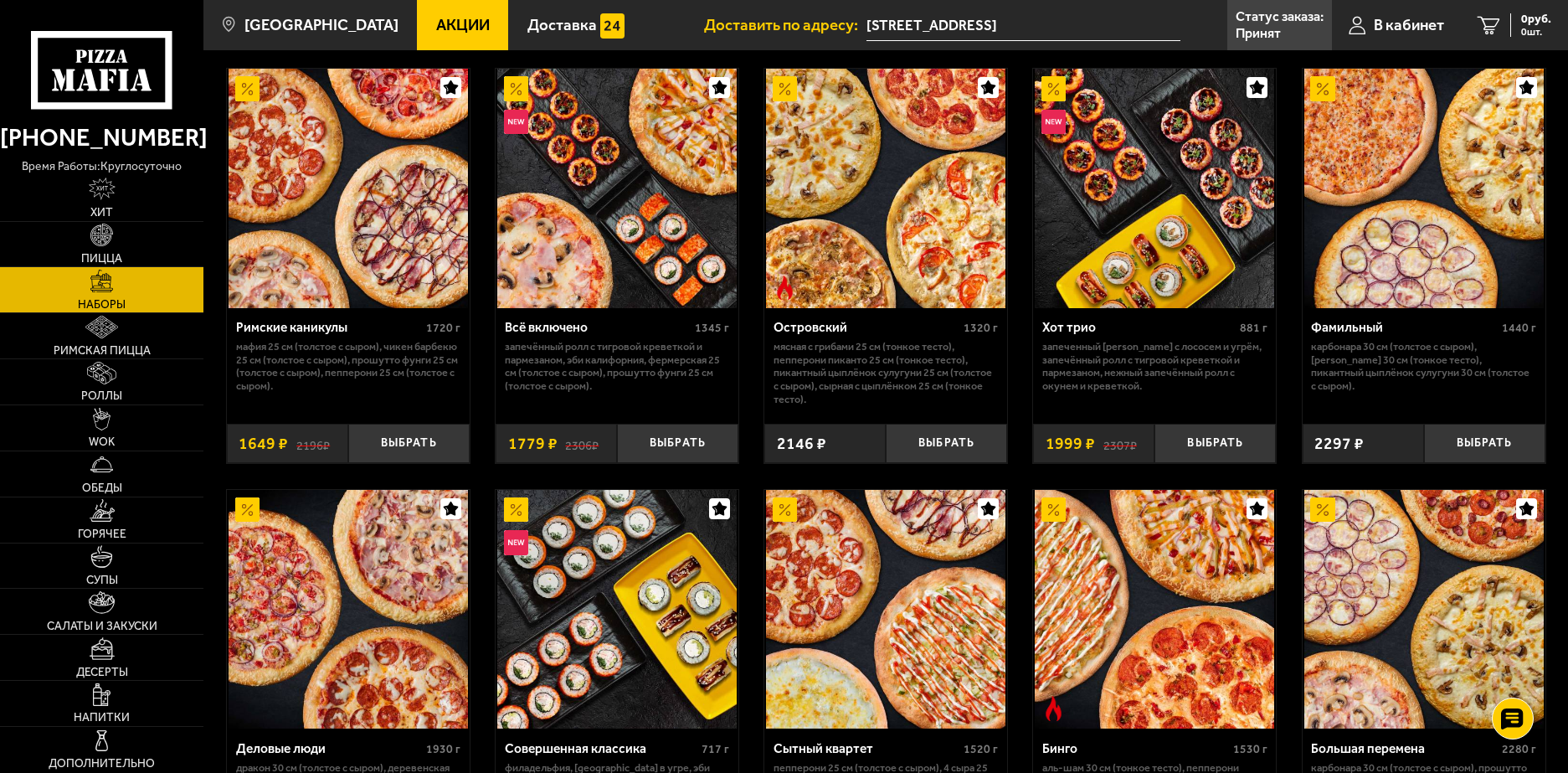
scroll to position [1321, 0]
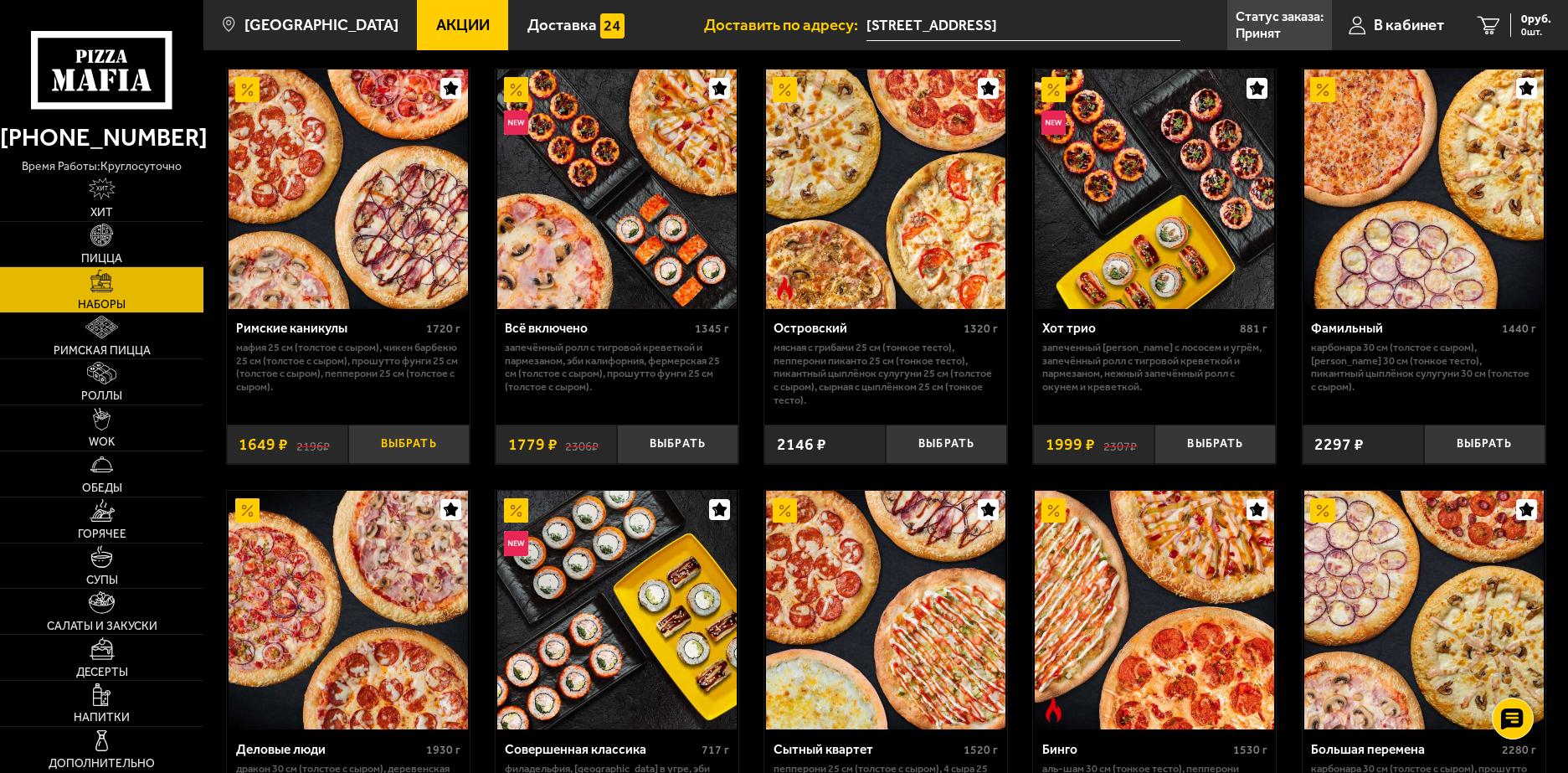
click at [404, 456] on button "Выбрать" at bounding box center [408, 444] width 121 height 40
click at [1515, 14] on span "1649 руб." at bounding box center [1526, 19] width 51 height 11
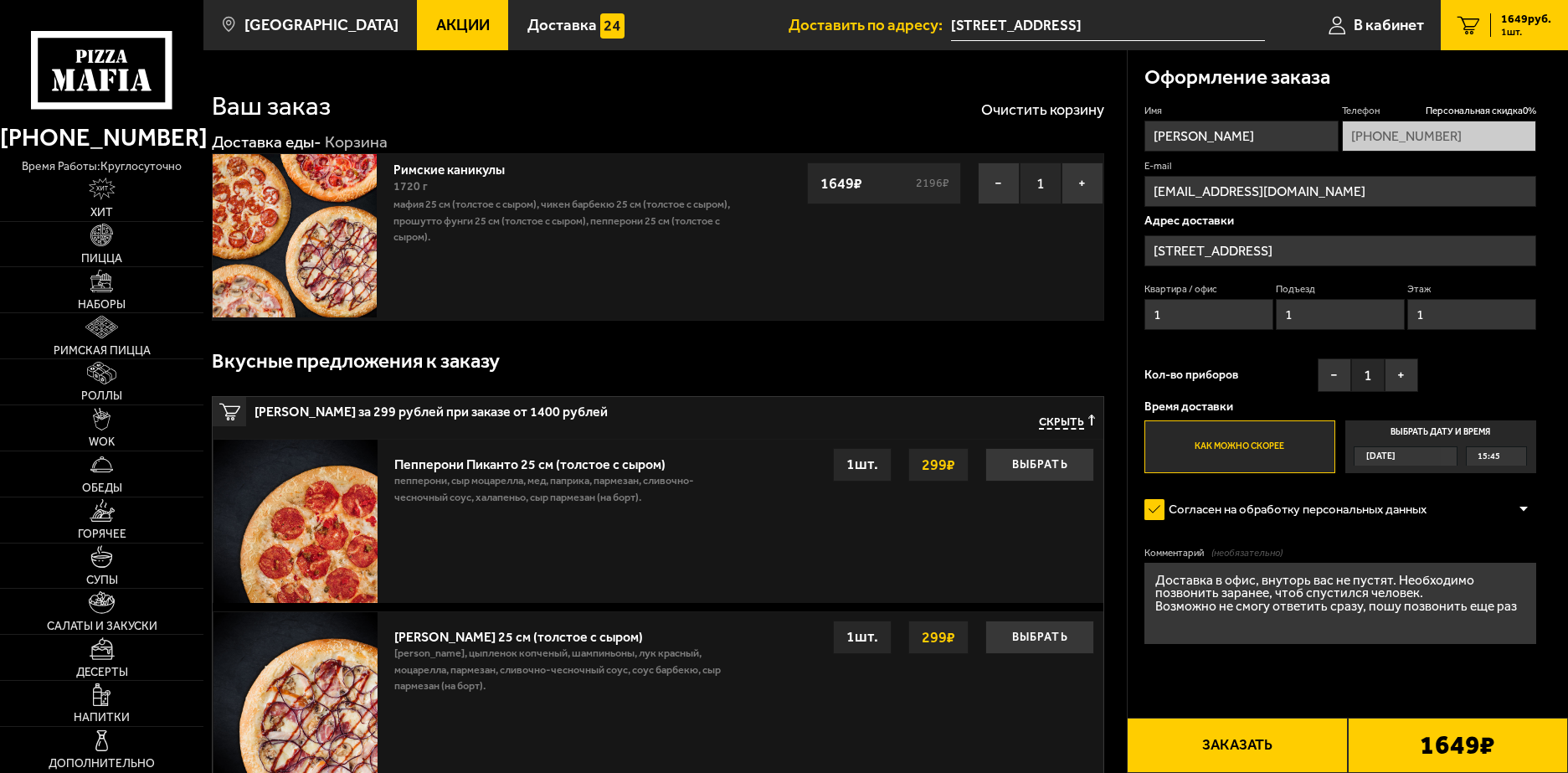
click at [1294, 252] on input "[STREET_ADDRESS]" at bounding box center [1340, 250] width 392 height 31
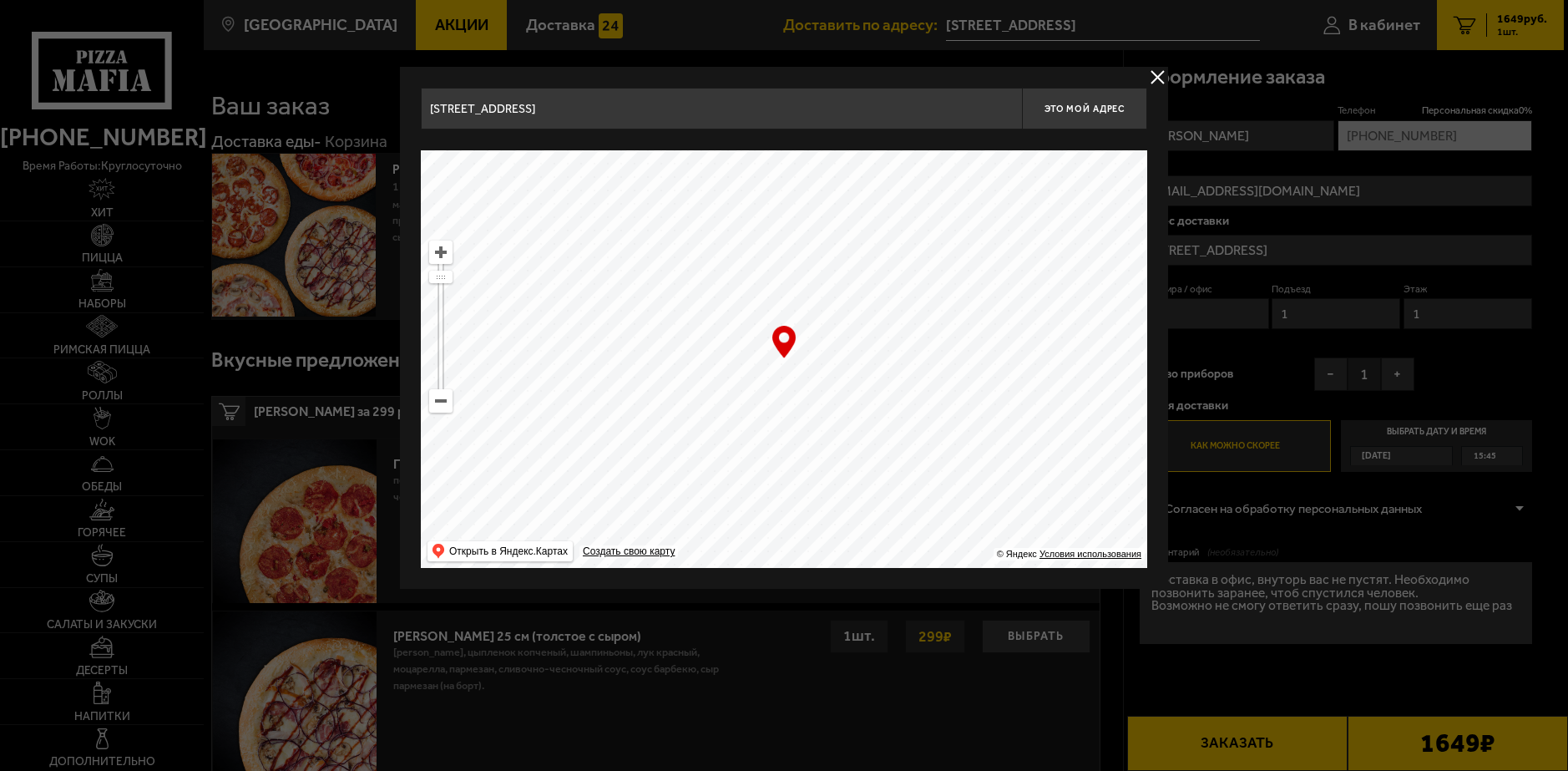
drag, startPoint x: 976, startPoint y: 202, endPoint x: 581, endPoint y: 416, distance: 449.2
click at [581, 416] on ymaps at bounding box center [784, 359] width 726 height 417
type input "Московский проспект, 136к2"
drag, startPoint x: 813, startPoint y: 348, endPoint x: 848, endPoint y: 114, distance: 236.6
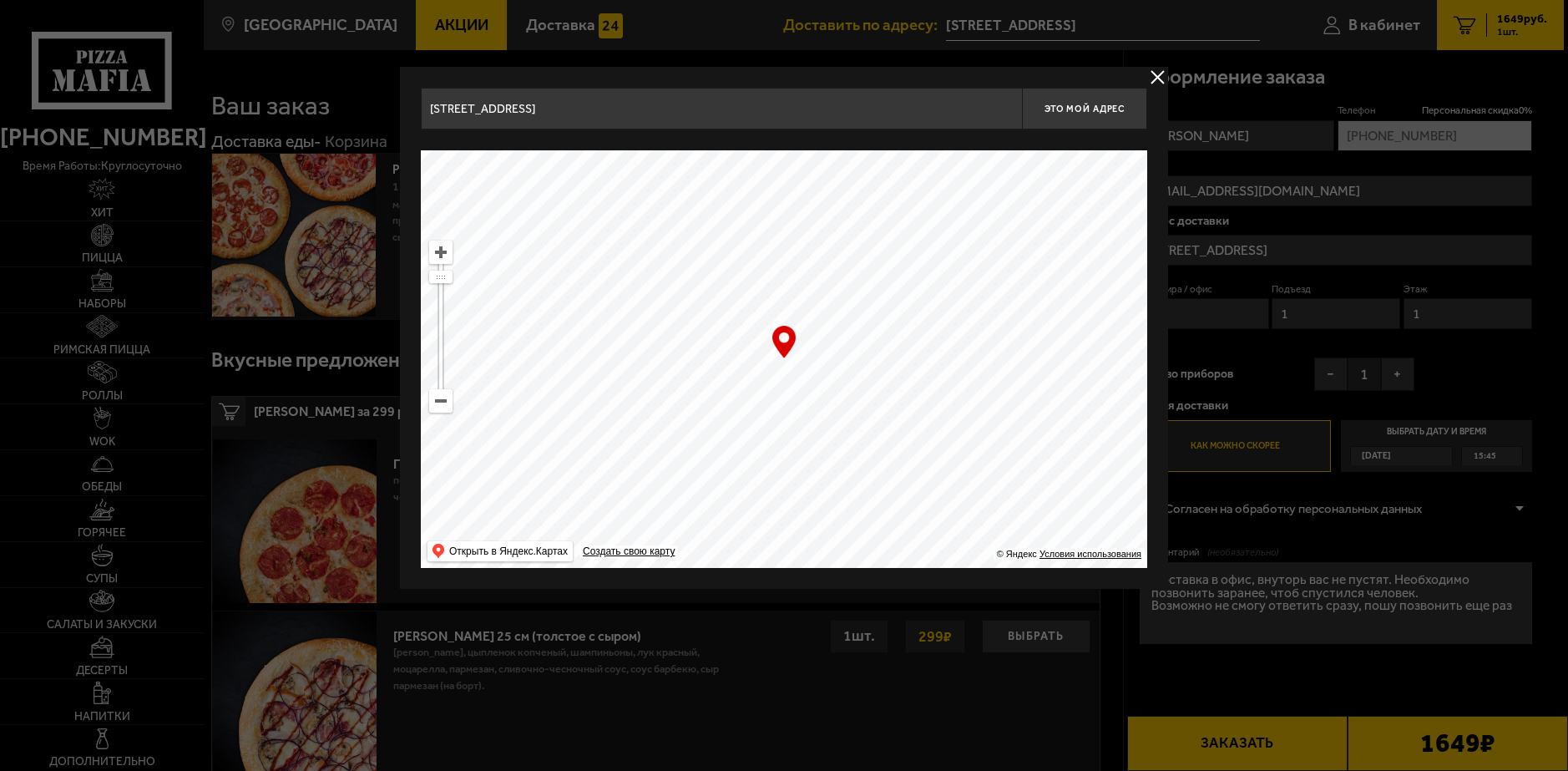
click at [848, 114] on div "Московский проспект, 136к2 Это мой адрес Найдите адрес перетащив карту … © Янде…" at bounding box center [784, 327] width 726 height 480
type input "Московский проспект, 152"
click at [434, 396] on ymaps at bounding box center [441, 400] width 22 height 22
drag, startPoint x: 602, startPoint y: 317, endPoint x: 626, endPoint y: 494, distance: 178.6
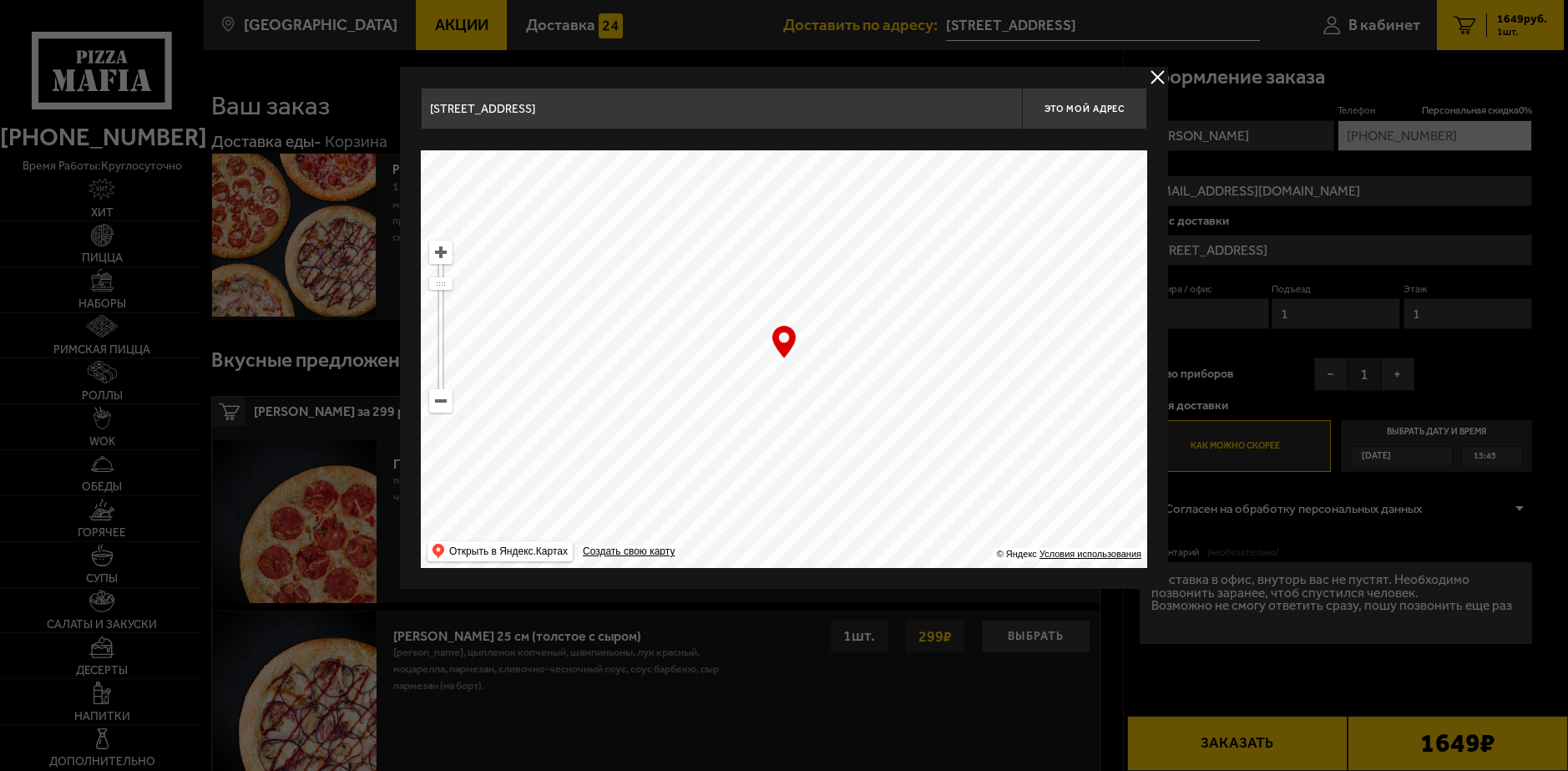
click at [626, 494] on ymaps at bounding box center [784, 359] width 726 height 417
type input "Московский проспект, 120Ас2"
drag, startPoint x: 712, startPoint y: 440, endPoint x: 761, endPoint y: 63, distance: 380.2
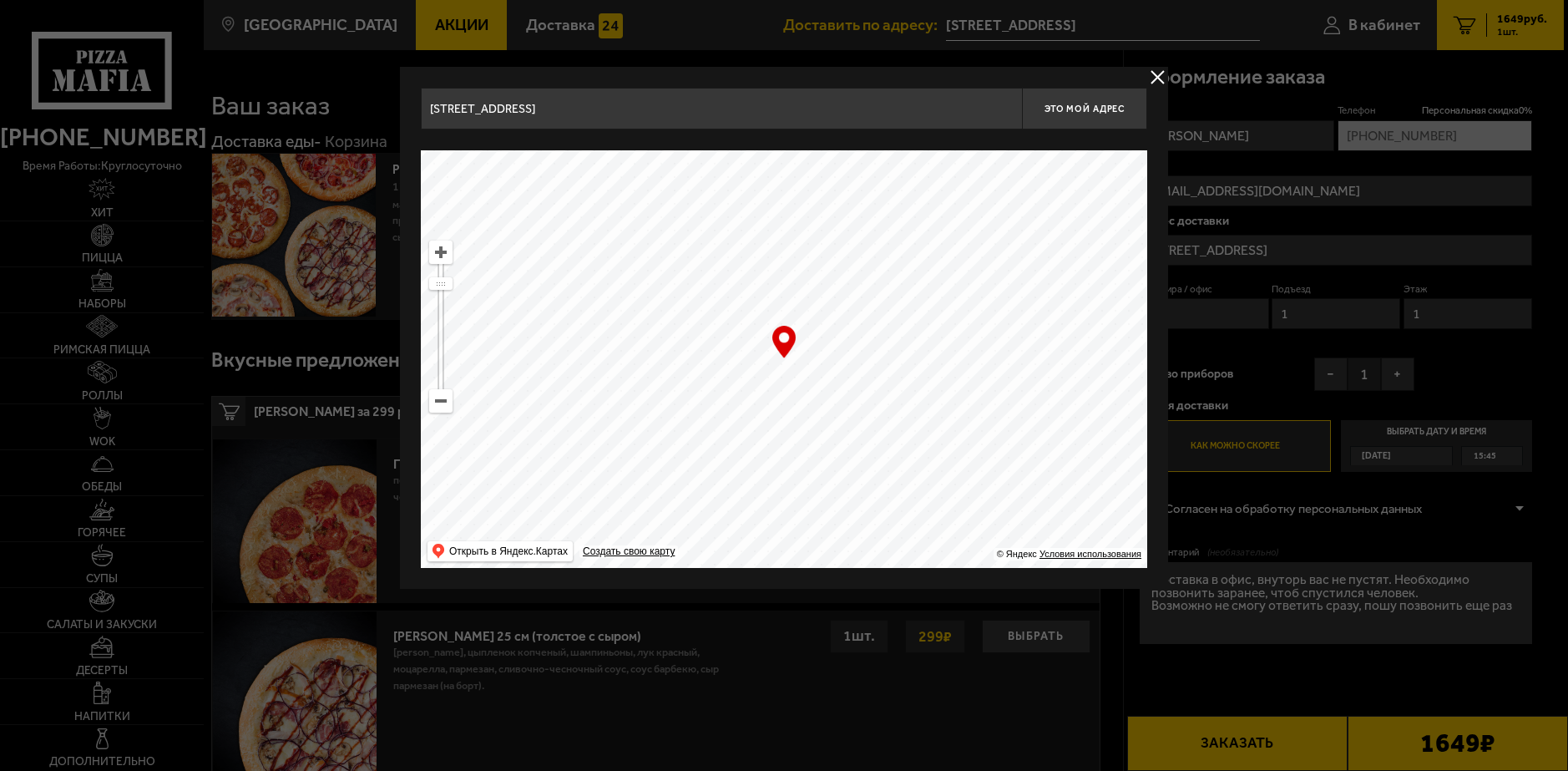
type input "Московский проспект, 139к1"
drag, startPoint x: 821, startPoint y: 329, endPoint x: 486, endPoint y: 498, distance: 375.2
click at [486, 498] on ymaps at bounding box center [784, 359] width 726 height 417
drag, startPoint x: 722, startPoint y: 460, endPoint x: 714, endPoint y: 561, distance: 101.3
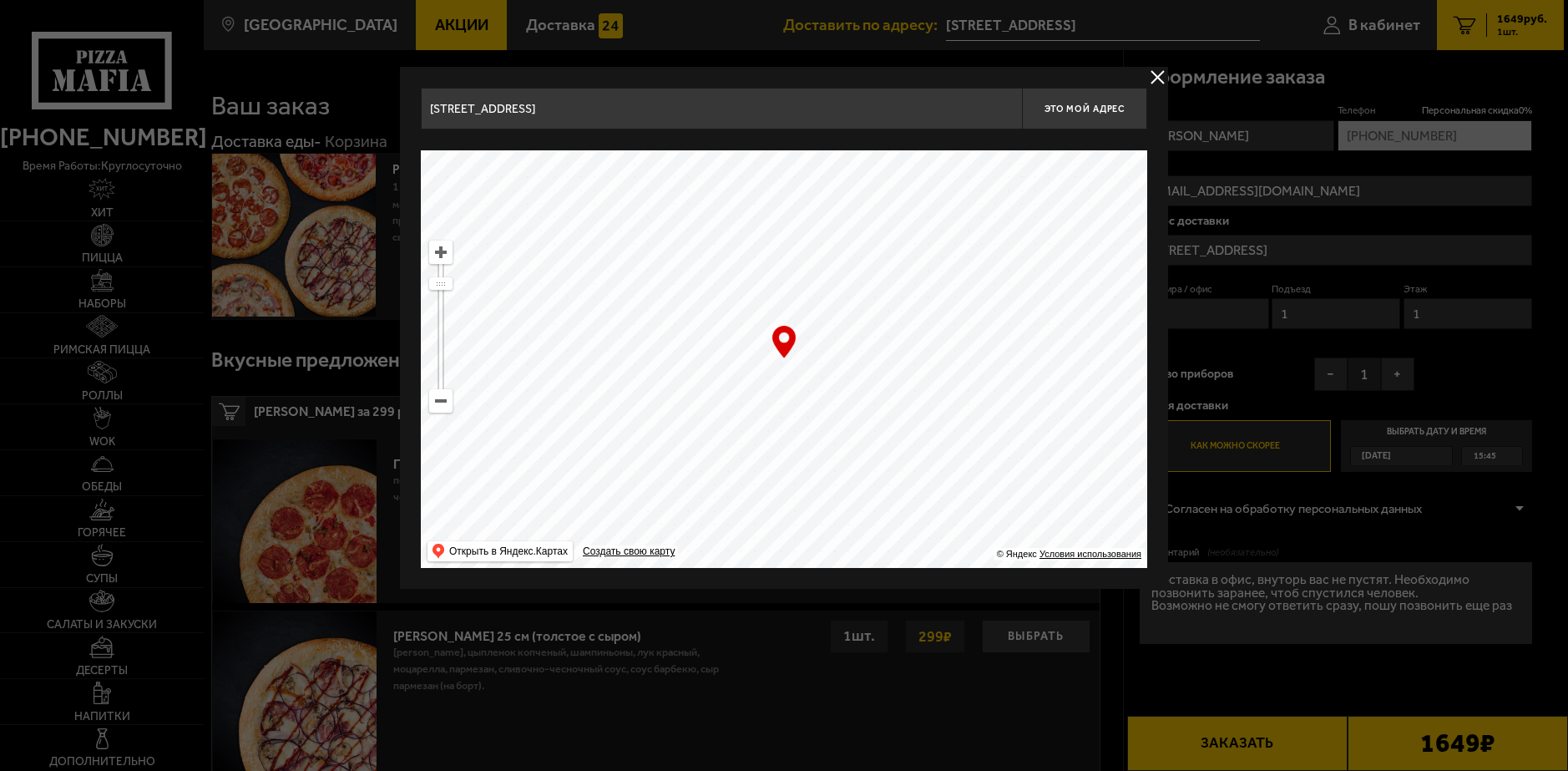
click at [714, 561] on ymaps at bounding box center [784, 359] width 726 height 417
drag, startPoint x: 694, startPoint y: 446, endPoint x: 843, endPoint y: 500, distance: 158.5
click at [843, 500] on ymaps at bounding box center [784, 359] width 726 height 417
drag, startPoint x: 786, startPoint y: 330, endPoint x: 1001, endPoint y: 435, distance: 239.3
click at [1001, 435] on div "… © Яндекс Условия использования Открыть в Яндекс.Картах Создать свою карту" at bounding box center [784, 359] width 726 height 417
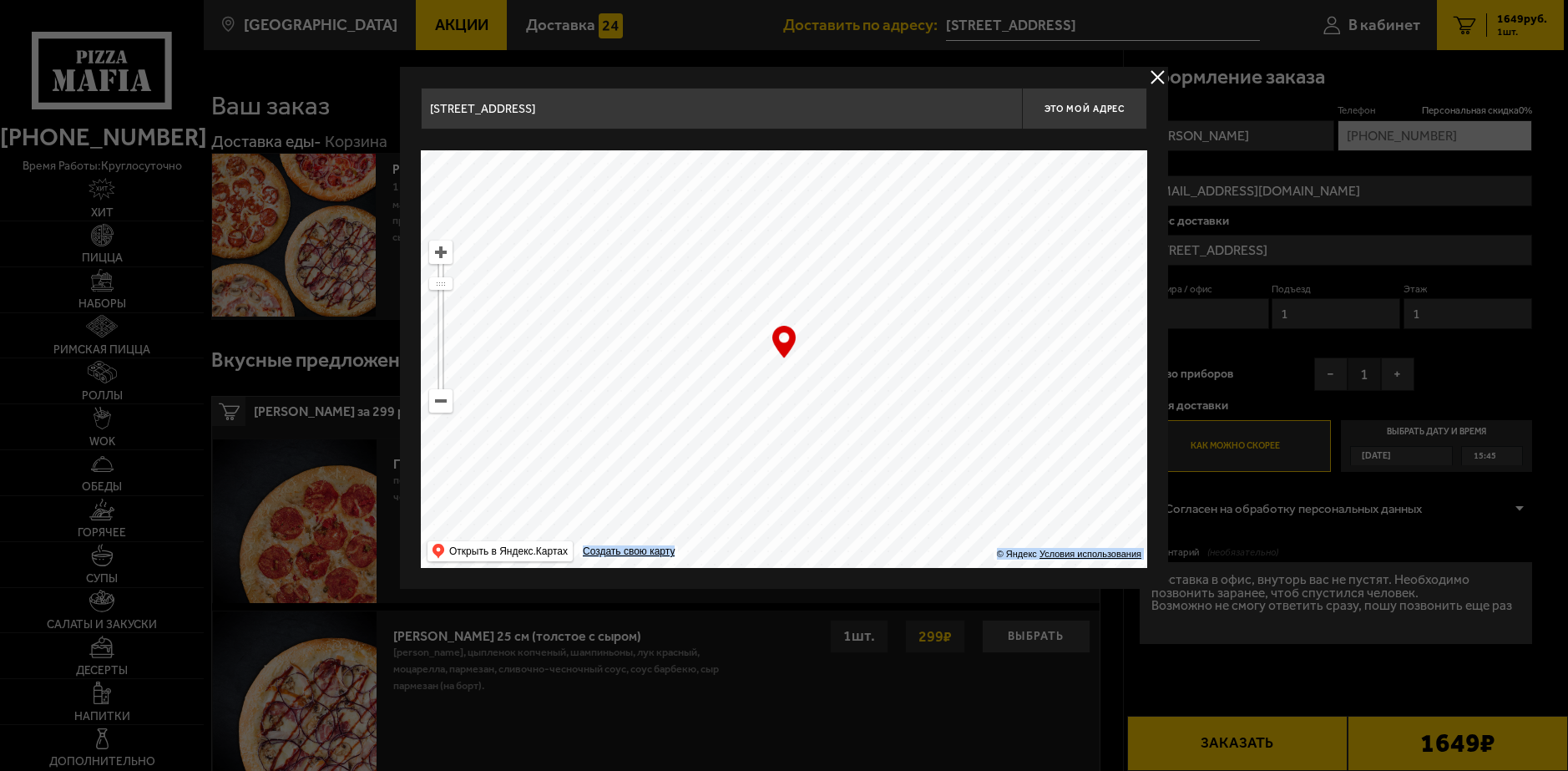
drag, startPoint x: 903, startPoint y: 368, endPoint x: 1155, endPoint y: 484, distance: 277.4
click at [1155, 484] on div "Московский проспект, 139к1 Это мой адрес Найдите адрес перетащив карту … © Янде…" at bounding box center [783, 327] width 768 height 522
drag, startPoint x: 998, startPoint y: 353, endPoint x: 914, endPoint y: 567, distance: 229.9
click at [914, 567] on ymaps at bounding box center [784, 359] width 726 height 417
drag, startPoint x: 875, startPoint y: 311, endPoint x: 877, endPoint y: 447, distance: 136.0
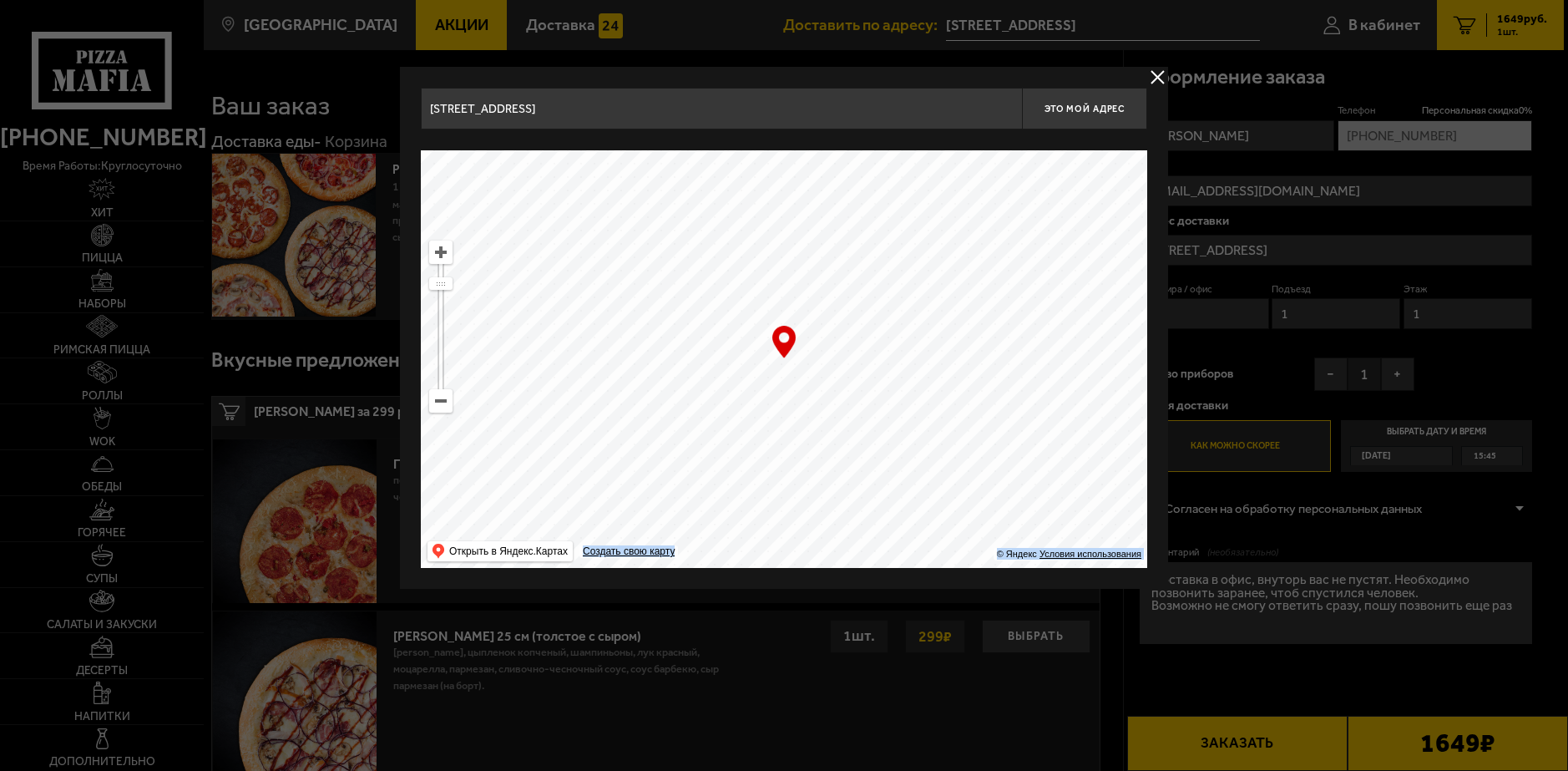
click at [877, 447] on ymaps at bounding box center [784, 359] width 726 height 417
click at [834, 377] on ymaps at bounding box center [784, 359] width 726 height 417
type input "Смоленская улица, 23Б"
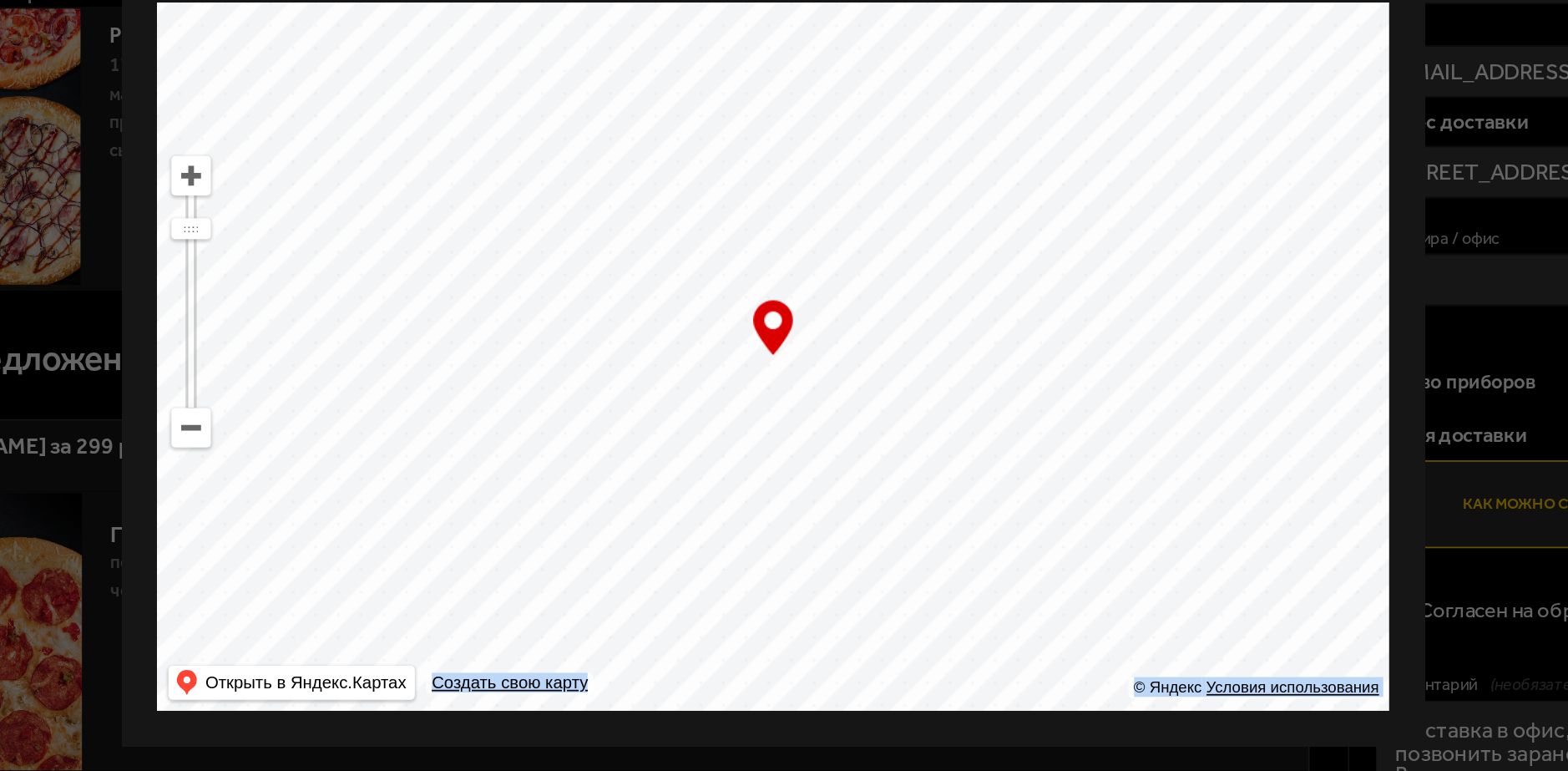
click at [442, 253] on ymaps at bounding box center [441, 252] width 22 height 22
drag, startPoint x: 656, startPoint y: 373, endPoint x: 687, endPoint y: 196, distance: 179.7
click at [687, 196] on ymaps at bounding box center [784, 359] width 726 height 417
type input "Киевская улица, 5к4"
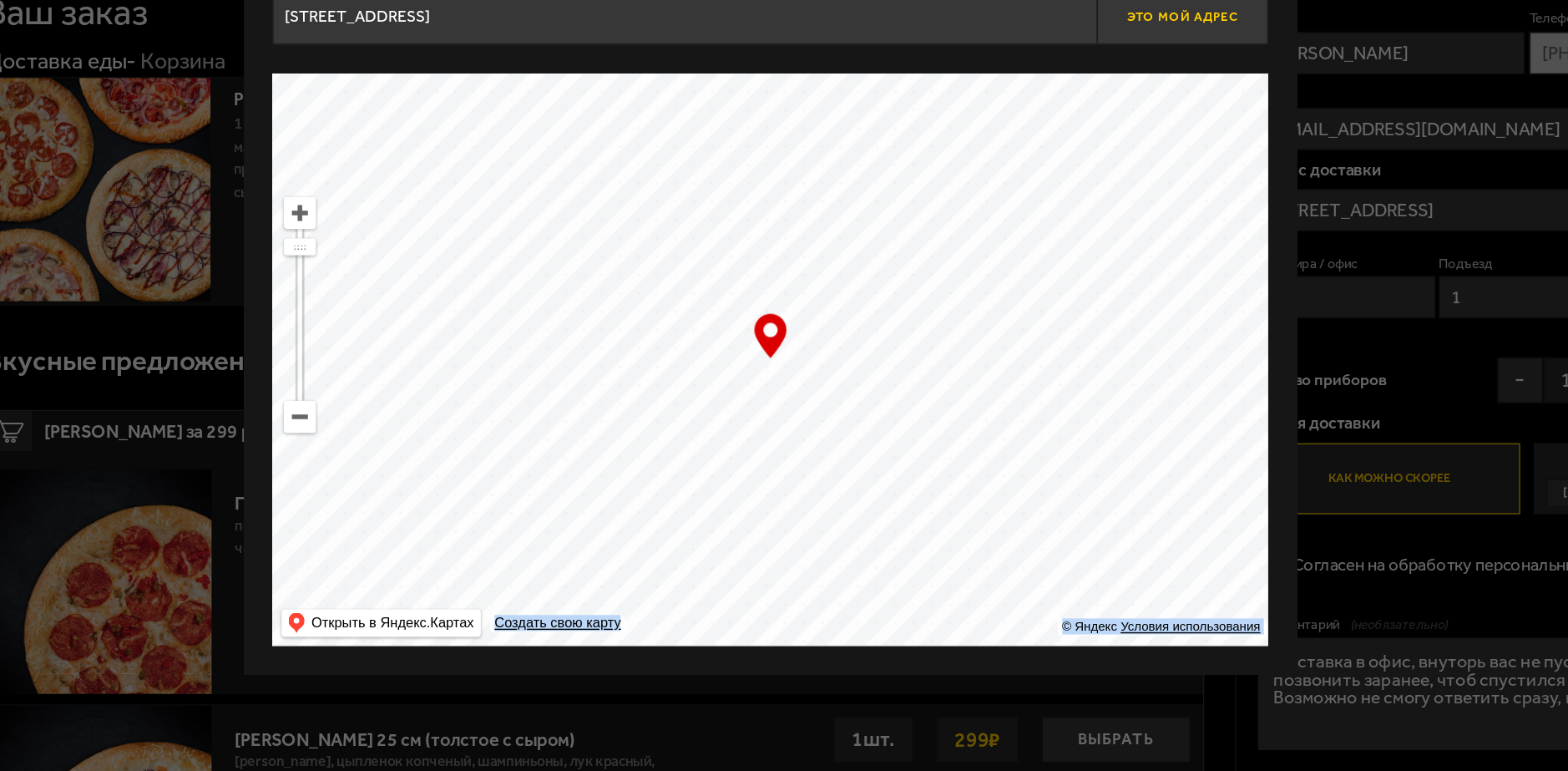
click at [1072, 114] on button "Это мой адрес" at bounding box center [1084, 109] width 125 height 42
type input "Киевская улица, 5к4"
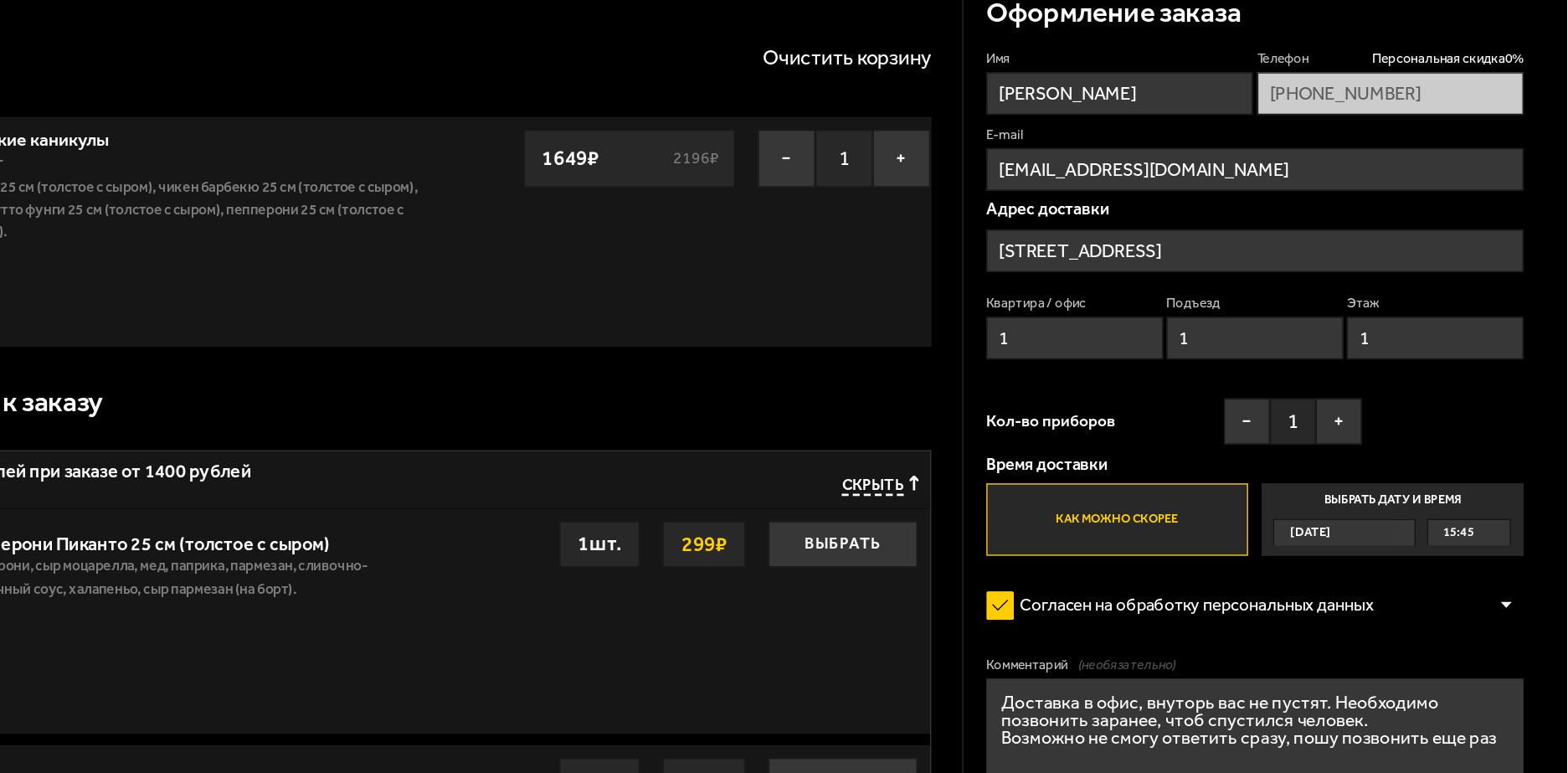
click at [1392, 454] on span "Сегодня" at bounding box center [1380, 457] width 29 height 19
click at [0, 0] on input "Выбрать дату и время Сегодня 15:45" at bounding box center [0, 0] width 0 height 0
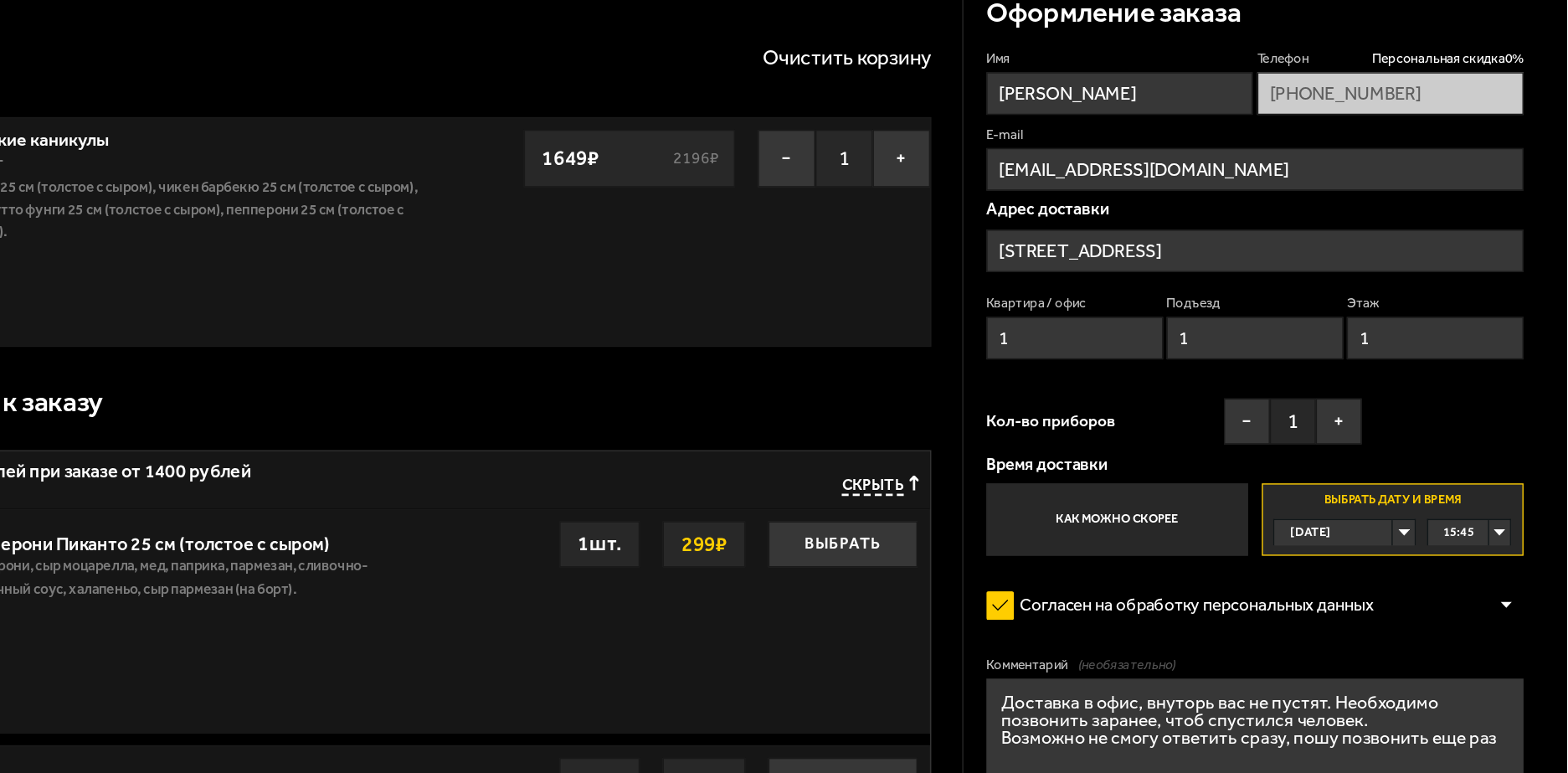
click at [1392, 454] on span "Сегодня" at bounding box center [1380, 457] width 29 height 19
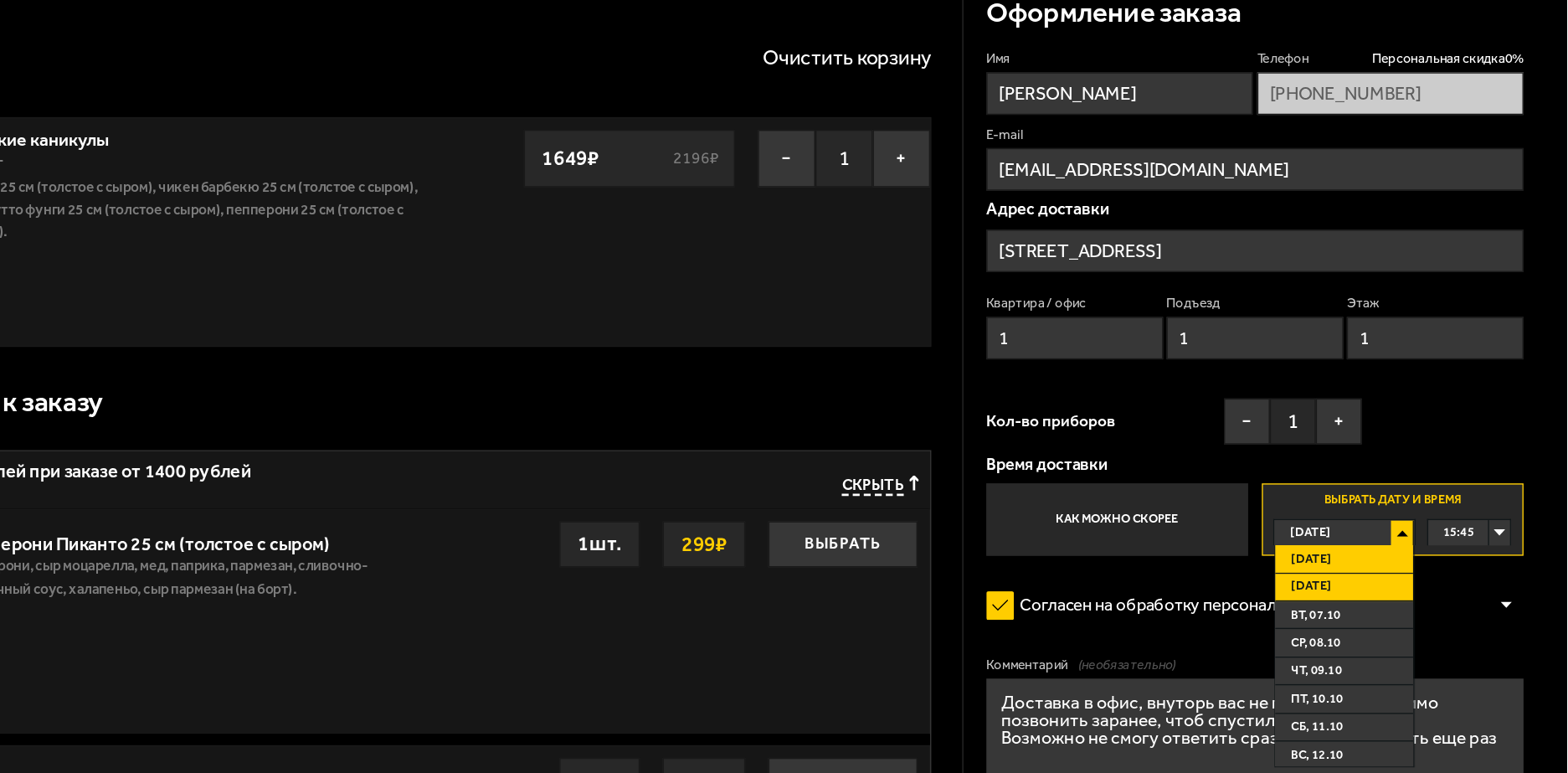
click at [1392, 489] on span "Завтра" at bounding box center [1380, 496] width 29 height 19
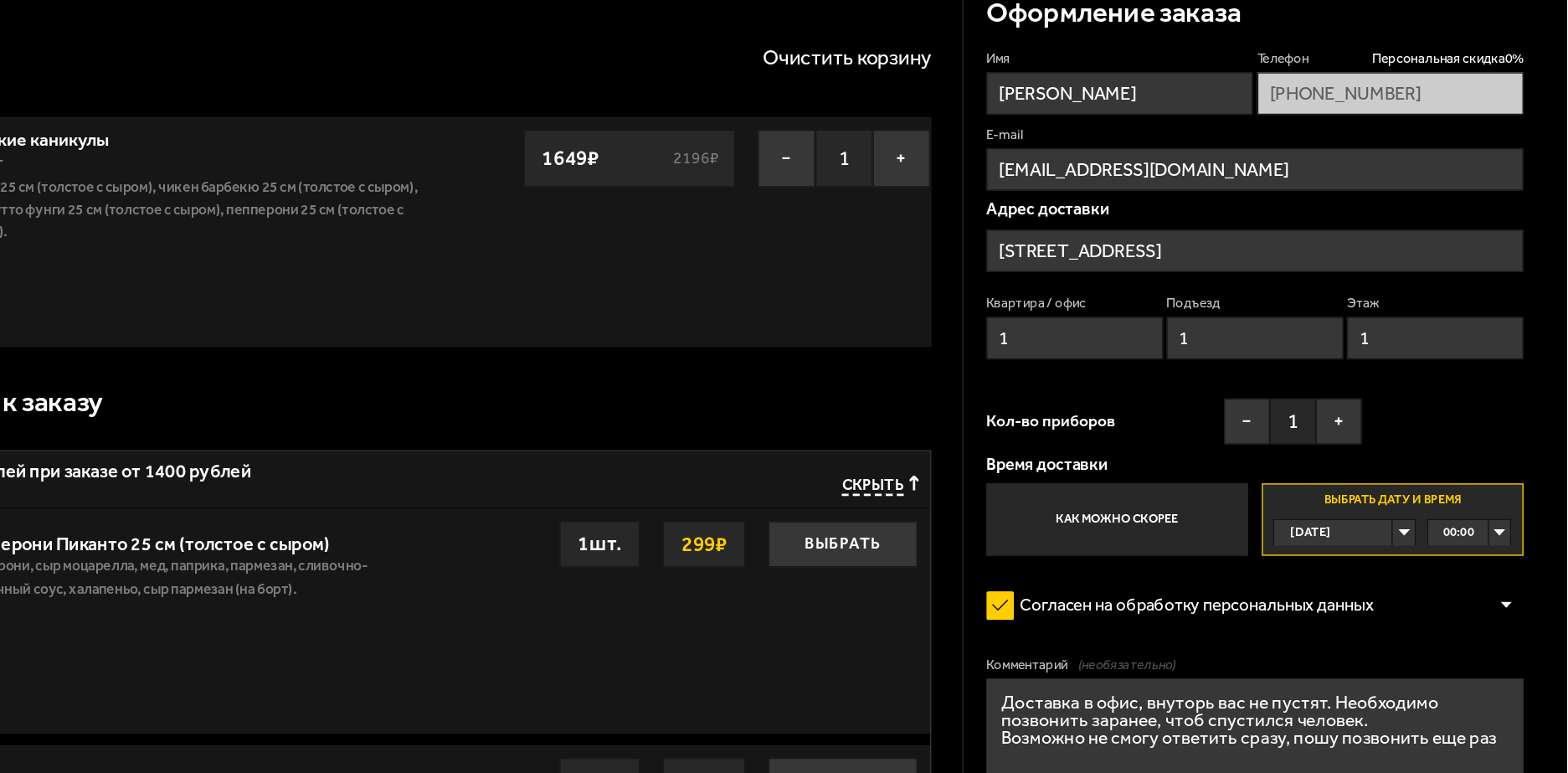
click at [1515, 455] on div "00:00" at bounding box center [1497, 457] width 60 height 19
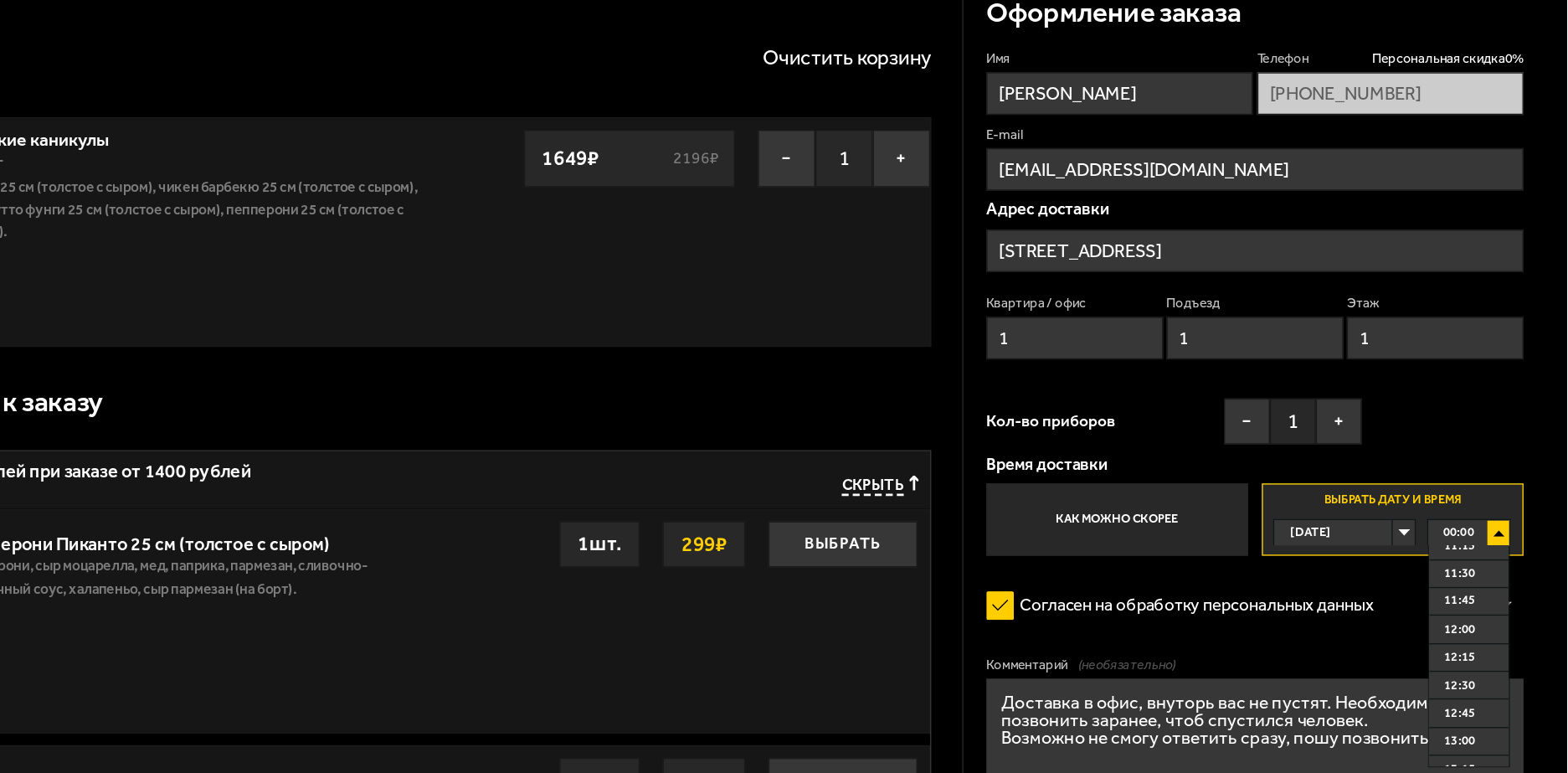
scroll to position [928, 0]
click at [1484, 530] on span "12:00" at bounding box center [1489, 527] width 23 height 19
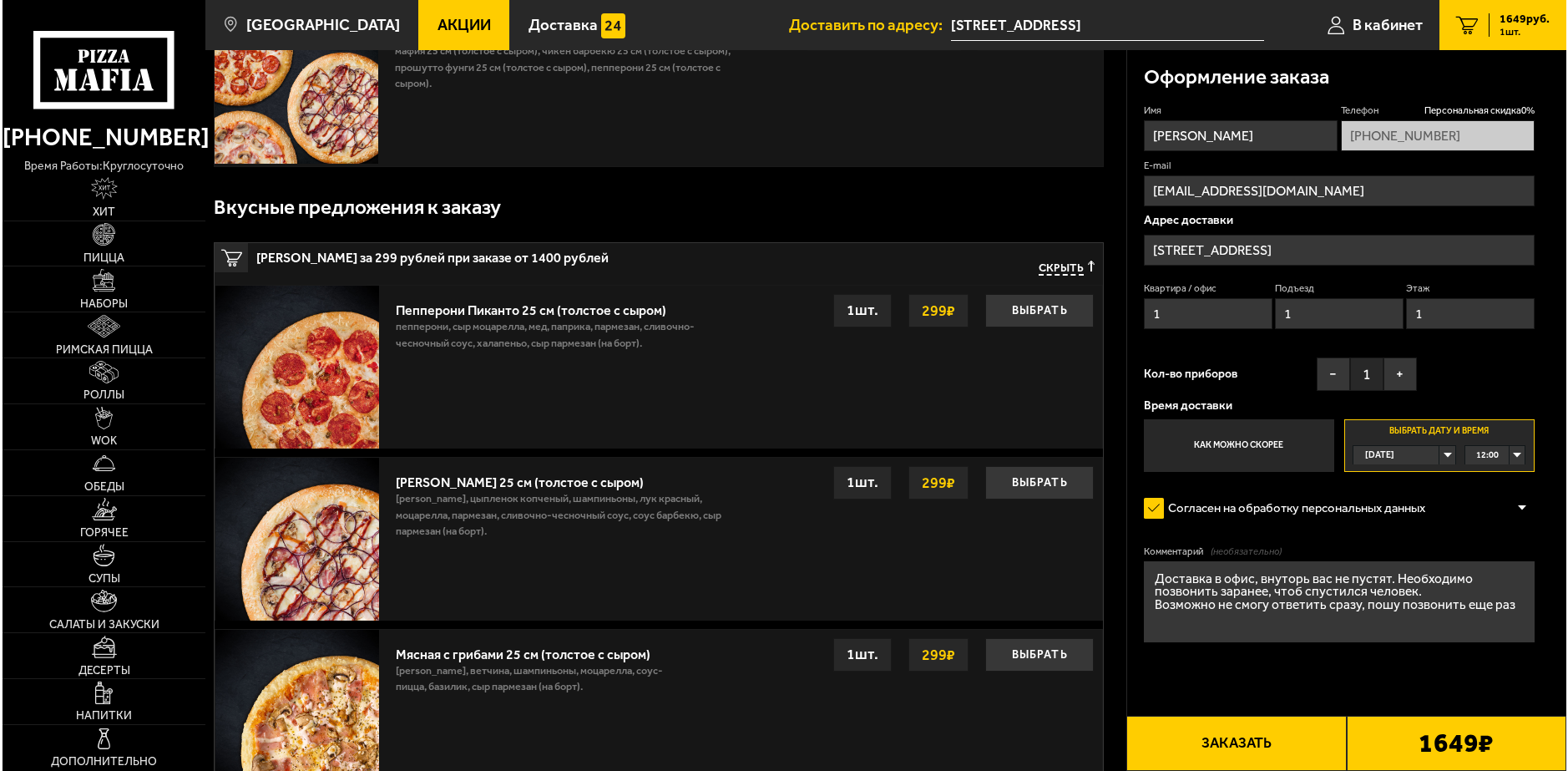
scroll to position [153, 0]
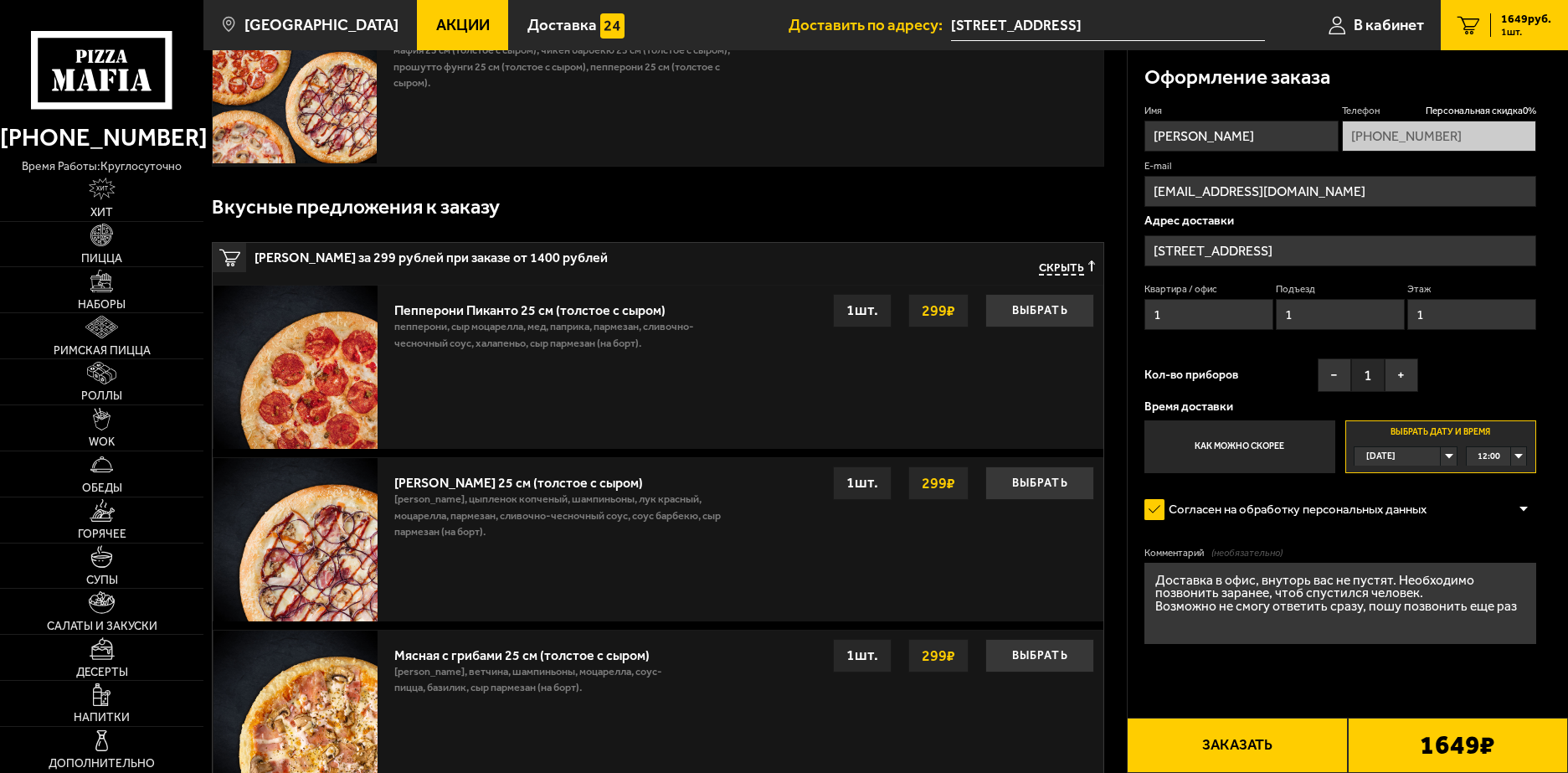
click at [1277, 720] on button "Заказать" at bounding box center [1236, 745] width 220 height 55
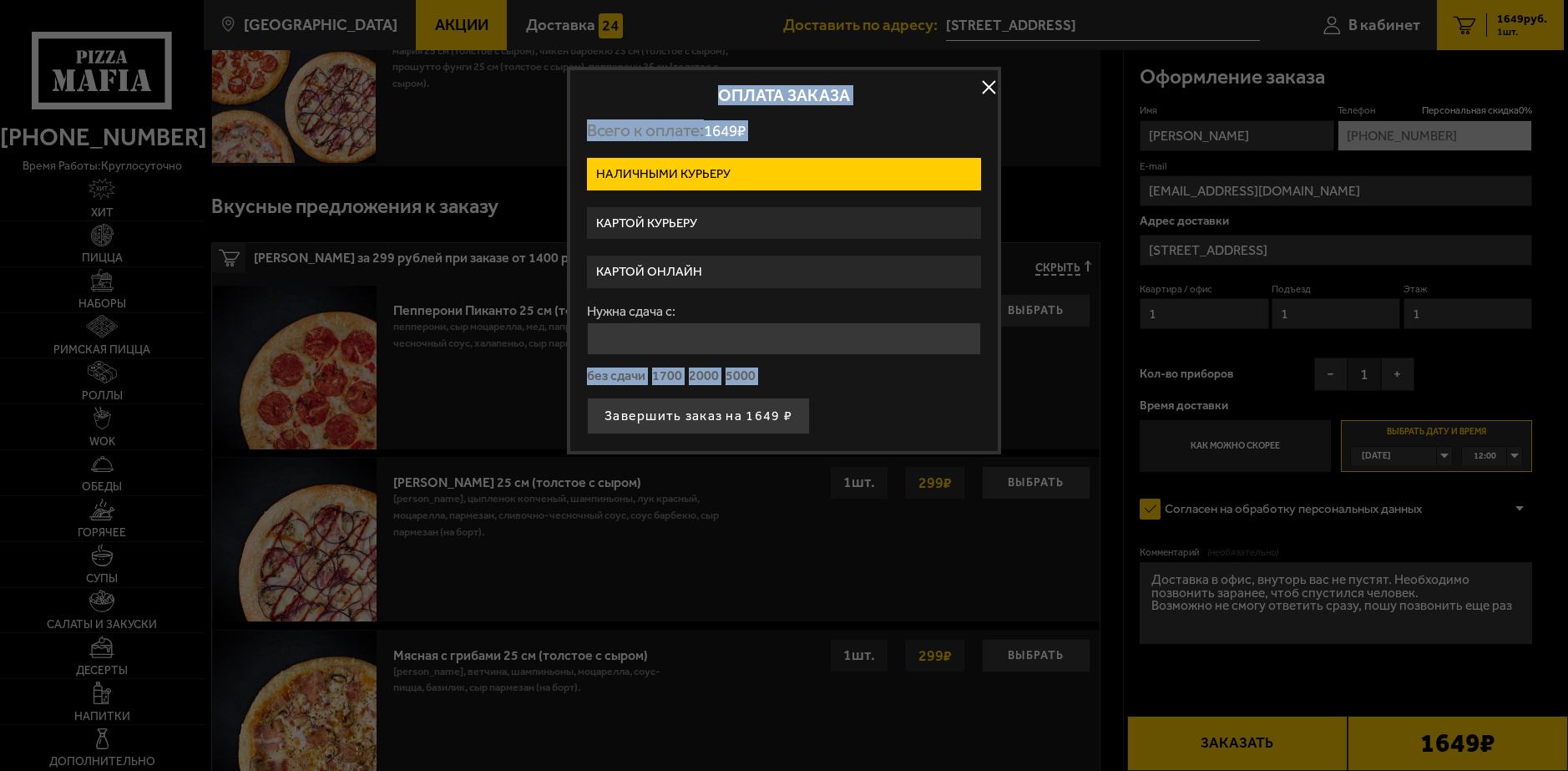
click at [736, 276] on label "Картой онлайн" at bounding box center [783, 271] width 394 height 33
click at [0, 0] on input "Картой онлайн" at bounding box center [0, 0] width 0 height 0
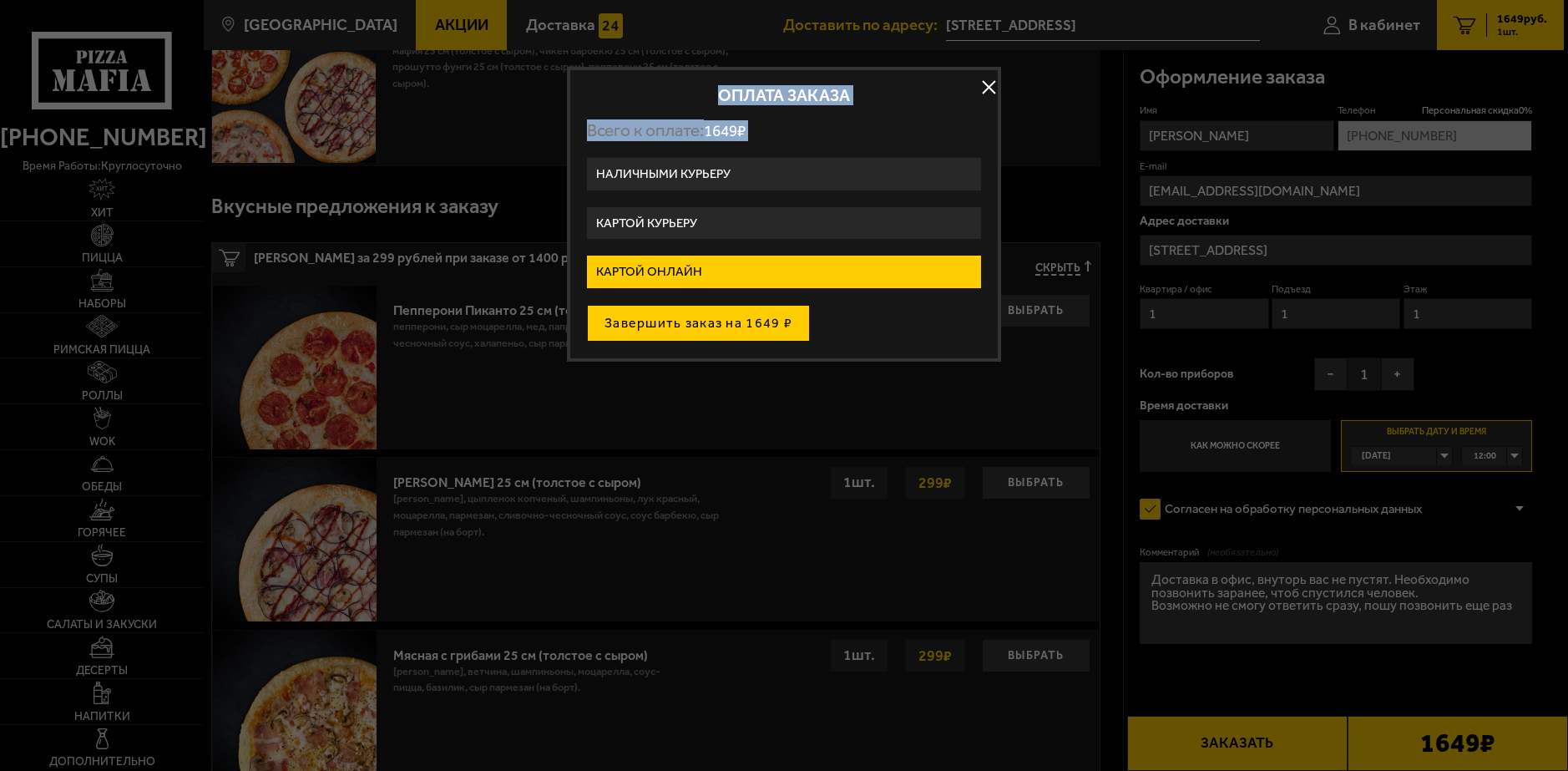
click at [711, 331] on button "Завершить заказ на 1649 ₽" at bounding box center [698, 323] width 223 height 36
